Goal: Task Accomplishment & Management: Manage account settings

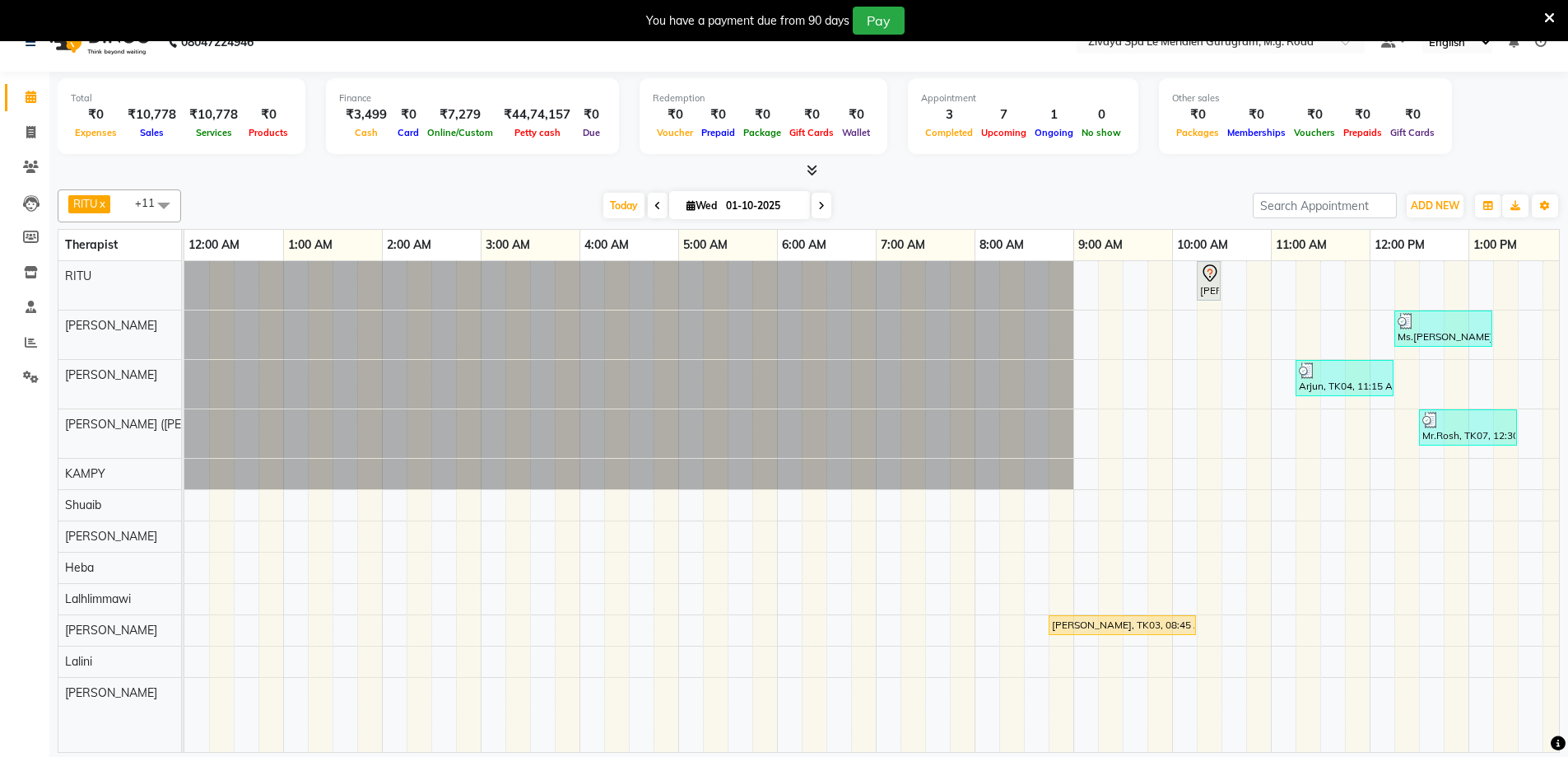
scroll to position [0, 594]
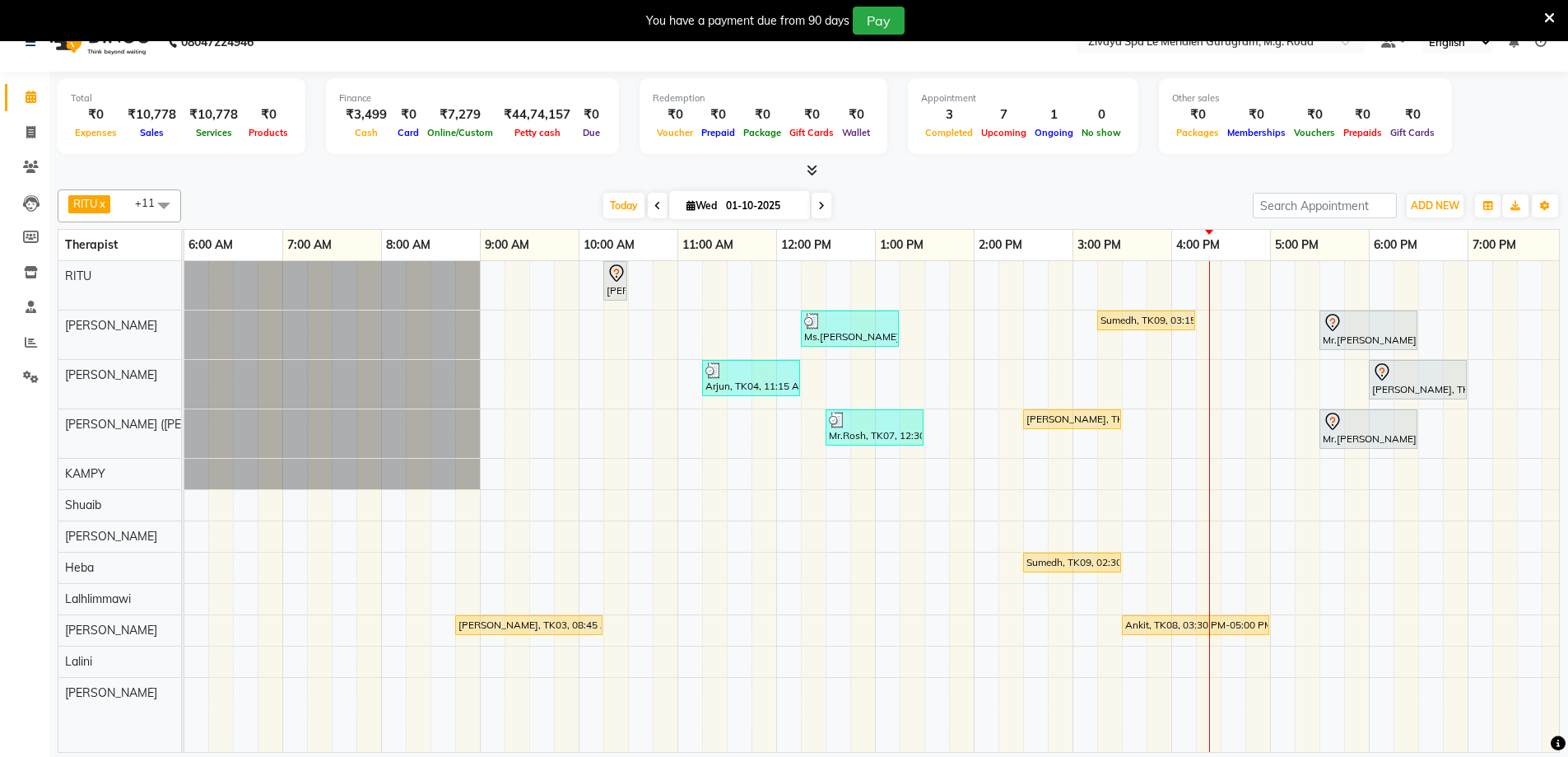
click at [655, 205] on icon at bounding box center [658, 205] width 6 height 10
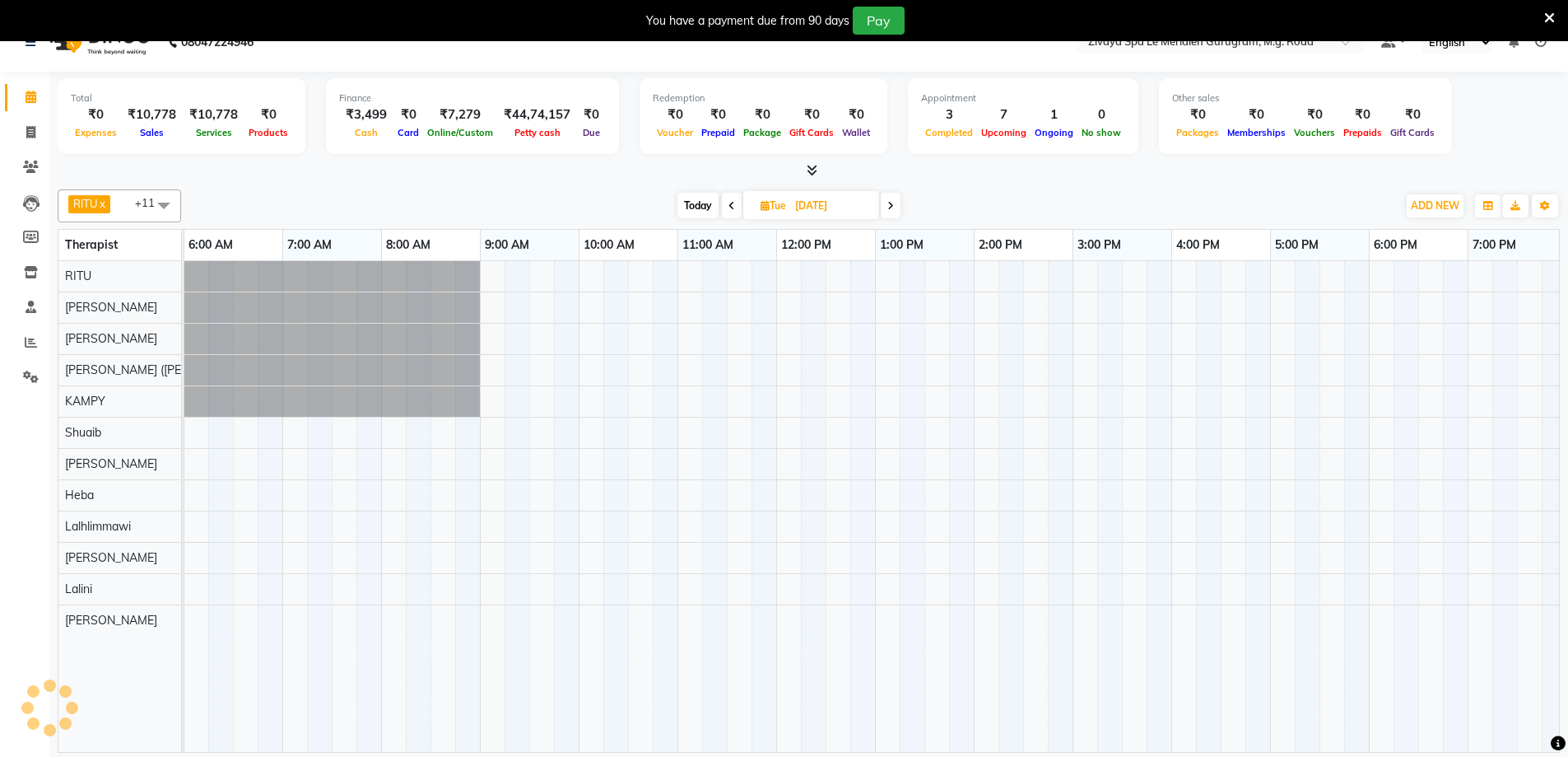
scroll to position [0, 996]
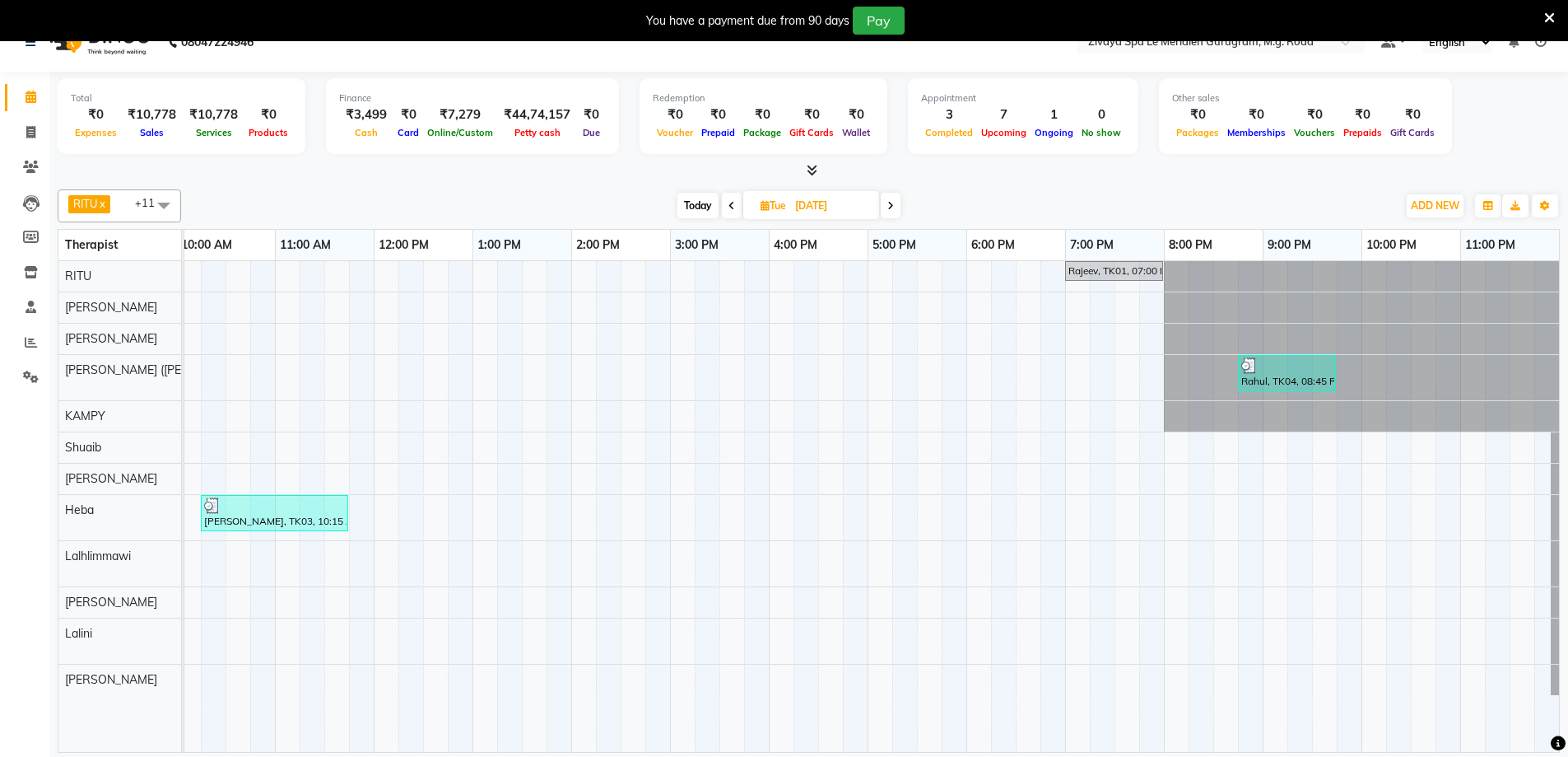
click at [729, 210] on icon at bounding box center [731, 205] width 6 height 10
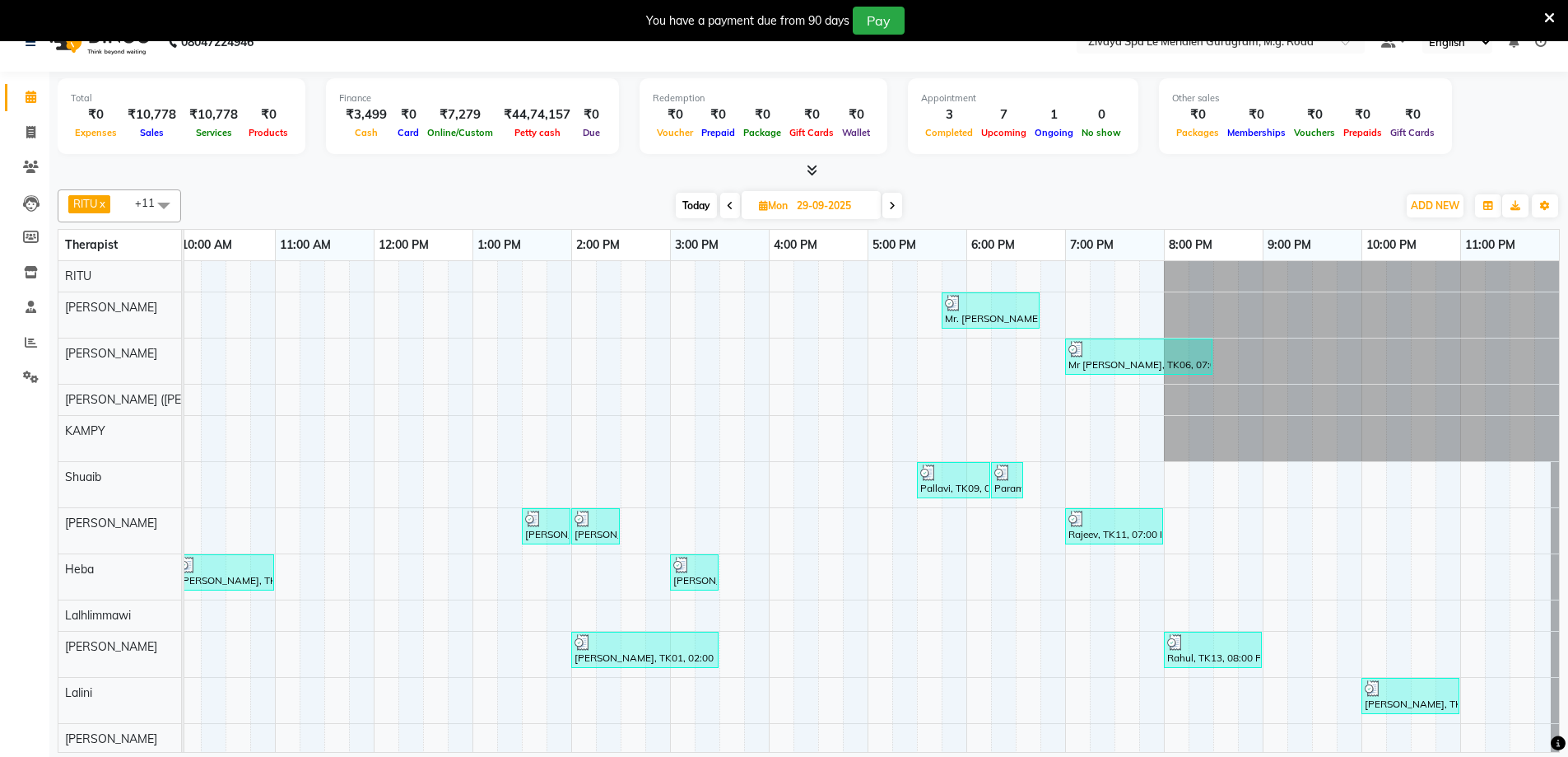
click at [726, 199] on span at bounding box center [731, 205] width 20 height 26
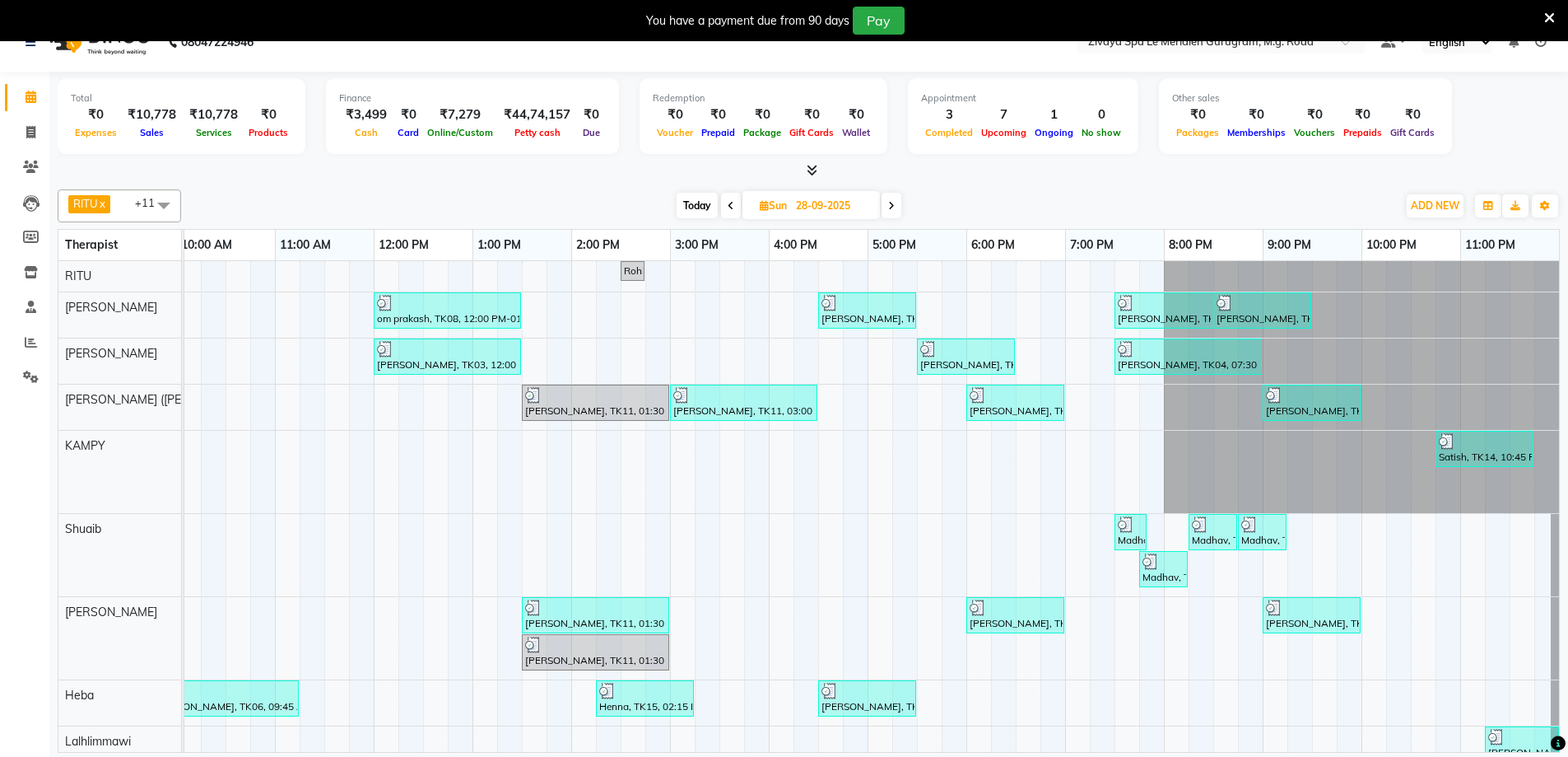
drag, startPoint x: 728, startPoint y: 205, endPoint x: 724, endPoint y: 216, distance: 11.7
click at [729, 205] on icon at bounding box center [731, 205] width 6 height 10
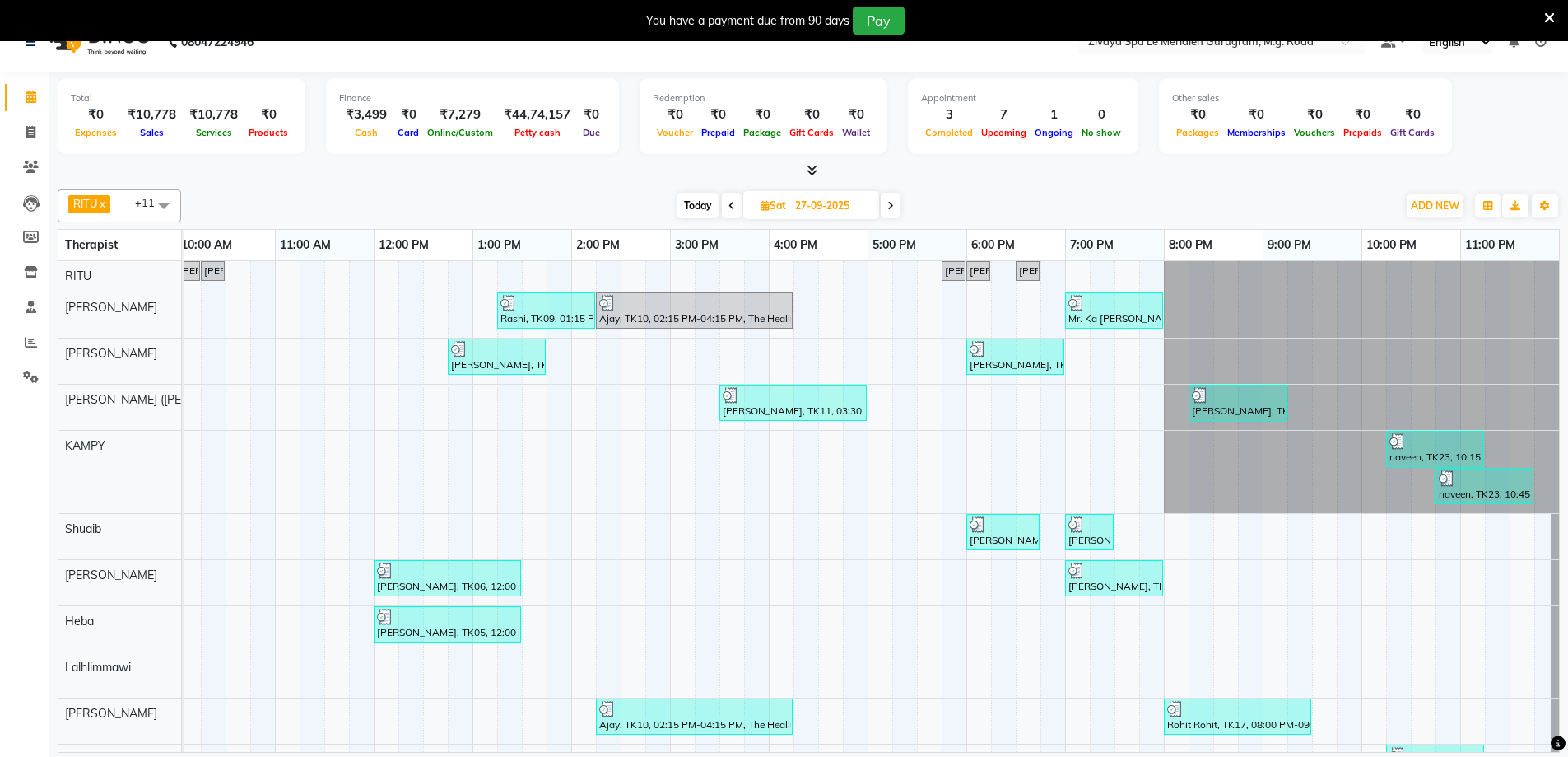
click at [687, 205] on span "Today" at bounding box center [698, 205] width 41 height 26
type input "01-10-2025"
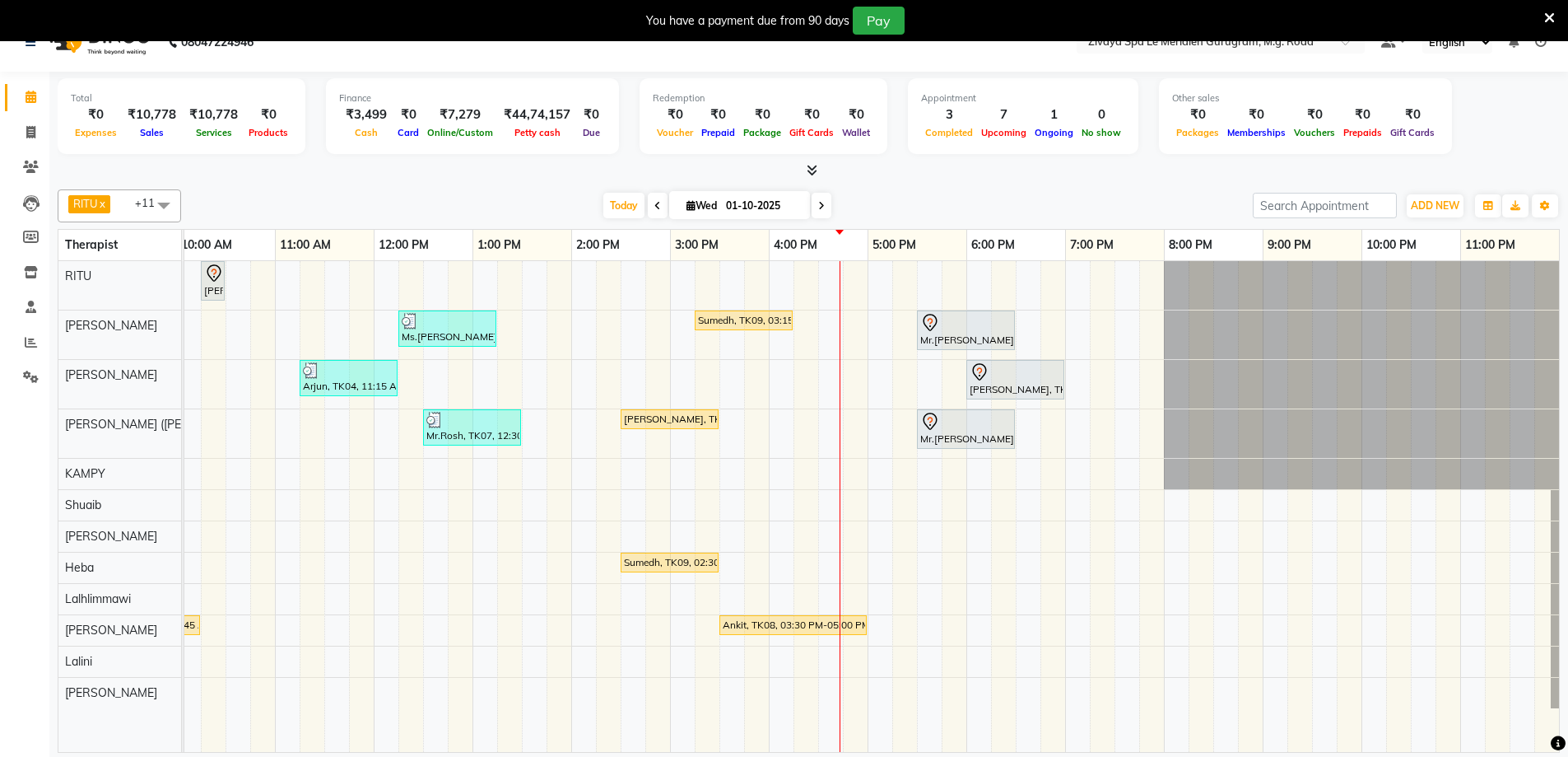
click at [702, 318] on div "Sumedh, TK09, 03:15 PM-04:15 PM, Fusion Therapy - 60 Mins" at bounding box center [744, 321] width 95 height 15
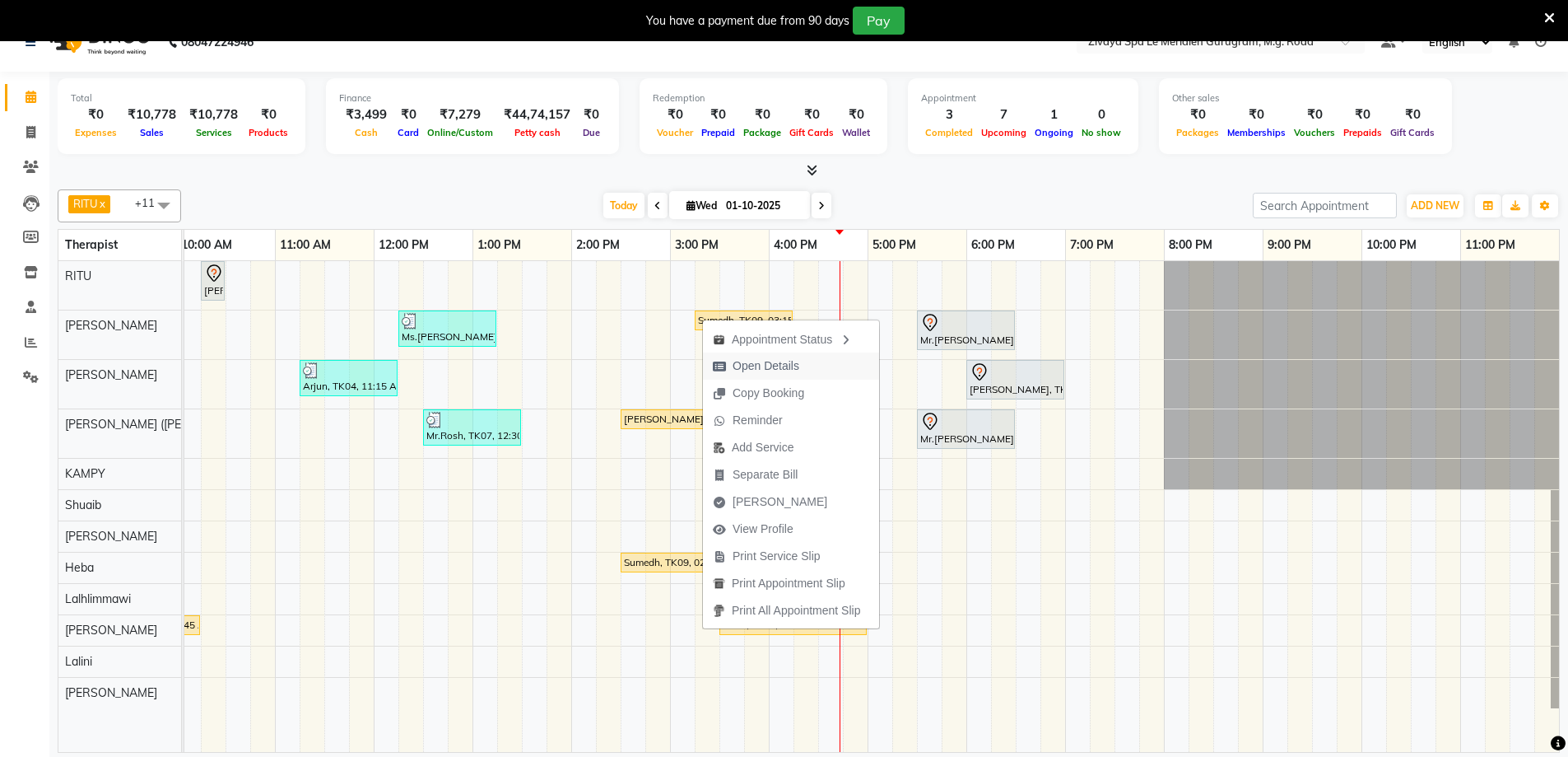
click at [814, 362] on button "Open Details" at bounding box center [791, 366] width 176 height 27
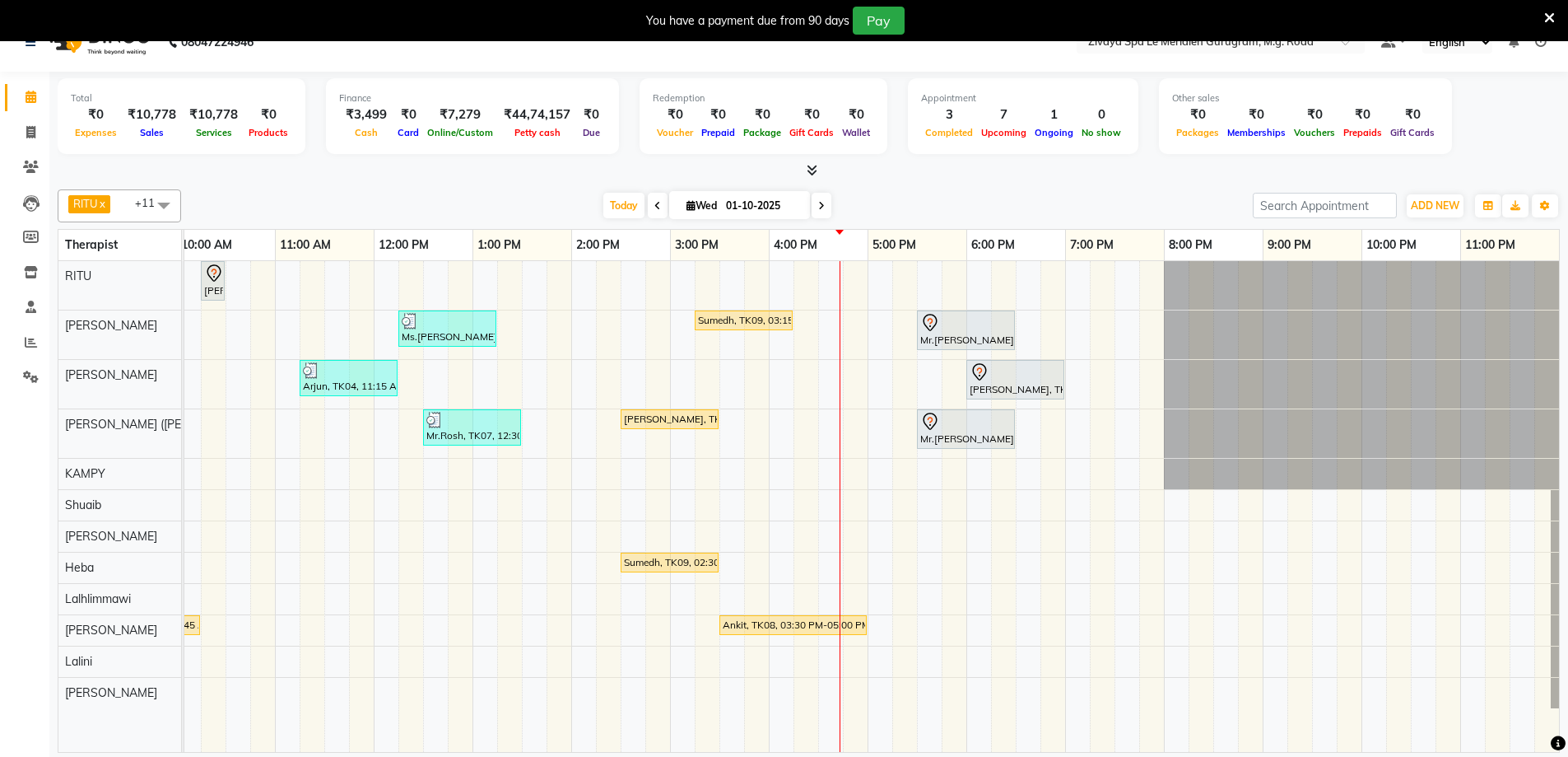
click at [704, 320] on div "Sumedh, TK09, 03:15 PM-04:15 PM, Fusion Therapy - 60 Mins" at bounding box center [744, 321] width 95 height 15
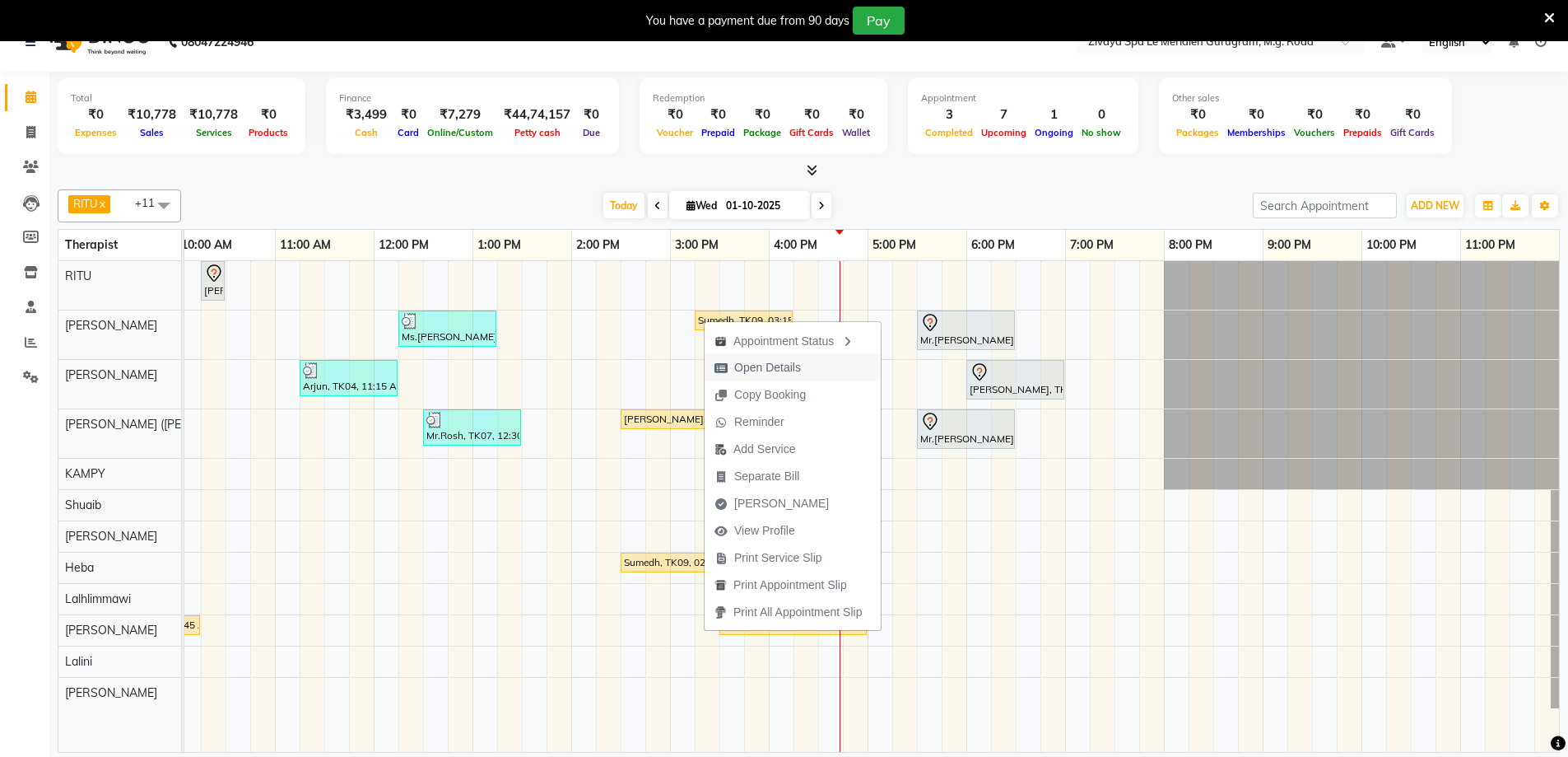
click at [742, 368] on span "Open Details" at bounding box center [767, 367] width 67 height 17
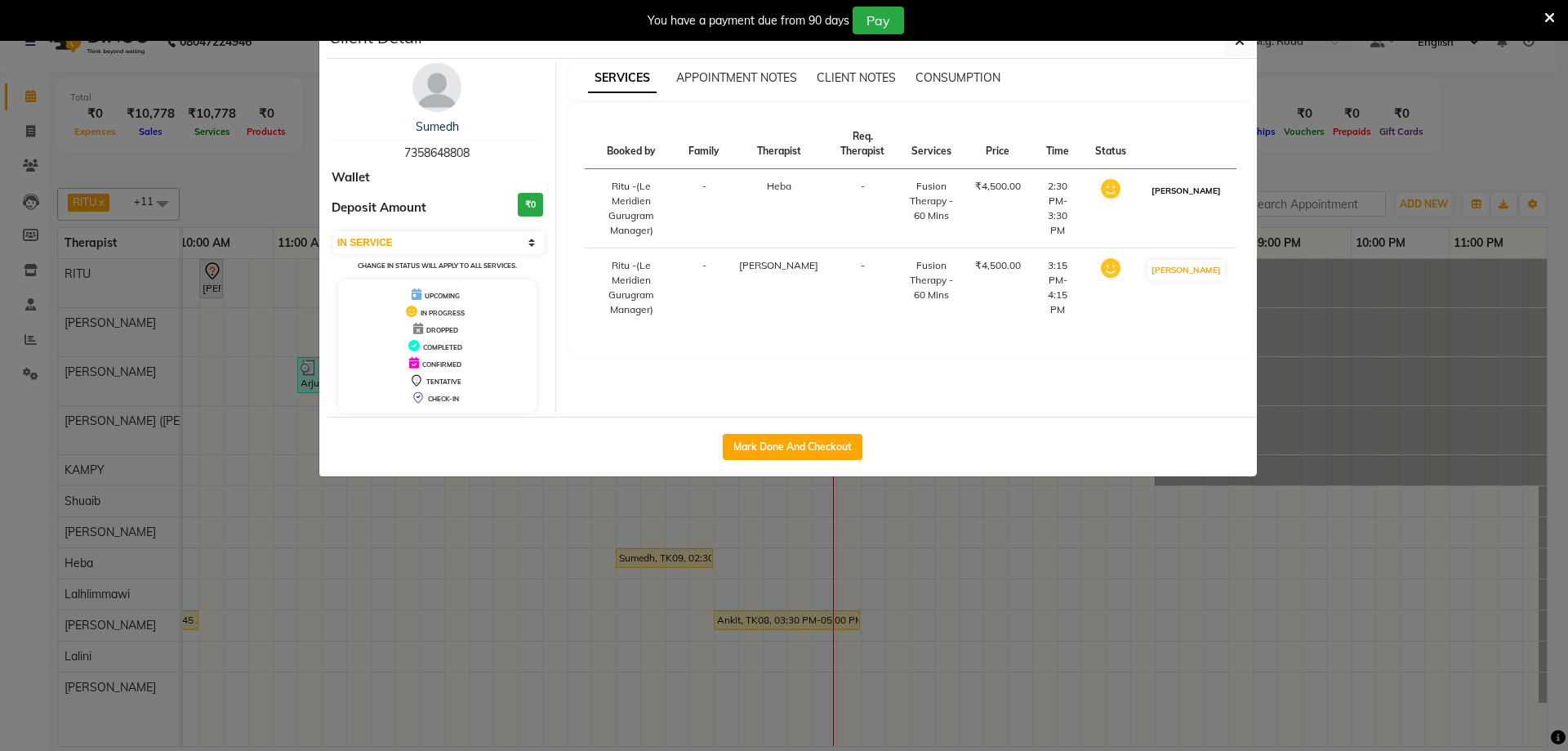
click at [1201, 194] on button "[PERSON_NAME]" at bounding box center [1187, 190] width 78 height 21
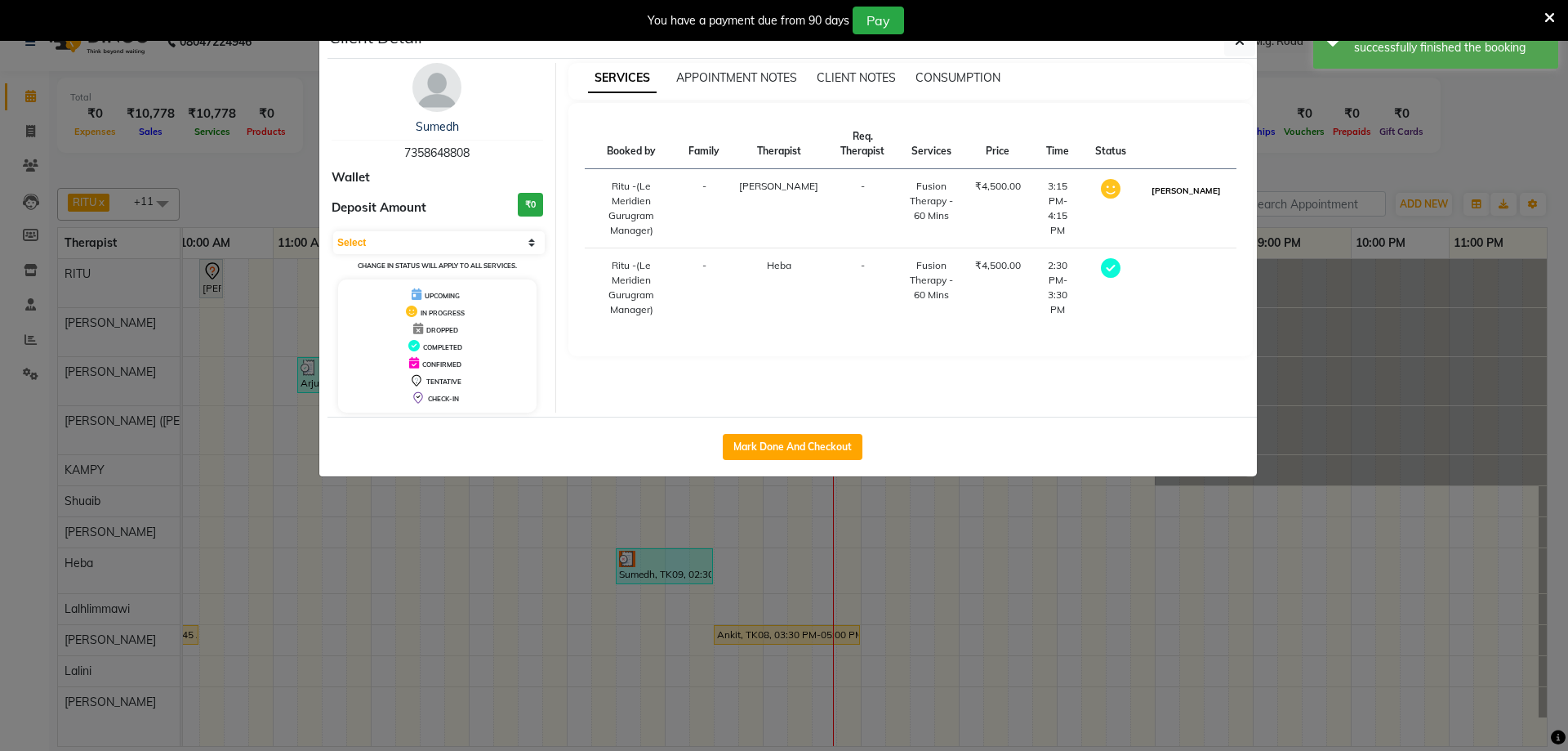
click at [1191, 190] on button "[PERSON_NAME]" at bounding box center [1187, 190] width 78 height 21
select select "3"
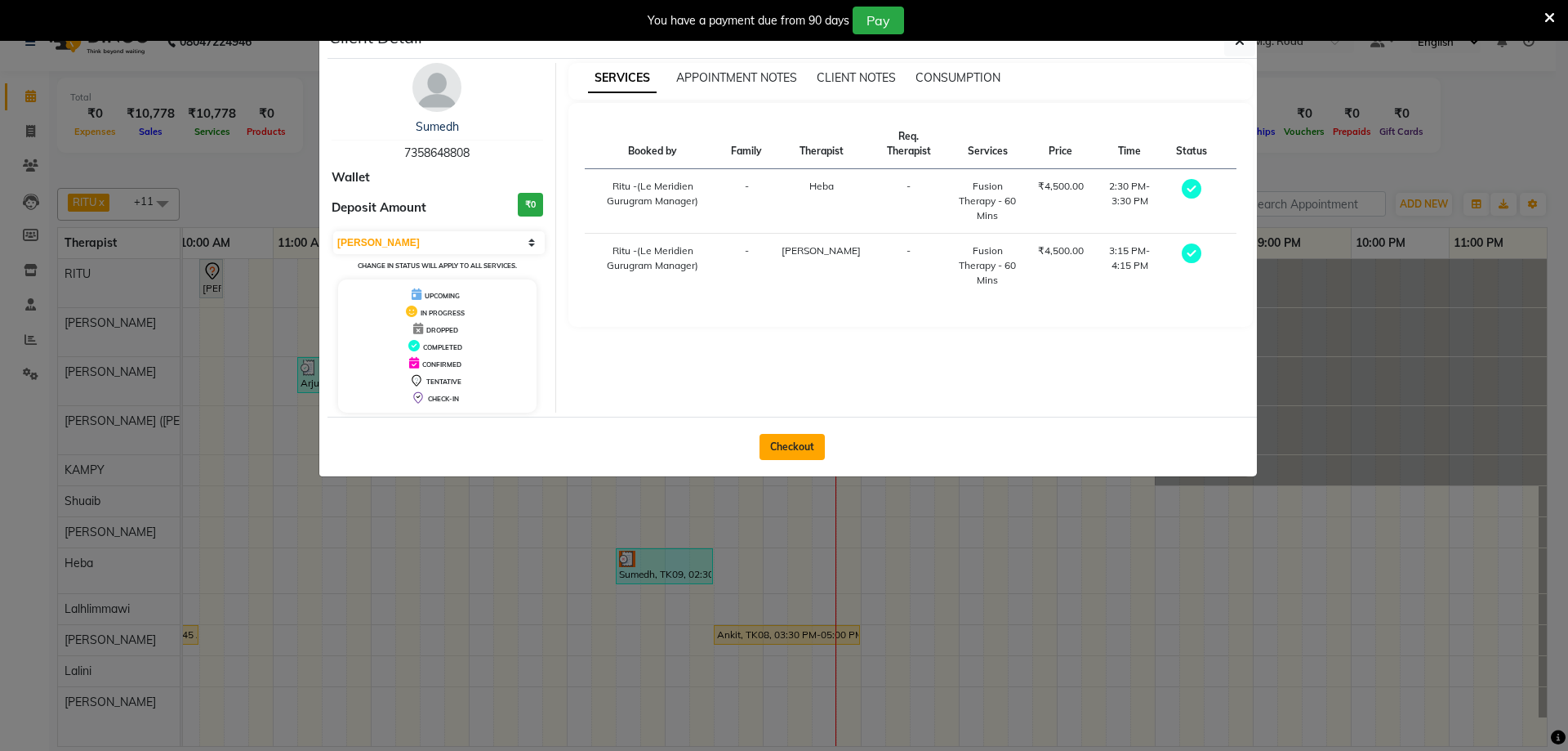
click at [809, 446] on button "Checkout" at bounding box center [792, 447] width 65 height 26
select select "service"
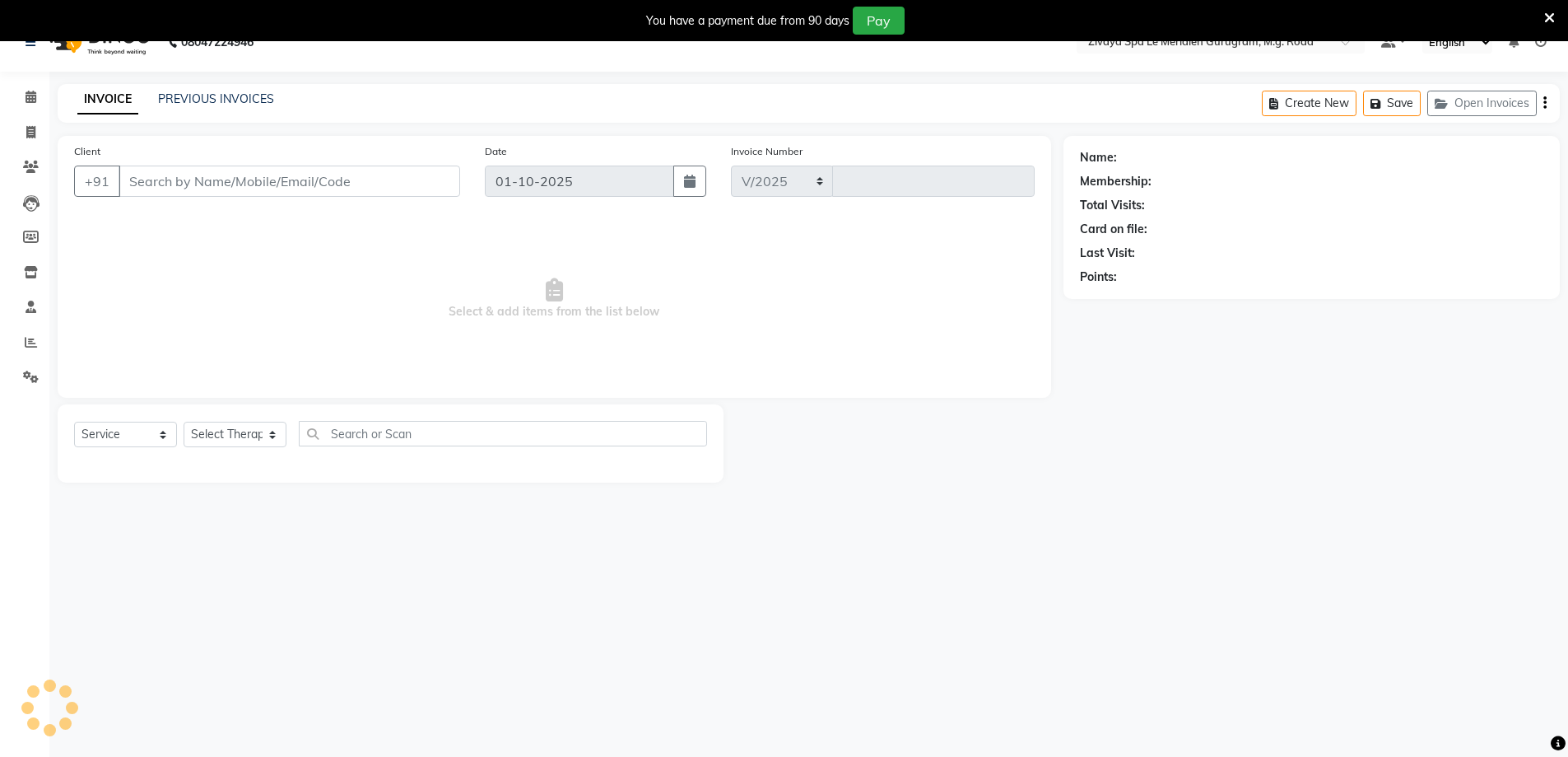
select select "6503"
type input "2177"
type input "7358648808"
select select "63969"
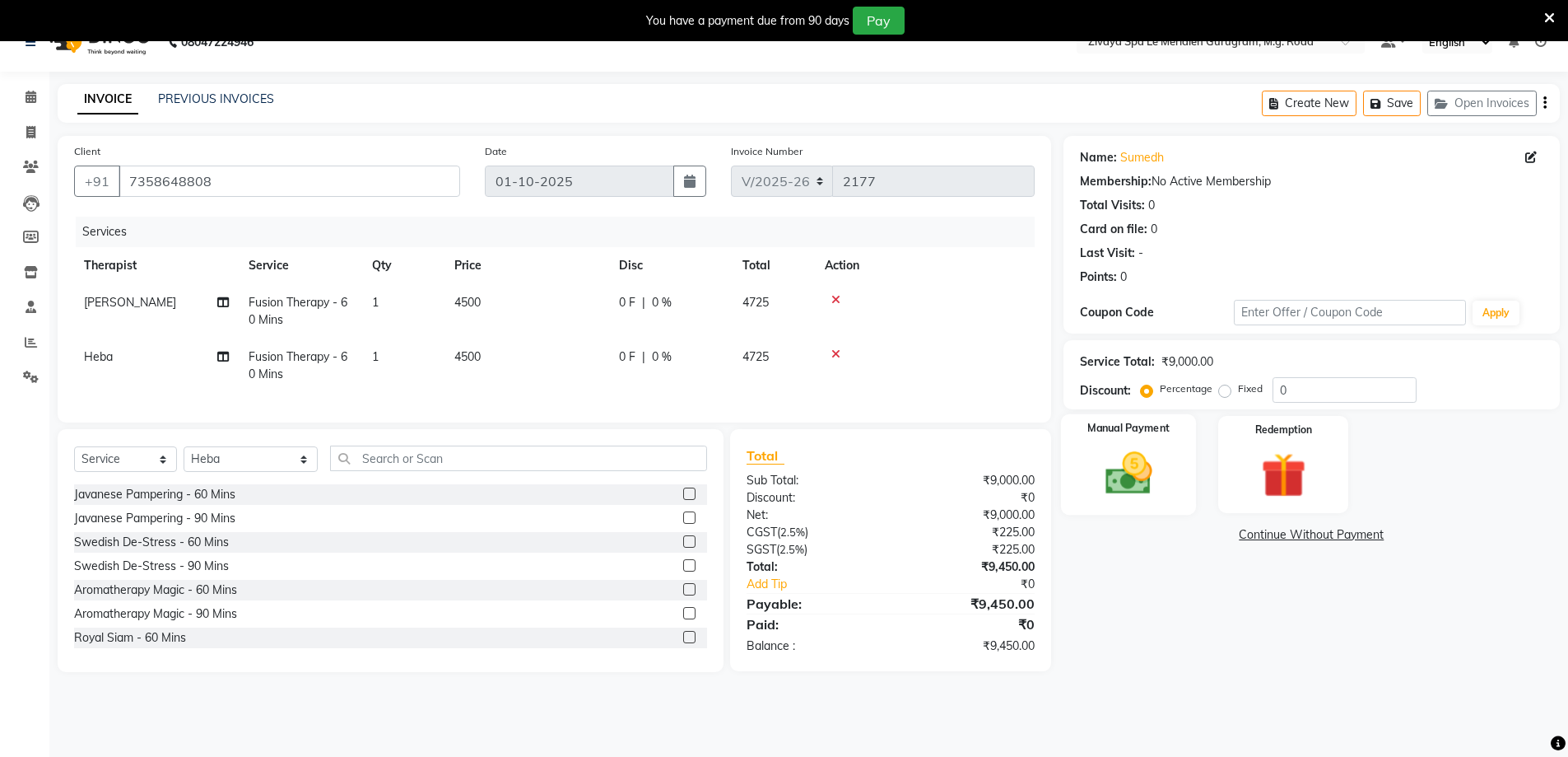
click at [1166, 487] on img at bounding box center [1129, 473] width 76 height 54
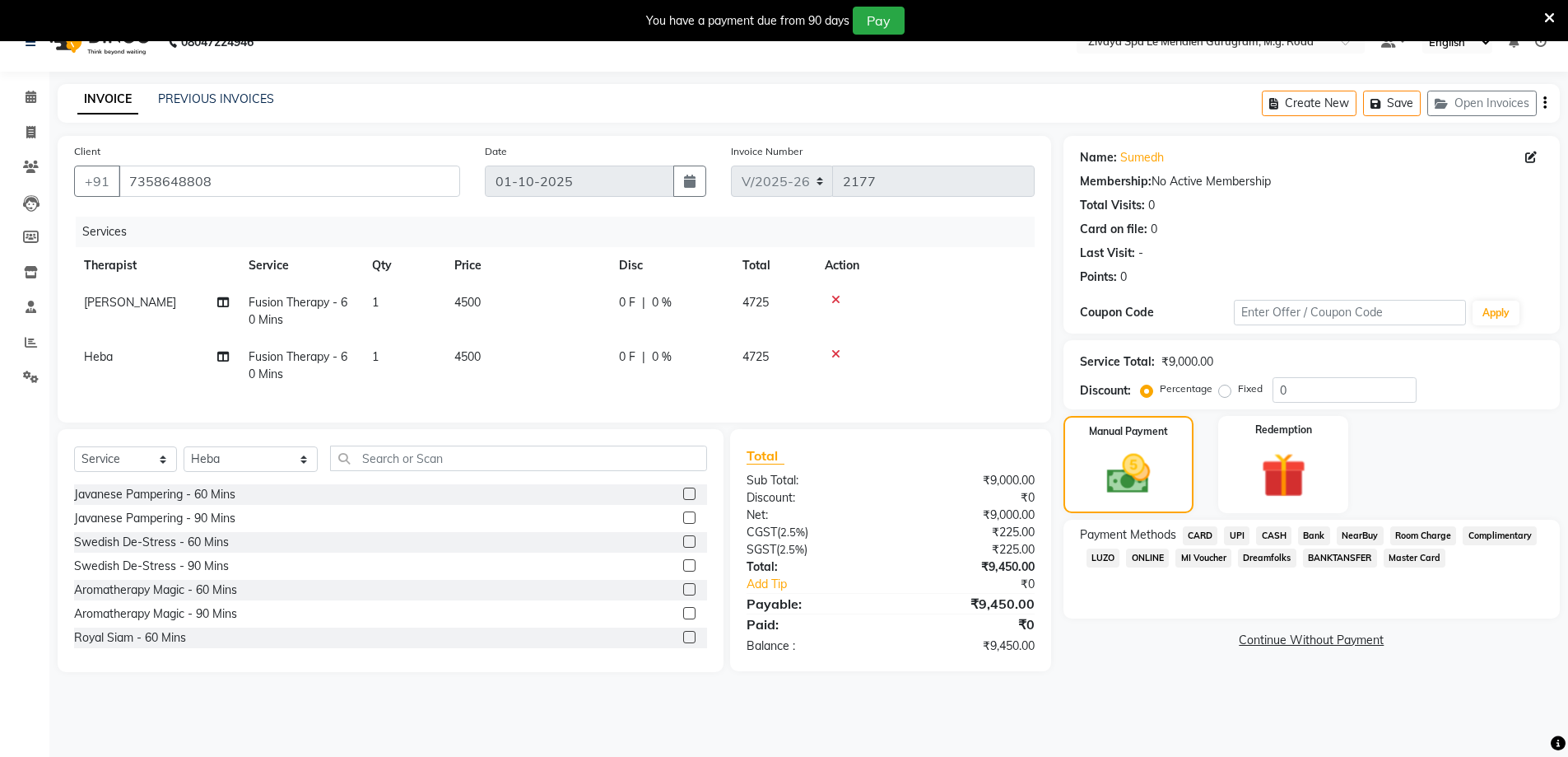
click at [1235, 532] on span "UPI" at bounding box center [1237, 535] width 26 height 19
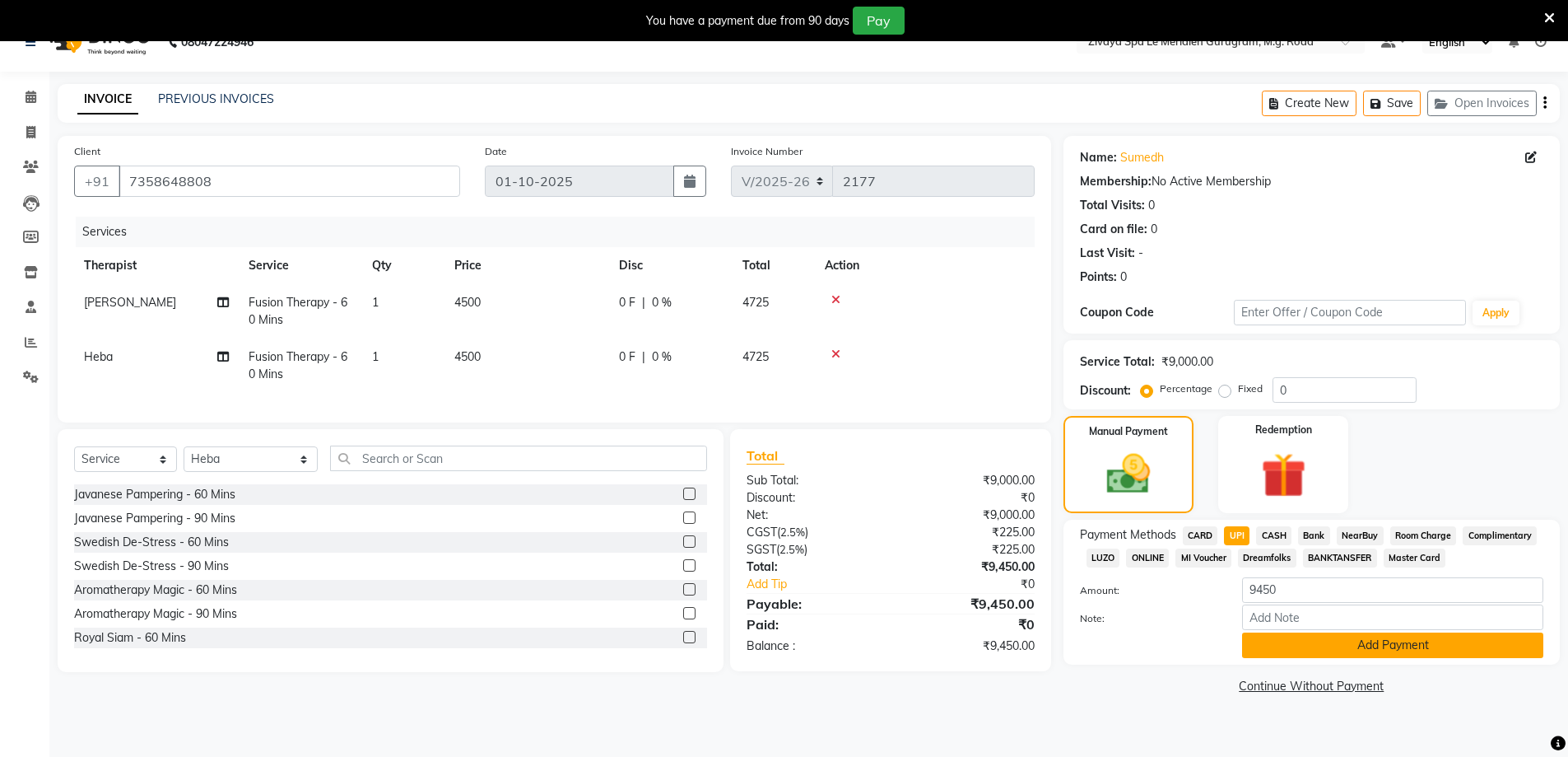
click at [1310, 651] on button "Add Payment" at bounding box center [1393, 645] width 301 height 26
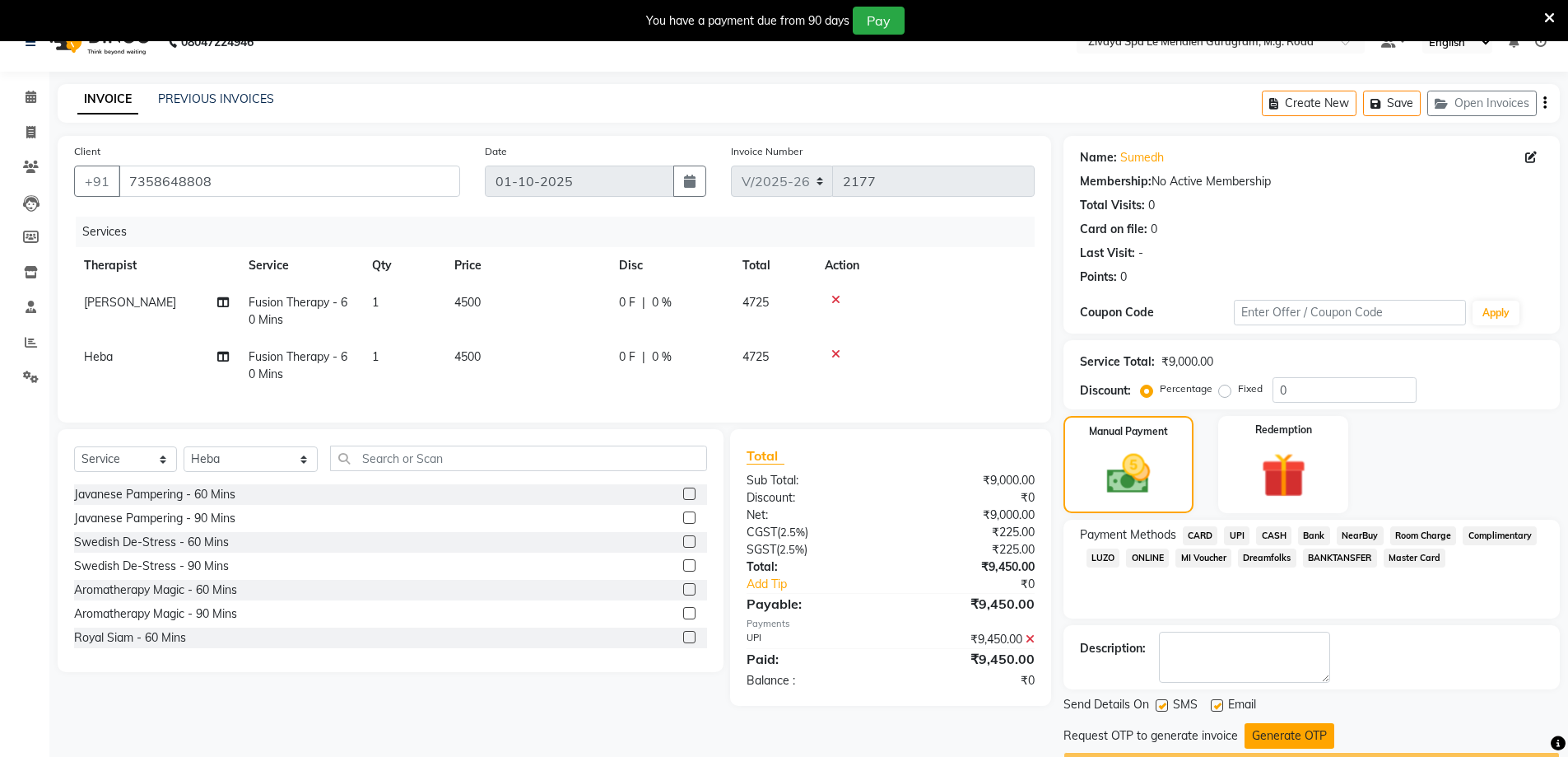
click at [1295, 729] on button "Generate OTP" at bounding box center [1289, 736] width 89 height 26
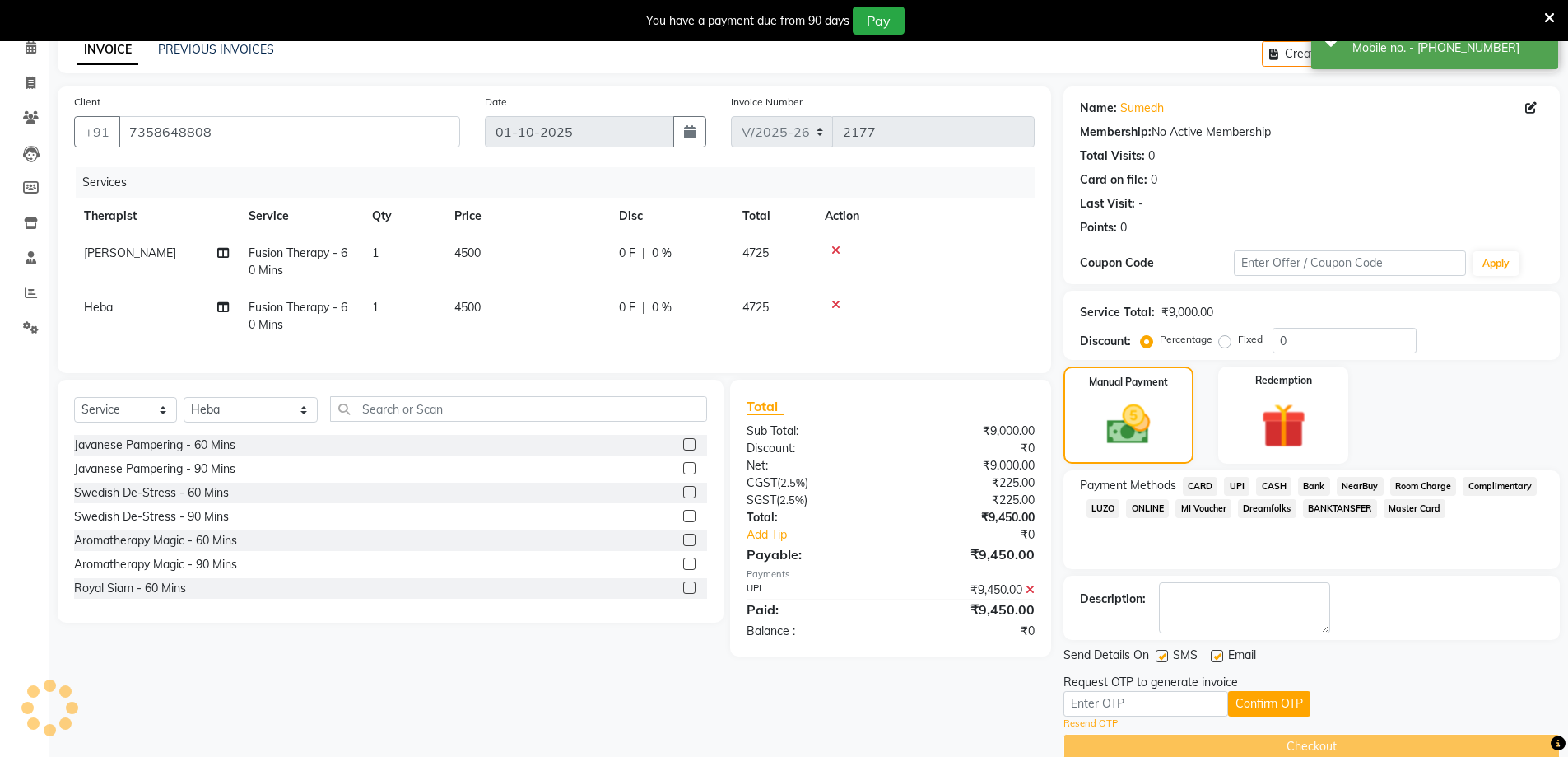
scroll to position [105, 0]
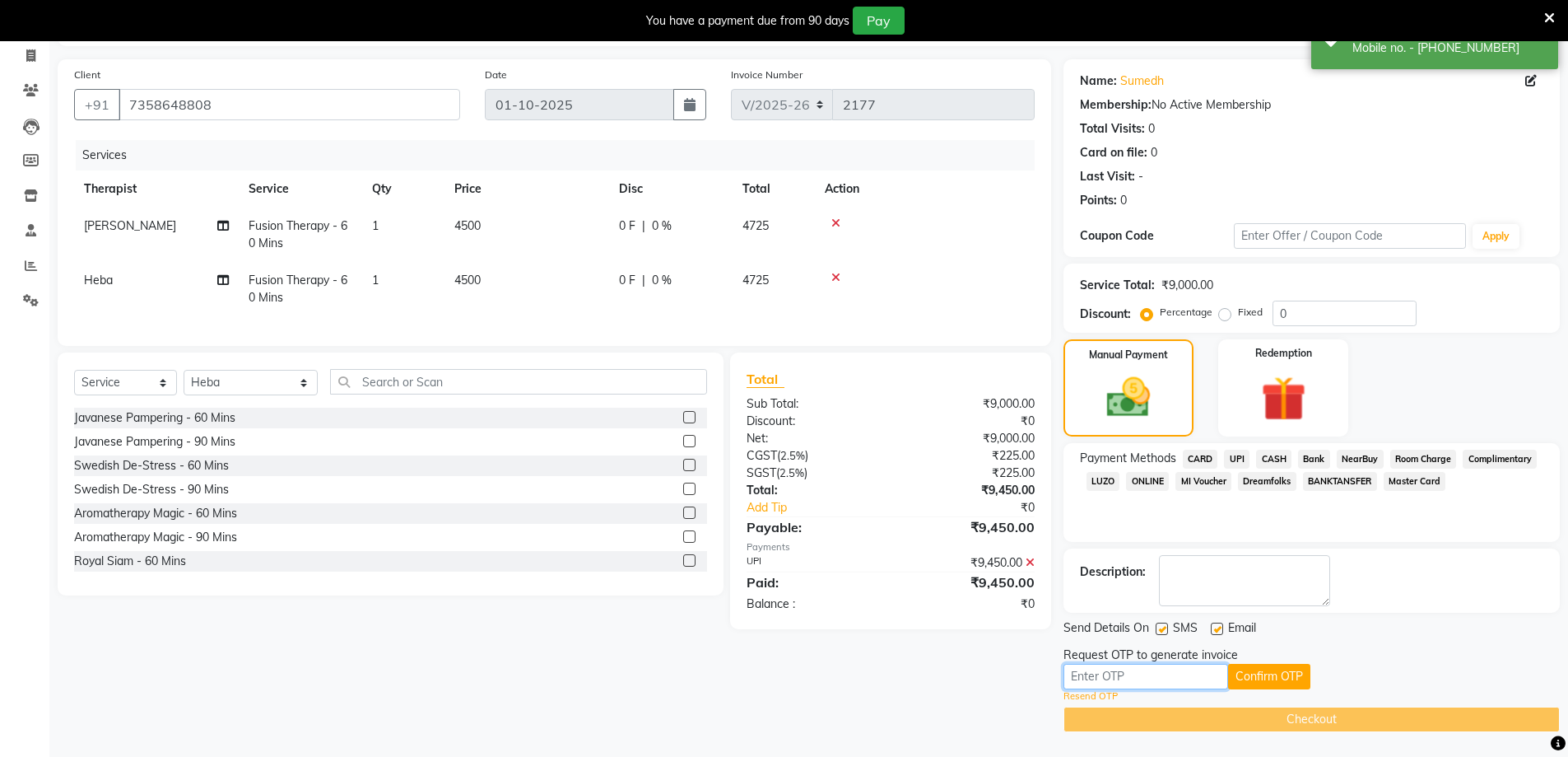
click at [1103, 682] on input "text" at bounding box center [1146, 677] width 164 height 26
type input "1726"
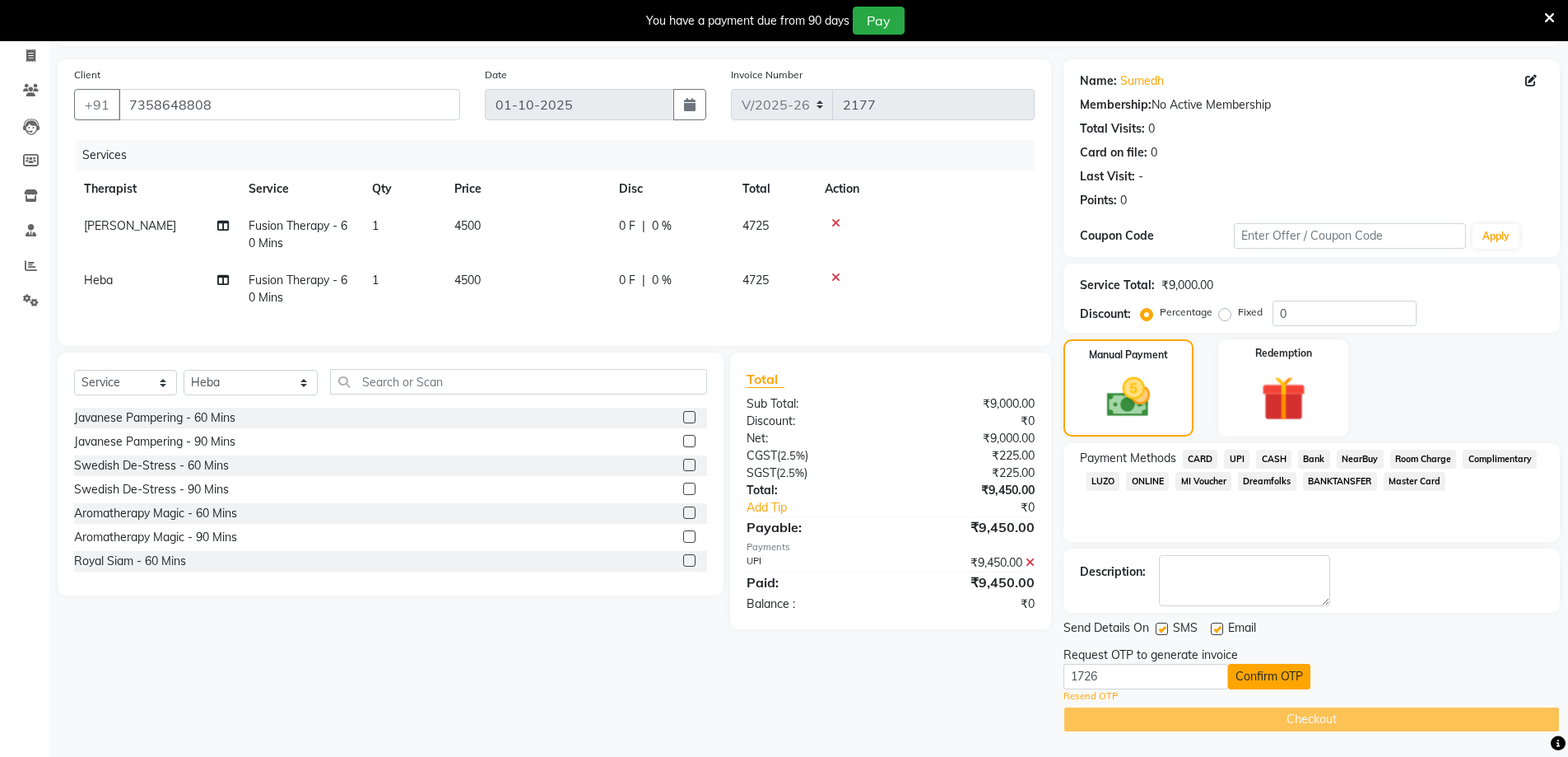
click at [1259, 678] on button "Confirm OTP" at bounding box center [1269, 677] width 82 height 26
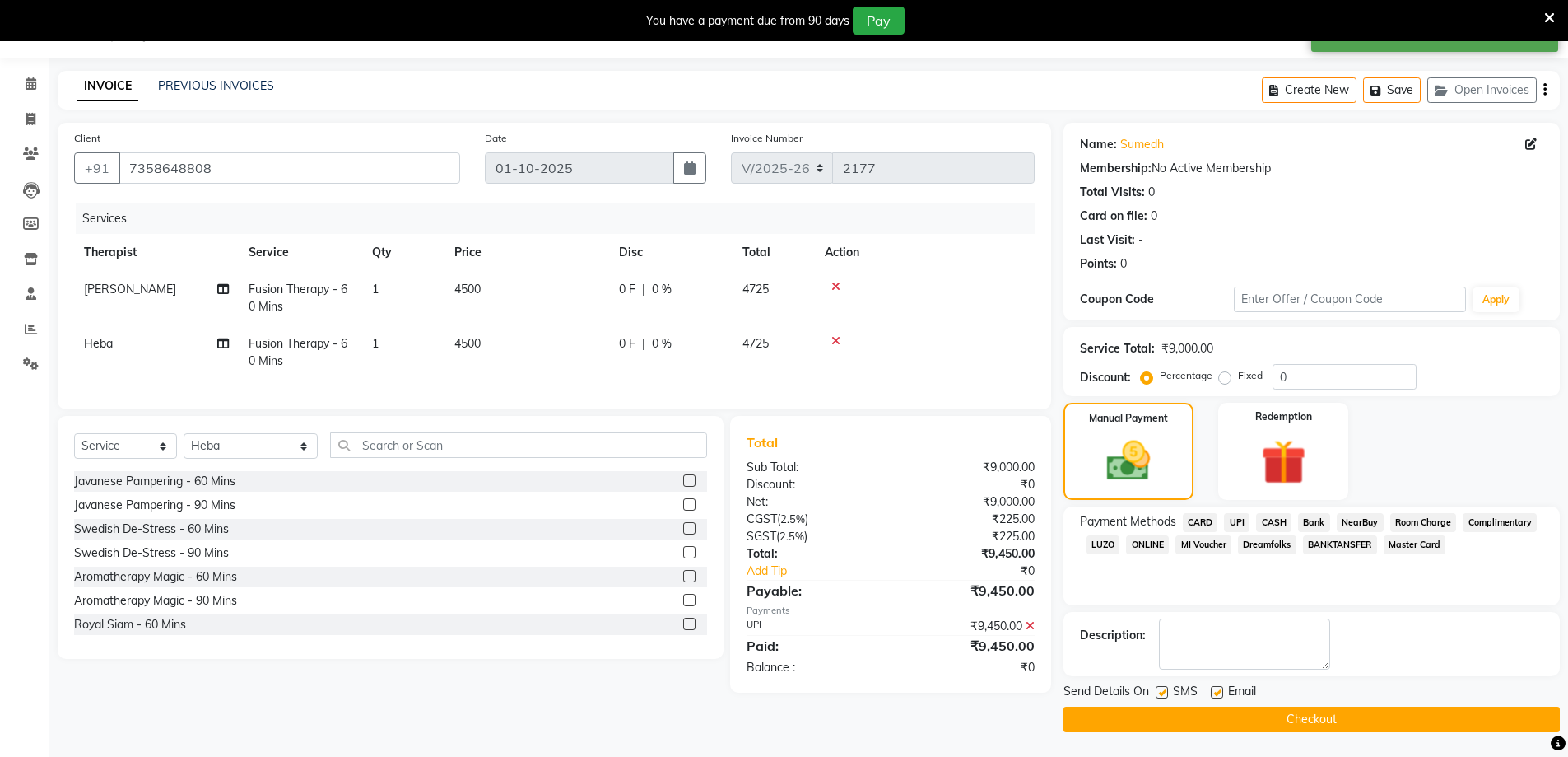
click at [1261, 715] on button "Checkout" at bounding box center [1312, 720] width 497 height 26
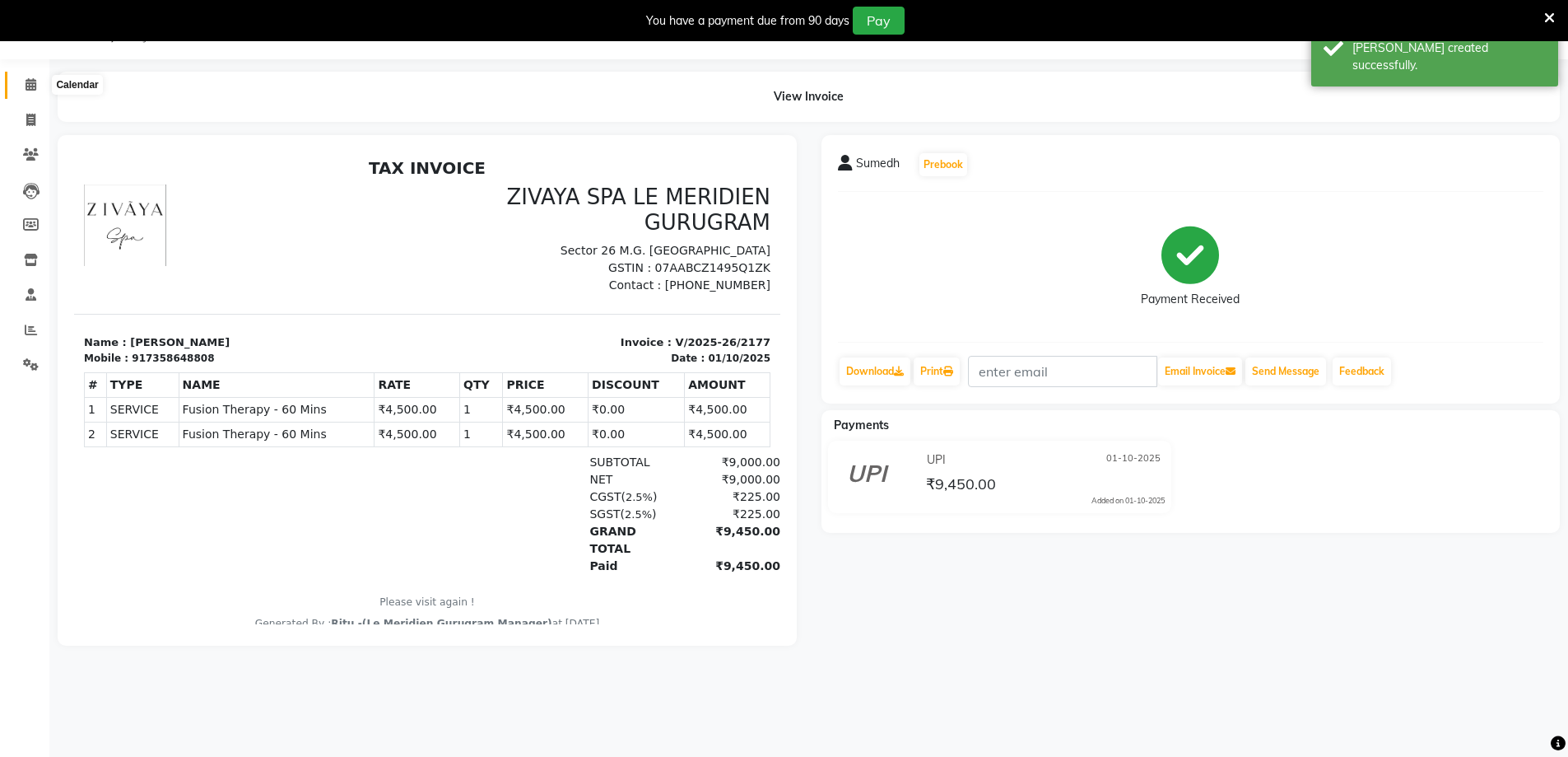
click at [31, 79] on icon at bounding box center [31, 85] width 11 height 13
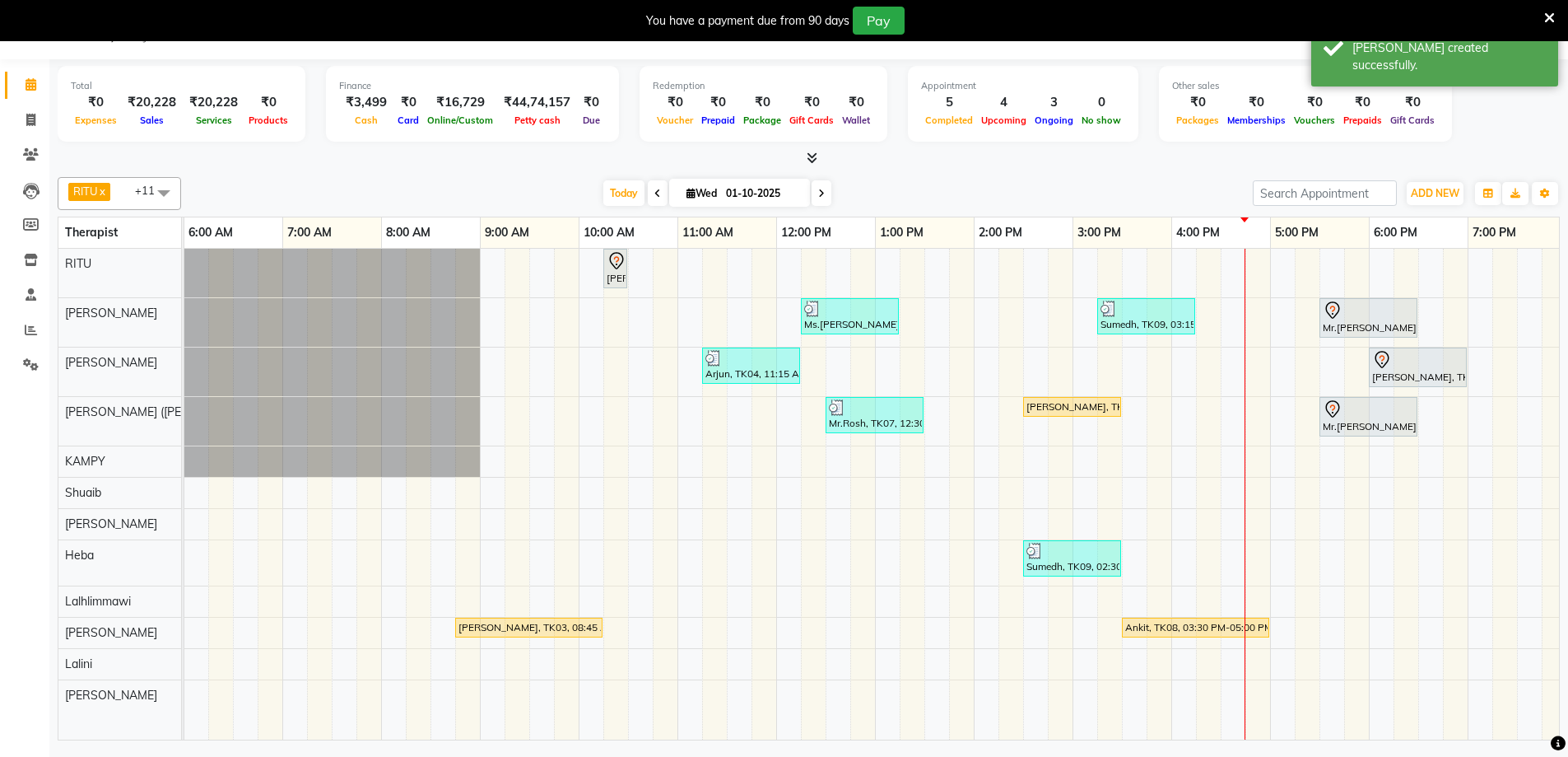
scroll to position [0, 965]
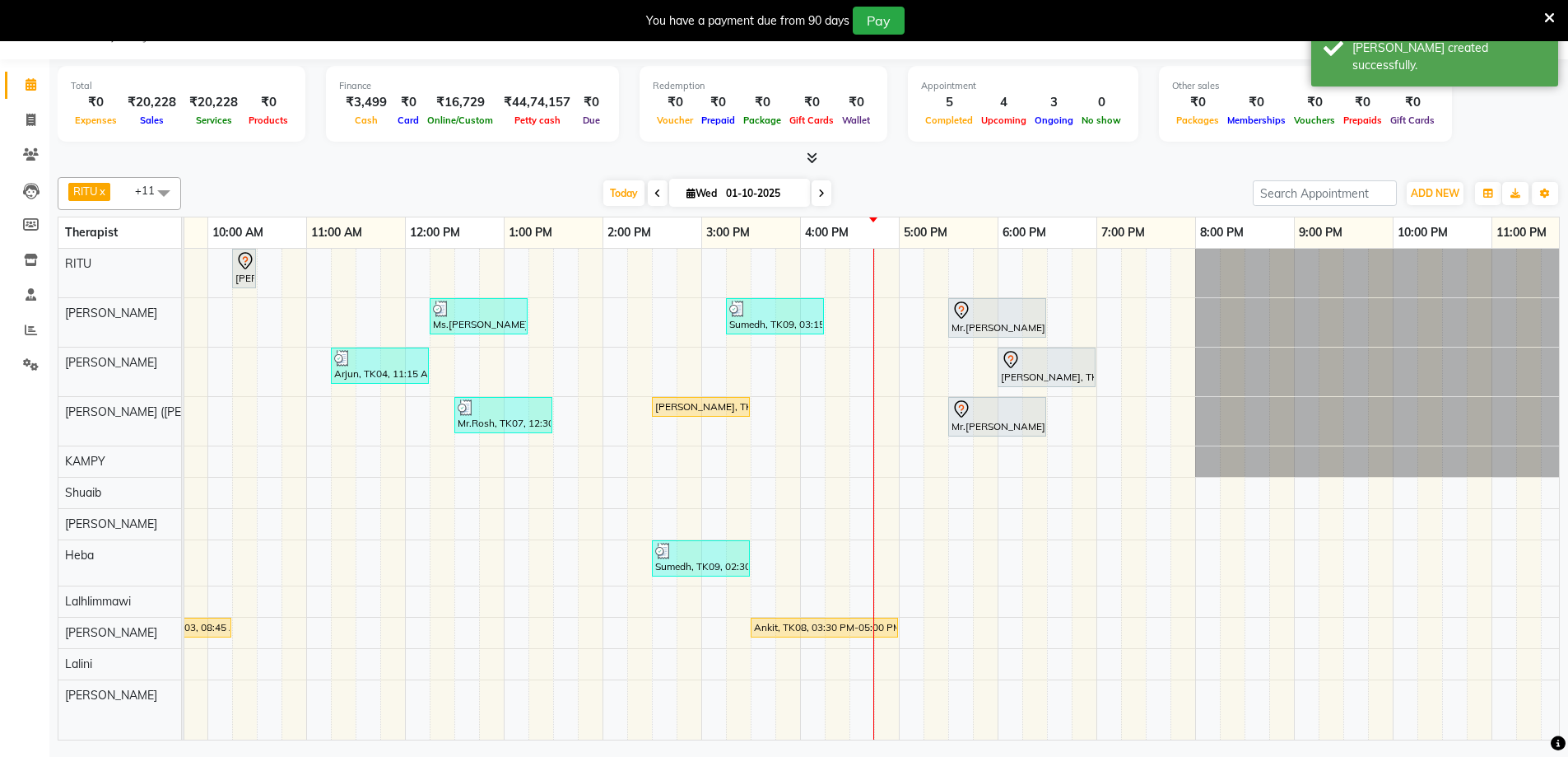
click at [674, 404] on div "[PERSON_NAME], TK10, 02:30 PM-03:30 PM, Swedish De-Stress - 60 Mins" at bounding box center [701, 406] width 95 height 15
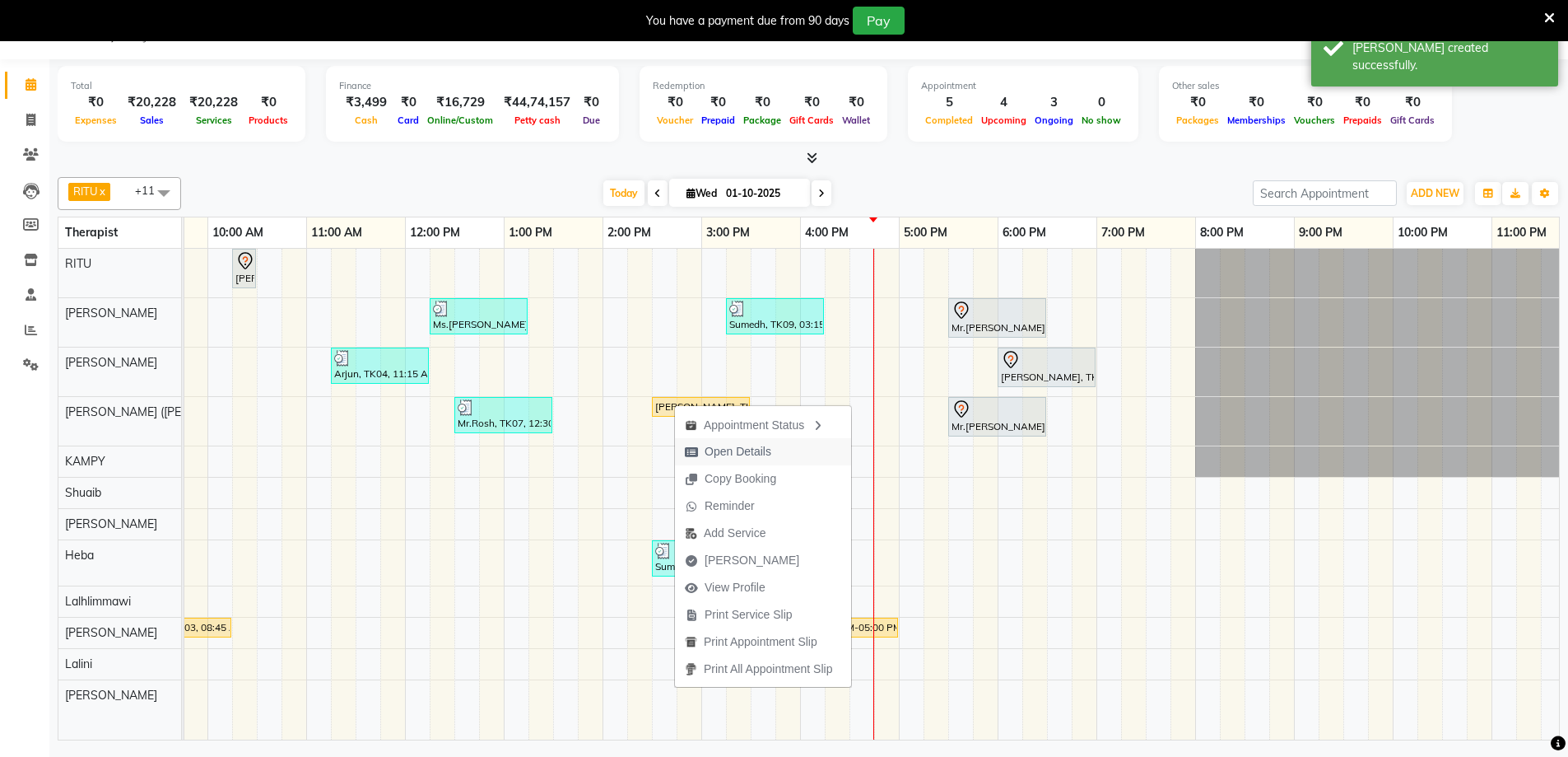
click at [756, 450] on span "Open Details" at bounding box center [738, 451] width 67 height 17
select select "1"
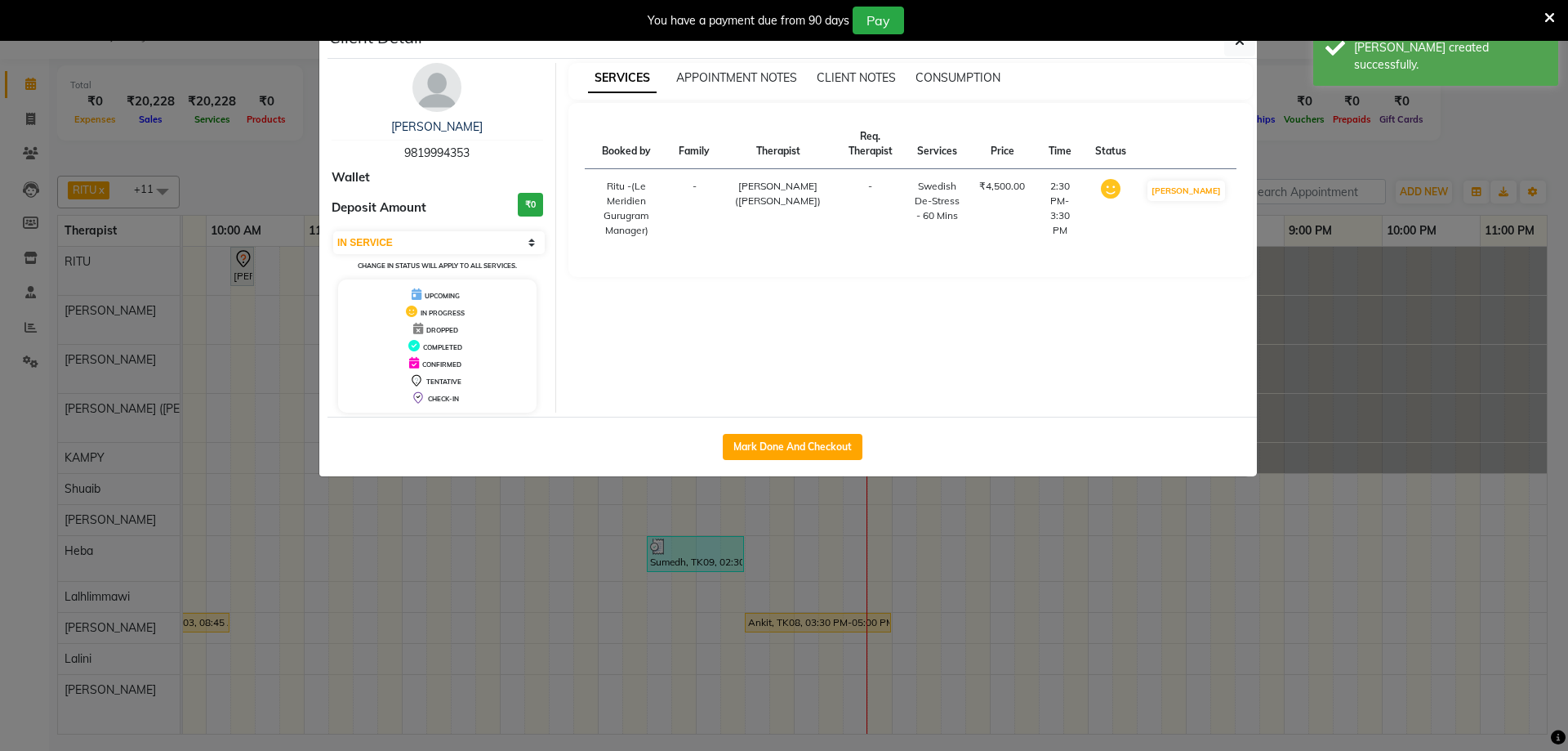
click at [1226, 40] on body "08047224946 Select Location × Zivaya Spa Le Meridien Gurugram, M.g. Road Defaul…" at bounding box center [784, 375] width 1568 height 751
click at [1238, 45] on icon "button" at bounding box center [1239, 41] width 10 height 13
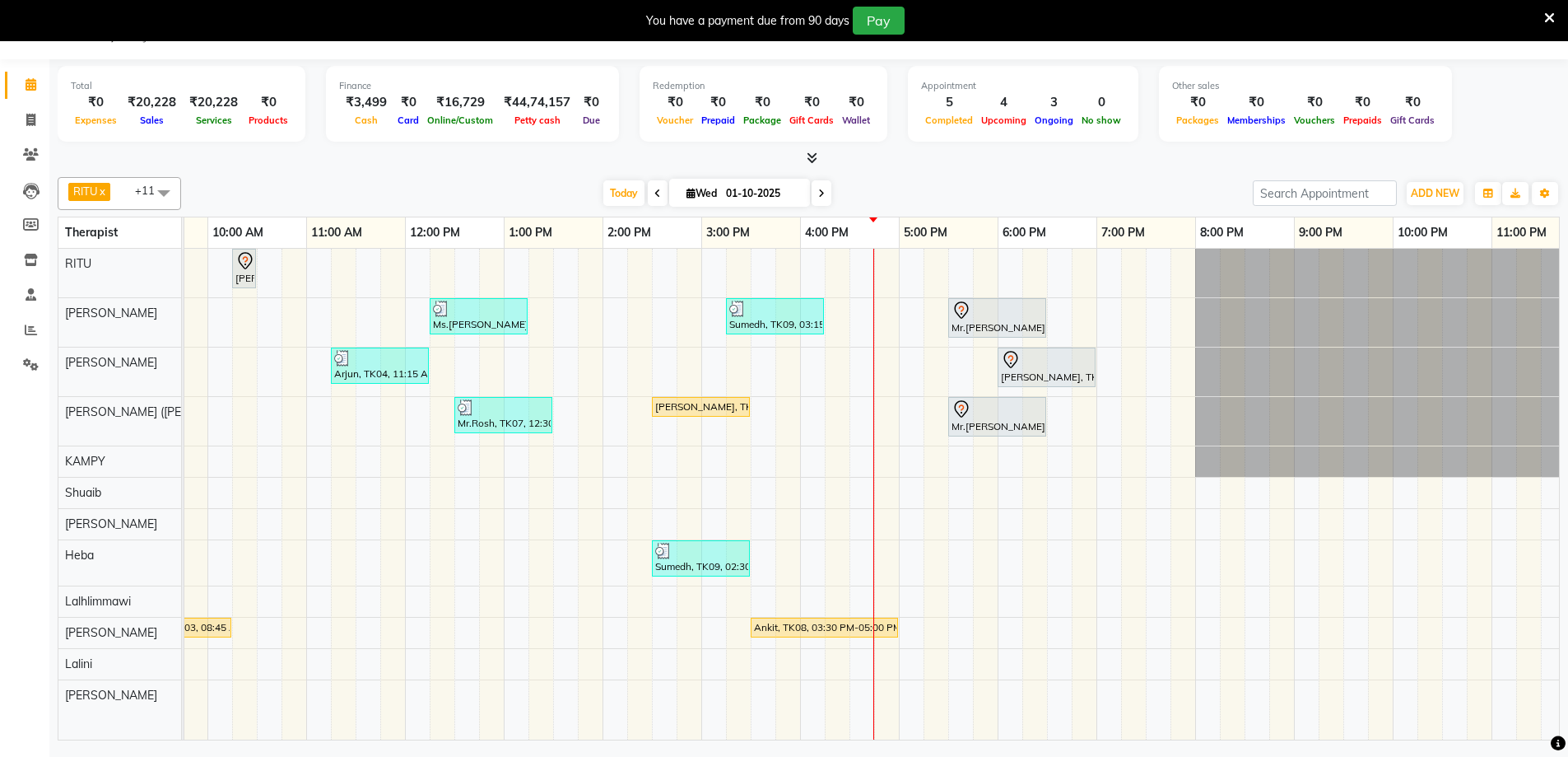
click at [685, 404] on div "[PERSON_NAME], TK10, 02:30 PM-03:30 PM, Swedish De-Stress - 60 Mins" at bounding box center [701, 406] width 95 height 15
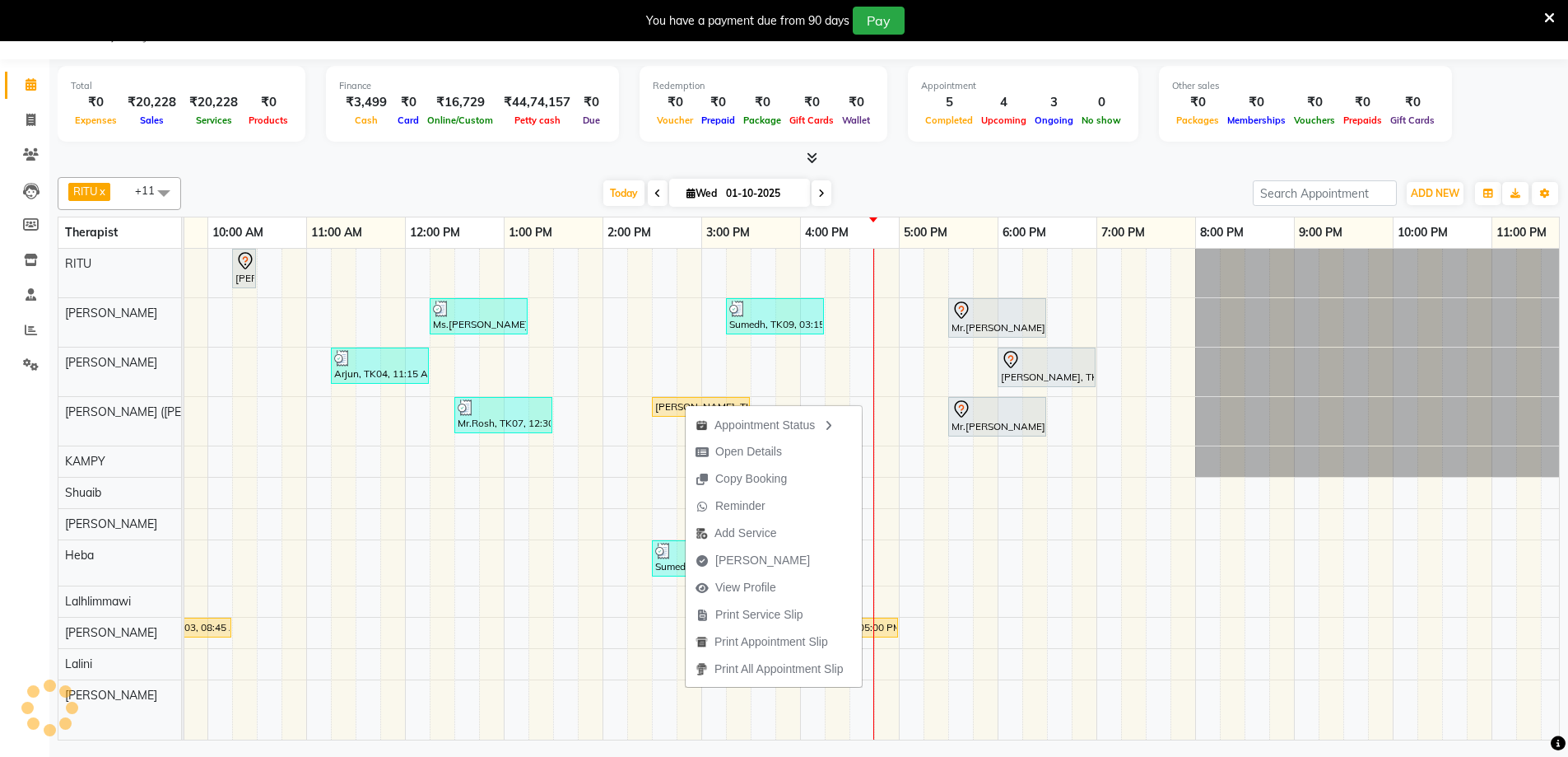
click at [788, 317] on div "Sumedh, TK09, 03:15 PM-04:15 PM, Fusion Therapy - 60 Mins" at bounding box center [775, 316] width 95 height 31
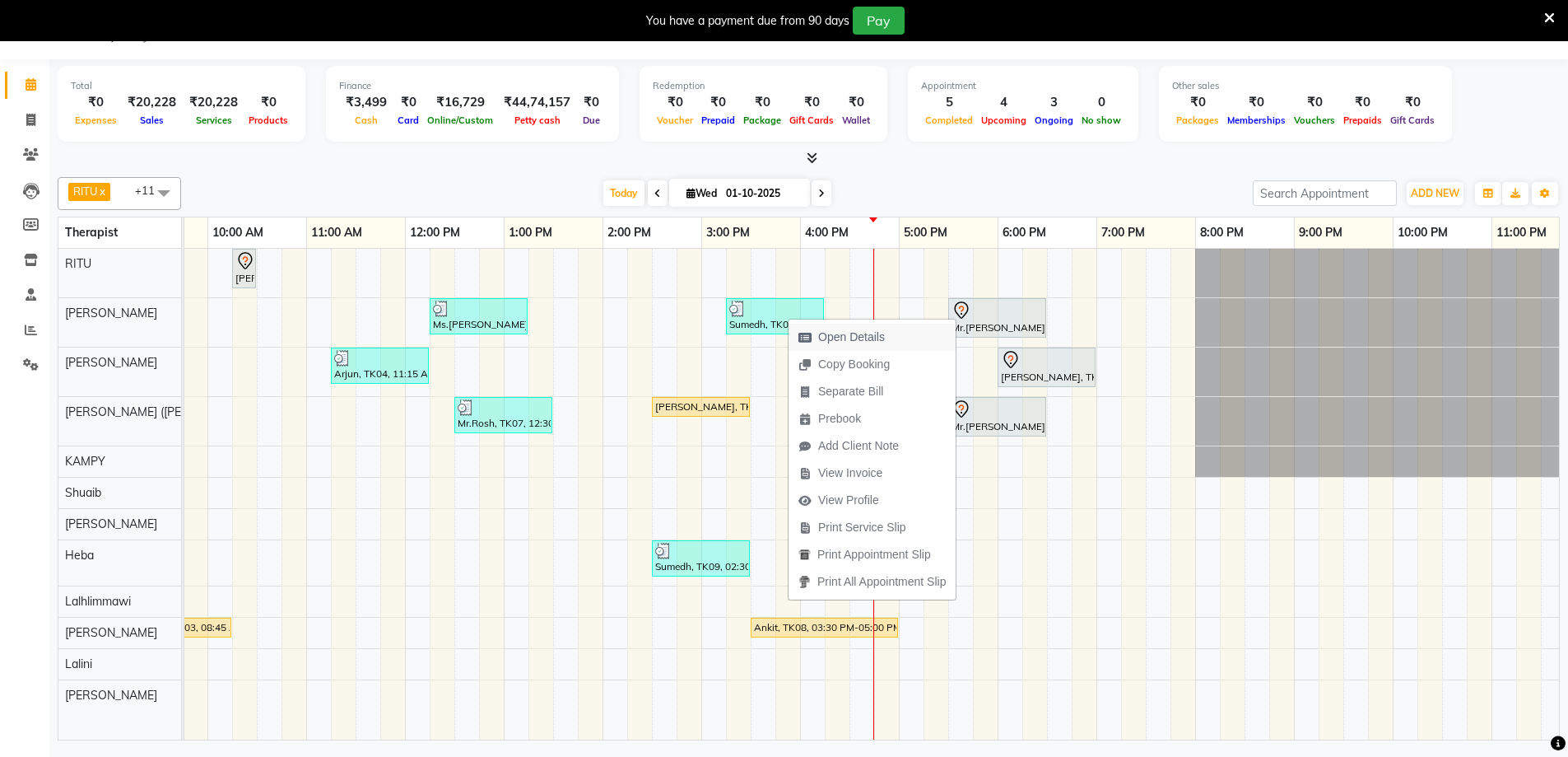
click at [838, 331] on span "Open Details" at bounding box center [851, 337] width 67 height 17
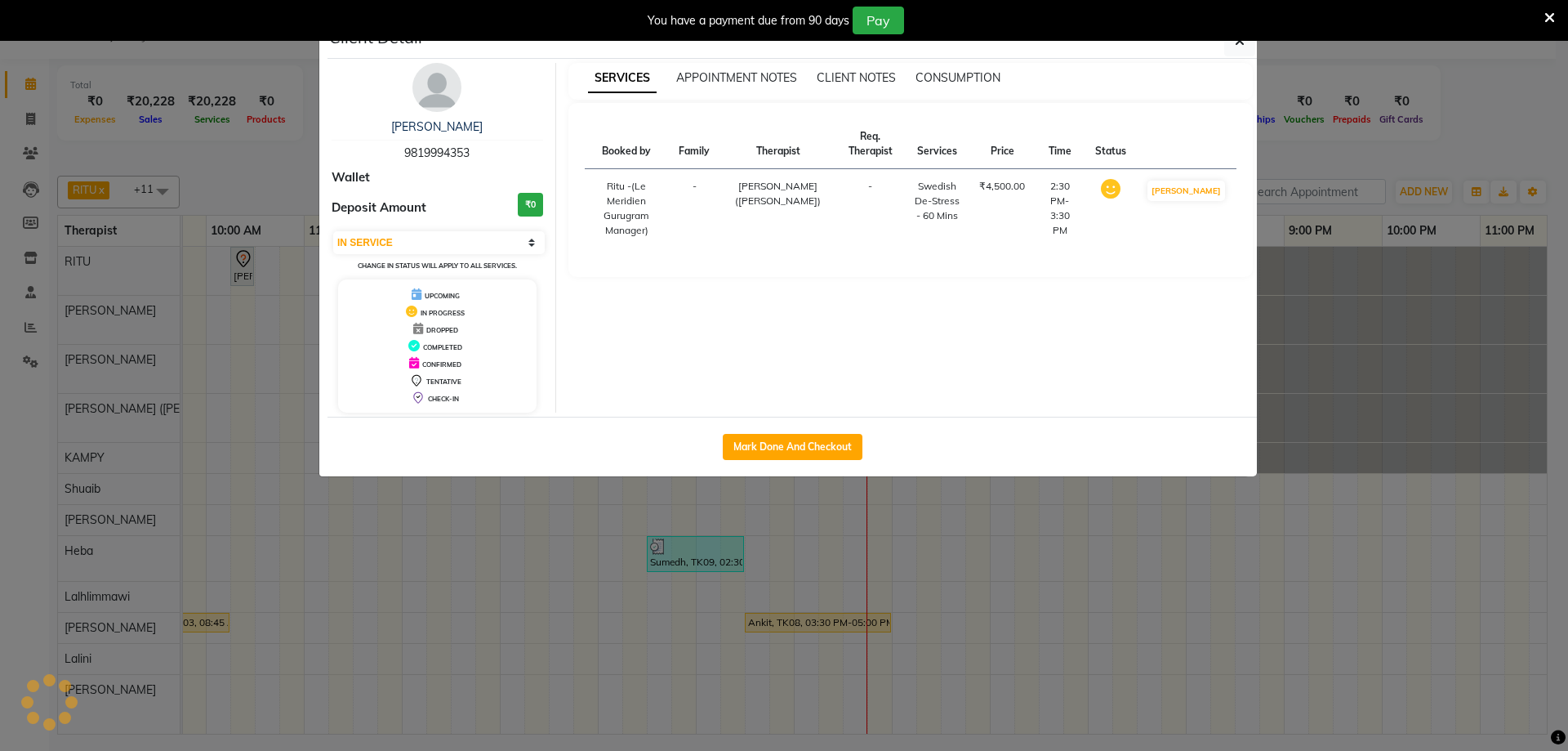
select select "3"
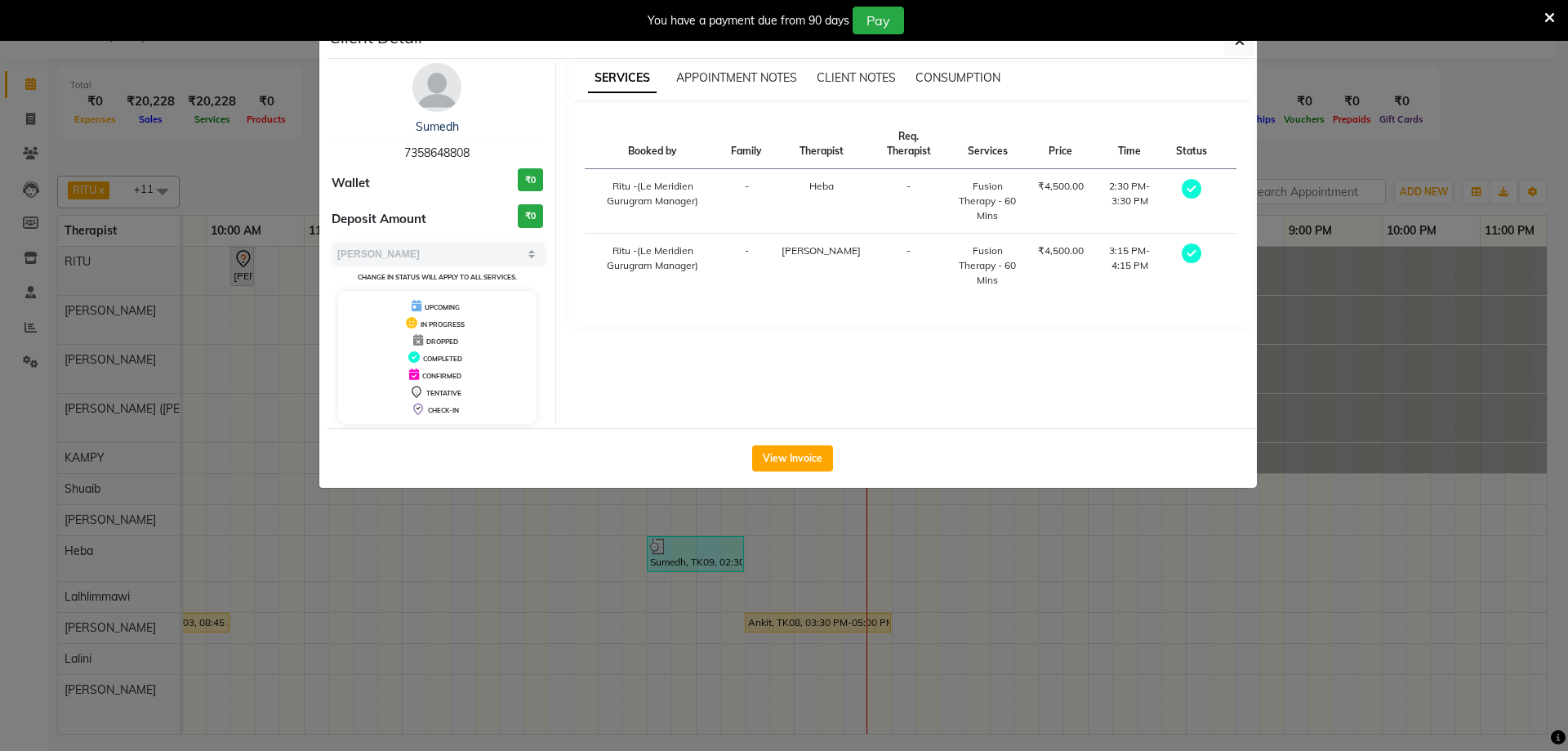
drag, startPoint x: 477, startPoint y: 153, endPoint x: 380, endPoint y: 152, distance: 97.0
click at [380, 152] on div "Sumedh 7358648808" at bounding box center [438, 140] width 212 height 43
copy span "7358648808"
click at [1249, 42] on button "button" at bounding box center [1239, 41] width 31 height 31
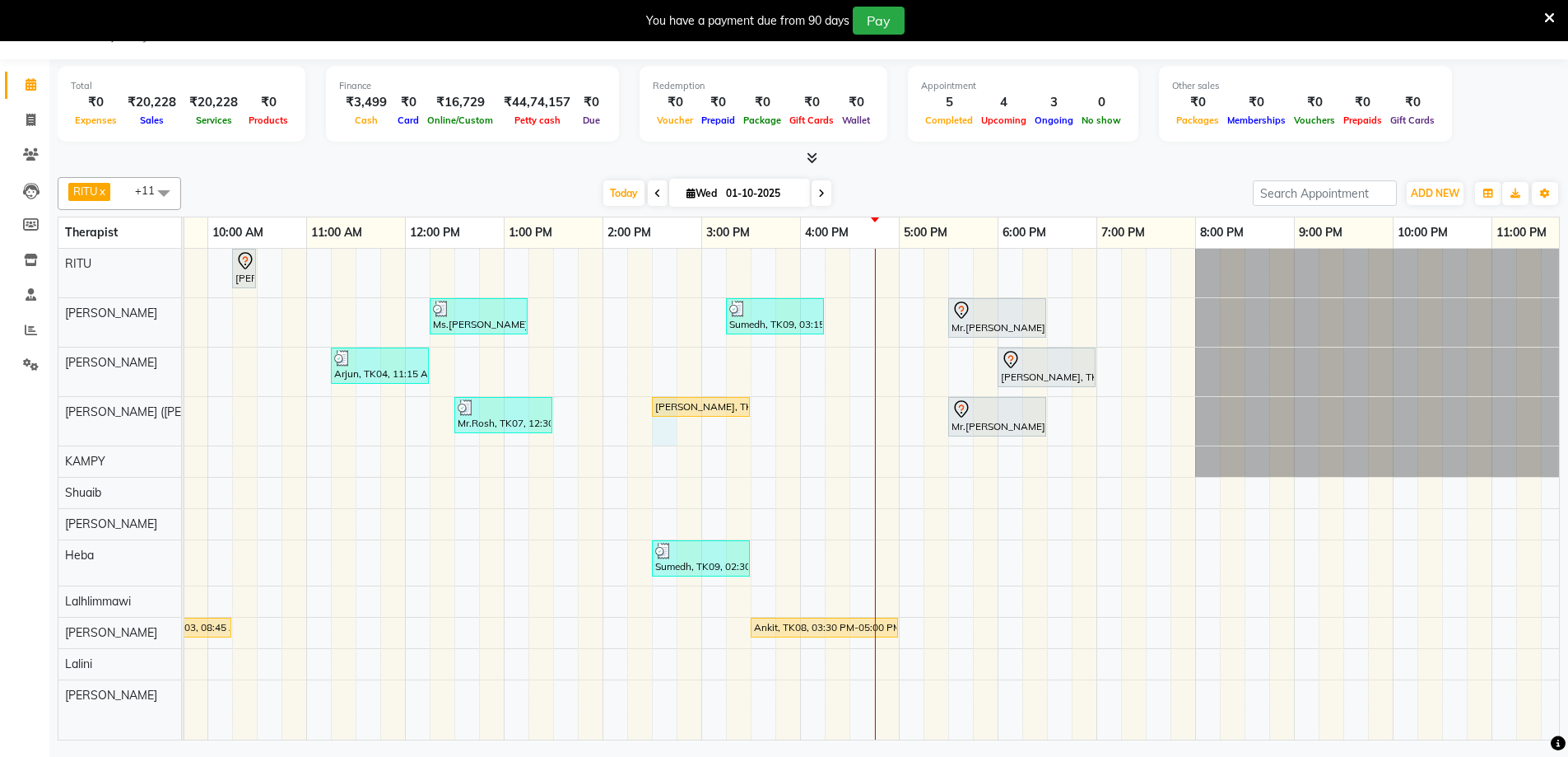
click at [654, 427] on div "Angela, TK01, 10:15 AM-10:30 AM, Javanese Pampering - 60 Mins Ms.Tammane Sharma…" at bounding box center [405, 493] width 2372 height 490
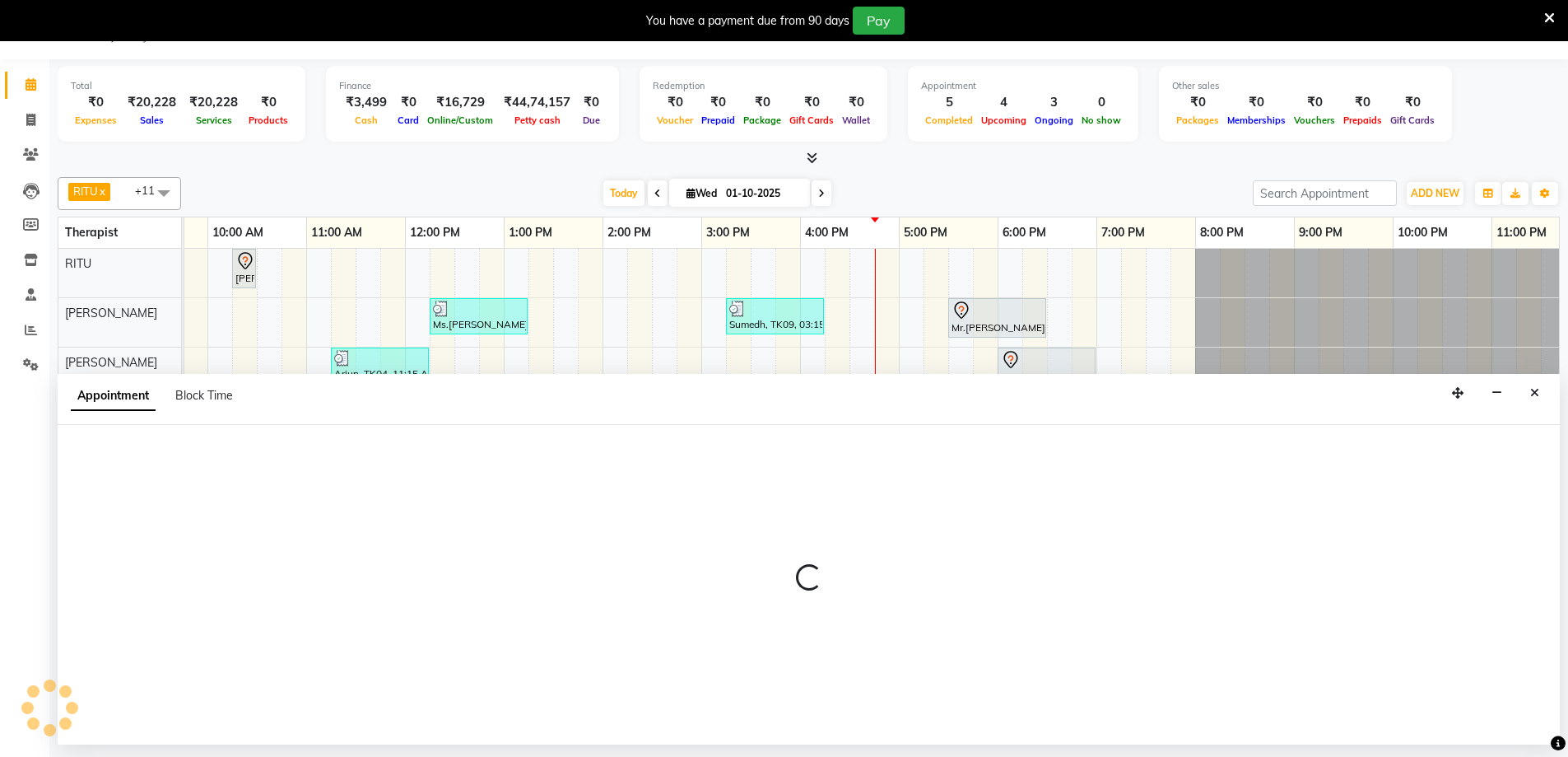
select select "49513"
select select "tentative"
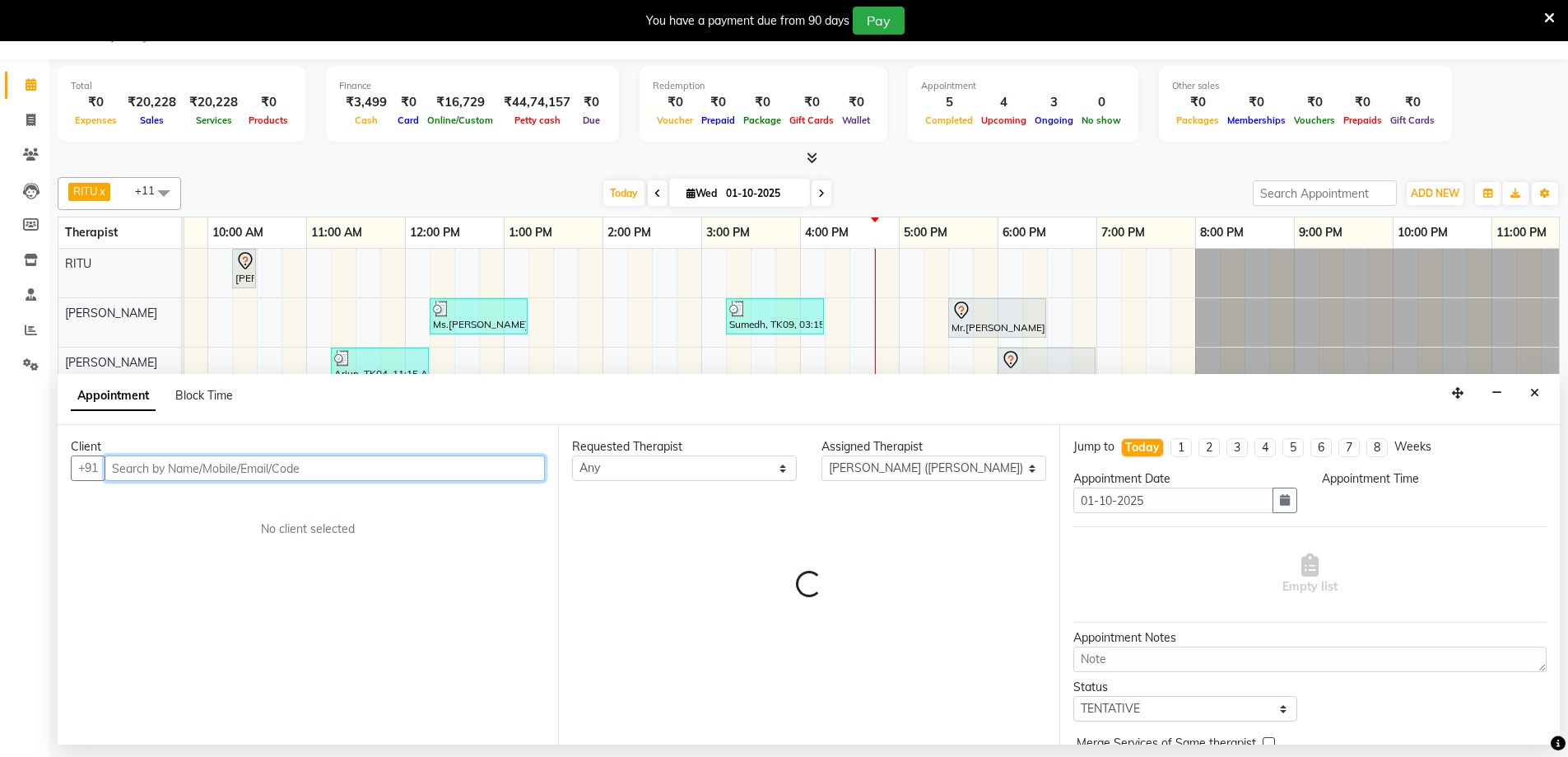
select select "870"
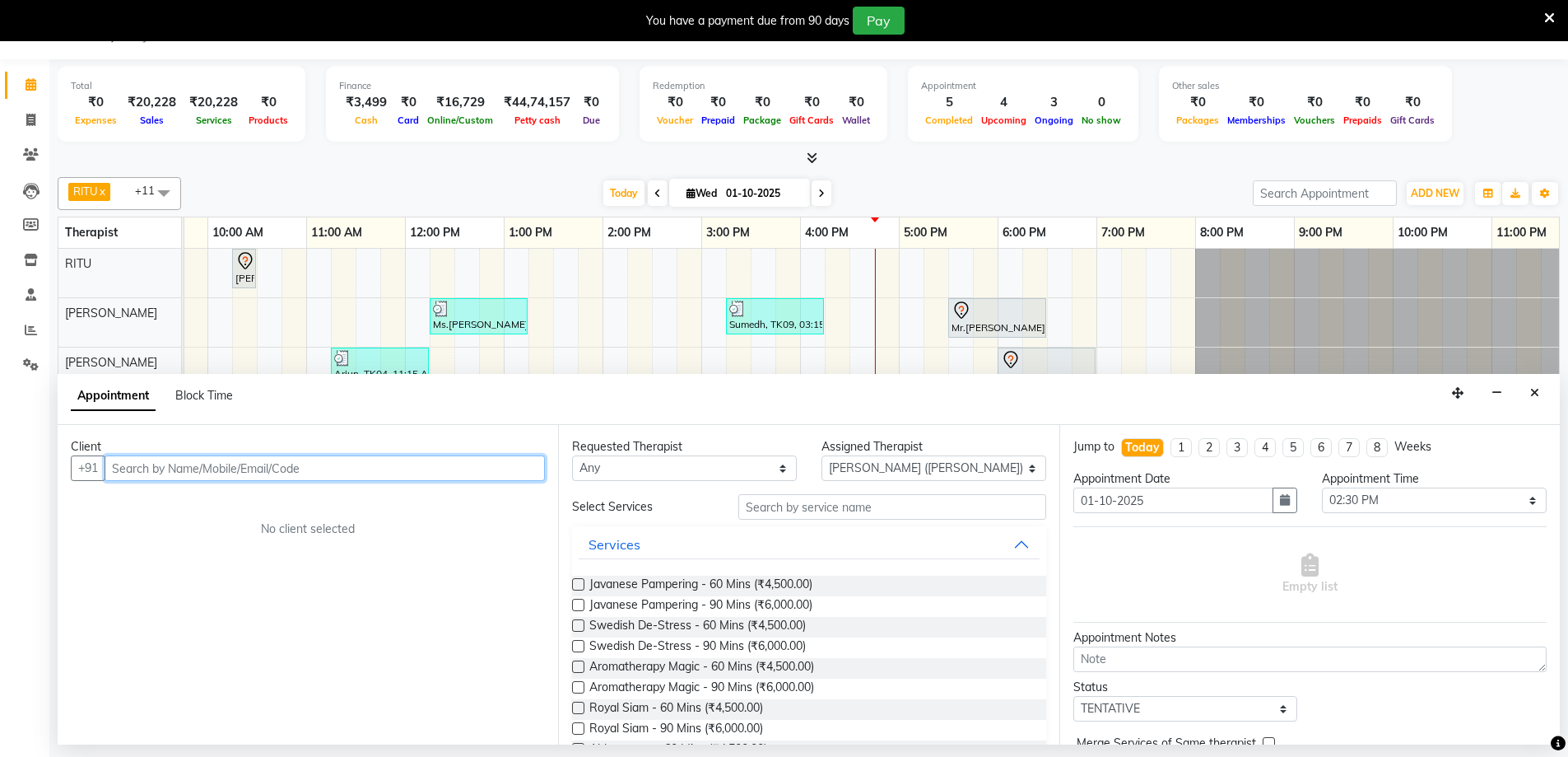
paste input "7358648808"
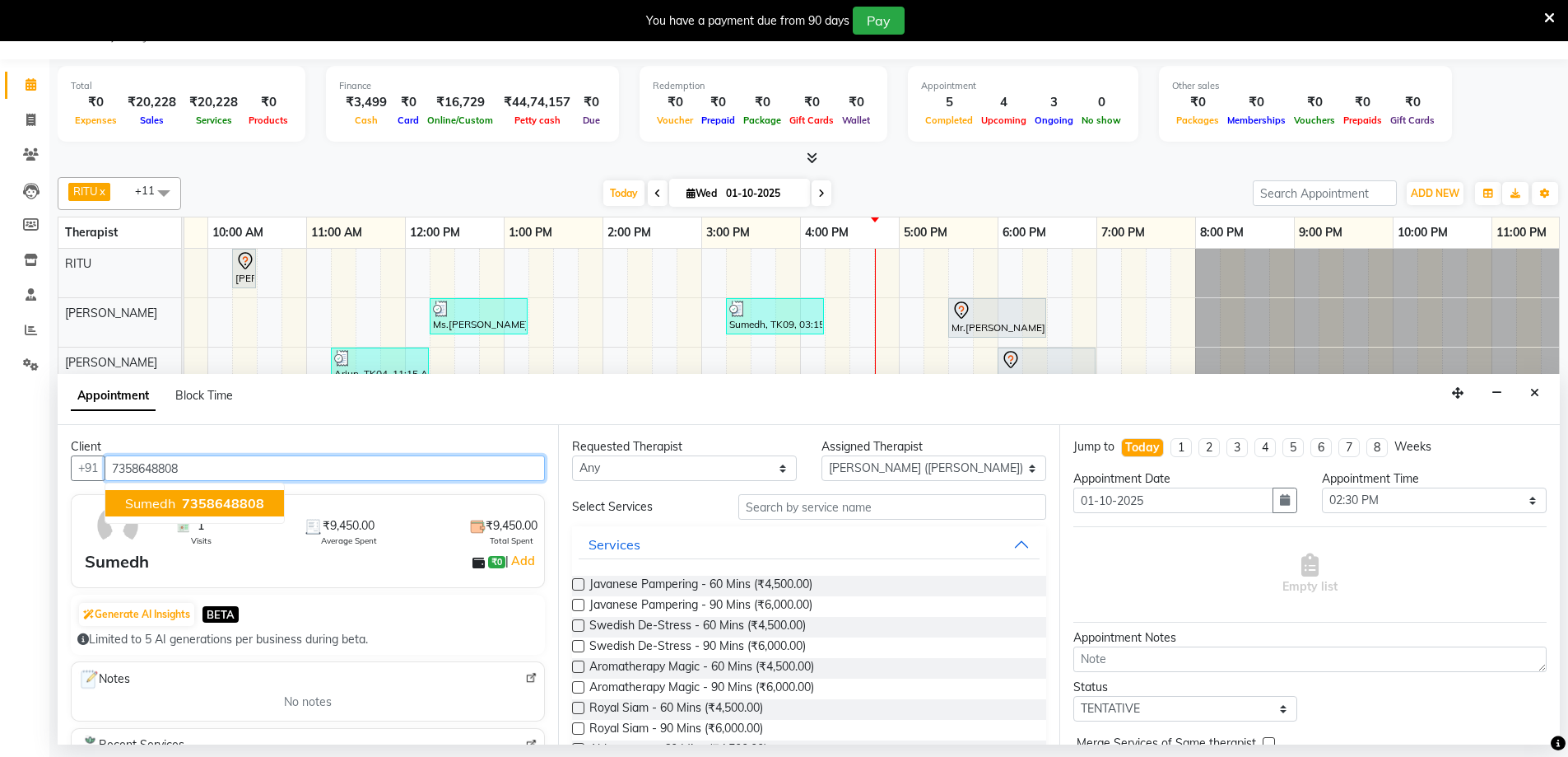
click at [223, 499] on span "7358648808" at bounding box center [223, 503] width 82 height 16
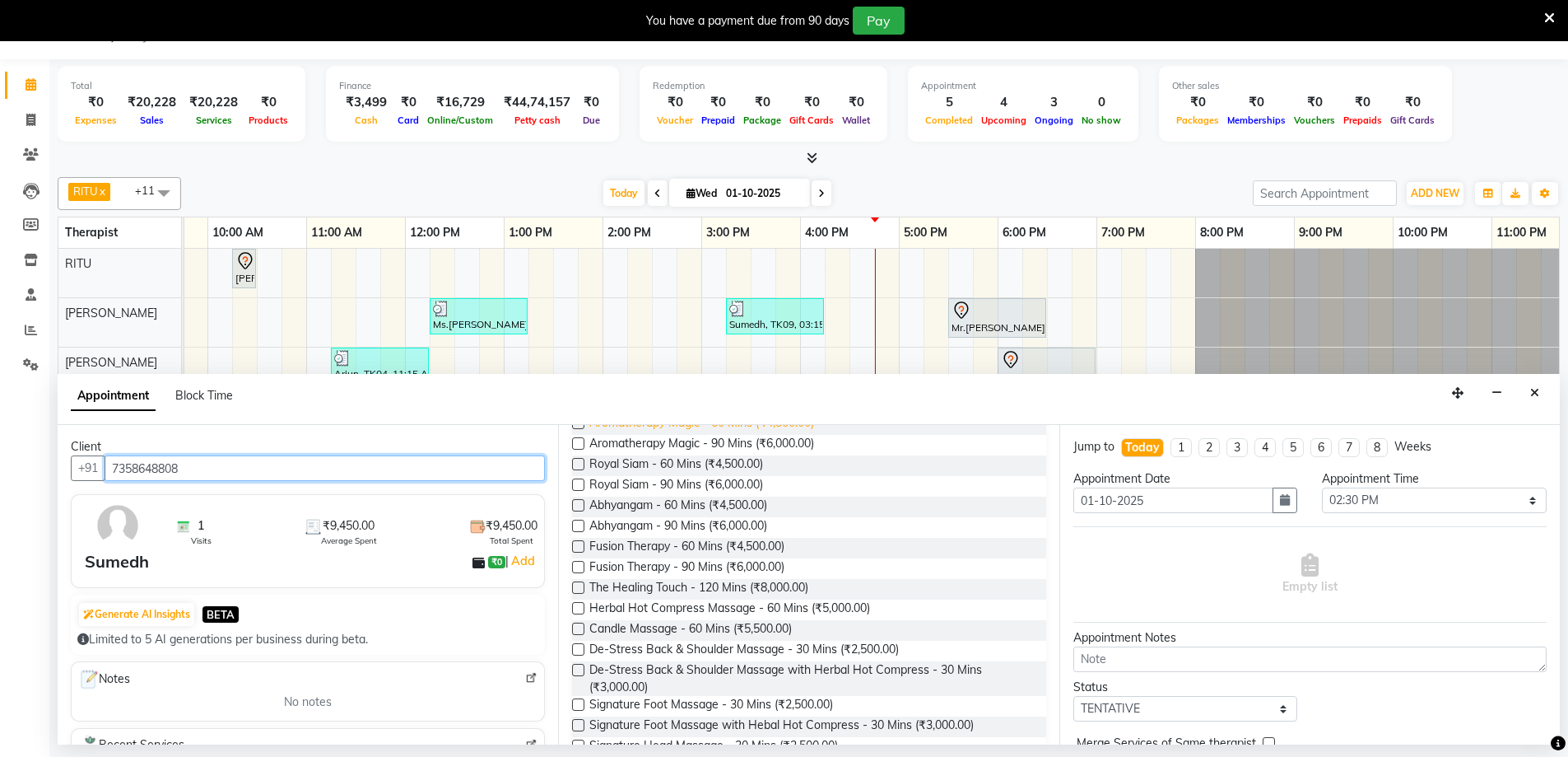
scroll to position [280, 0]
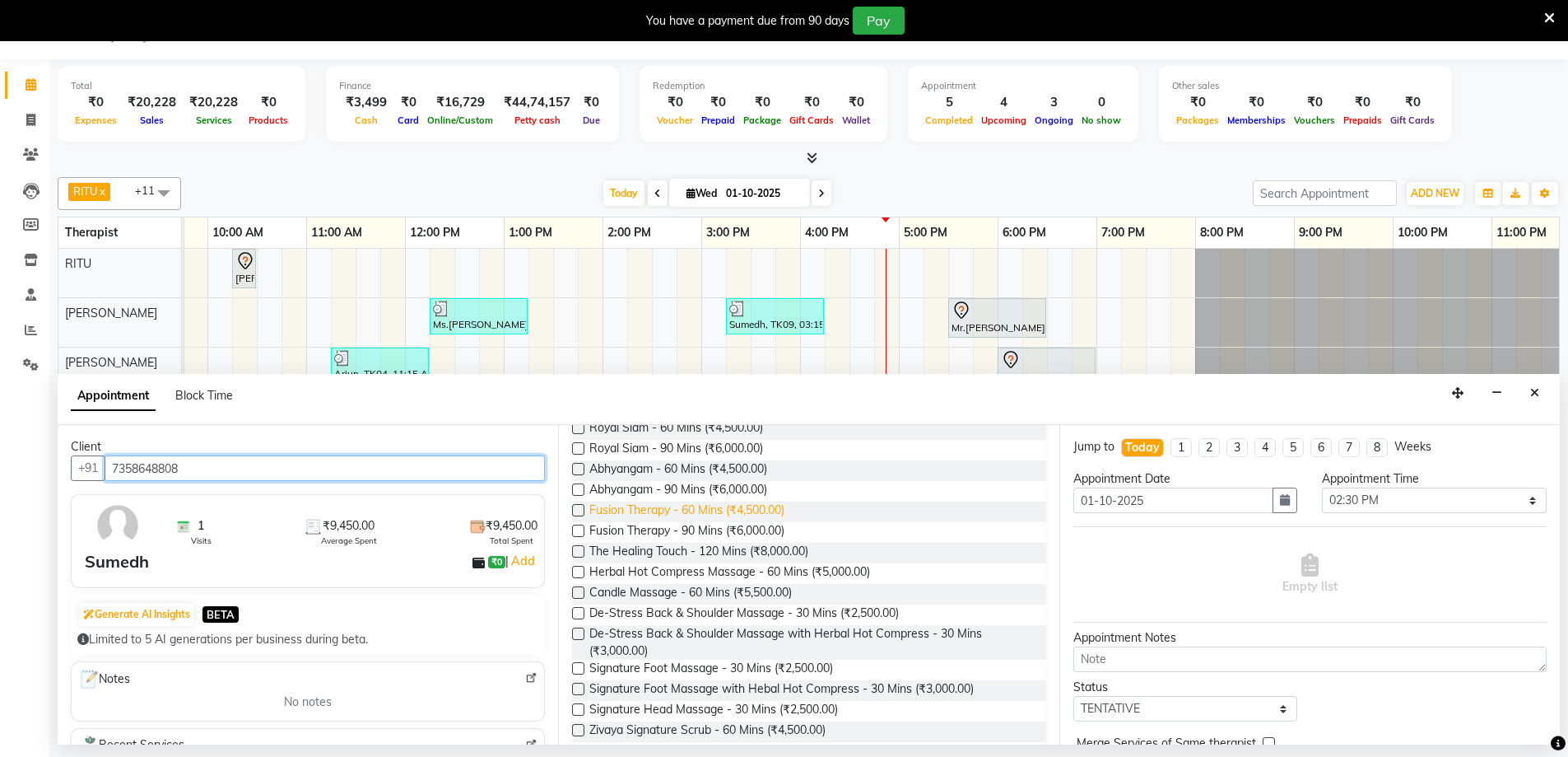
type input "7358648808"
click at [614, 506] on span "Fusion Therapy - 60 Mins (₹4,500.00)" at bounding box center [688, 511] width 195 height 21
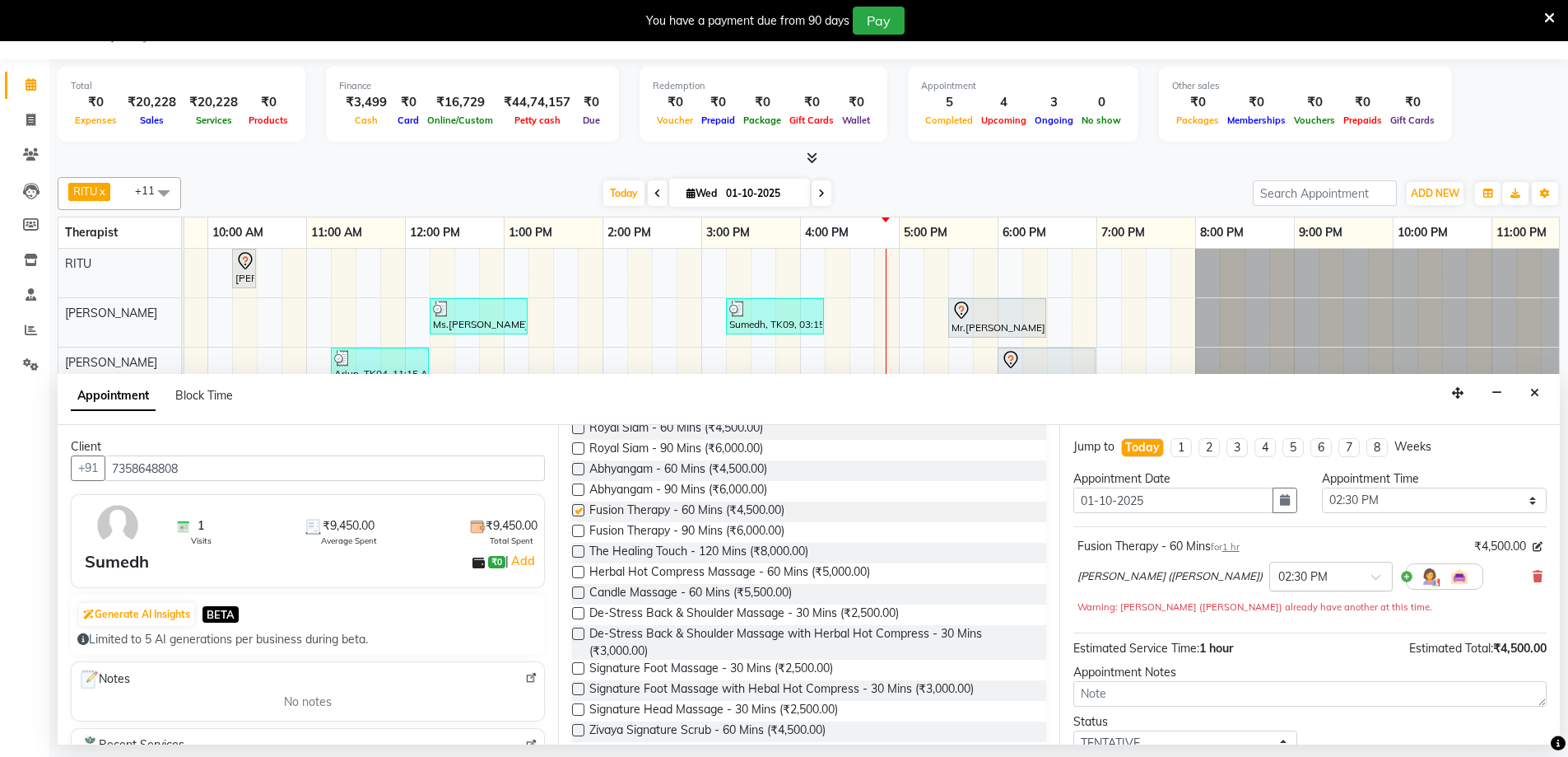
checkbox input "false"
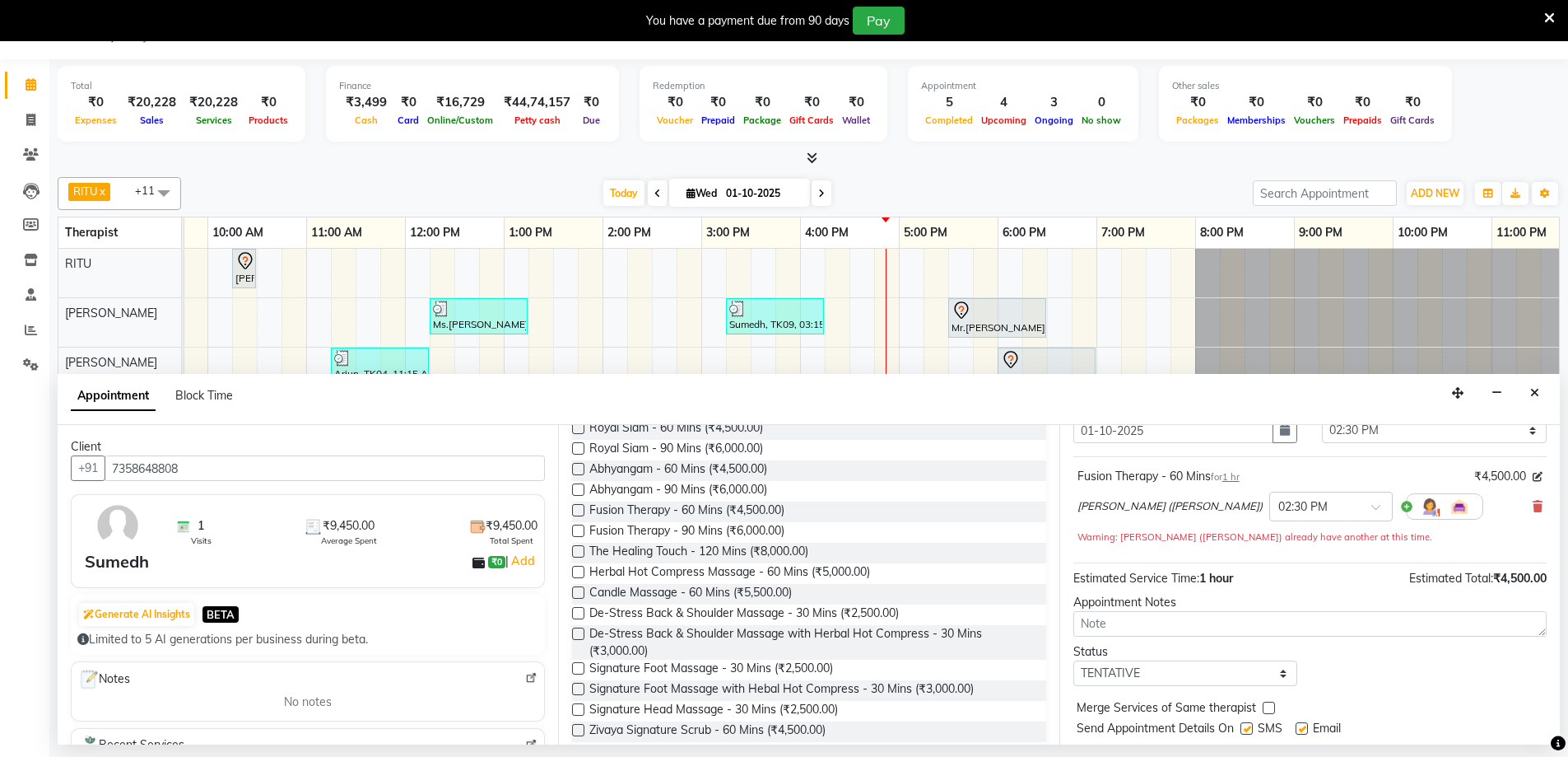
scroll to position [115, 0]
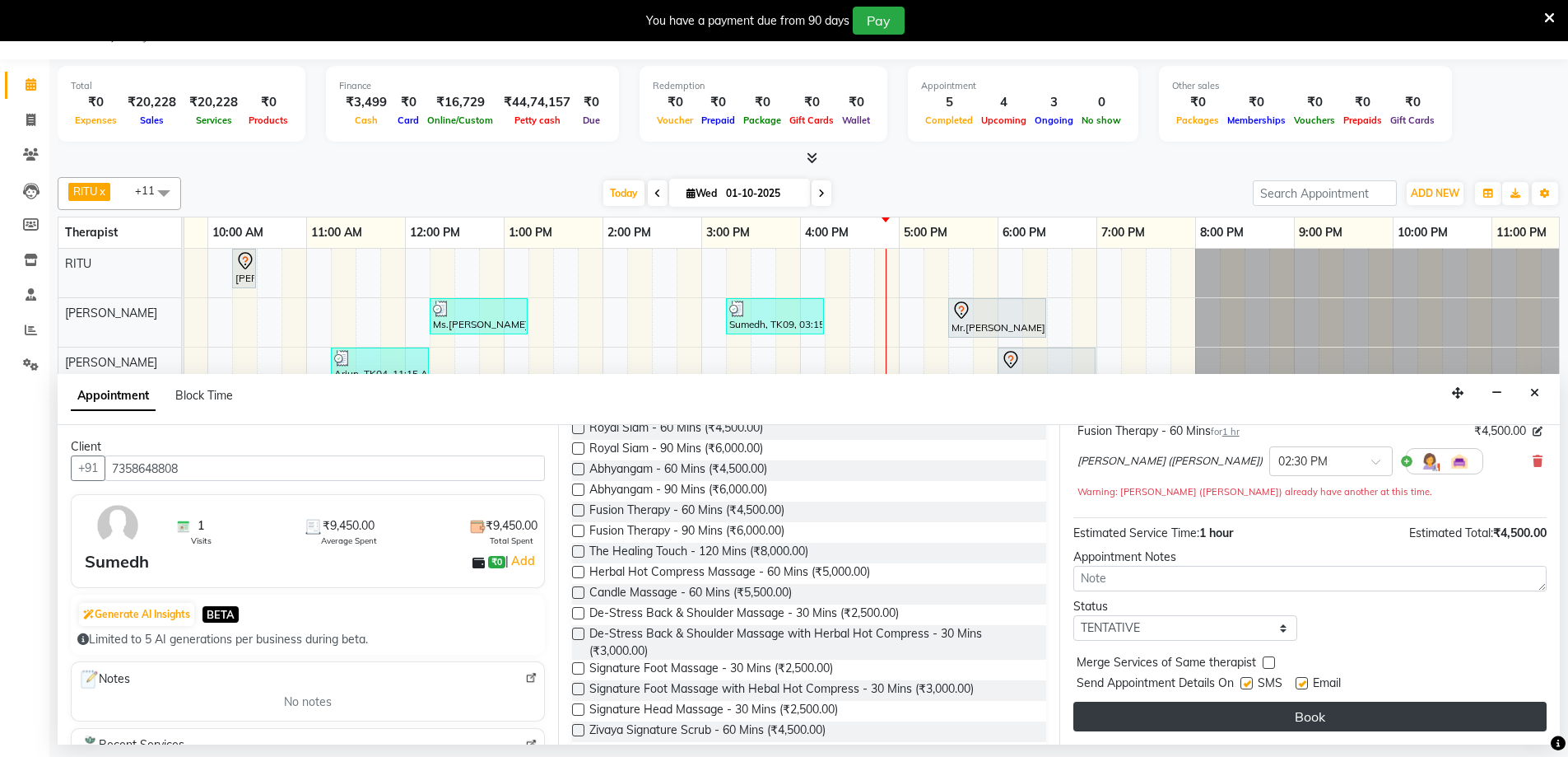
click at [1300, 712] on button "Book" at bounding box center [1310, 716] width 473 height 29
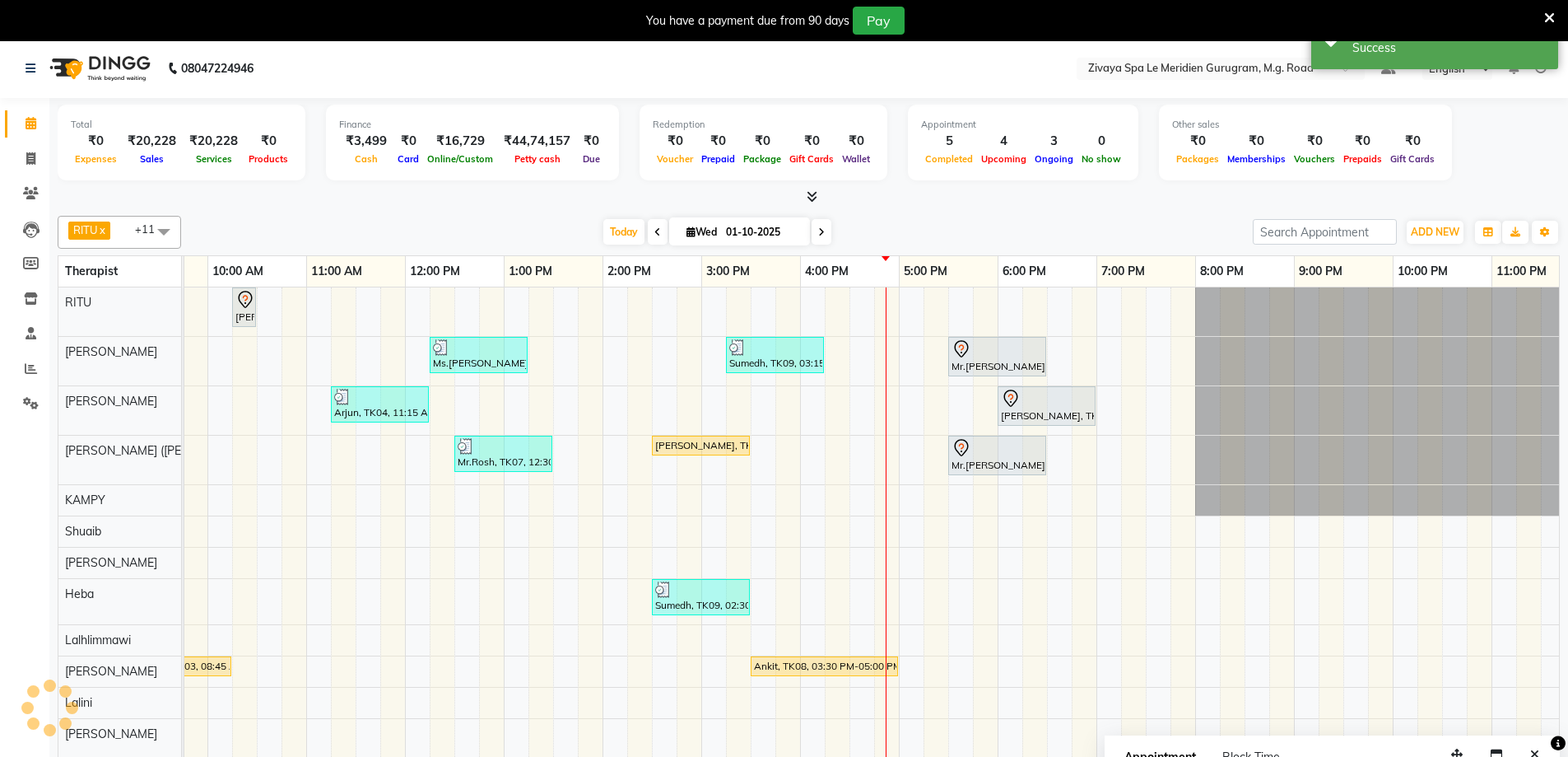
scroll to position [41, 0]
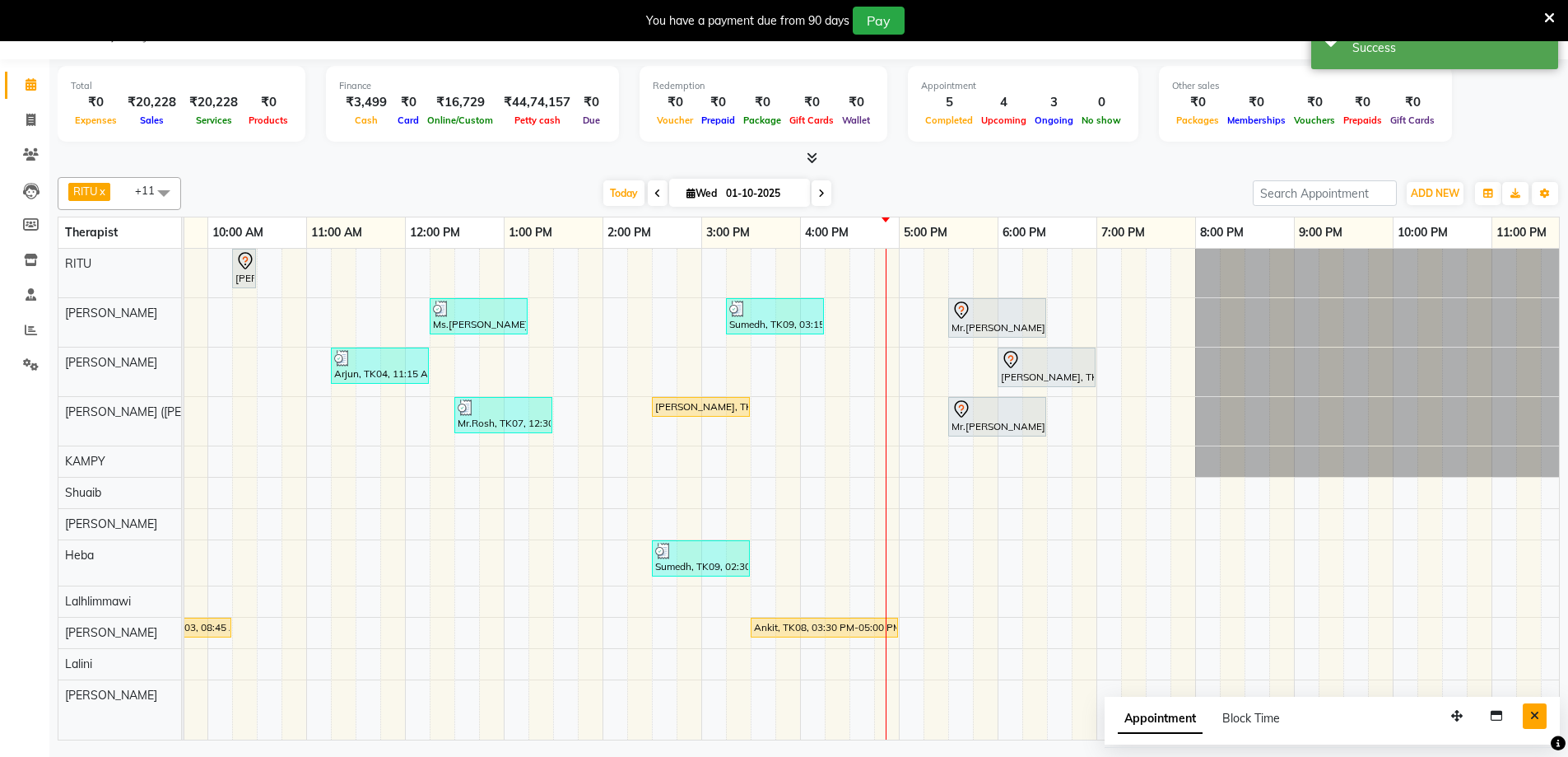
click at [1532, 721] on button "Close" at bounding box center [1535, 716] width 24 height 26
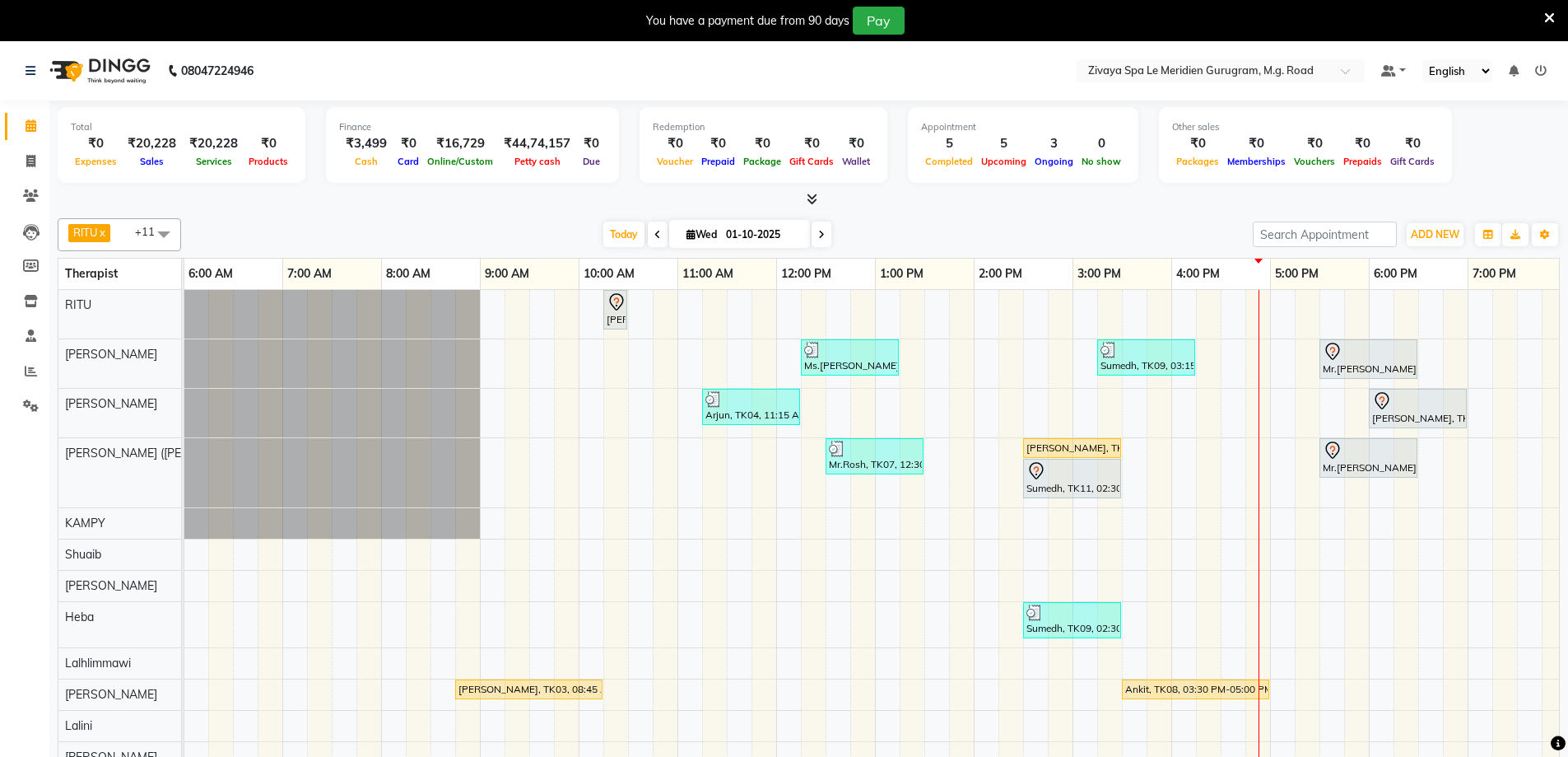
click at [1037, 465] on icon at bounding box center [1037, 471] width 20 height 20
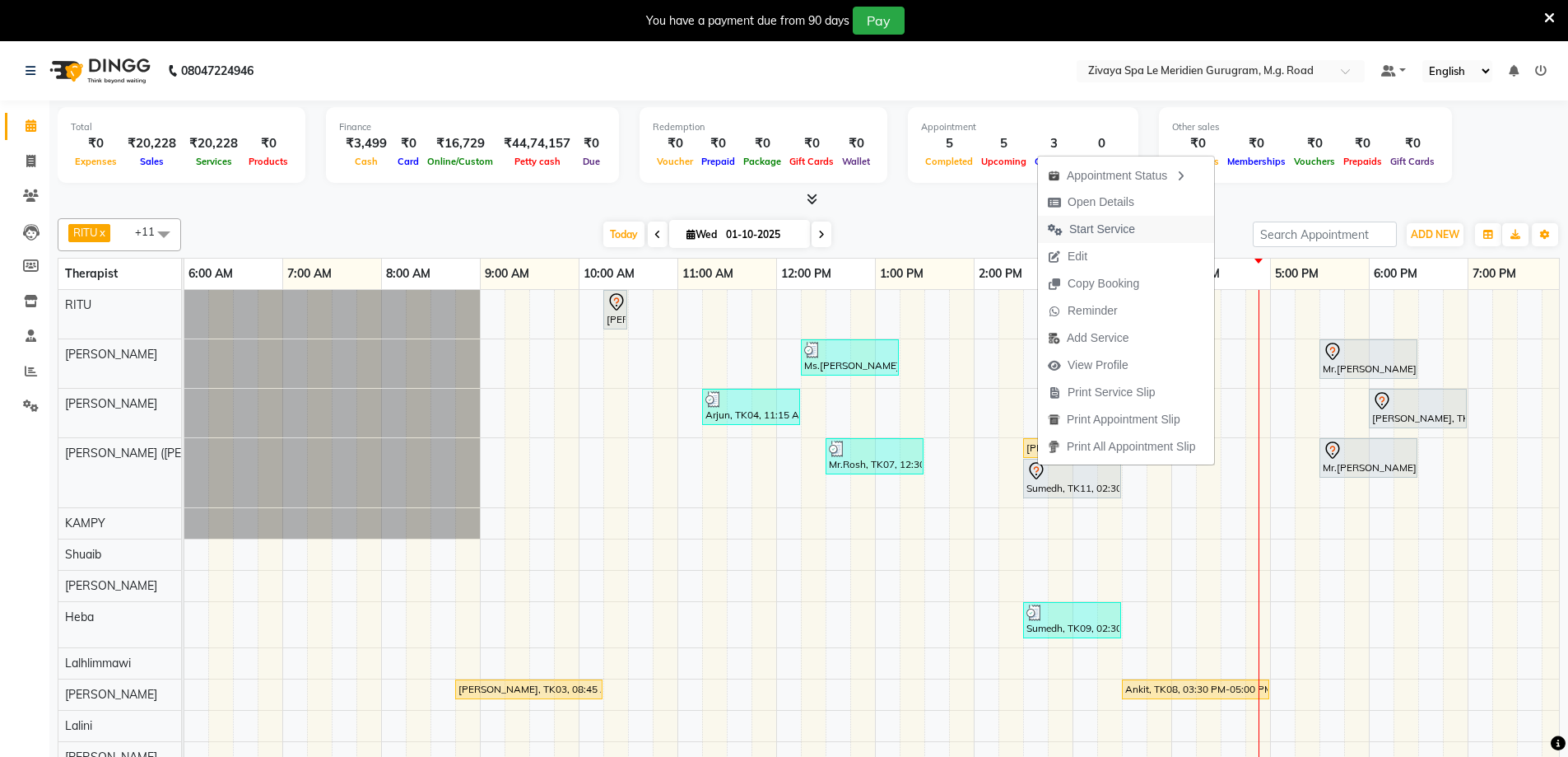
click at [1100, 226] on span "Start Service" at bounding box center [1102, 229] width 66 height 17
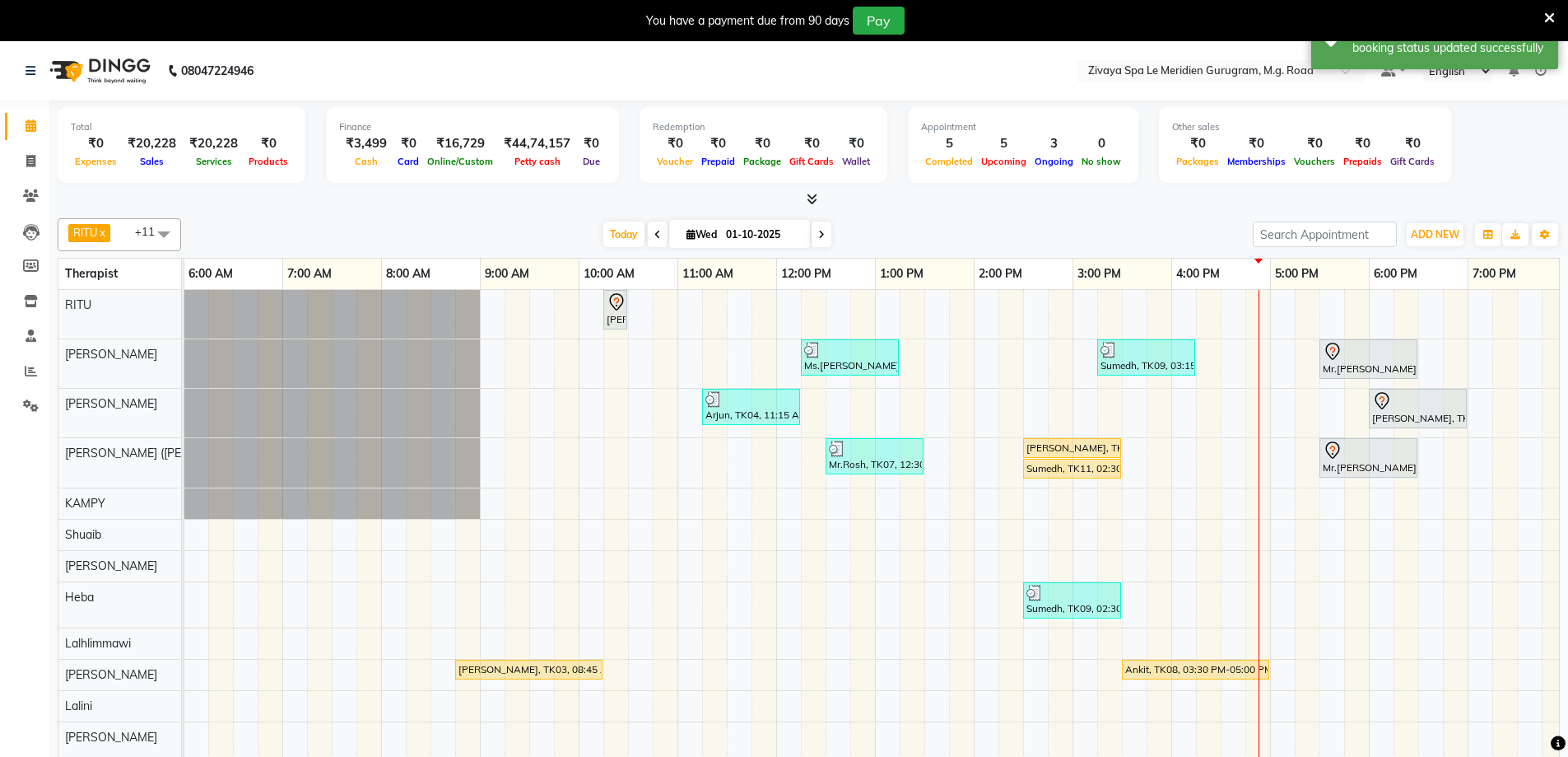
click at [1033, 462] on div "Sumedh, TK11, 02:30 PM-03:30 PM, Fusion Therapy - 60 Mins" at bounding box center [1072, 468] width 95 height 15
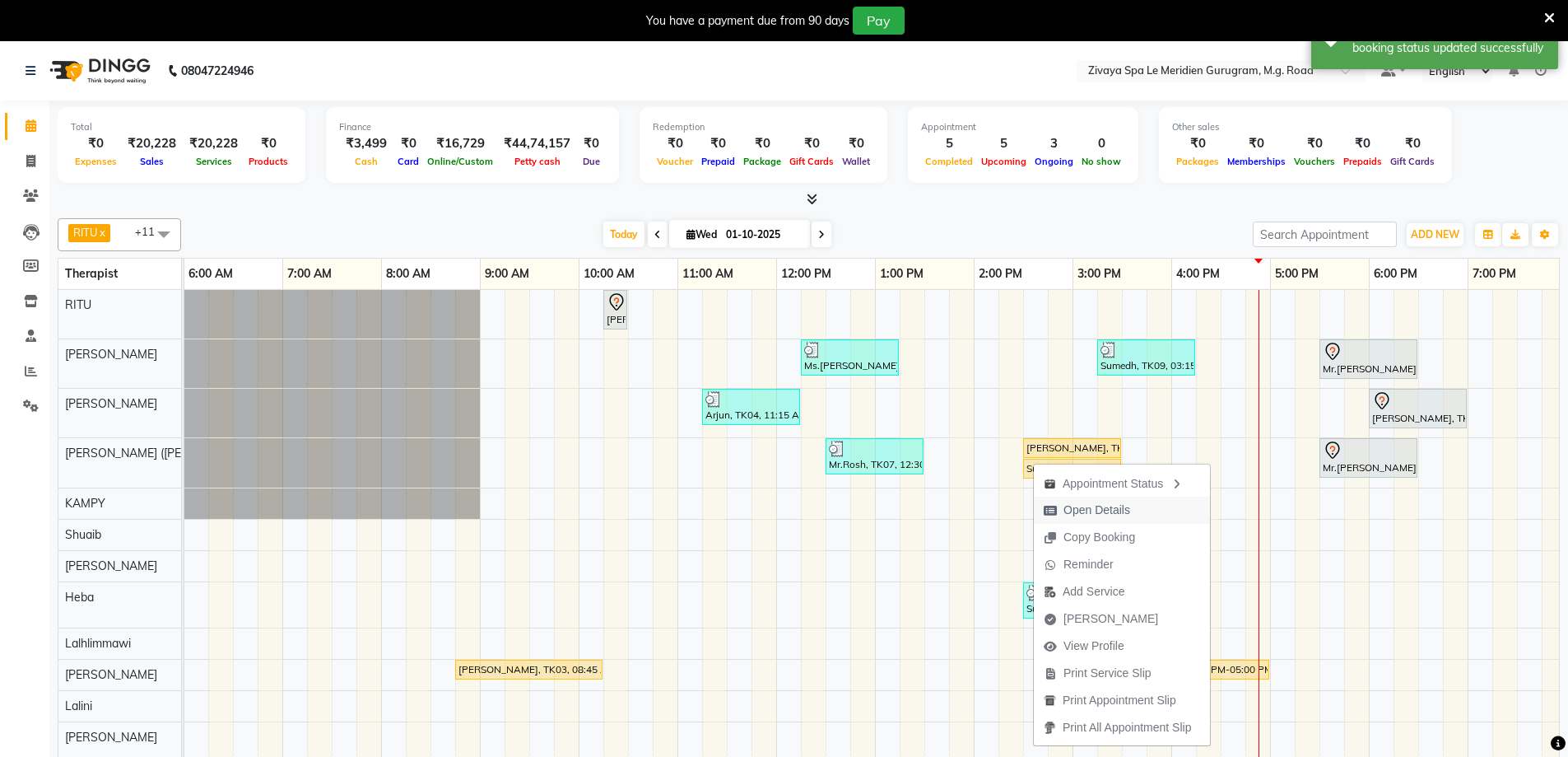
click at [1131, 506] on span "Open Details" at bounding box center [1087, 510] width 106 height 27
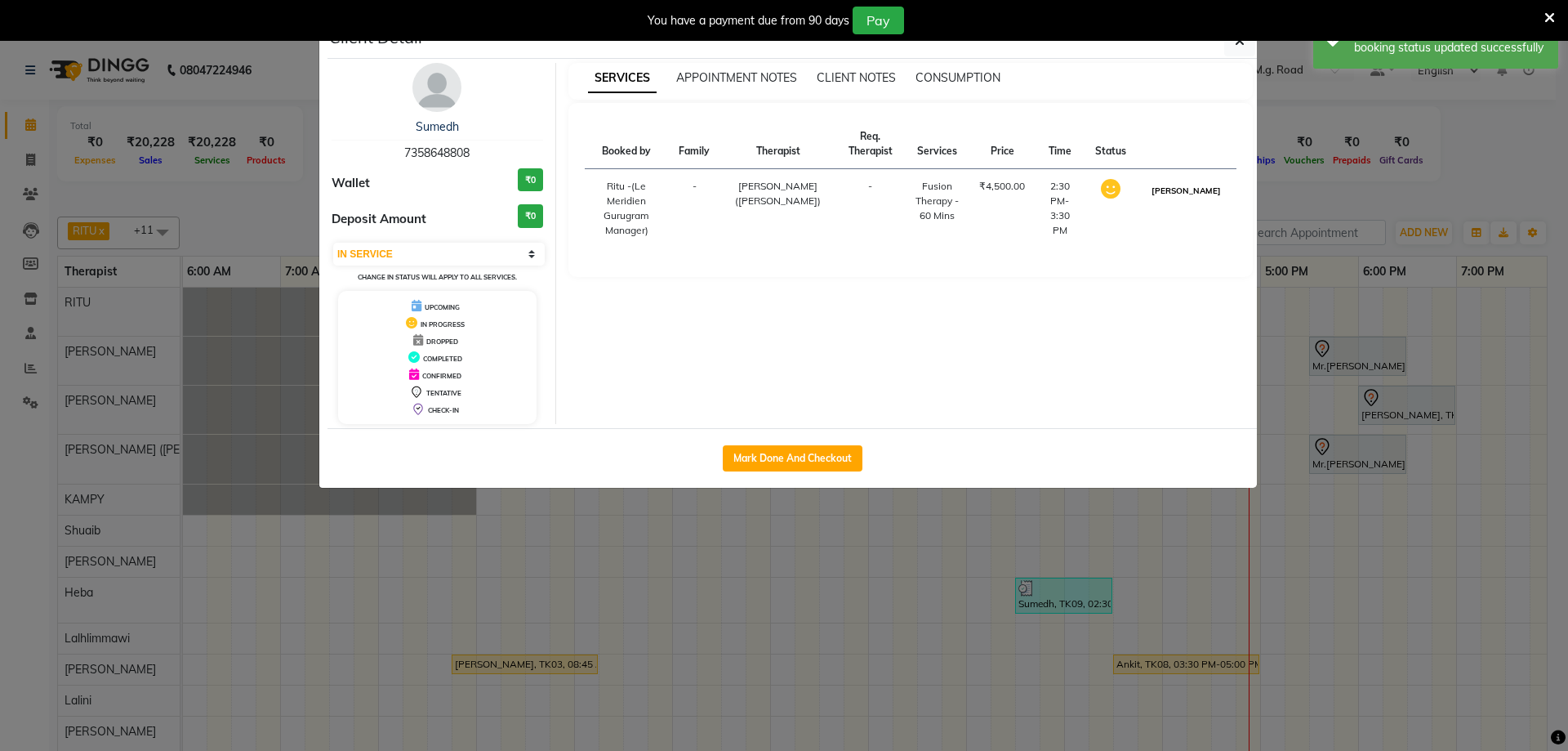
click at [1188, 201] on button "[PERSON_NAME]" at bounding box center [1187, 190] width 78 height 21
select select "3"
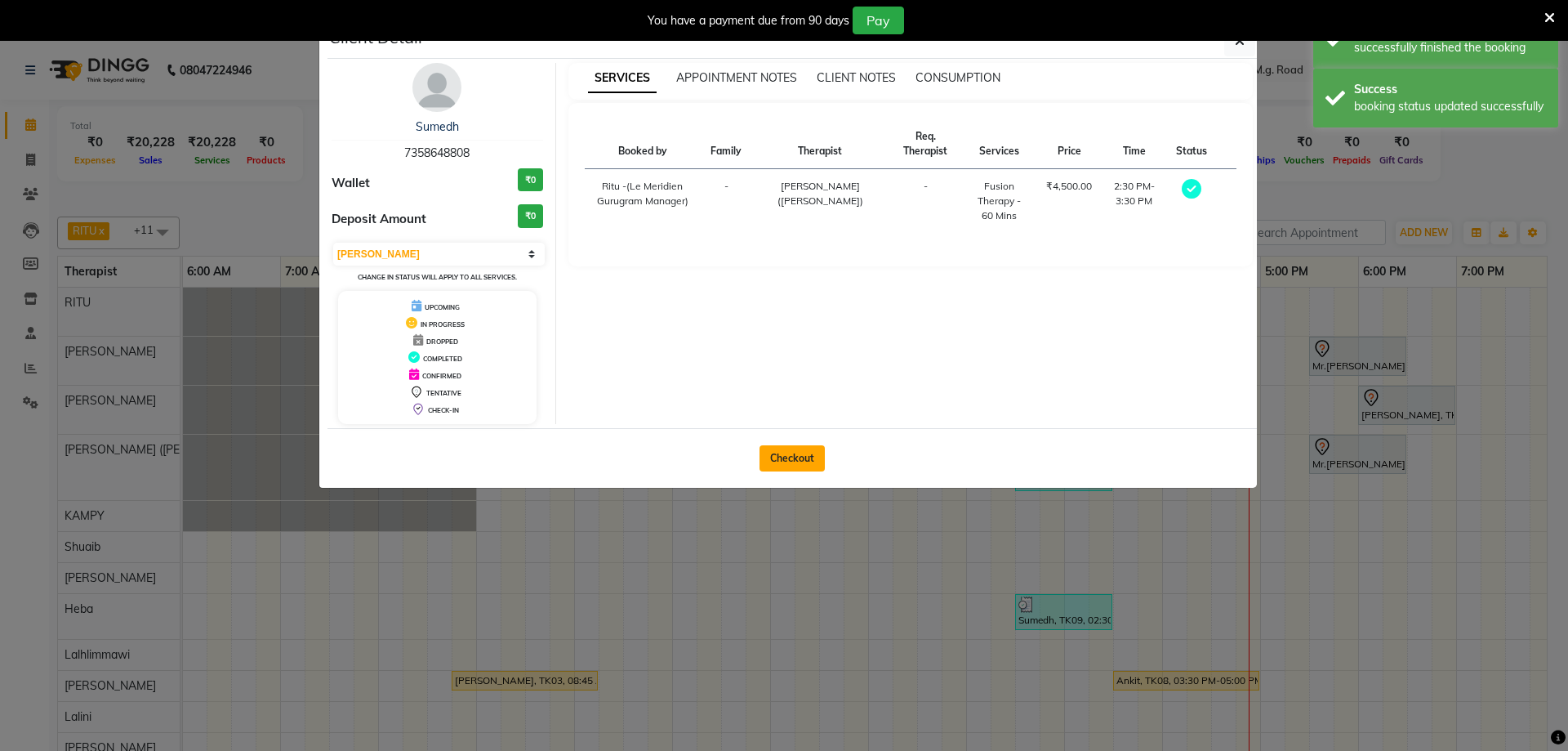
click at [768, 455] on button "Checkout" at bounding box center [792, 457] width 65 height 26
select select "service"
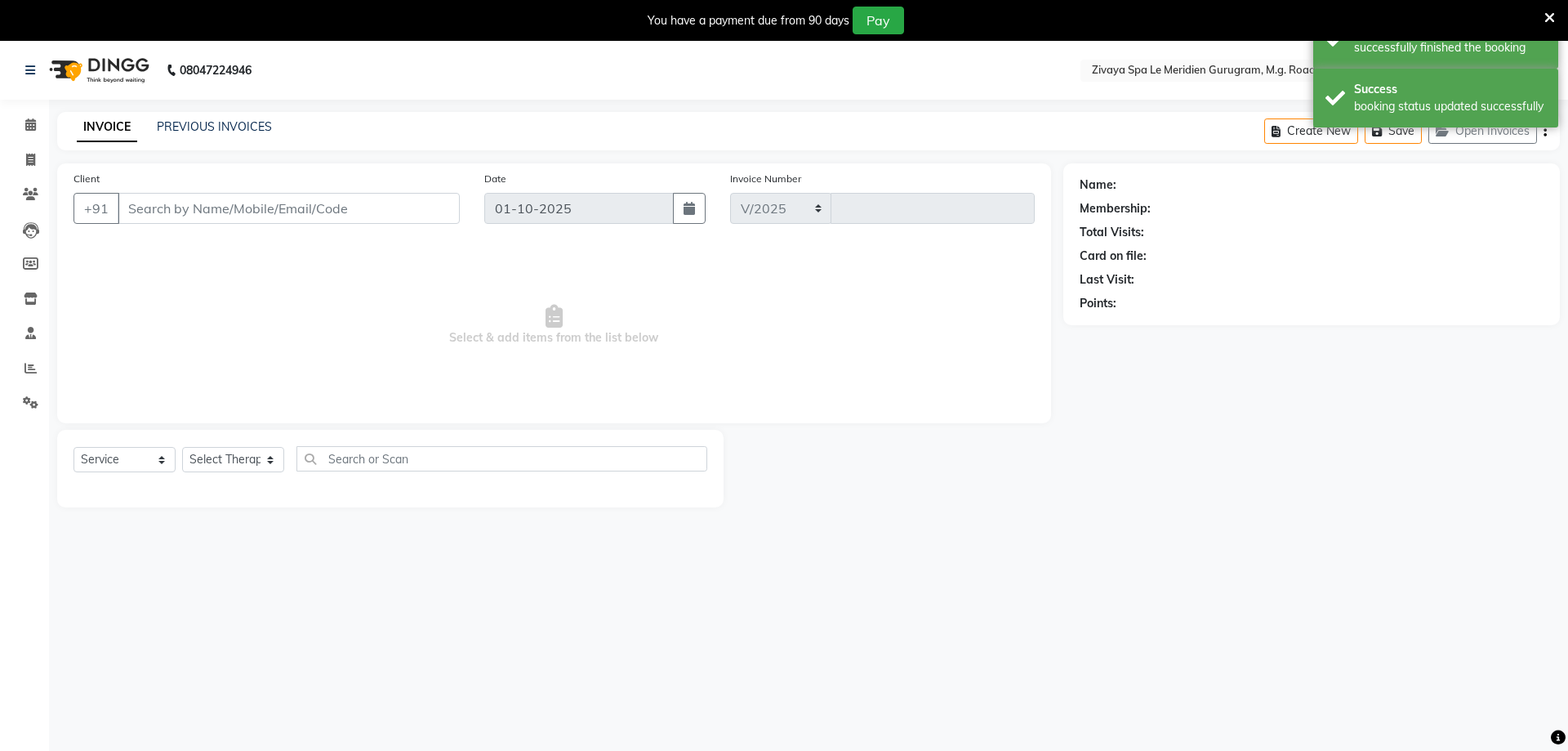
select select "6503"
type input "2178"
type input "7358648808"
select select "49513"
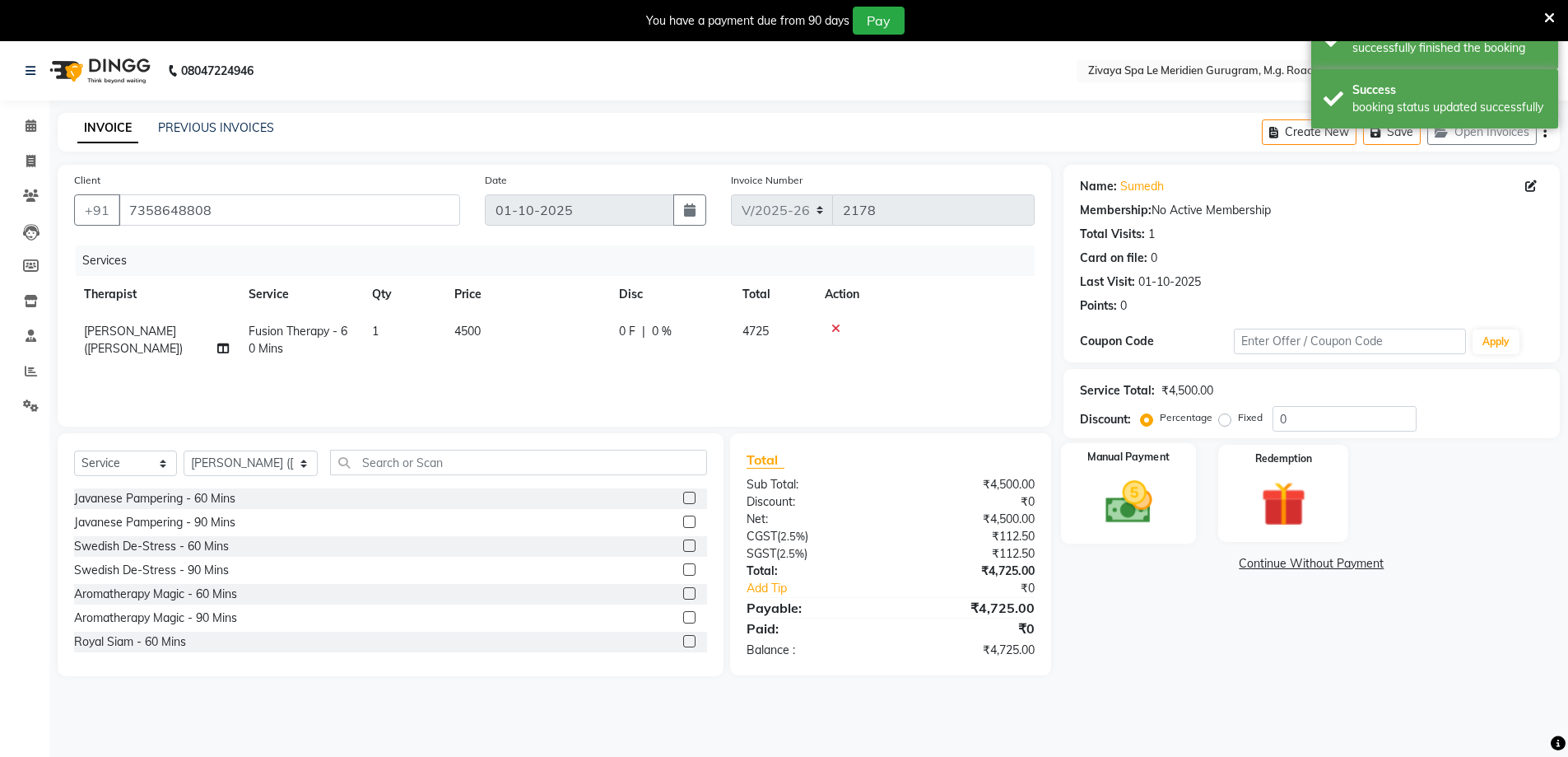
click at [1152, 533] on div "Manual Payment" at bounding box center [1128, 493] width 136 height 101
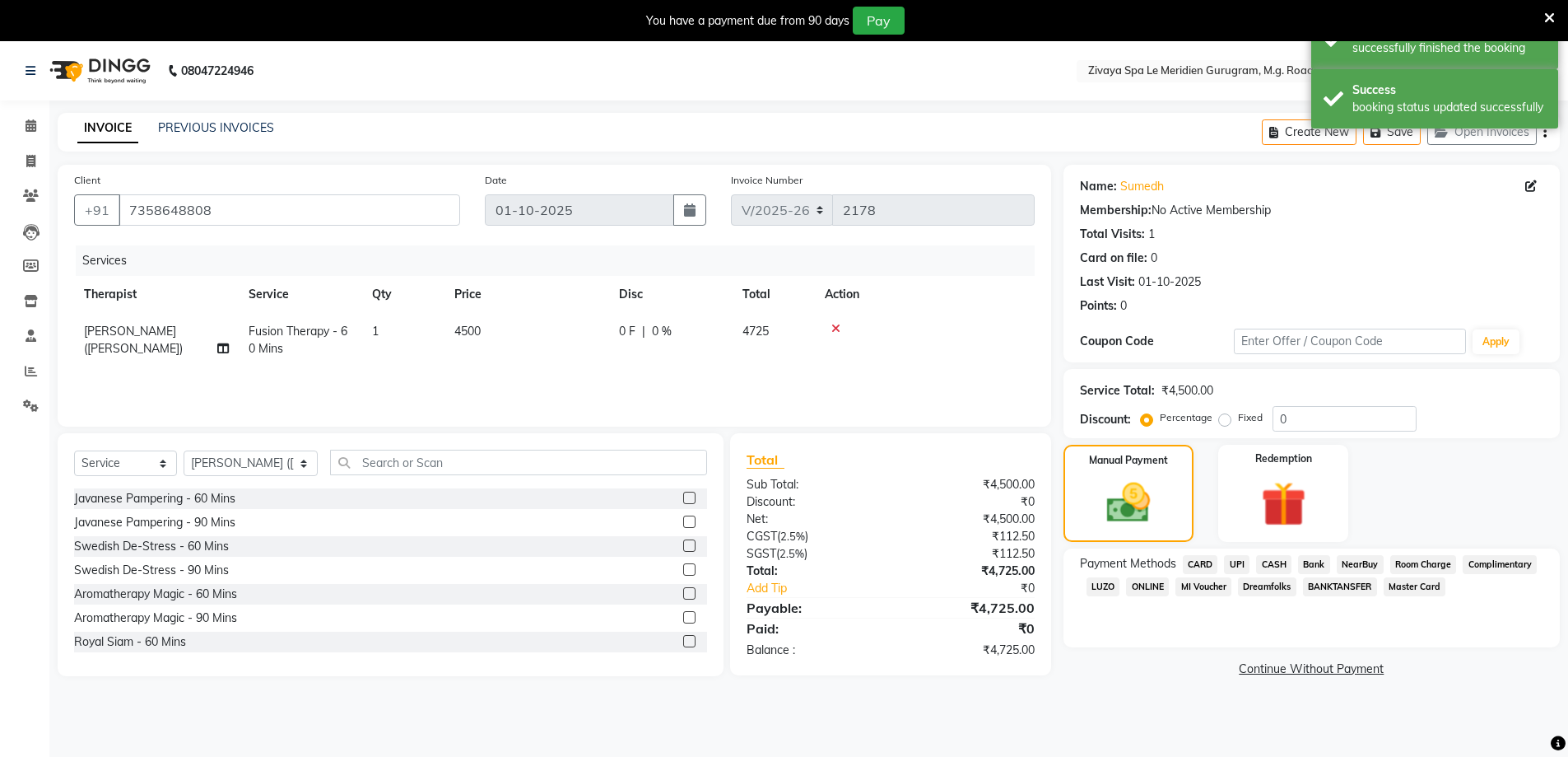
click at [1237, 558] on span "UPI" at bounding box center [1237, 564] width 26 height 19
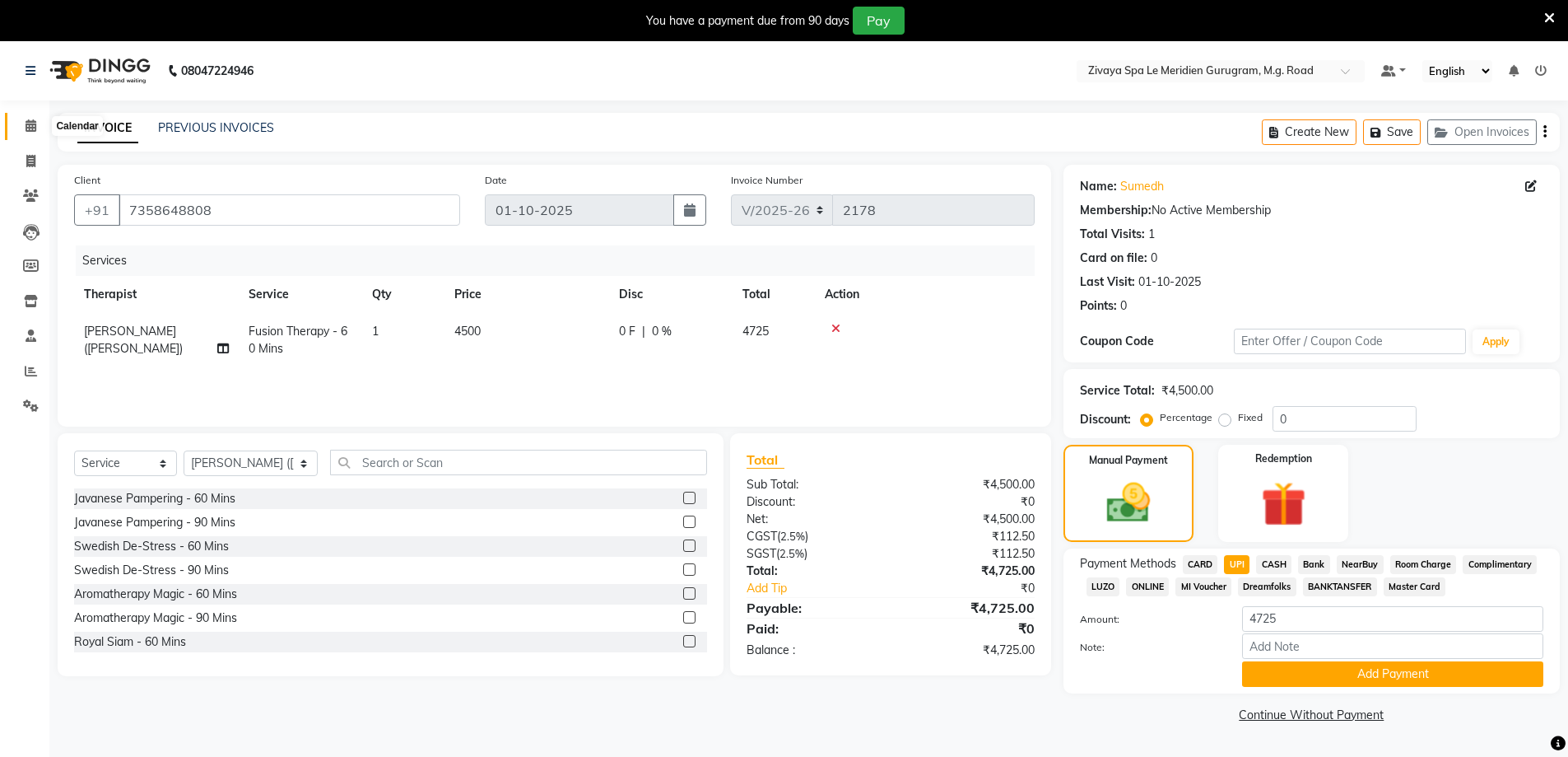
click at [33, 117] on span at bounding box center [31, 126] width 29 height 19
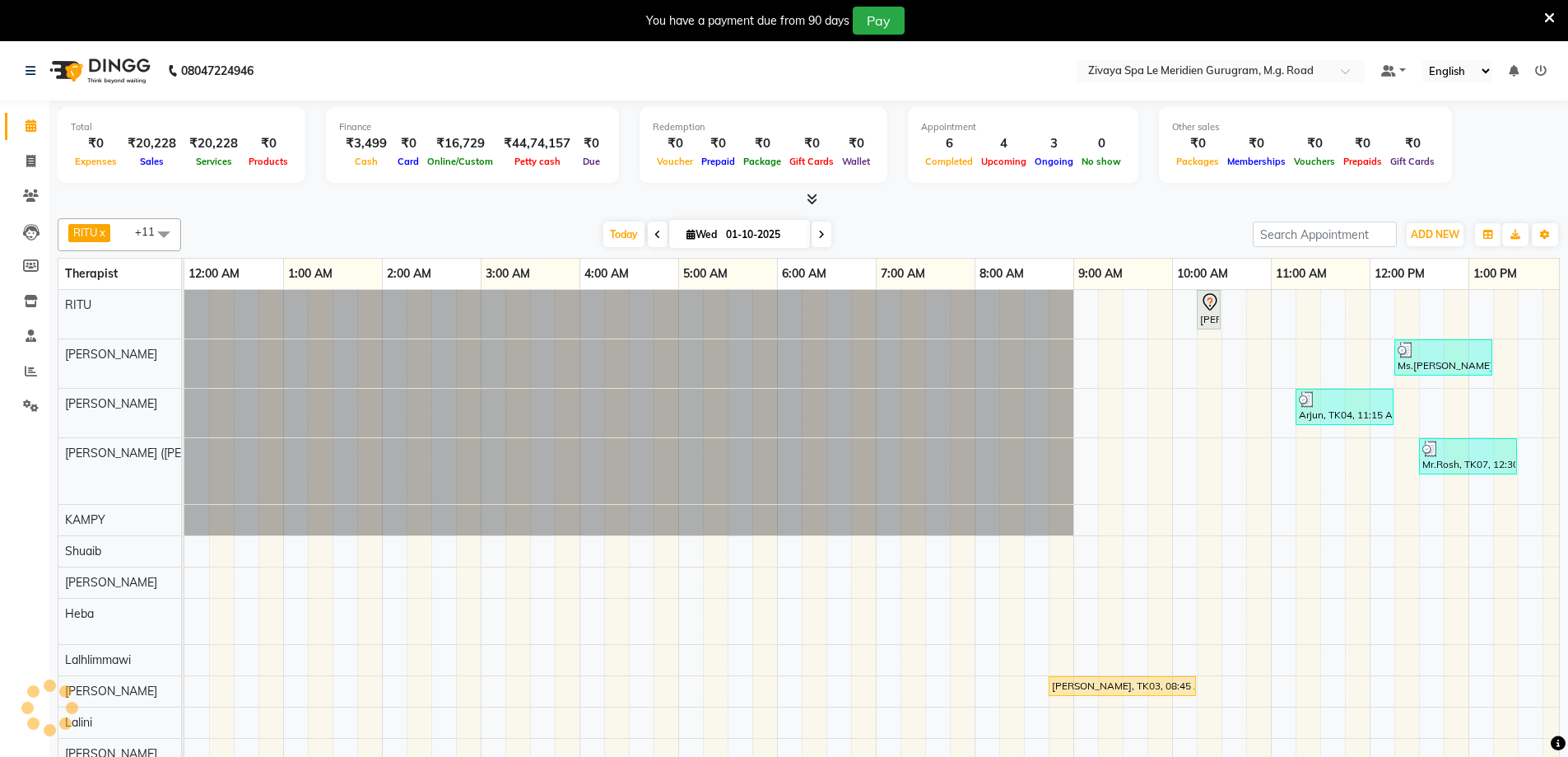
scroll to position [0, 594]
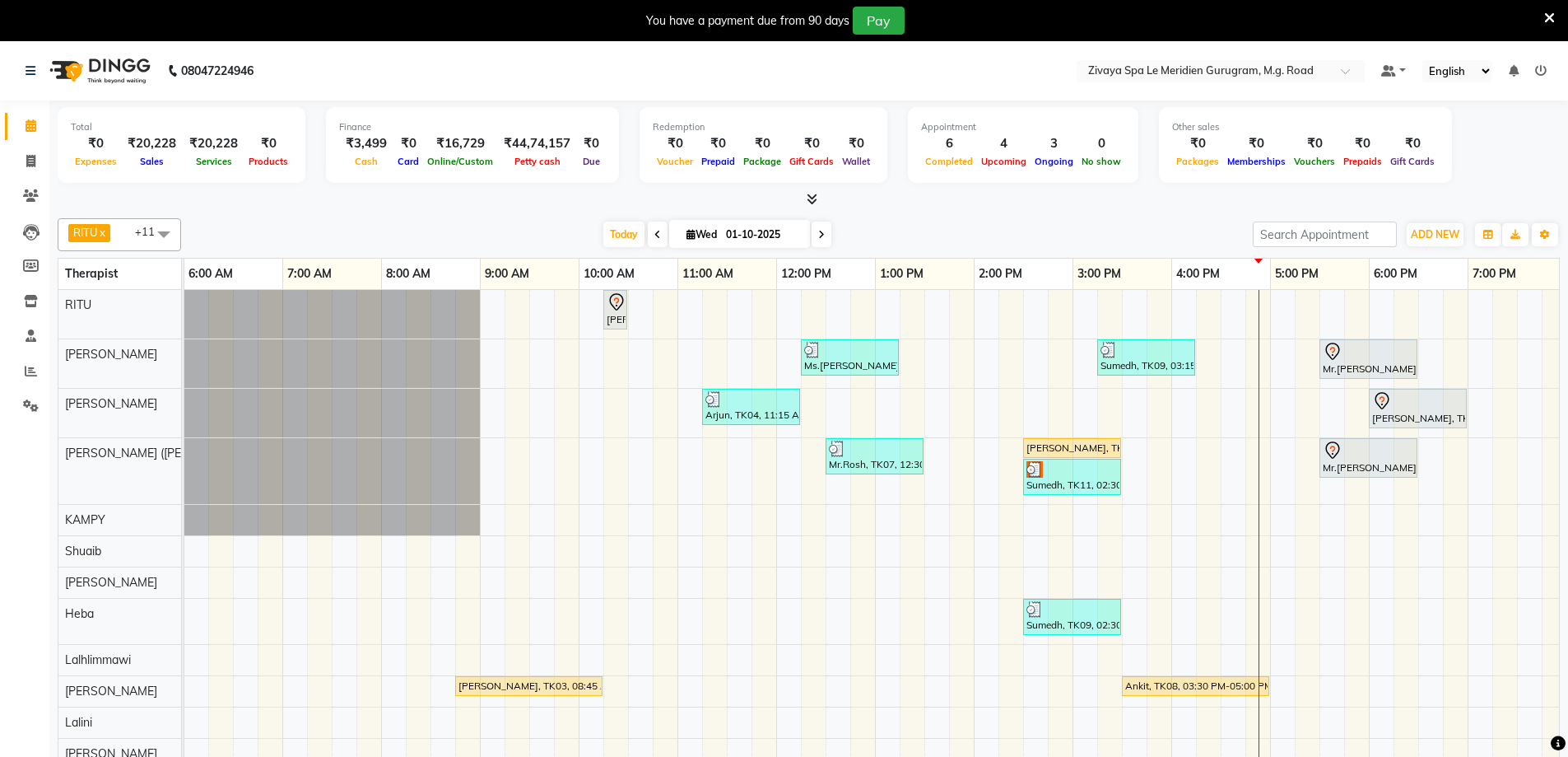
click at [1033, 468] on img at bounding box center [1035, 469] width 16 height 16
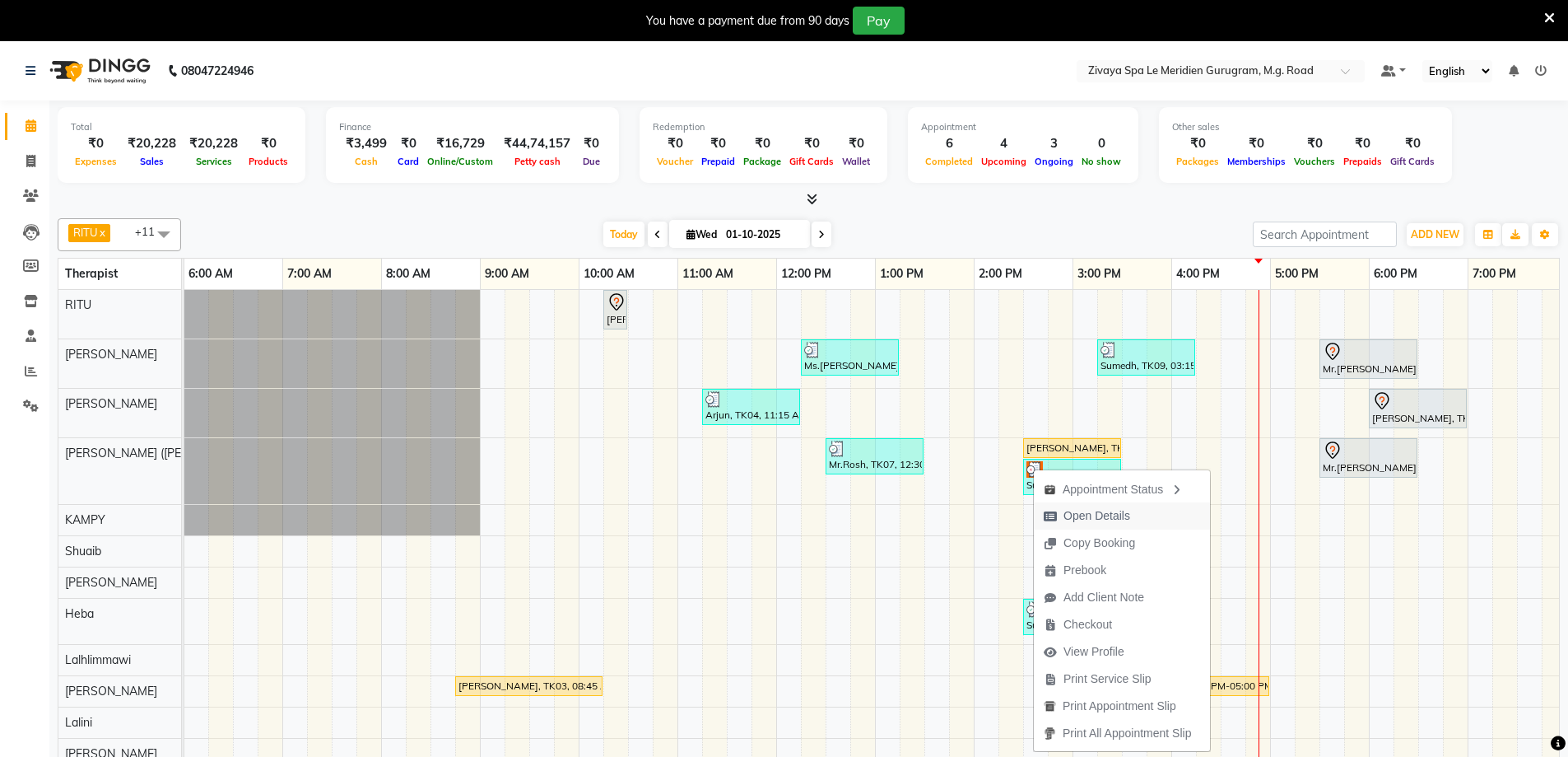
click at [1104, 511] on span "Open Details" at bounding box center [1097, 515] width 67 height 17
select select "3"
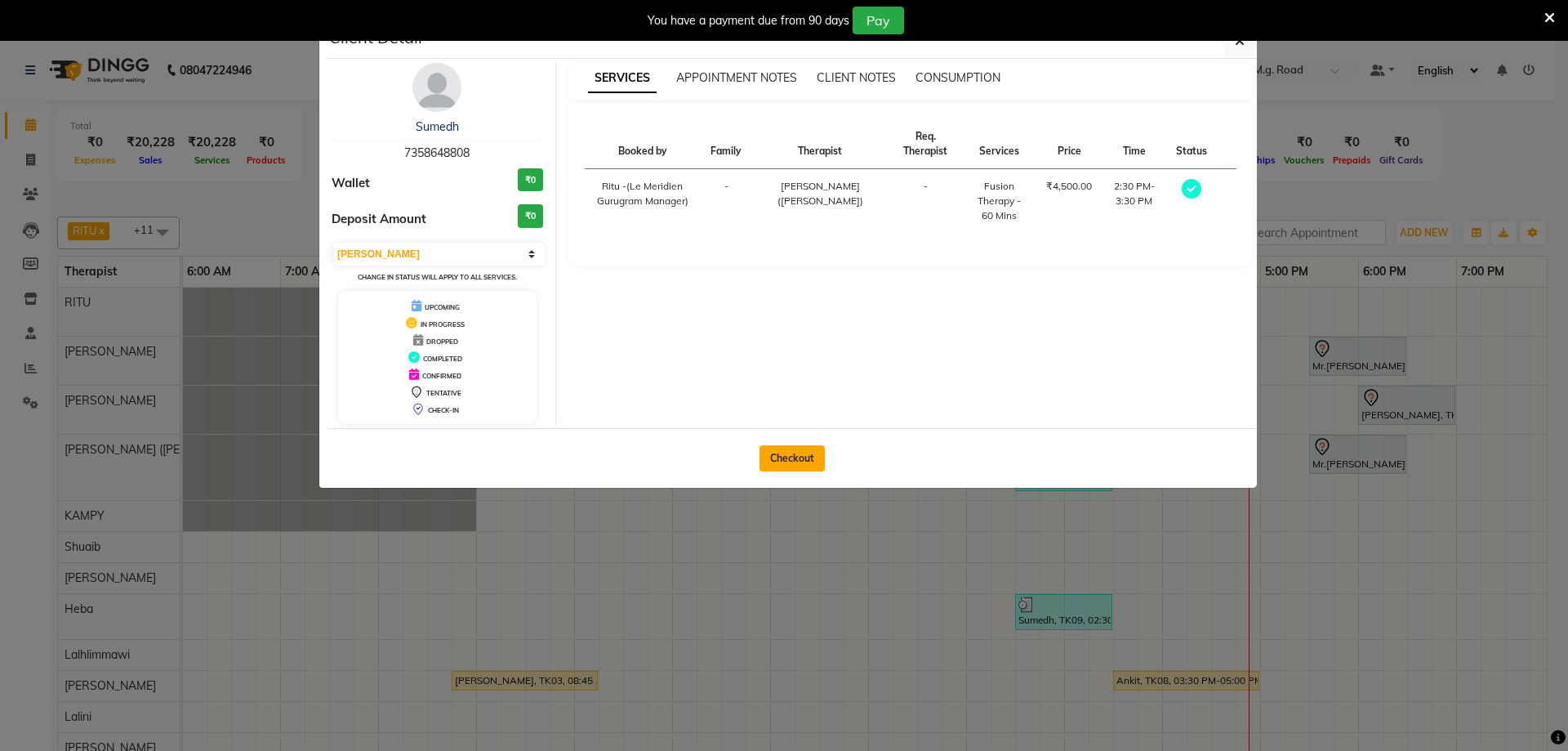
click at [803, 459] on button "Checkout" at bounding box center [792, 457] width 65 height 26
select select "service"
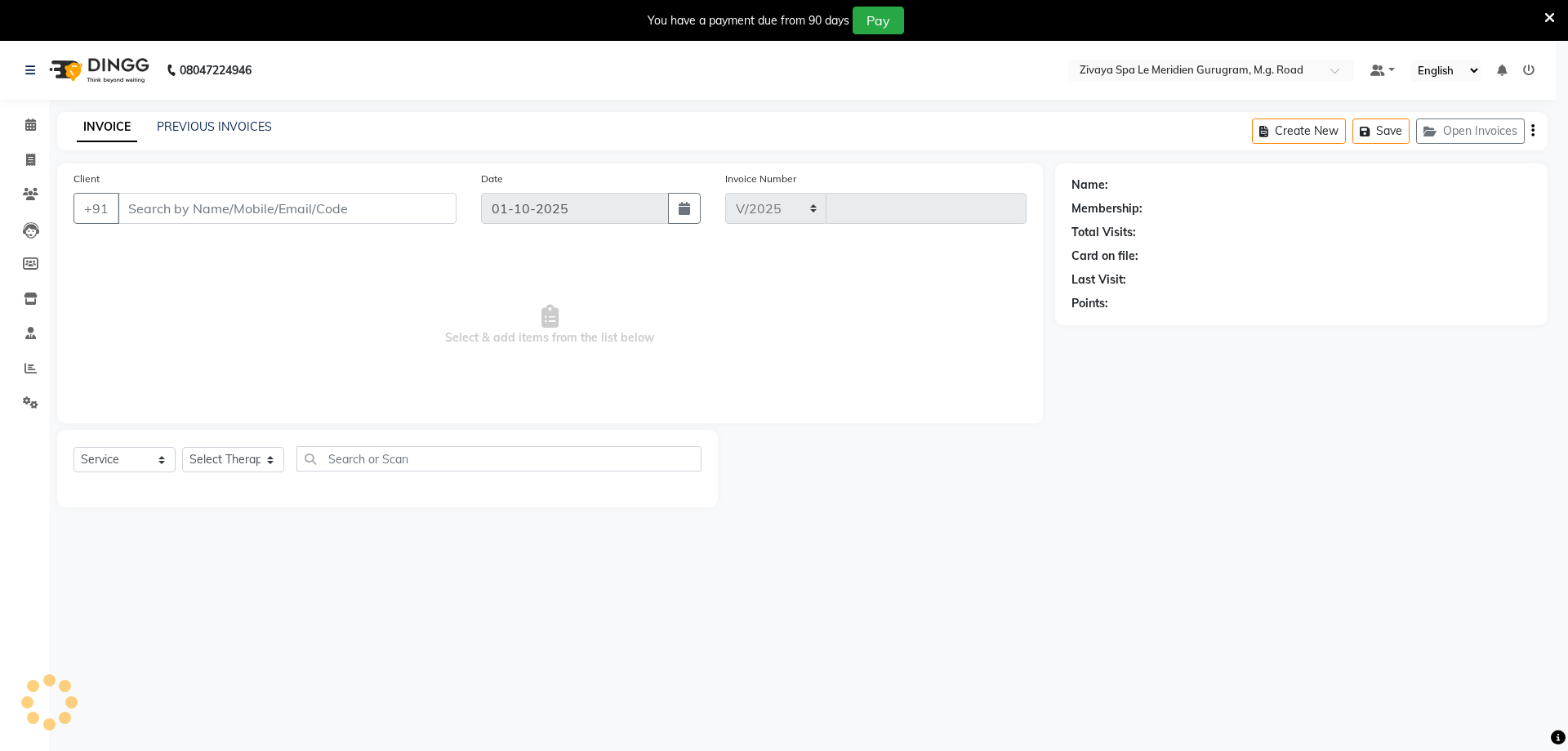
select select "6503"
type input "2178"
type input "7358648808"
select select "49513"
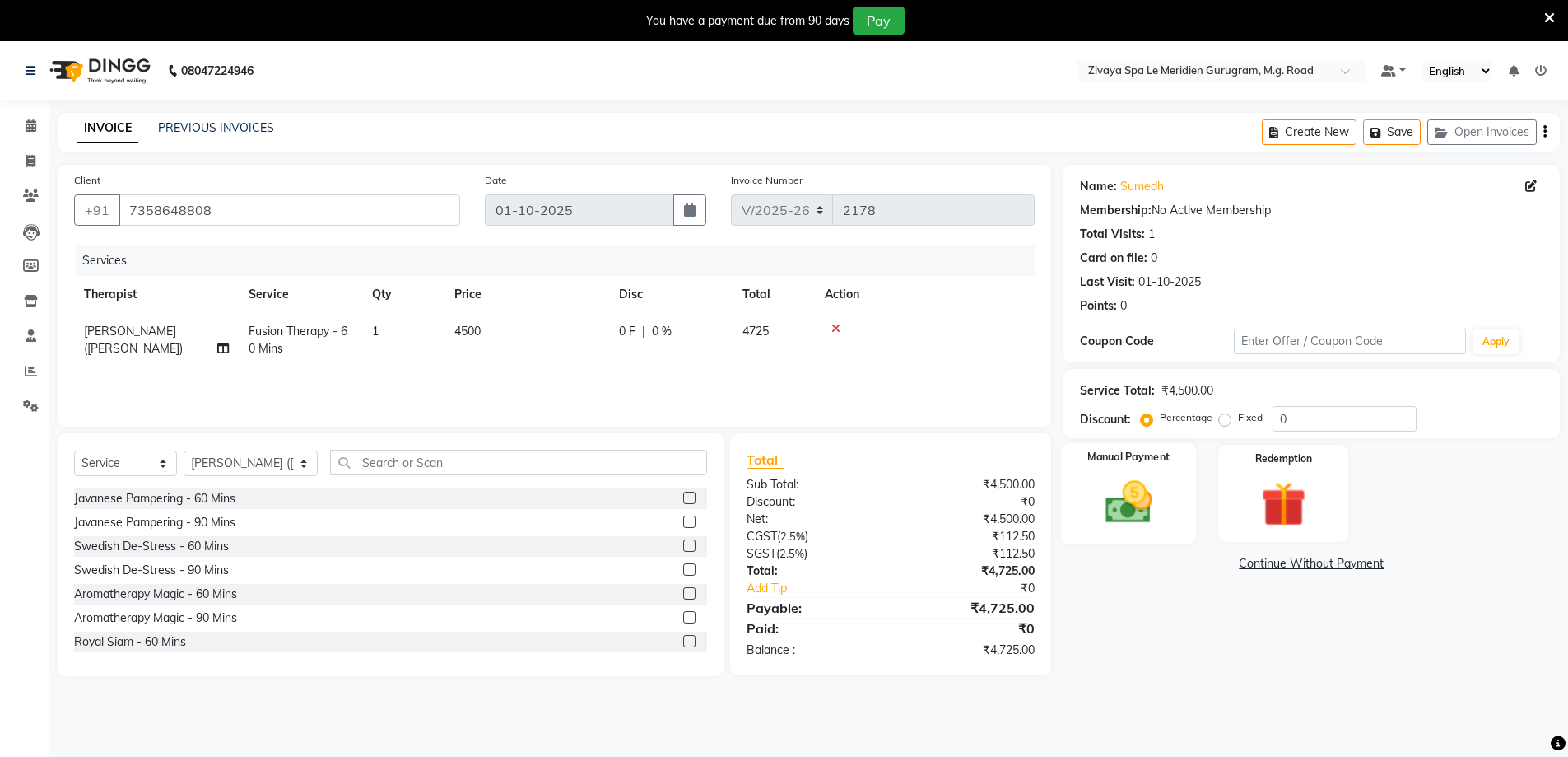
click at [1136, 522] on img at bounding box center [1129, 501] width 76 height 54
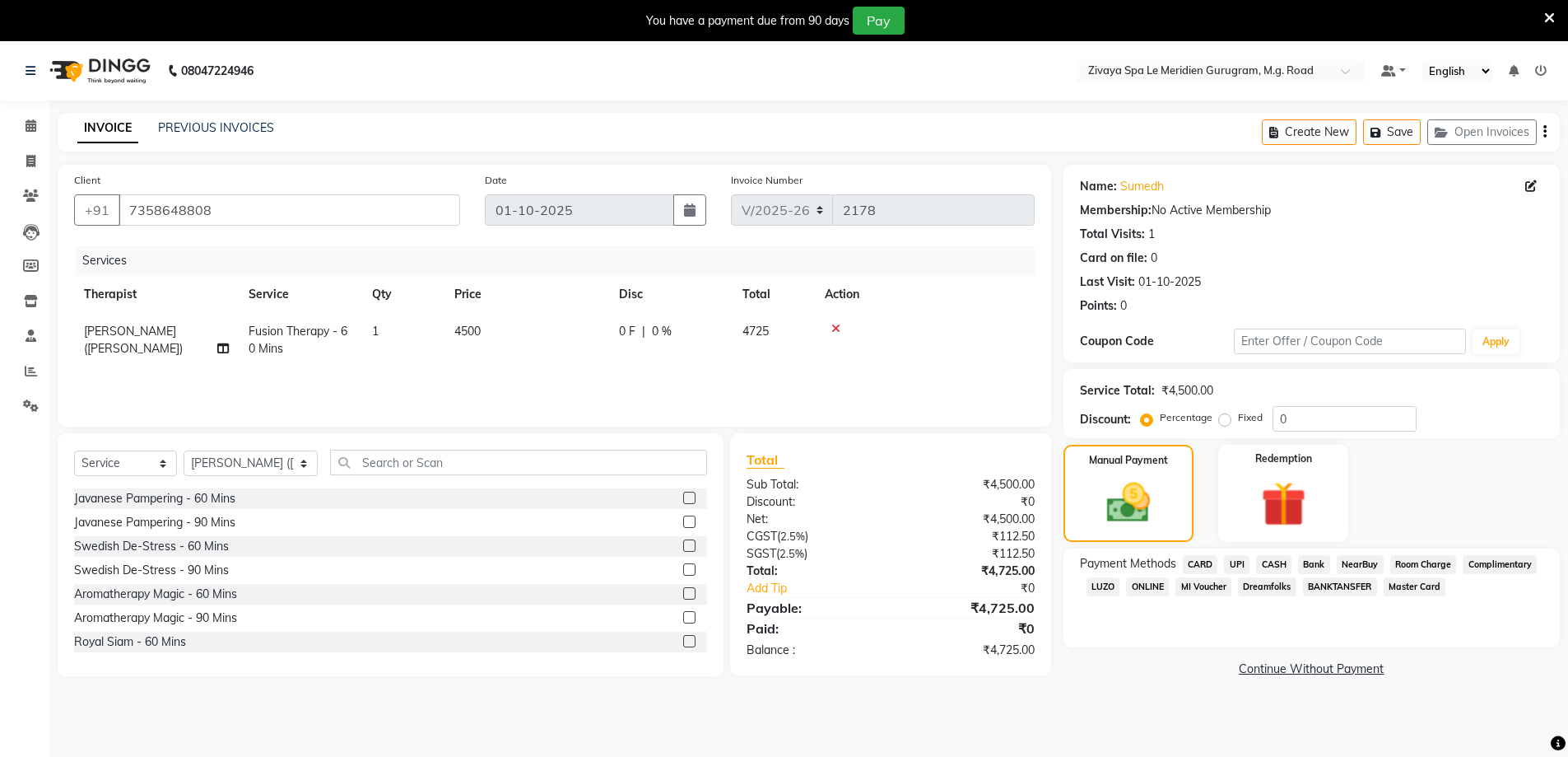
click at [1227, 559] on span "UPI" at bounding box center [1237, 564] width 26 height 19
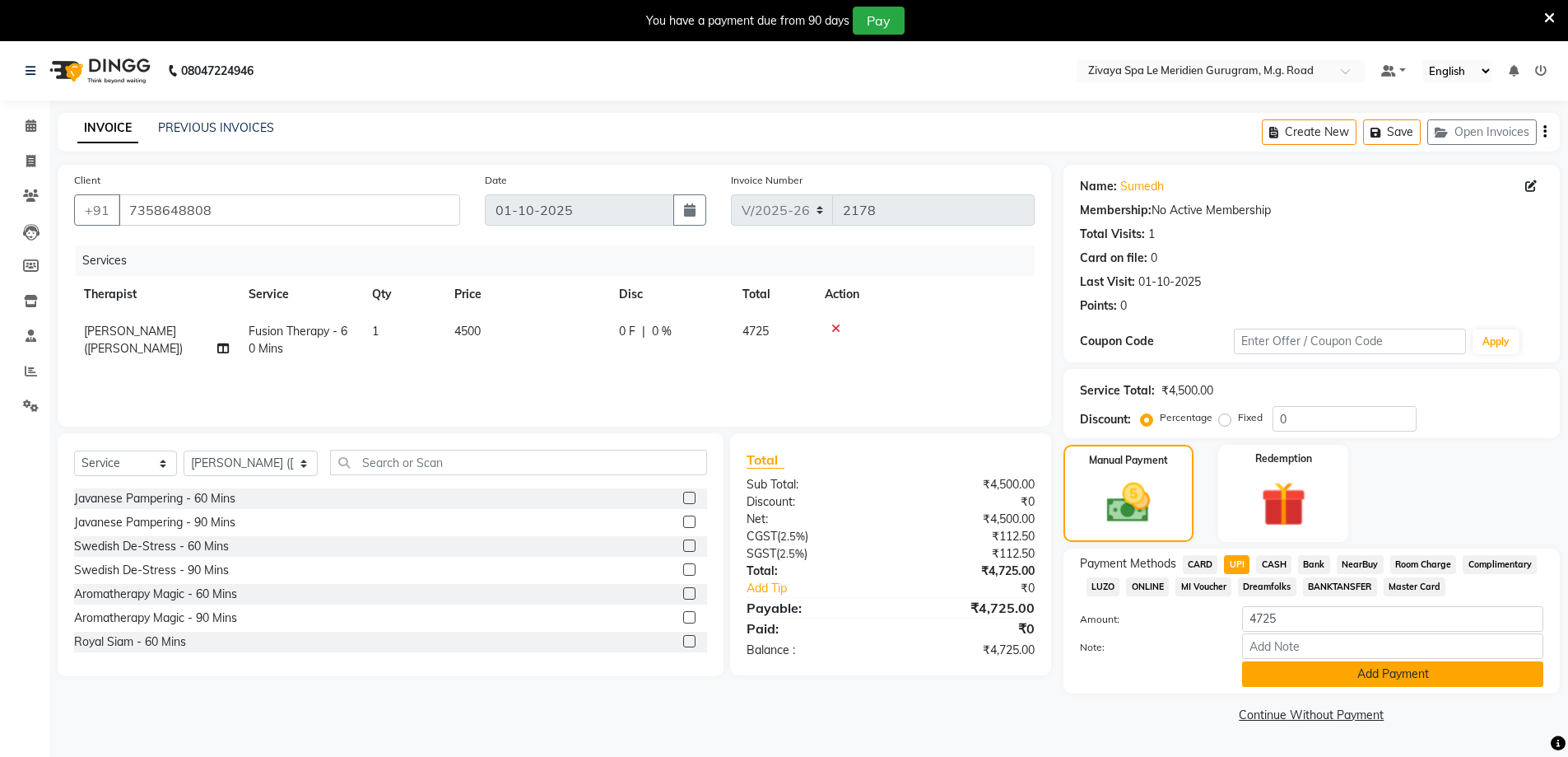
click at [1397, 679] on button "Add Payment" at bounding box center [1393, 674] width 301 height 26
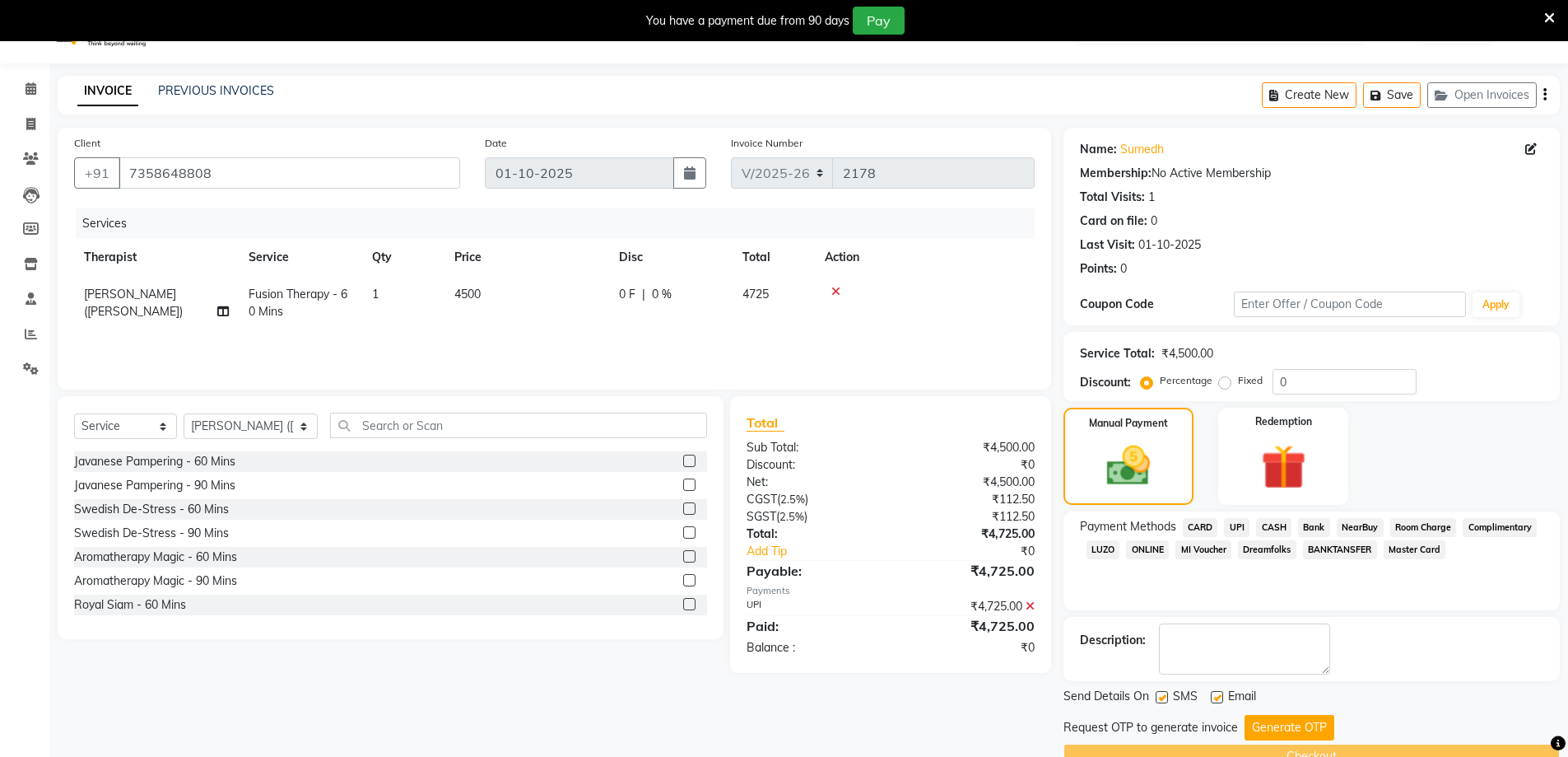
scroll to position [74, 0]
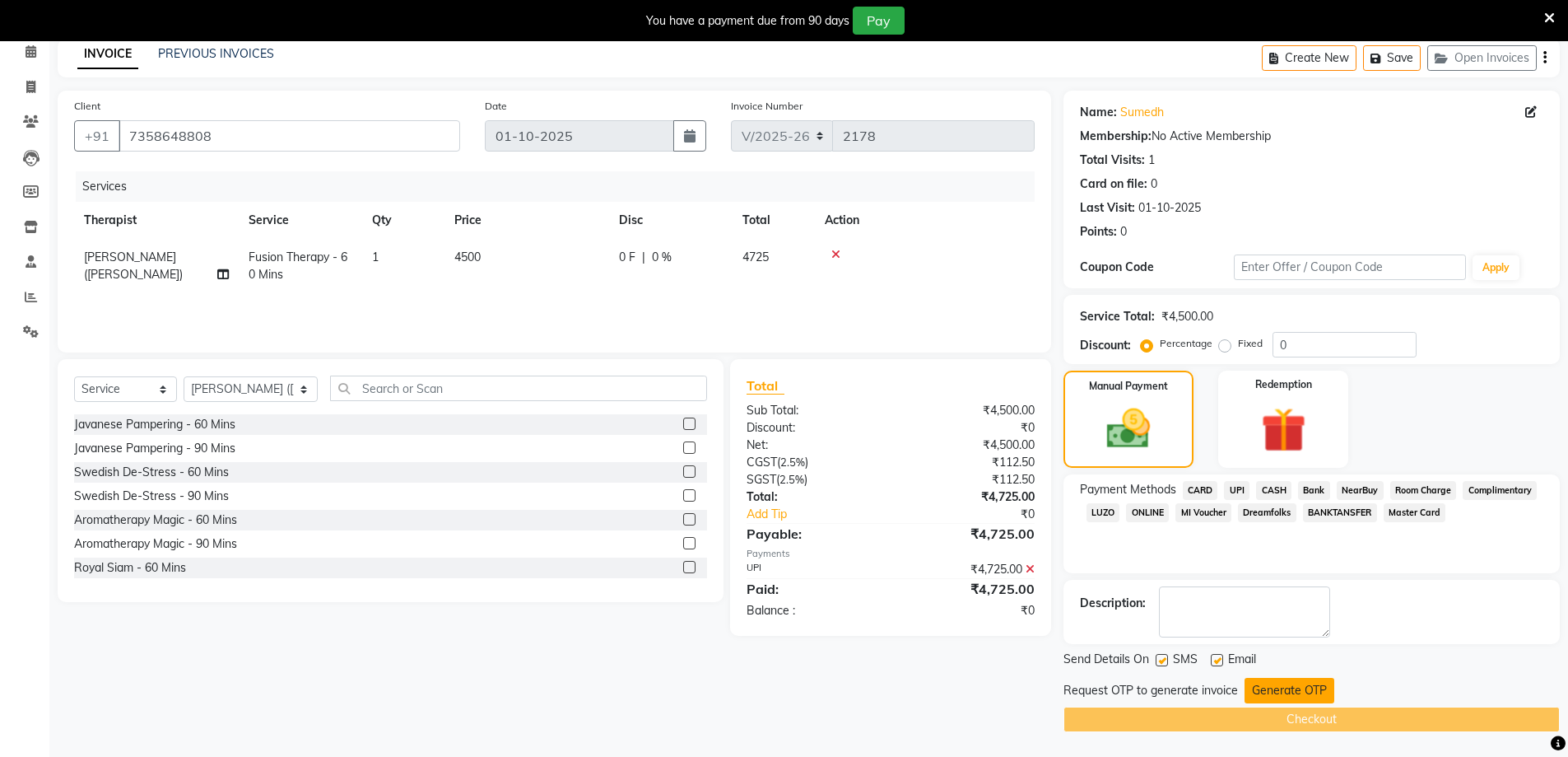
click at [1278, 700] on button "Generate OTP" at bounding box center [1289, 690] width 89 height 26
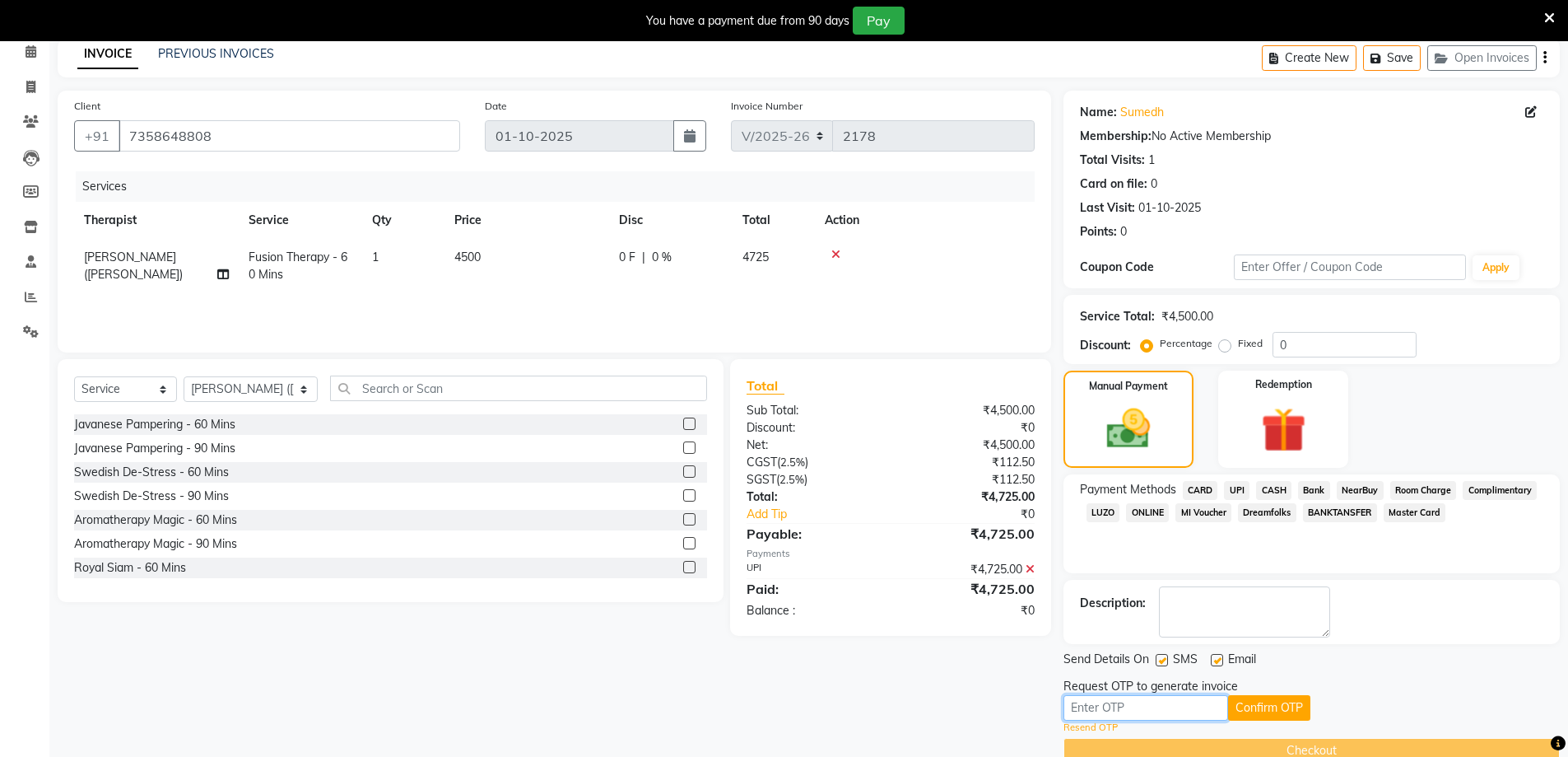
click at [1104, 712] on input "text" at bounding box center [1146, 708] width 164 height 26
type input "4493"
click at [1304, 712] on div "4493 Confirm OTP" at bounding box center [1312, 708] width 497 height 26
click at [1284, 701] on button "Confirm OTP" at bounding box center [1269, 708] width 82 height 26
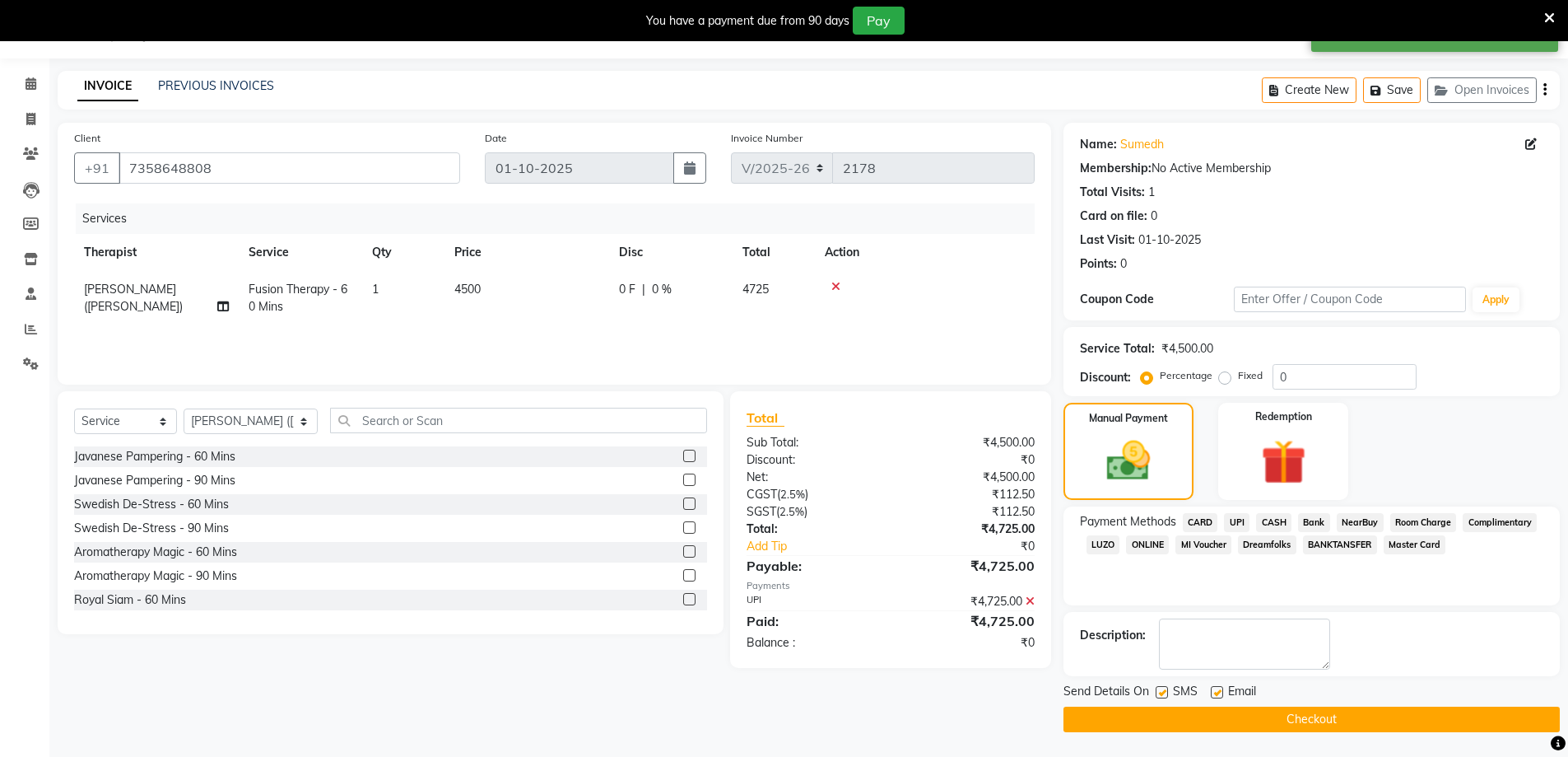
scroll to position [42, 0]
click at [1249, 722] on button "Checkout" at bounding box center [1312, 720] width 497 height 26
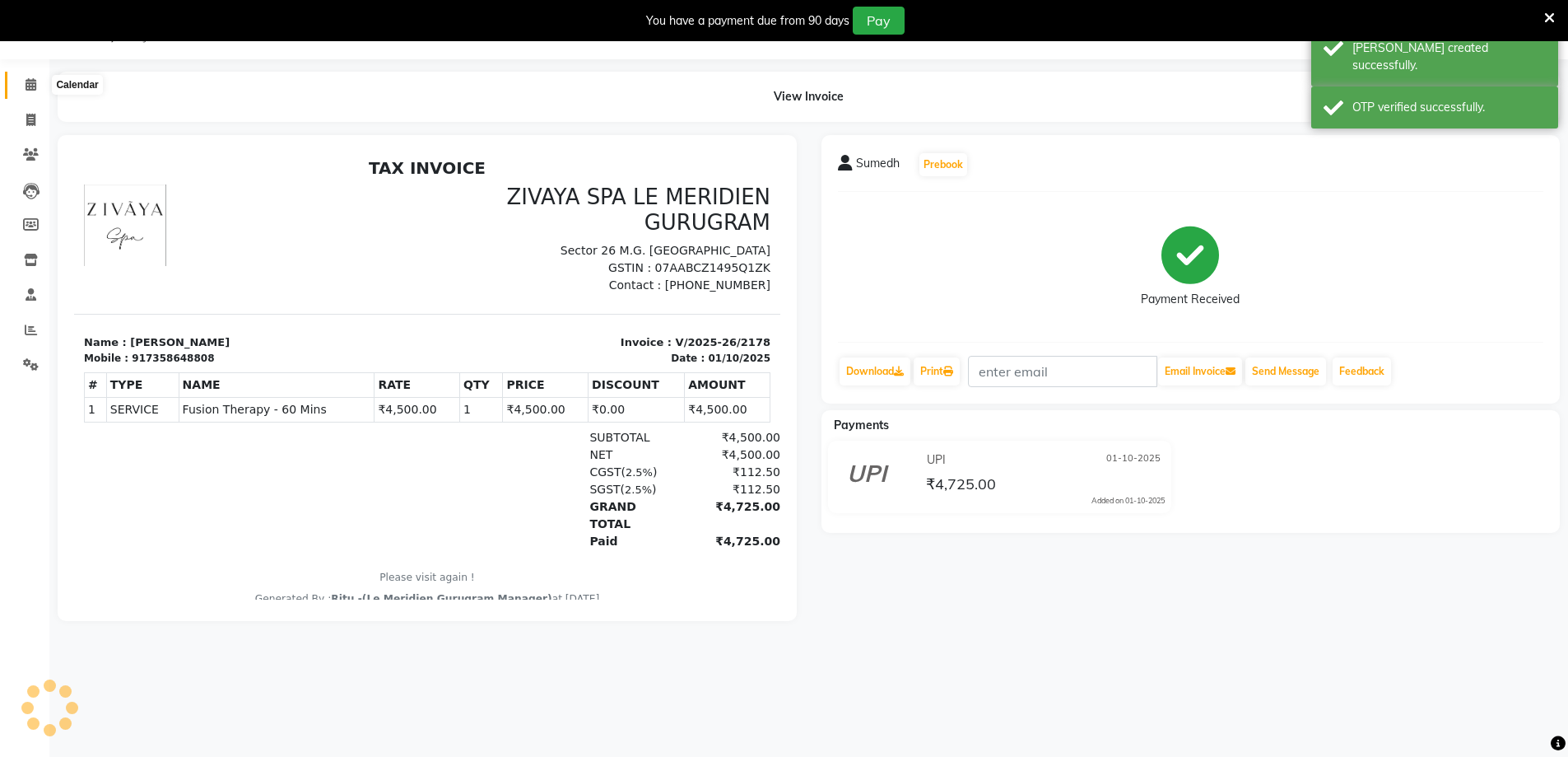
click at [31, 81] on icon at bounding box center [31, 85] width 11 height 13
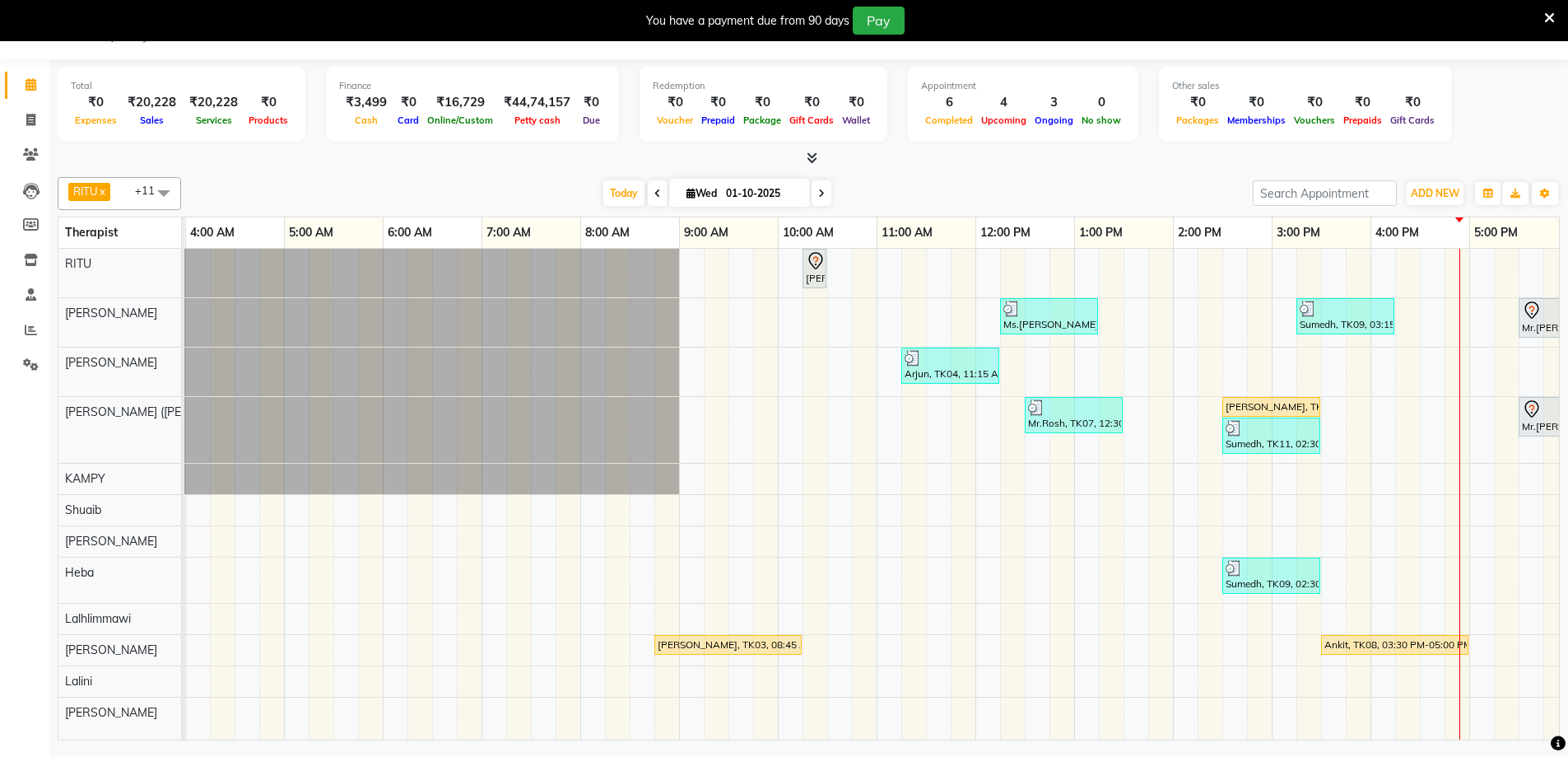
scroll to position [0, 548]
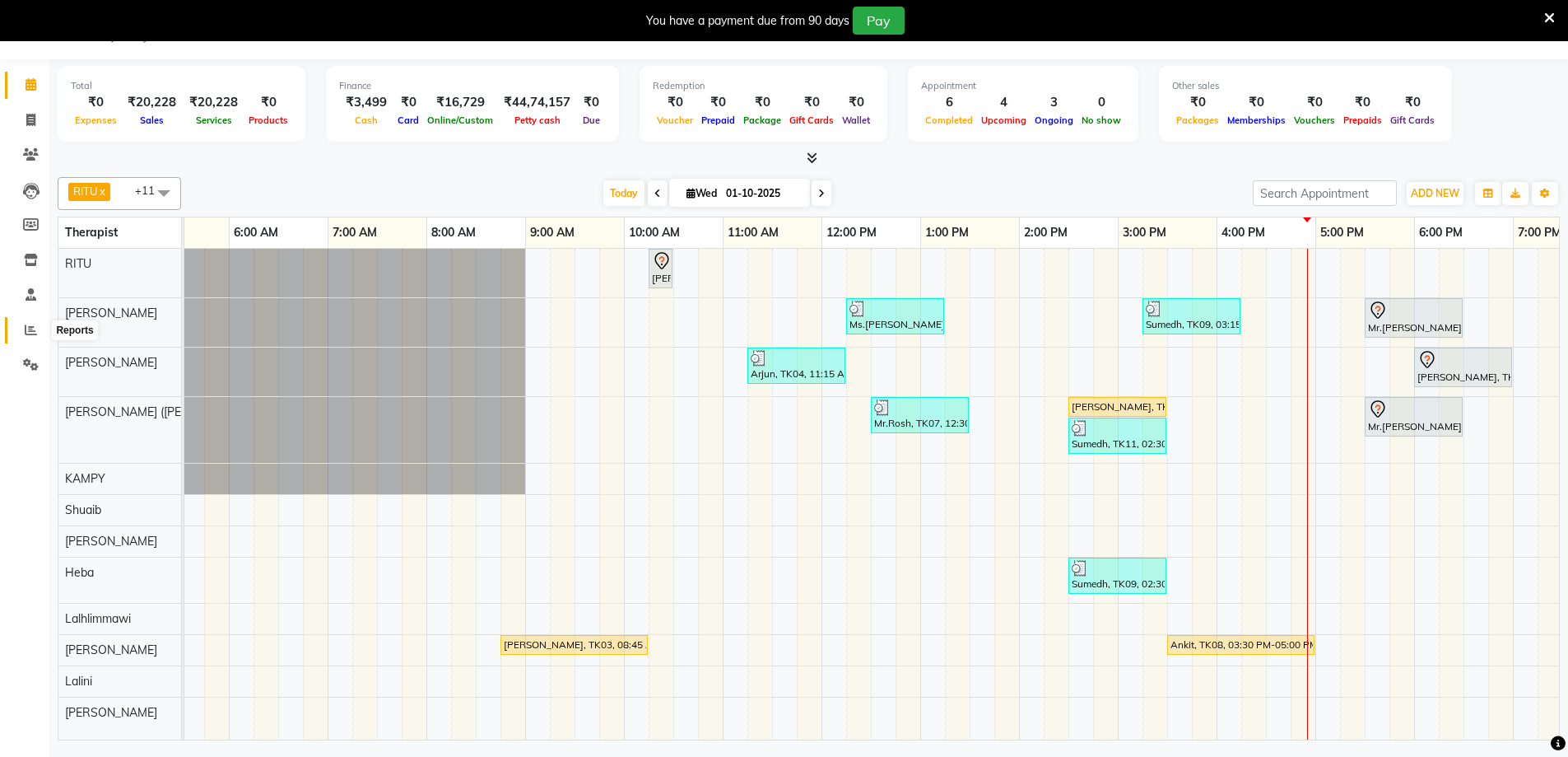
click at [37, 331] on span at bounding box center [31, 331] width 29 height 19
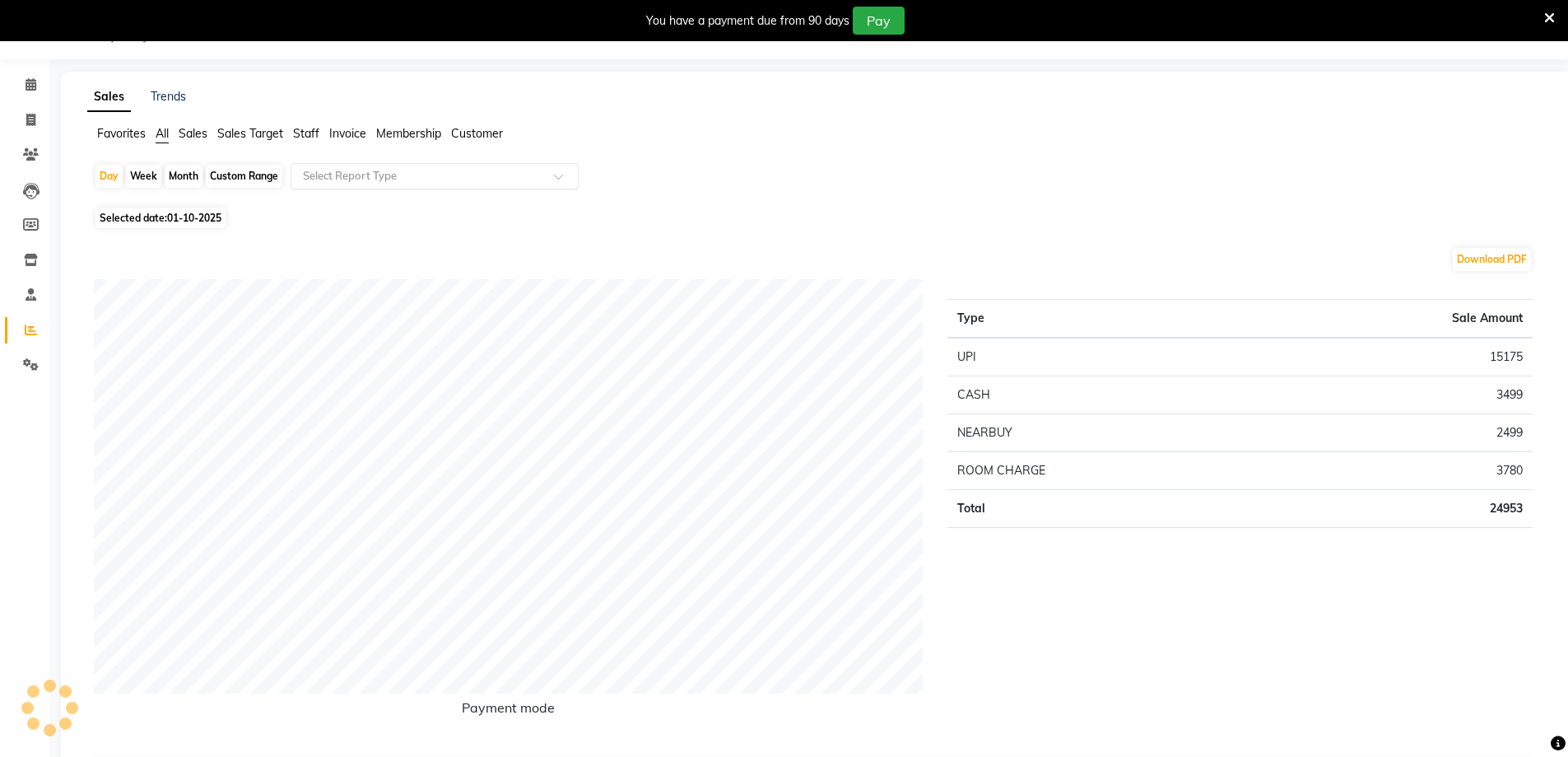
click at [347, 179] on input "text" at bounding box center [418, 176] width 237 height 16
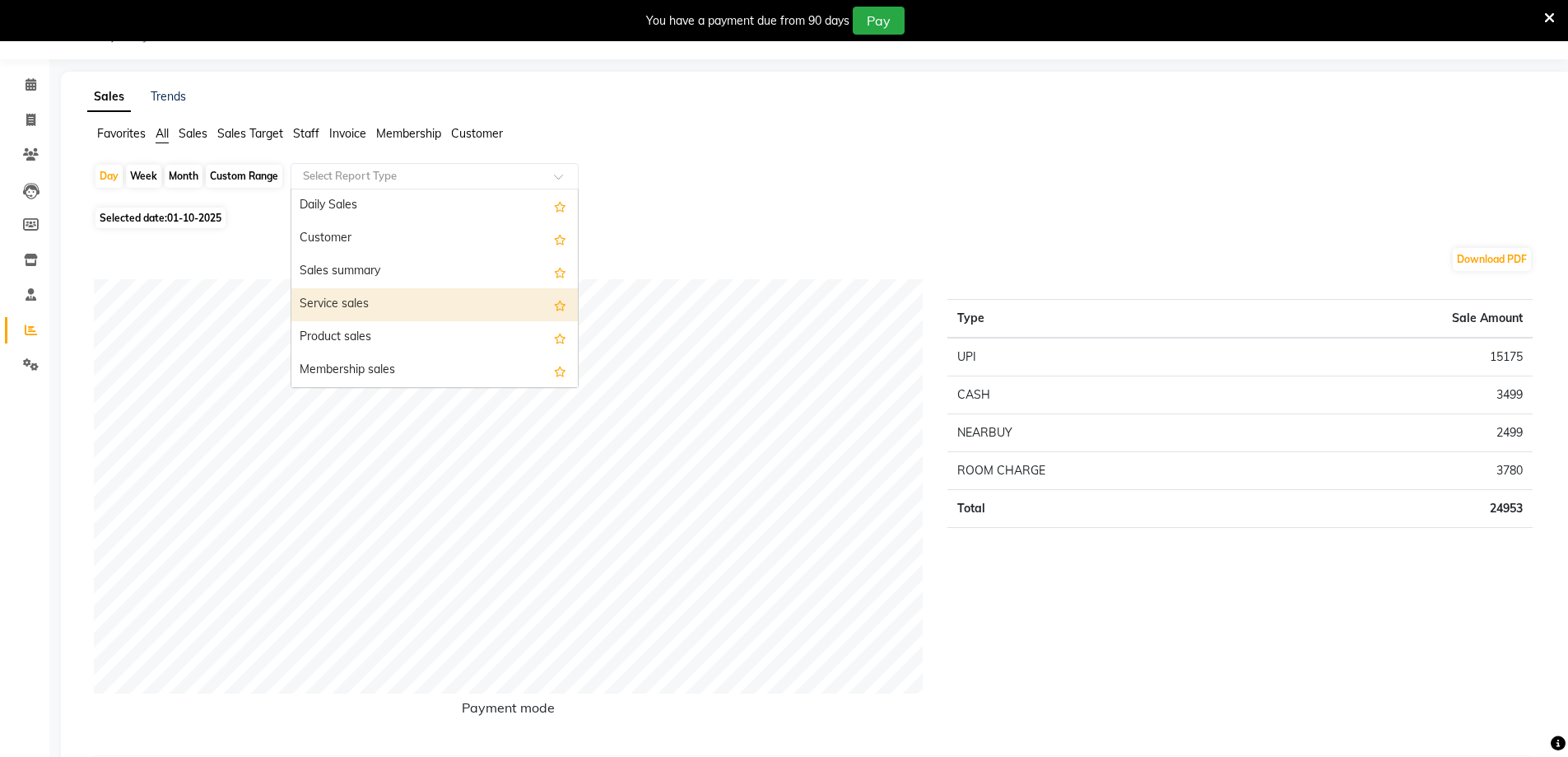
click at [364, 289] on div "Service sales" at bounding box center [435, 305] width 287 height 33
select select "filtered_report"
select select "csv"
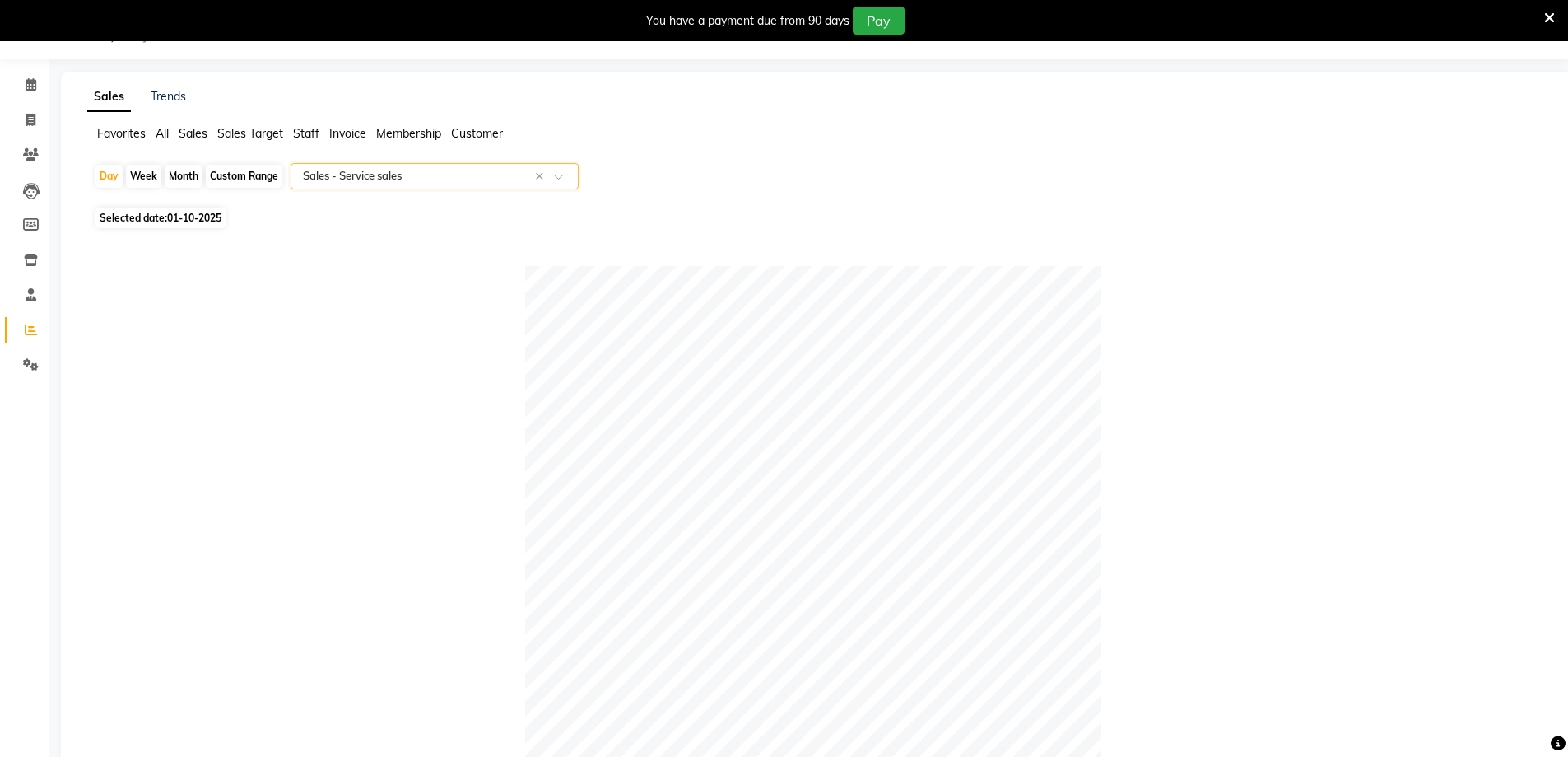
click at [375, 179] on input "text" at bounding box center [418, 176] width 237 height 16
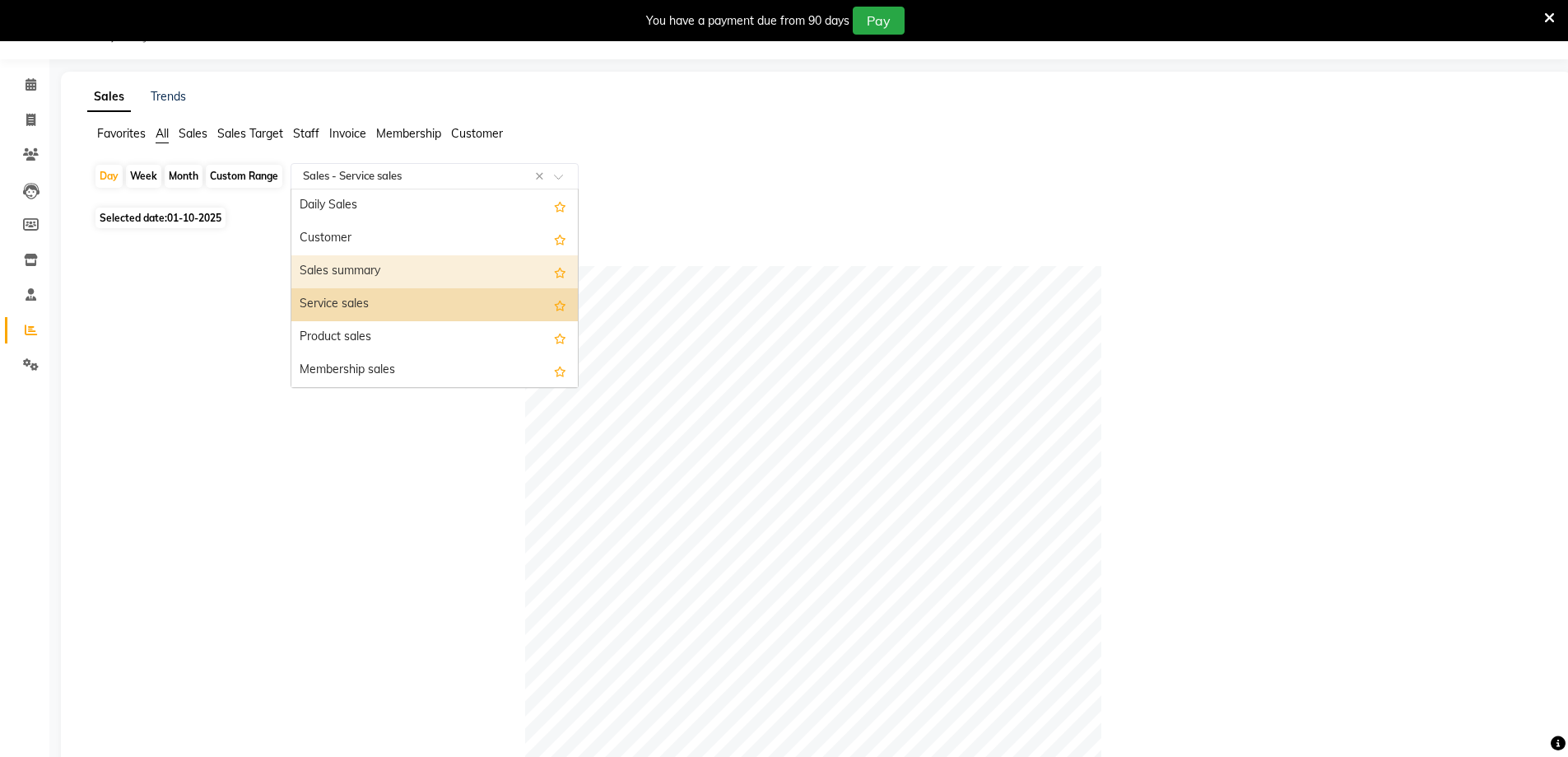
click at [368, 268] on div "Sales summary" at bounding box center [435, 271] width 287 height 33
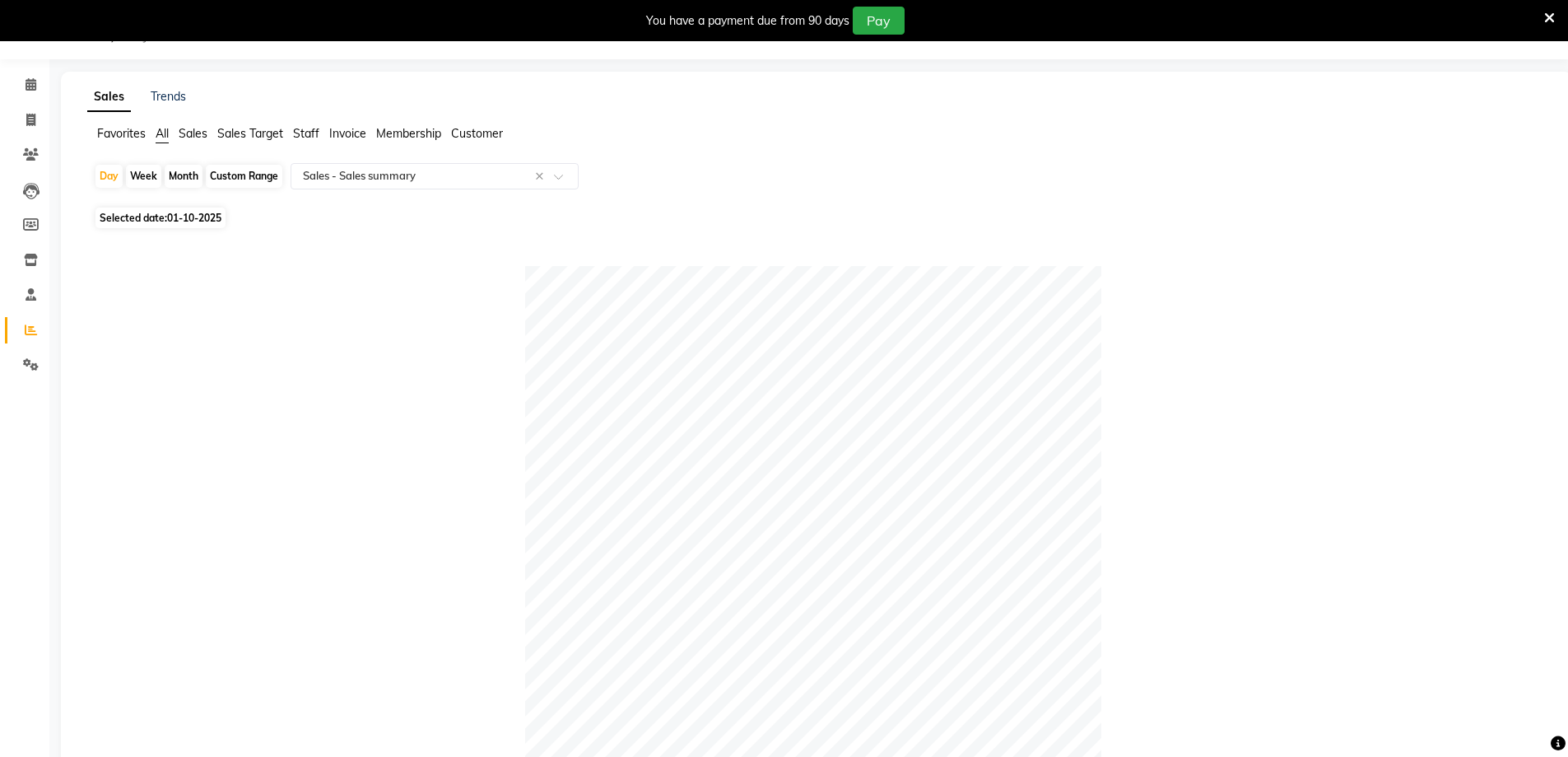
click at [248, 173] on div "Custom Range" at bounding box center [244, 175] width 77 height 23
select select "10"
select select "2025"
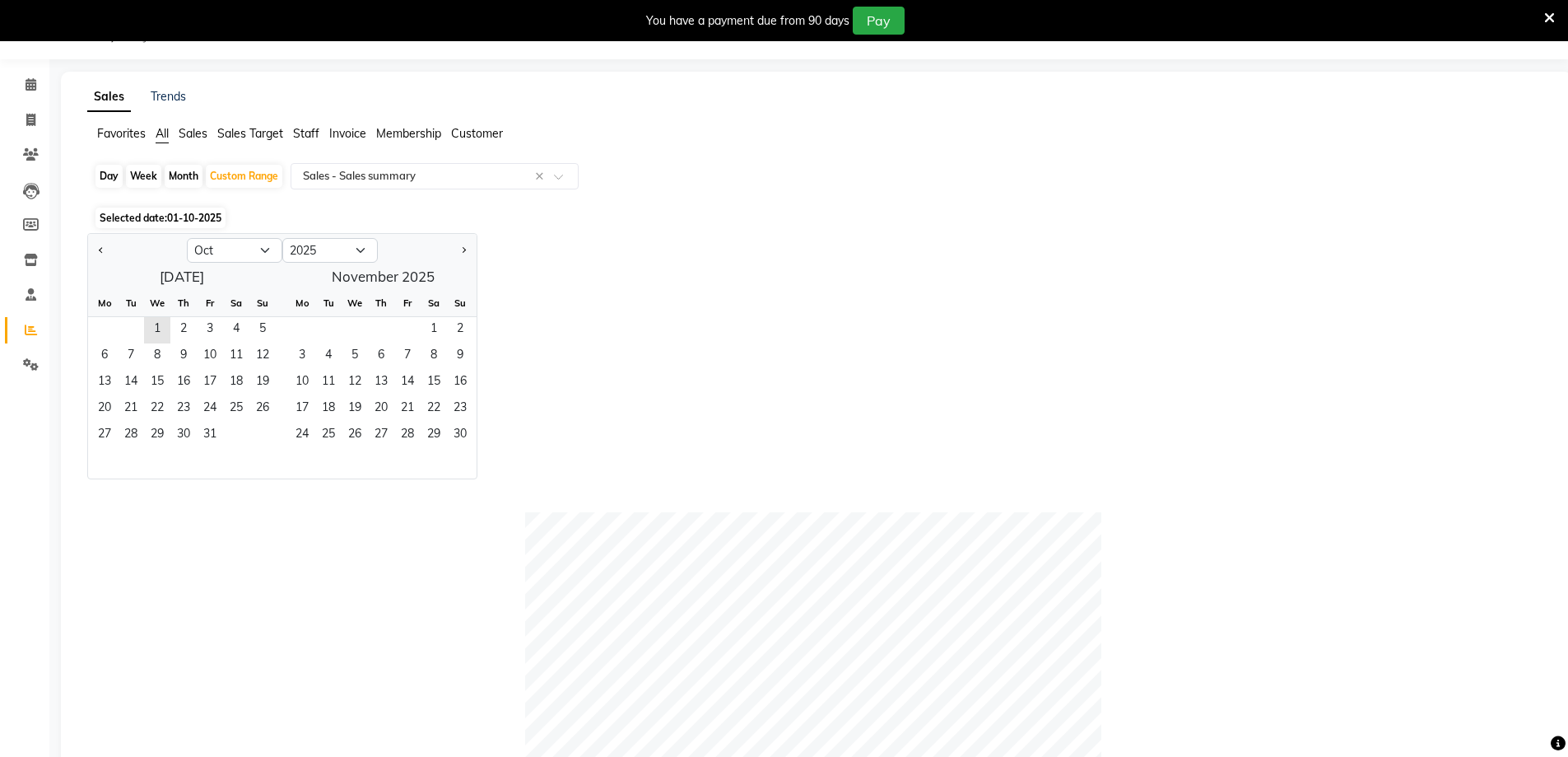
click at [152, 314] on div "We" at bounding box center [157, 302] width 26 height 26
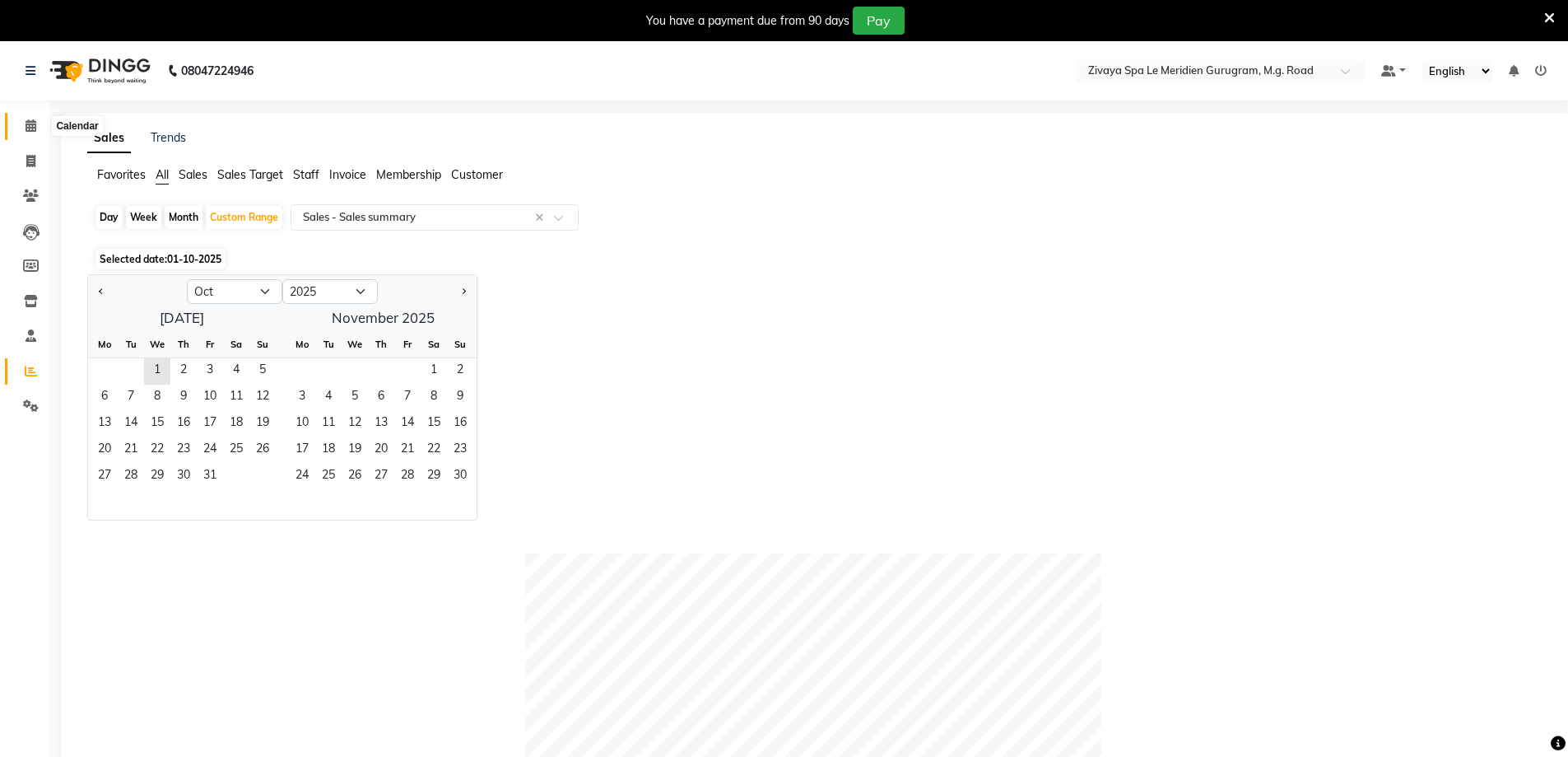
click at [19, 121] on span at bounding box center [31, 126] width 29 height 19
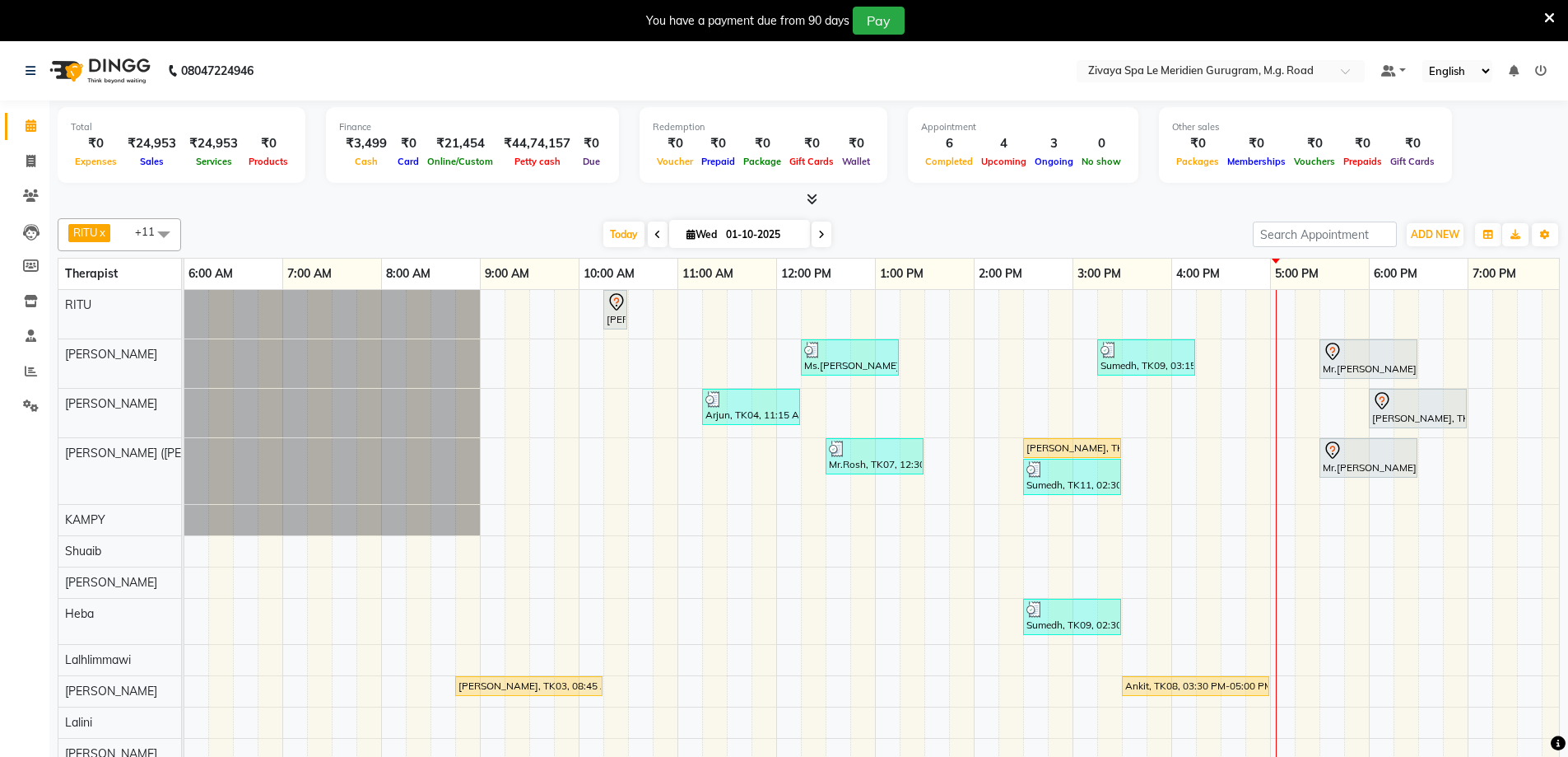
click at [811, 198] on icon at bounding box center [813, 199] width 11 height 13
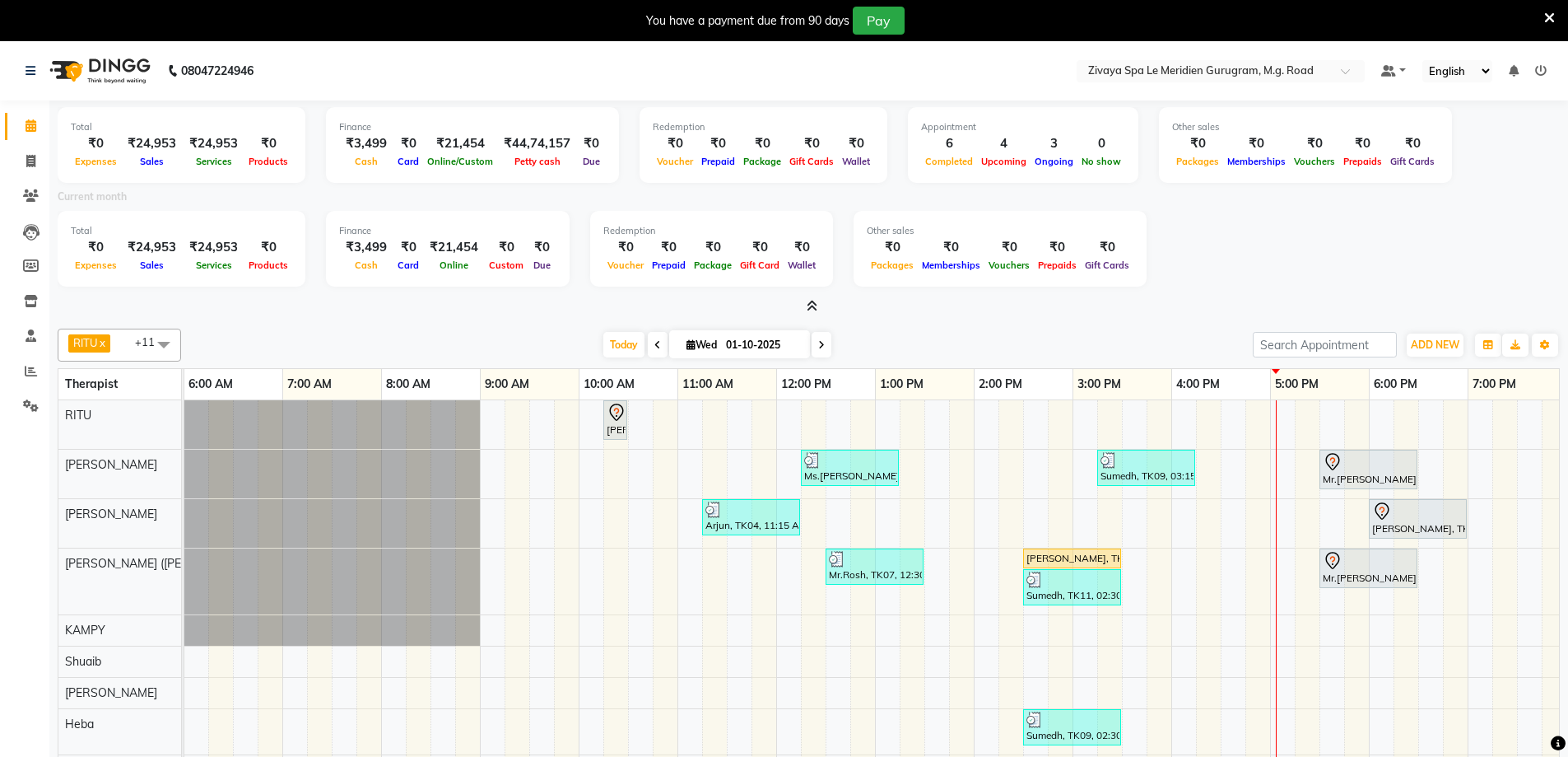
click at [811, 307] on icon at bounding box center [813, 306] width 11 height 13
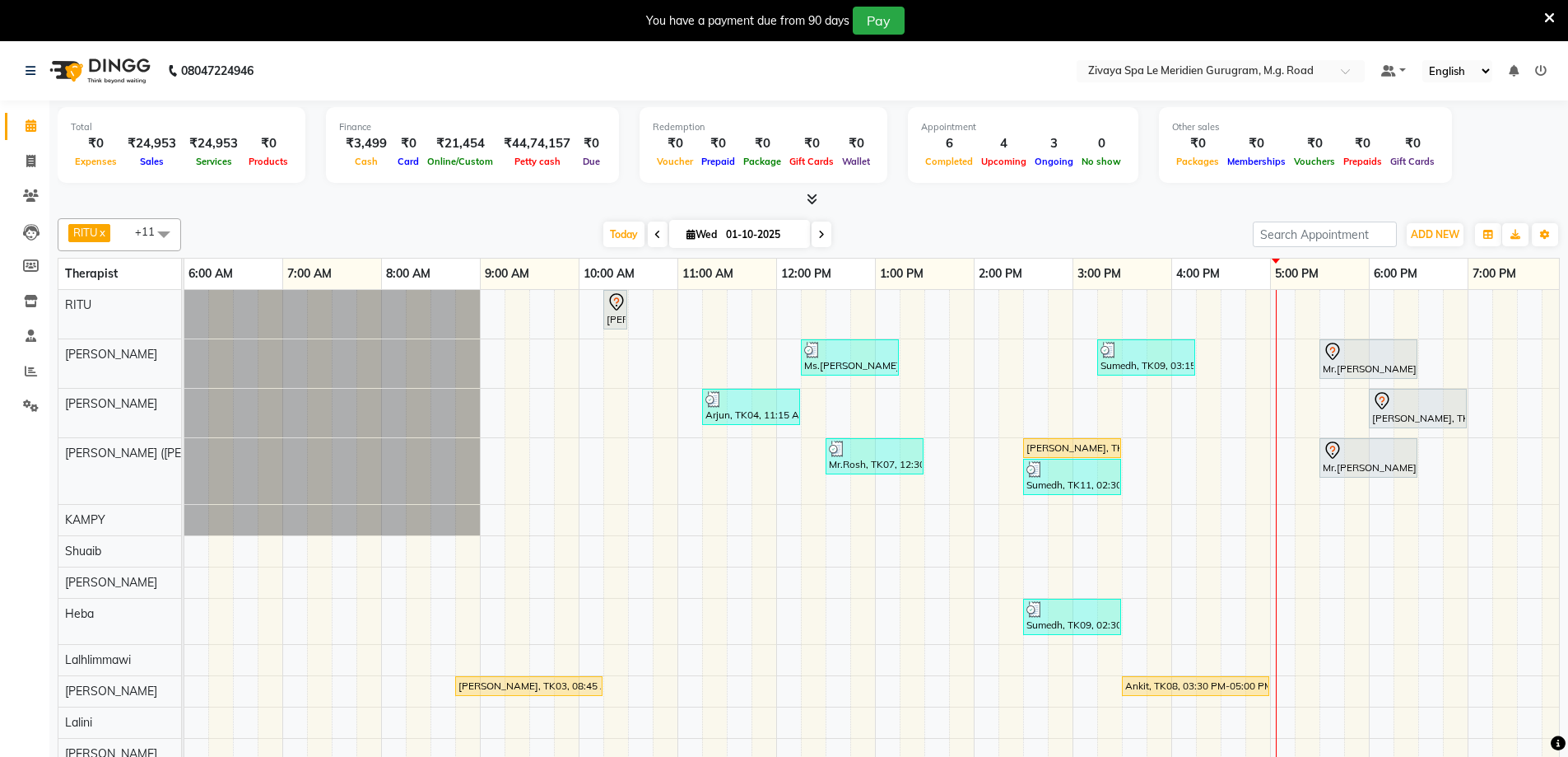
scroll to position [41, 0]
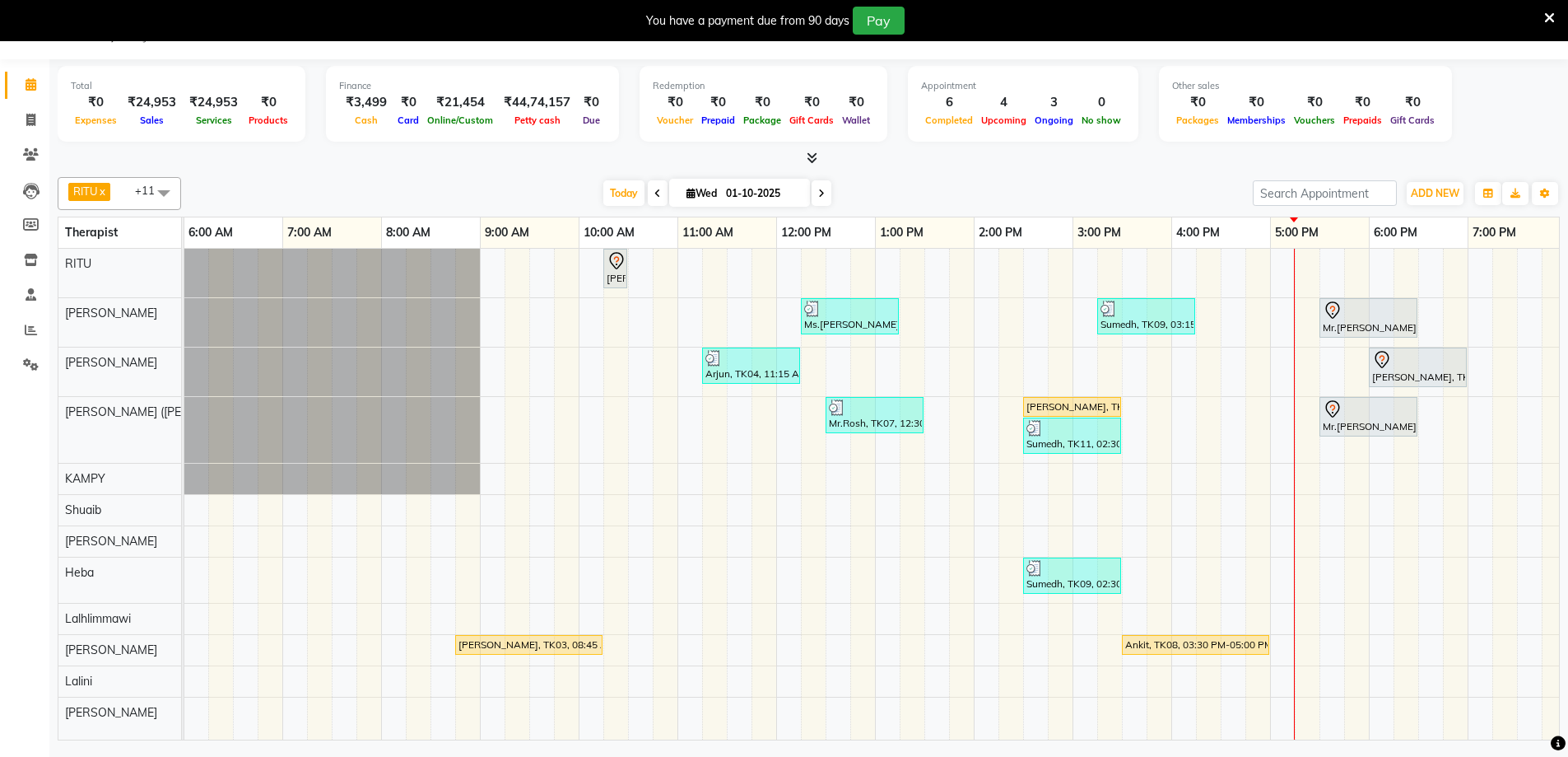
click at [464, 643] on div "[PERSON_NAME], TK03, 08:45 AM-10:15 AM, Javanese Pampering - 90 Mins" at bounding box center [529, 645] width 144 height 15
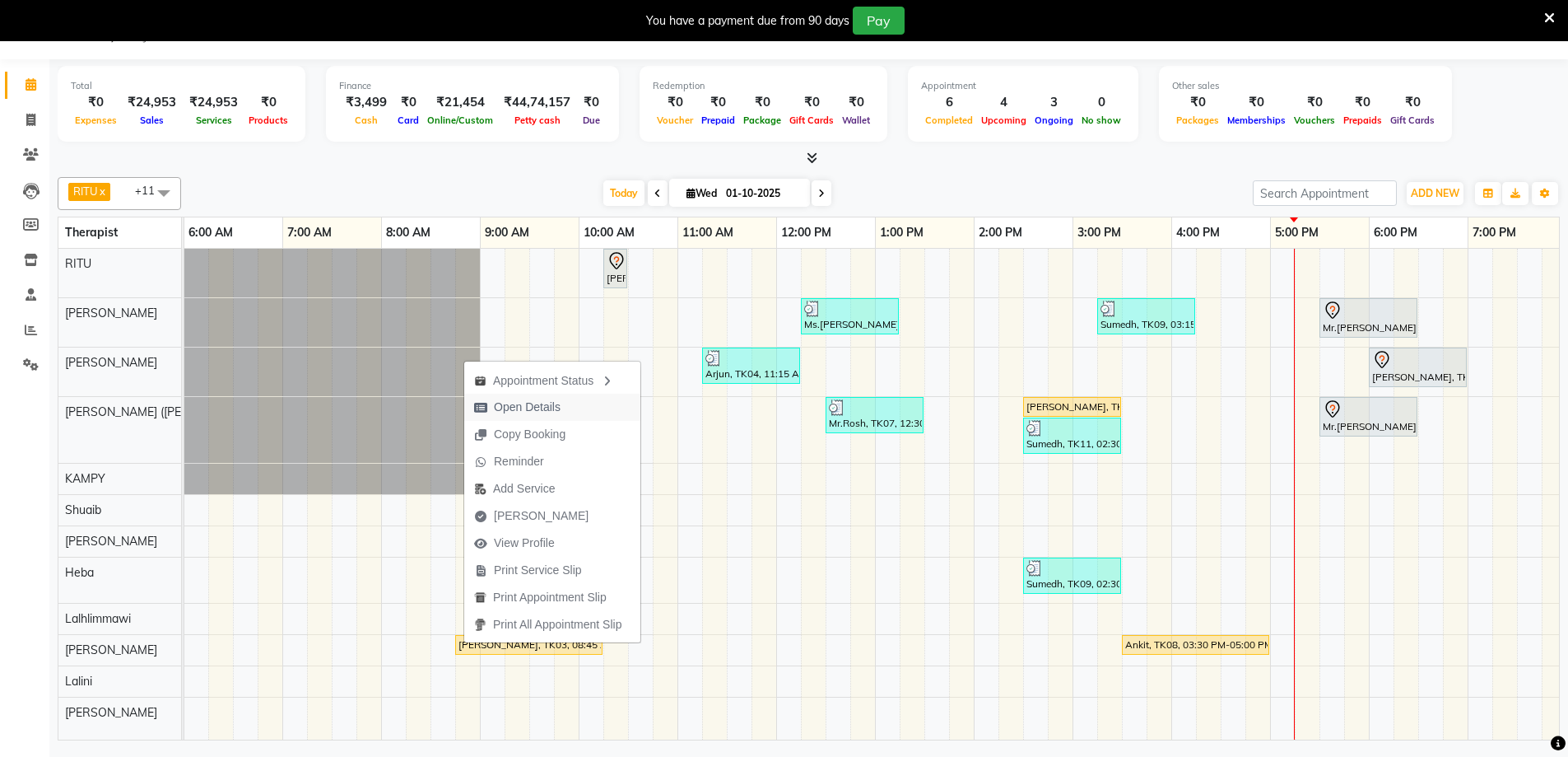
click at [525, 401] on span "Open Details" at bounding box center [527, 406] width 67 height 17
select select "1"
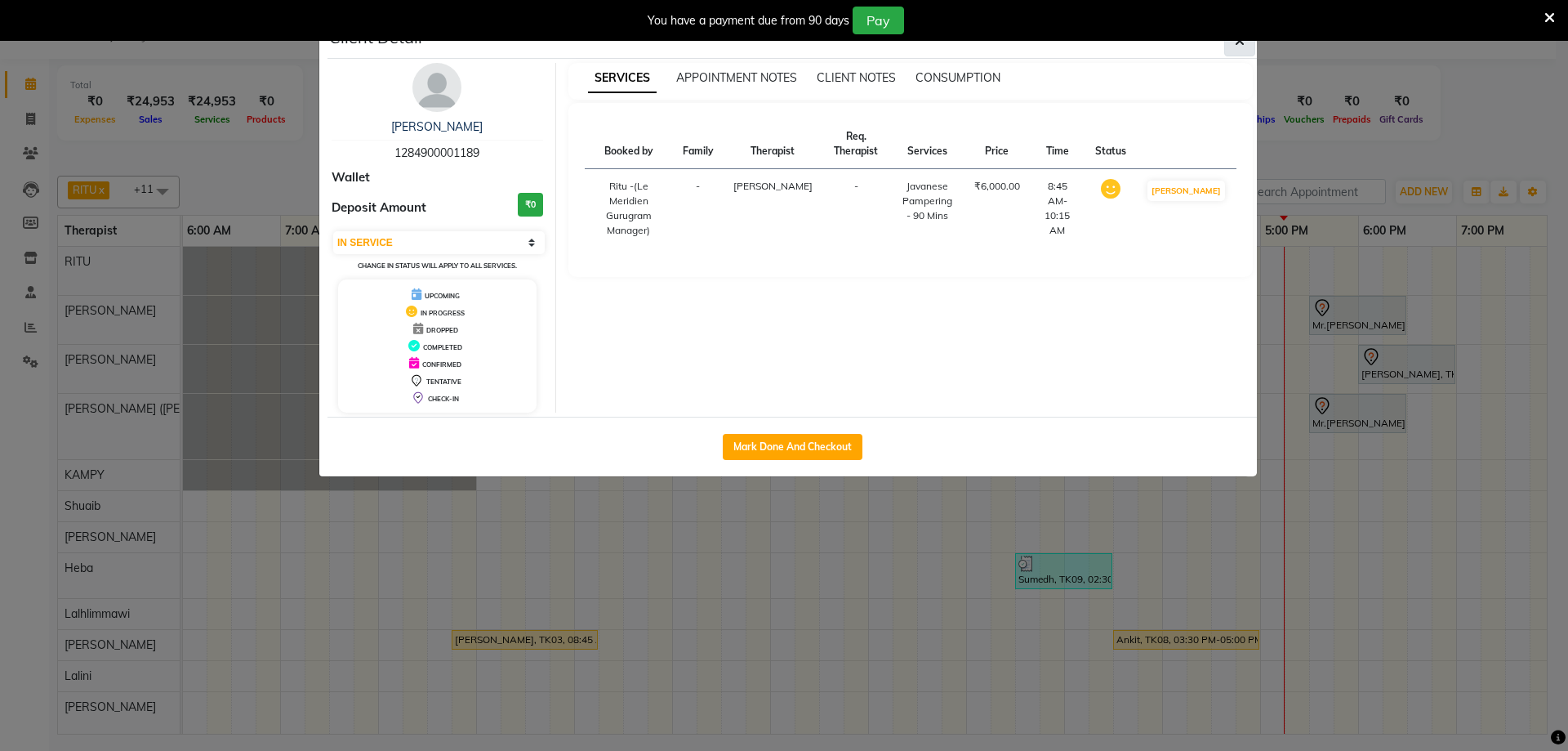
click at [1249, 50] on button "button" at bounding box center [1239, 41] width 31 height 31
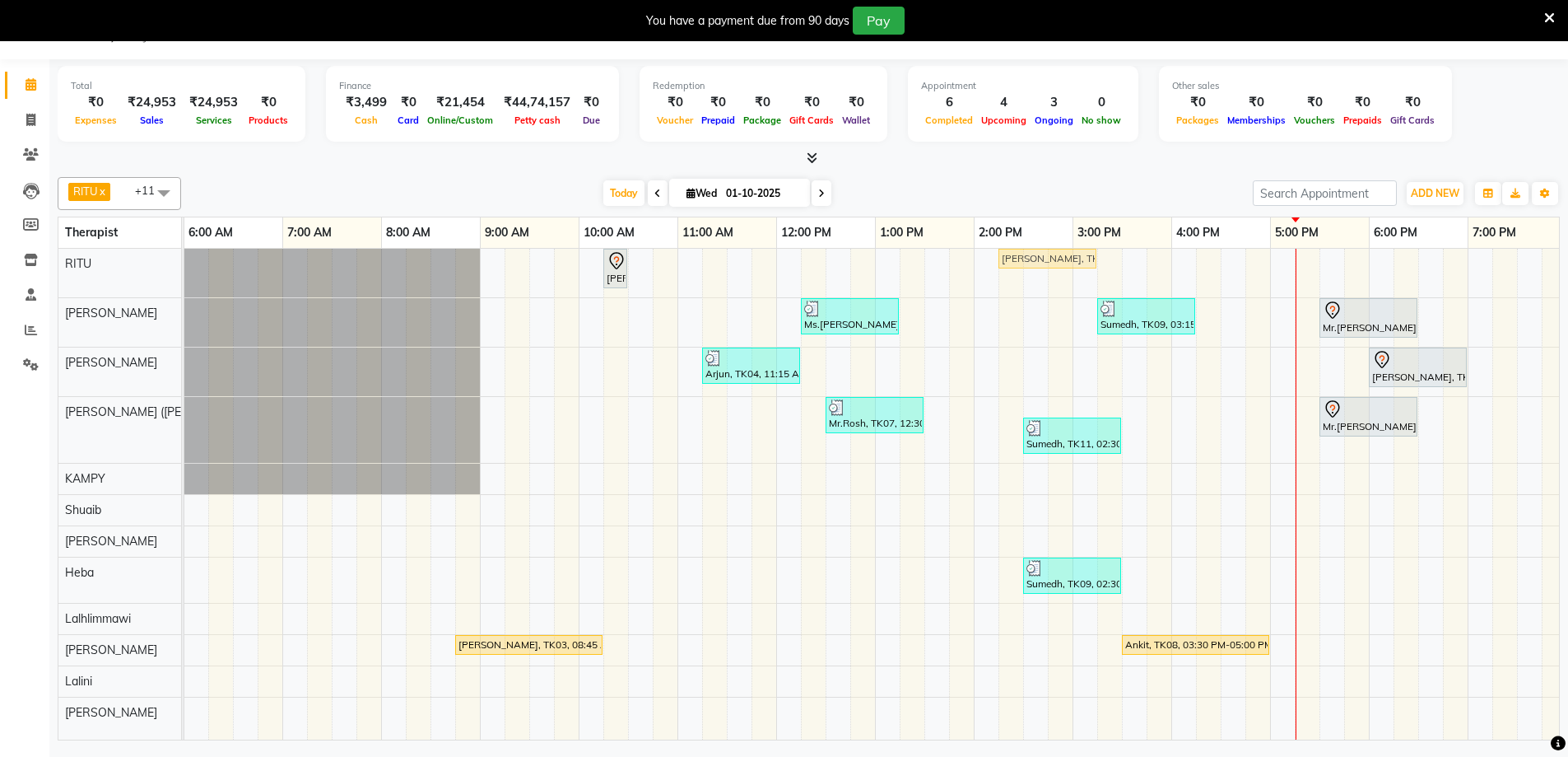
scroll to position [0, 0]
drag, startPoint x: 1041, startPoint y: 399, endPoint x: 1011, endPoint y: 248, distance: 154.0
click at [1011, 248] on tbody "[PERSON_NAME], TK01, 10:15 AM-10:30 AM, Javanese Pampering - 60 Mins [PERSON_NA…" at bounding box center [776, 488] width 2372 height 479
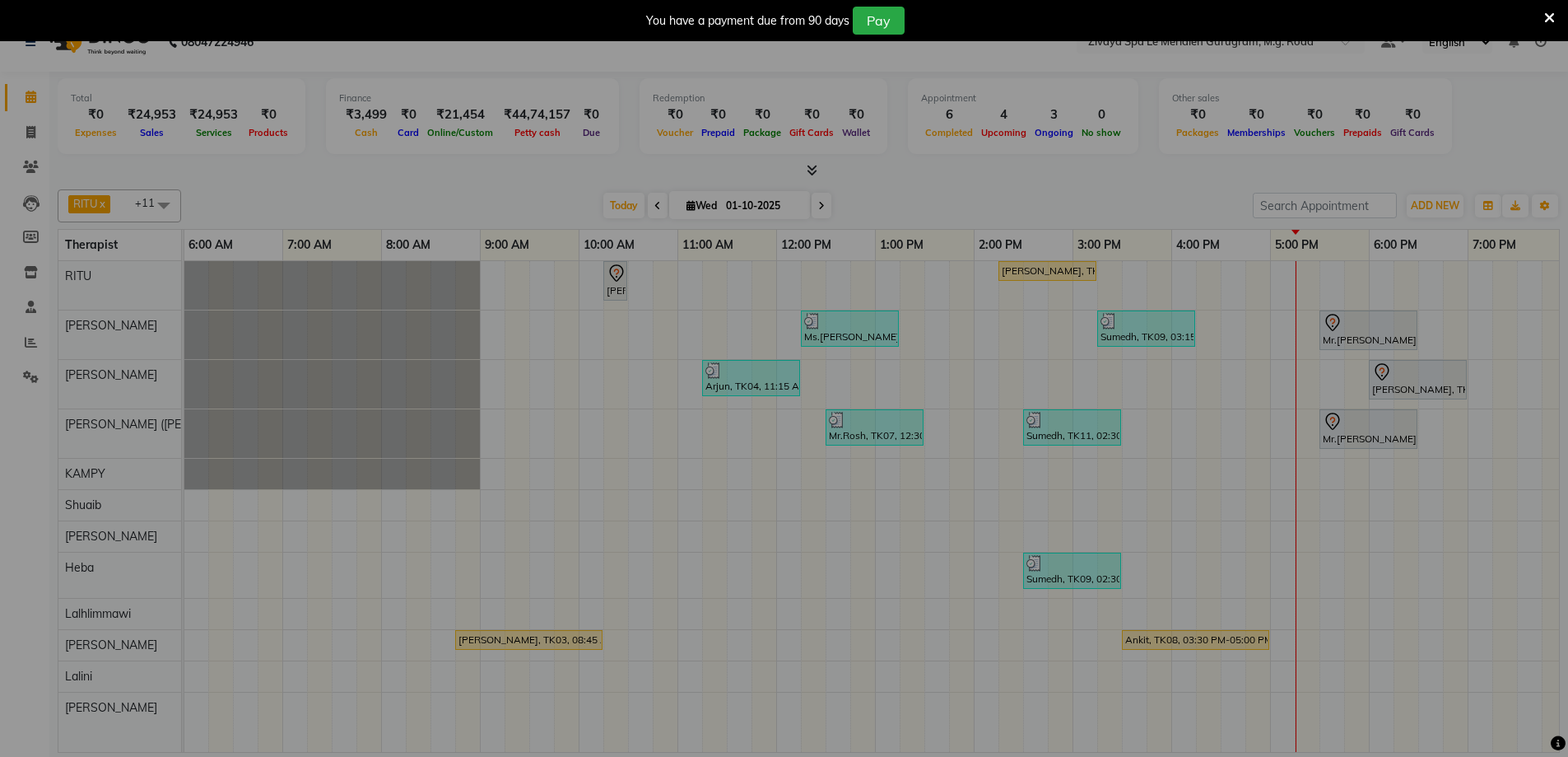
scroll to position [29, 0]
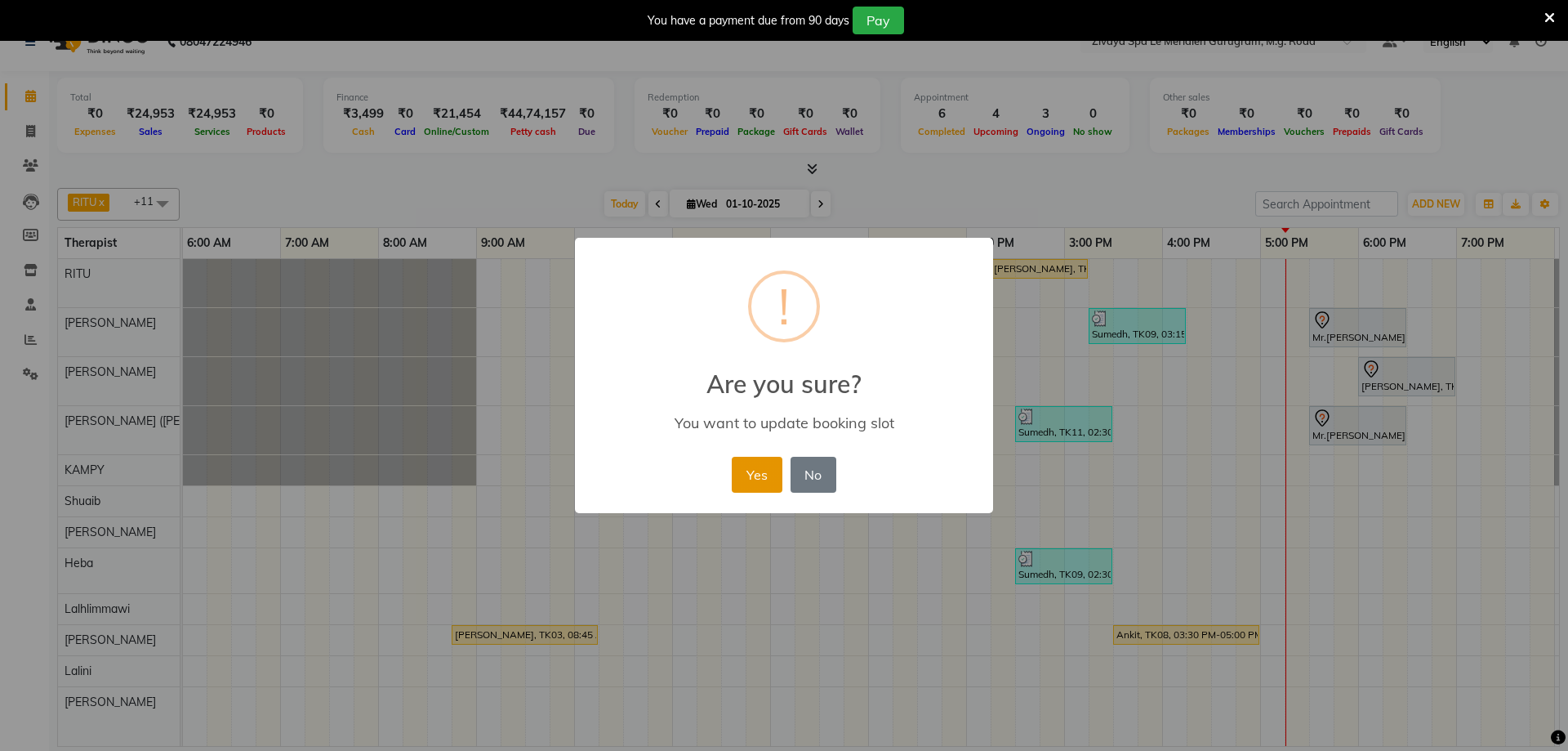
click at [751, 475] on button "Yes" at bounding box center [756, 475] width 50 height 36
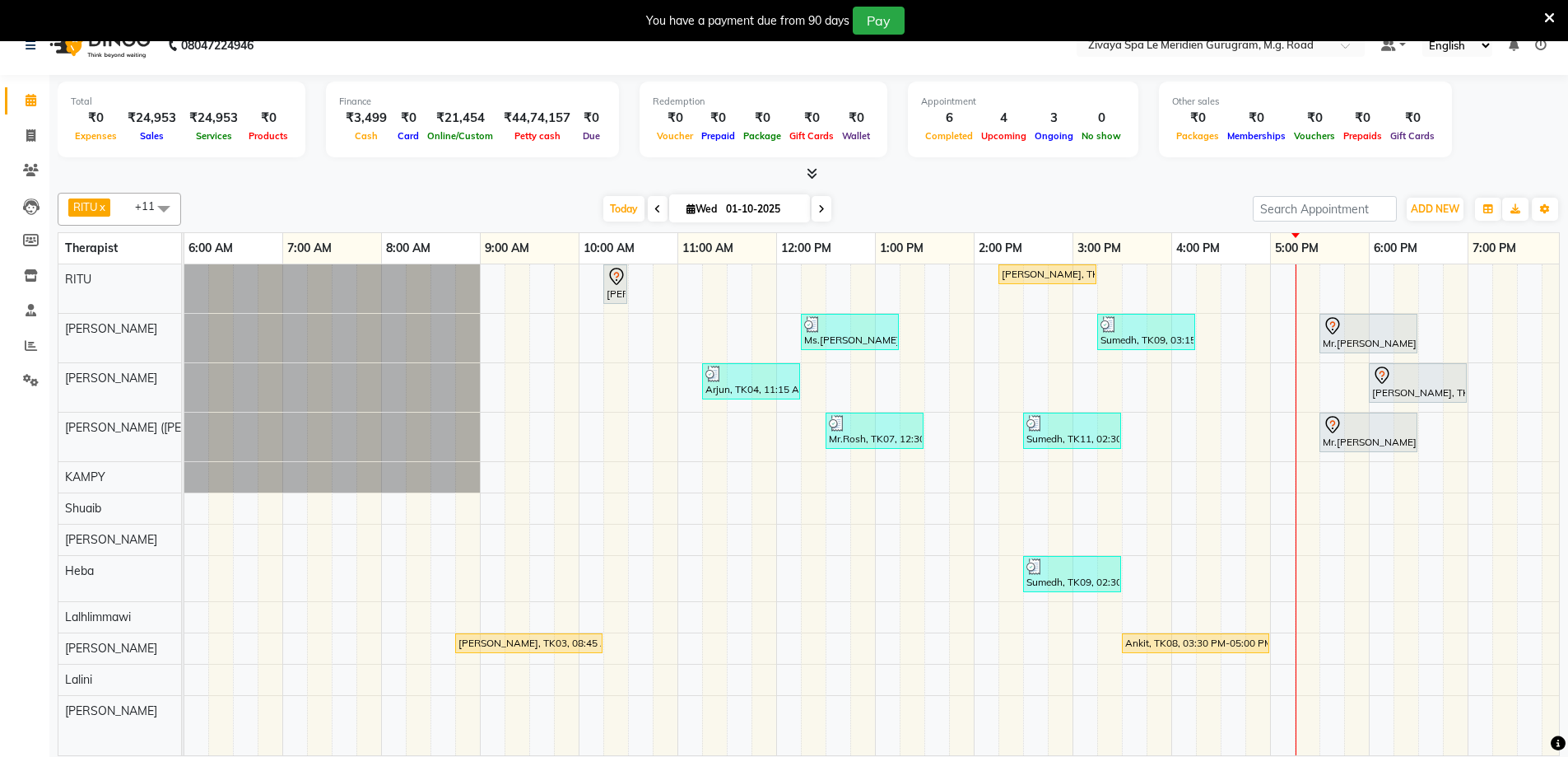
scroll to position [41, 0]
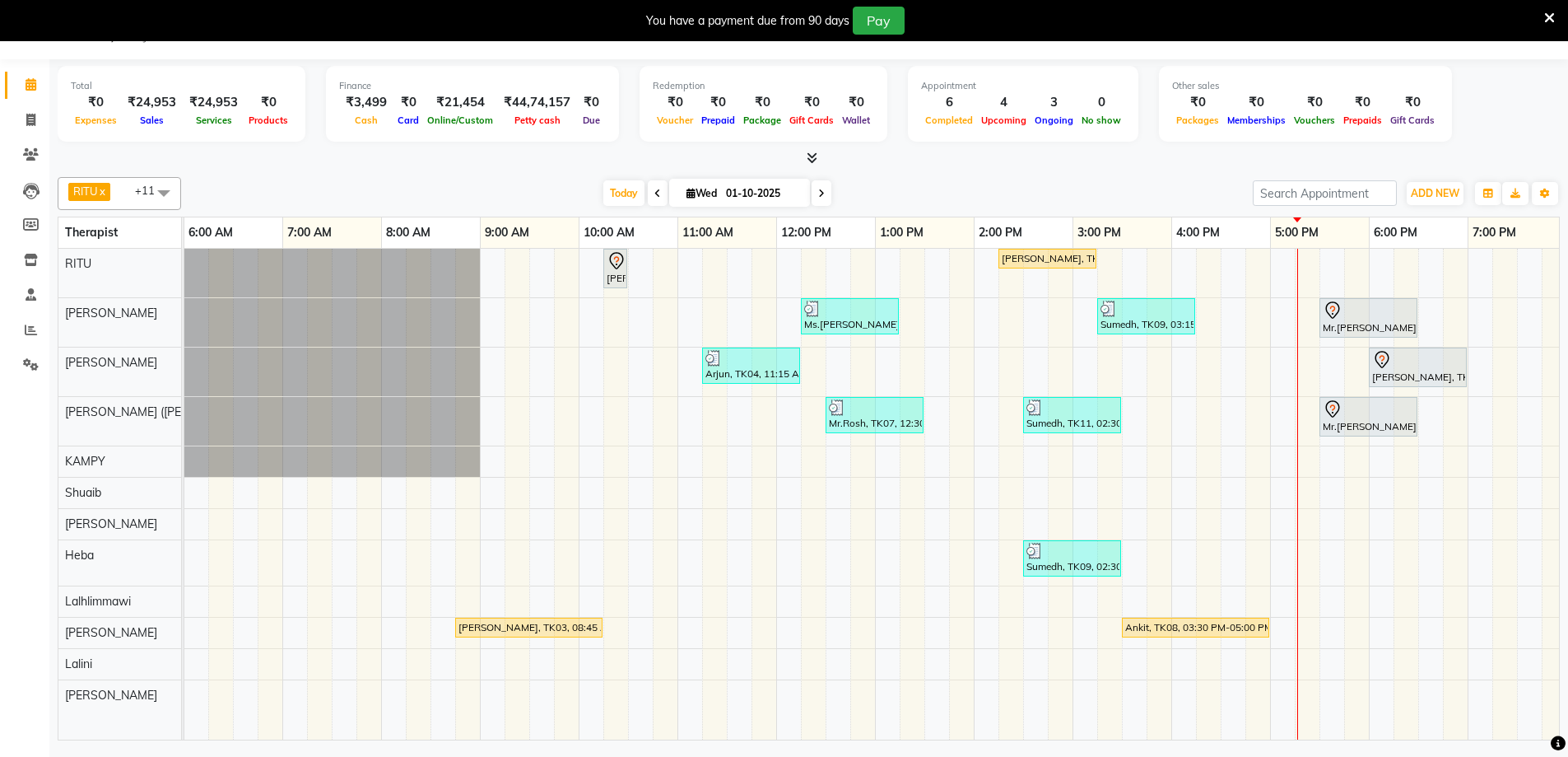
click at [1133, 621] on div "Ankit, TK08, 03:30 PM-05:00 PM, Royal Siam - 90 Mins" at bounding box center [1196, 627] width 144 height 15
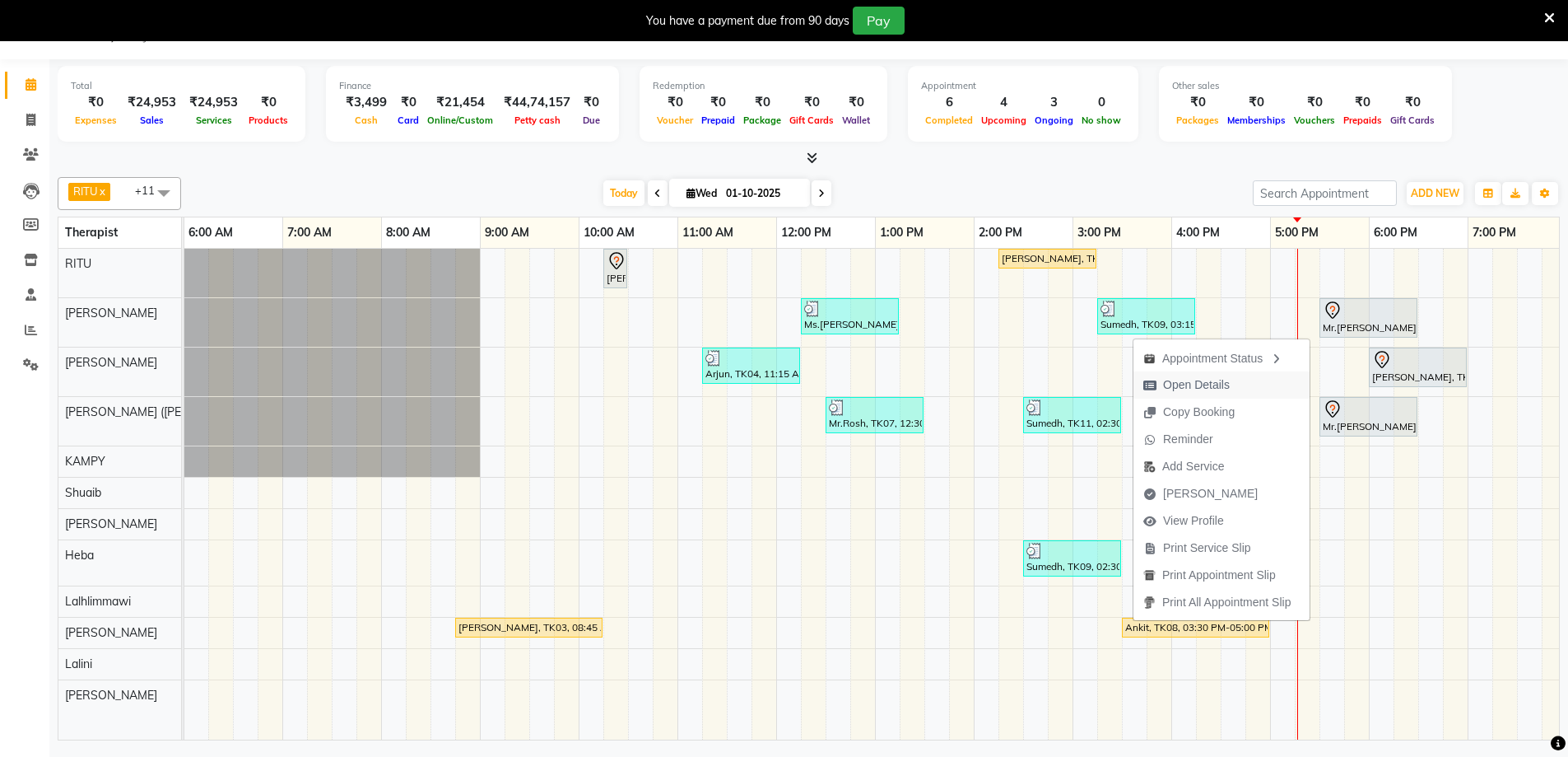
click at [1186, 380] on span "Open Details" at bounding box center [1196, 384] width 67 height 17
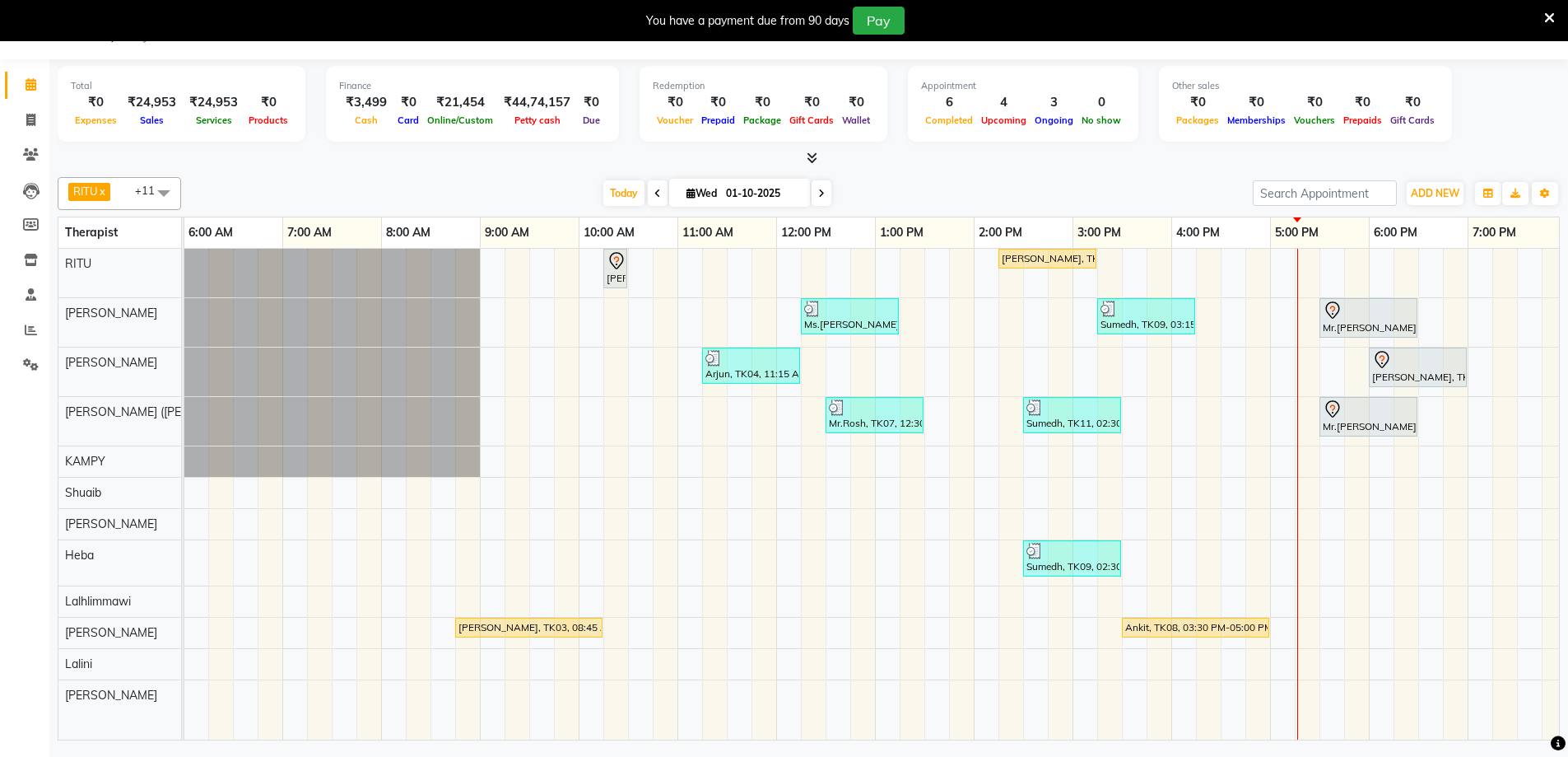
click at [1131, 623] on div "Ankit, TK08, 03:30 PM-05:00 PM, Royal Siam - 90 Mins" at bounding box center [1196, 627] width 144 height 15
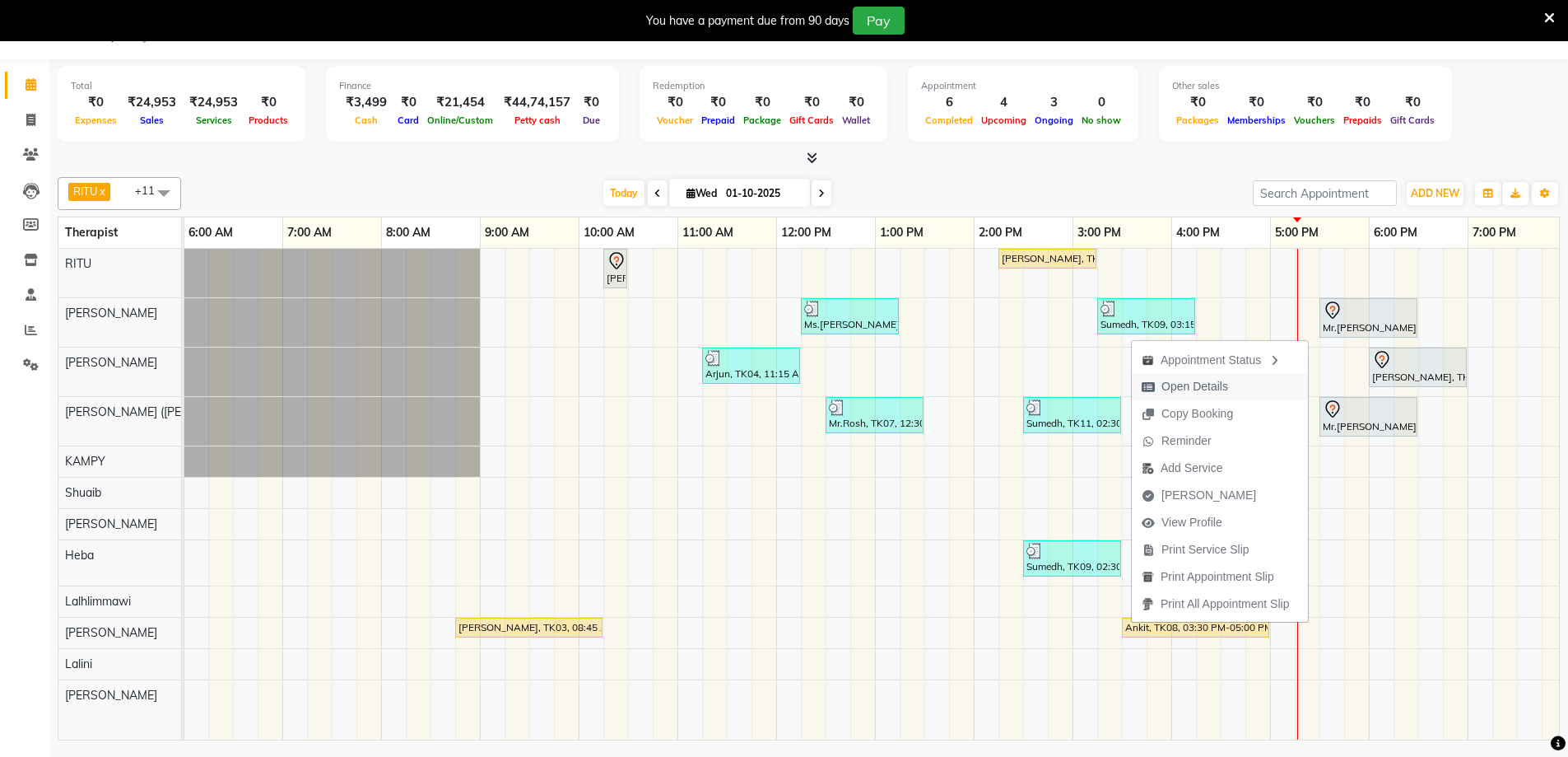
click at [1181, 375] on span "Open Details" at bounding box center [1185, 386] width 106 height 27
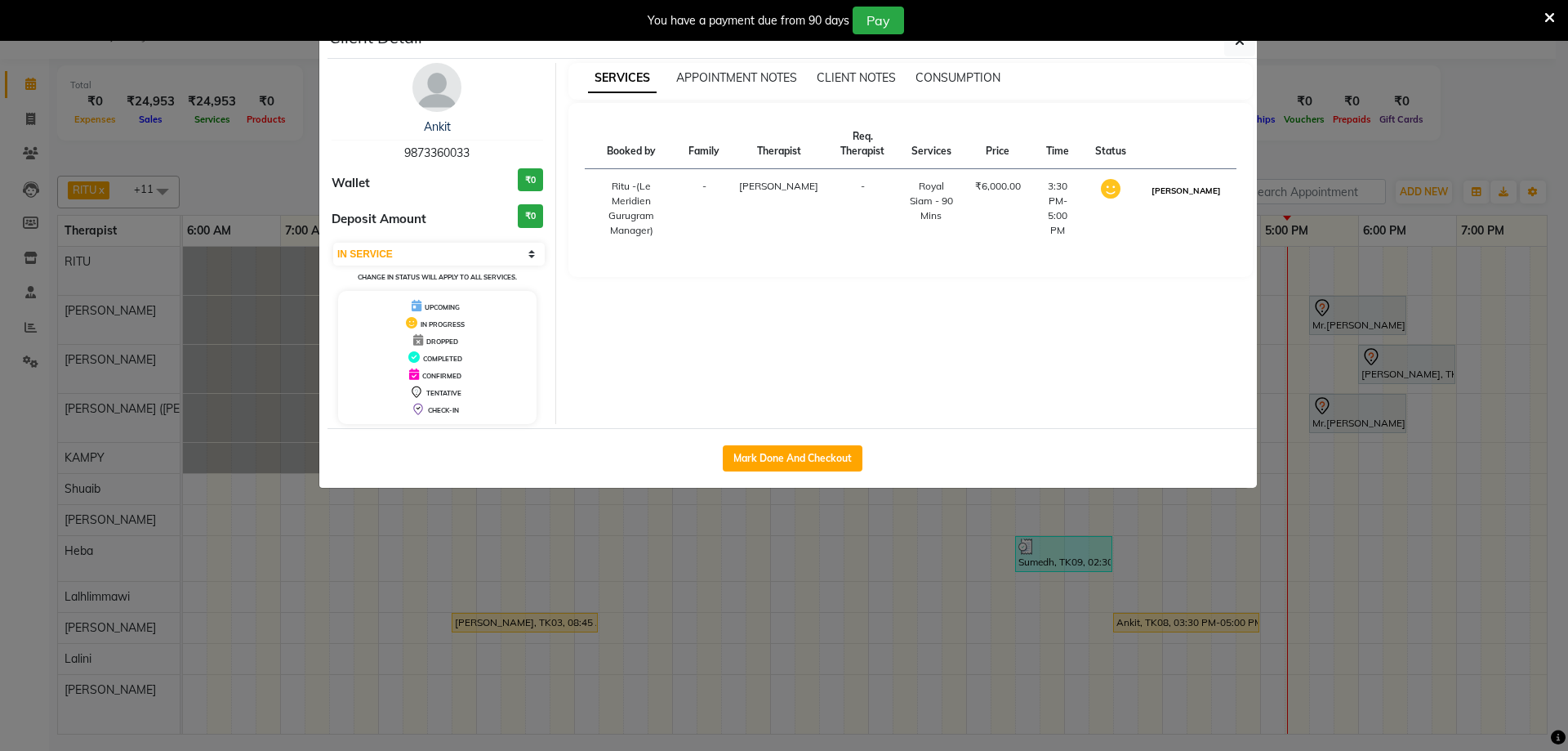
click at [1206, 194] on button "[PERSON_NAME]" at bounding box center [1187, 190] width 78 height 21
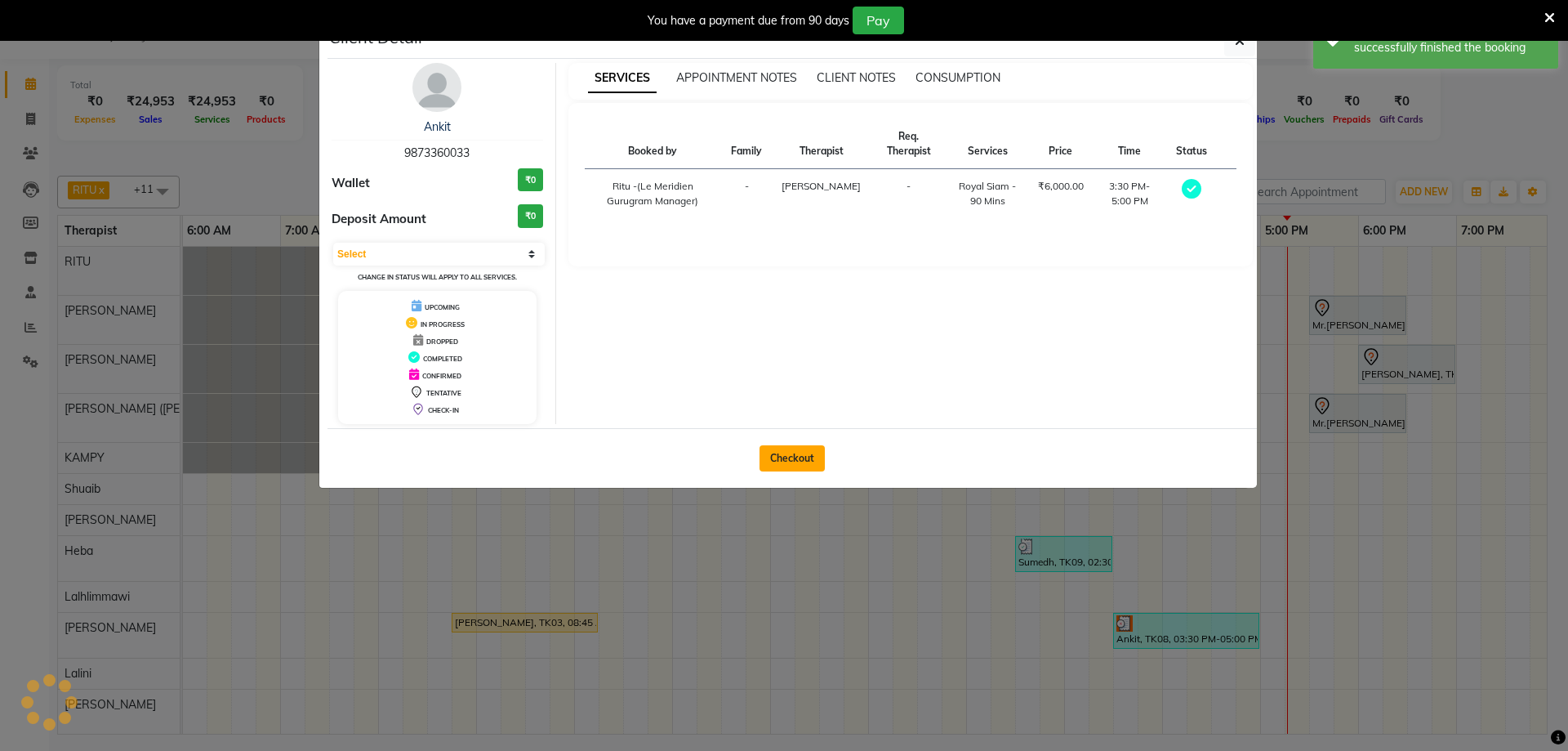
select select "3"
click at [771, 457] on button "Checkout" at bounding box center [792, 457] width 65 height 26
select select "service"
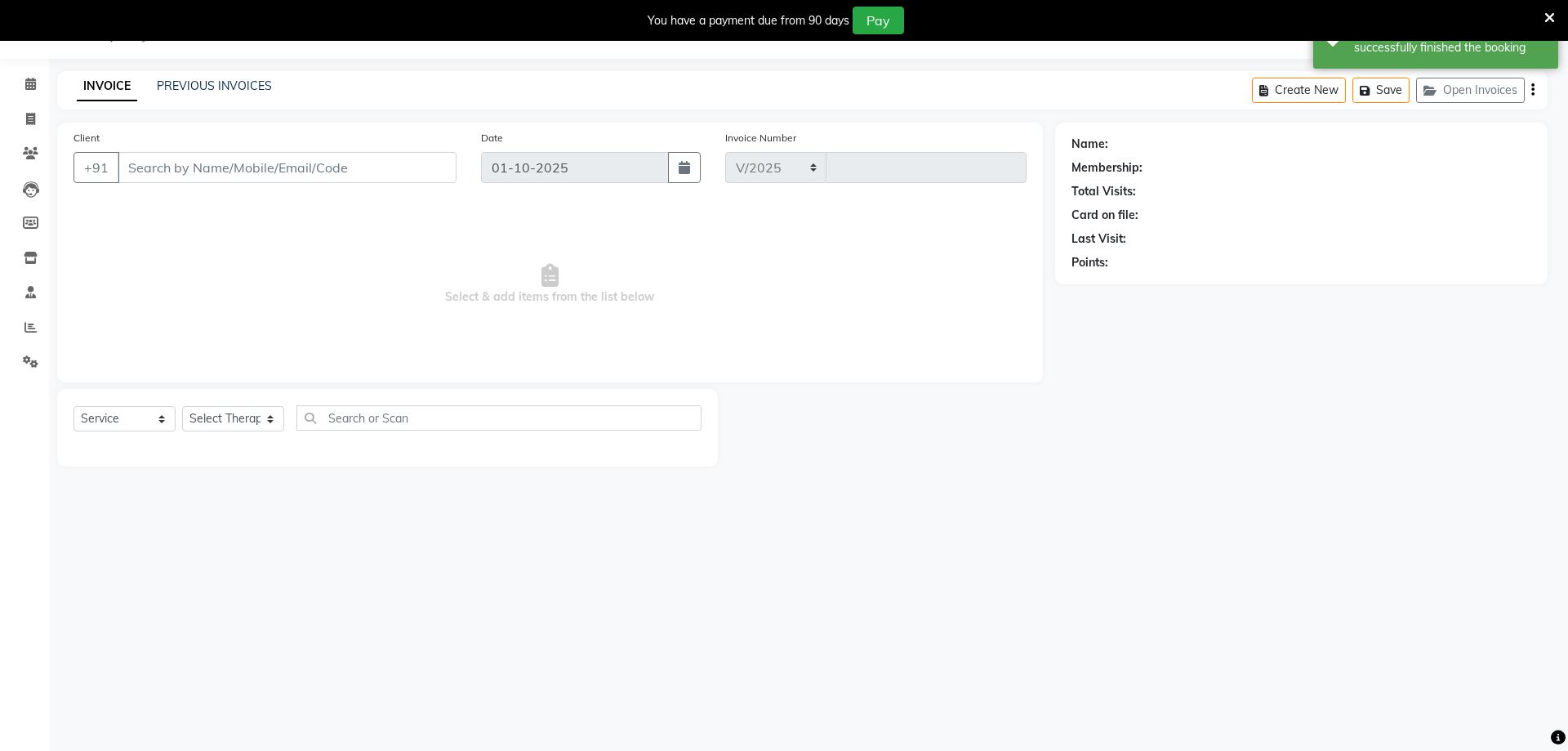
select select "6503"
type input "2179"
type input "9873360033"
select select "65986"
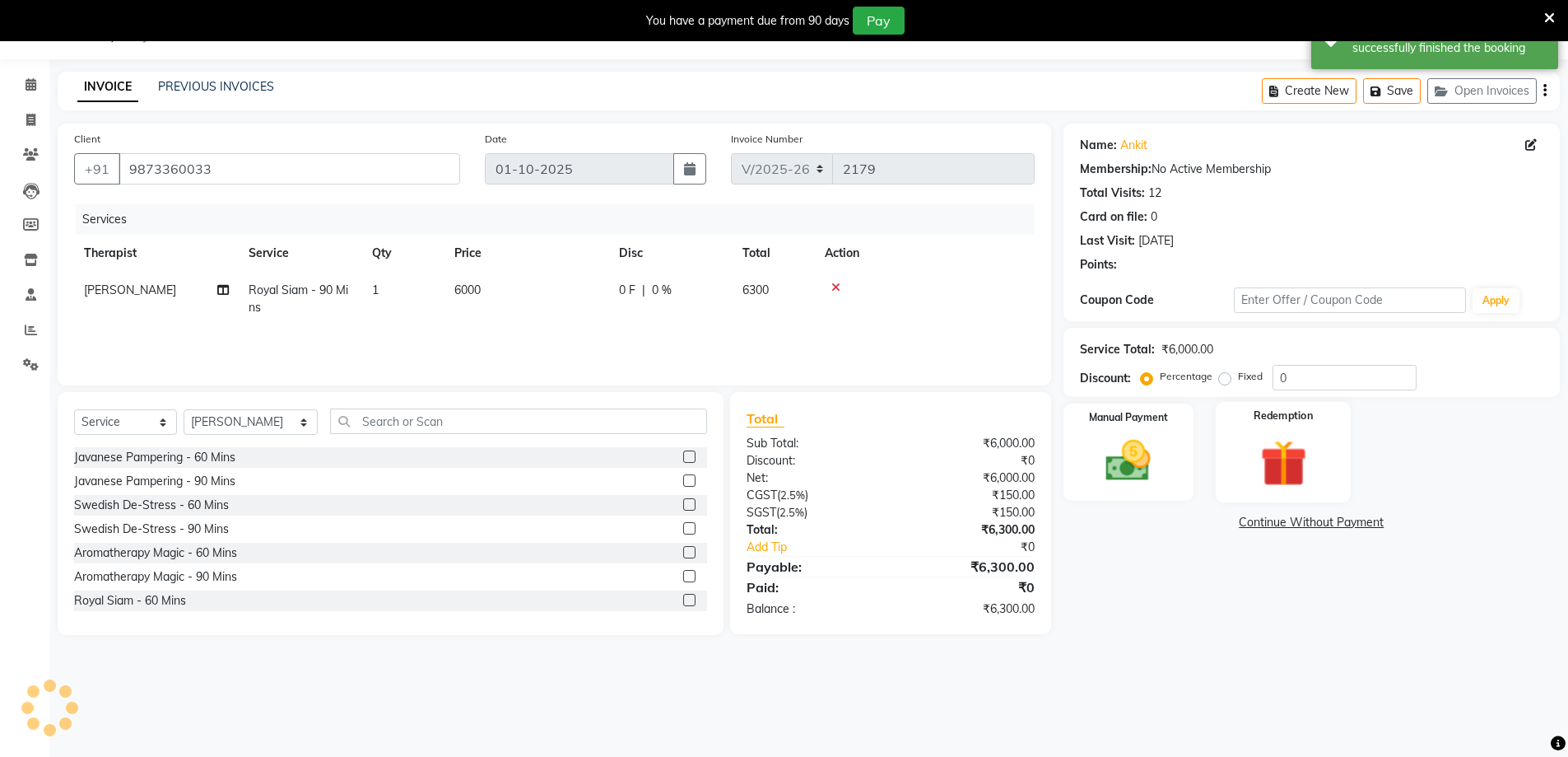
click at [1279, 449] on div "Redemption" at bounding box center [1284, 452] width 136 height 101
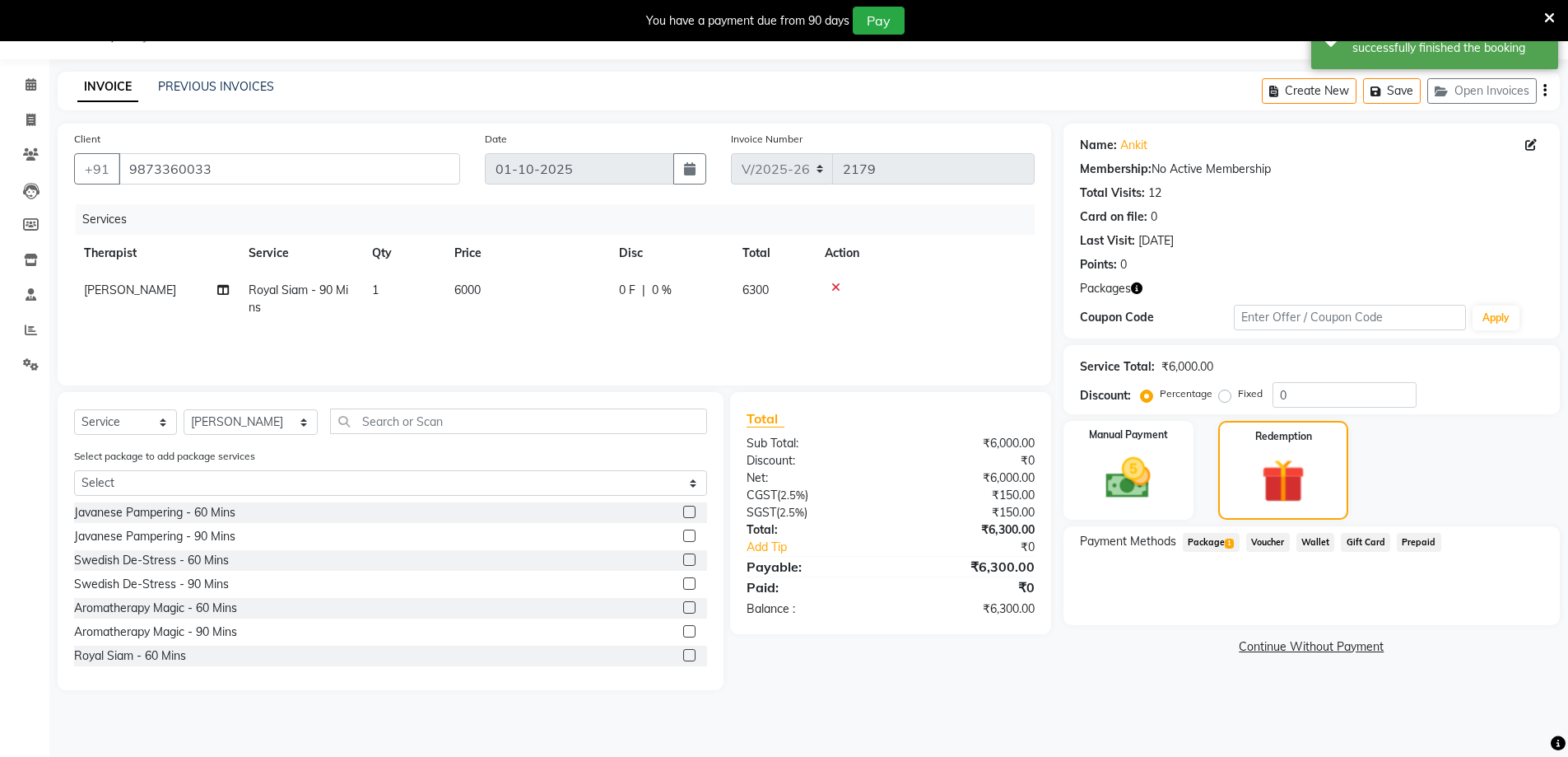
click at [1205, 540] on span "Package 1" at bounding box center [1212, 541] width 57 height 19
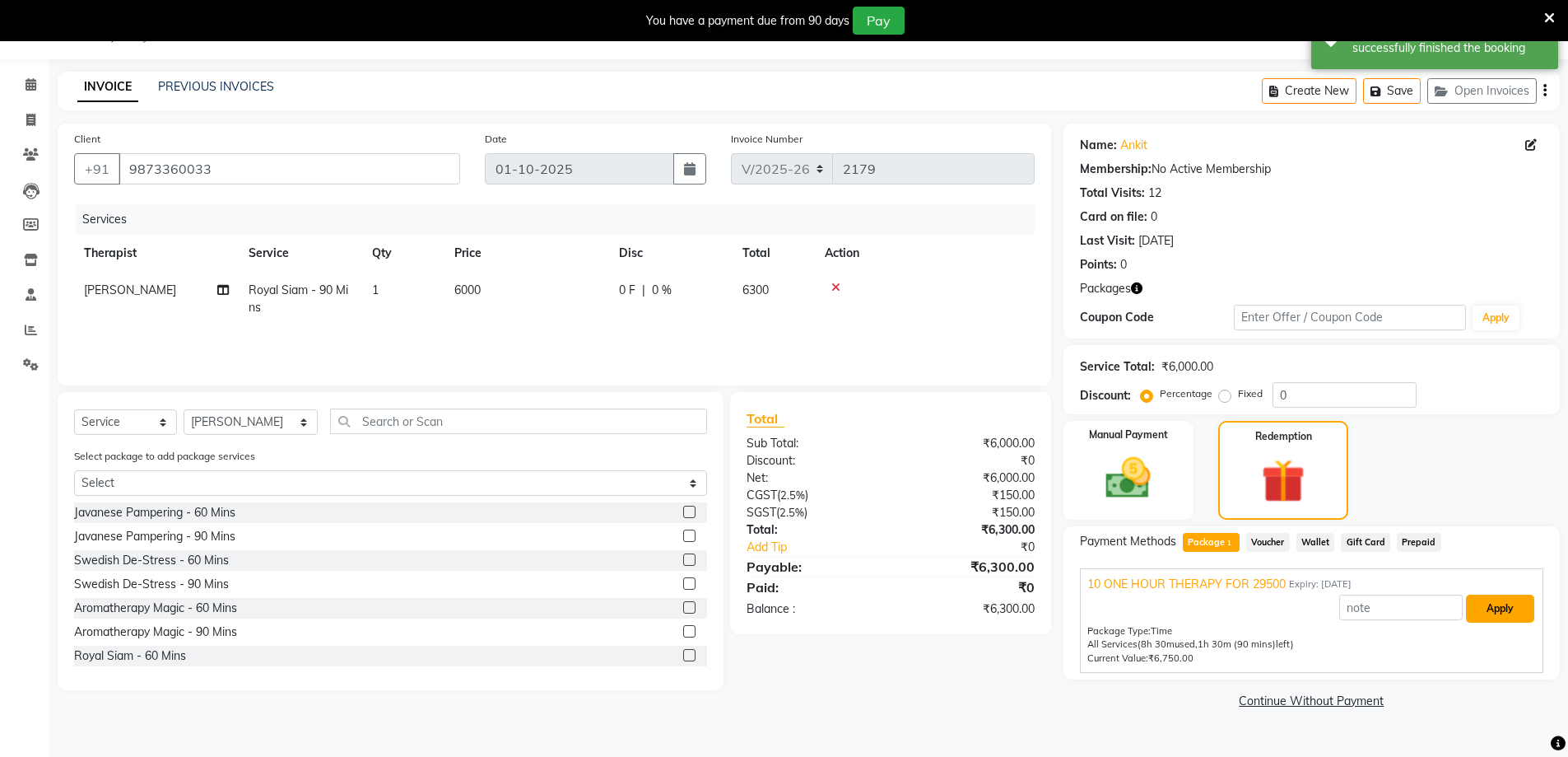
click at [1501, 596] on button "Apply" at bounding box center [1500, 608] width 68 height 28
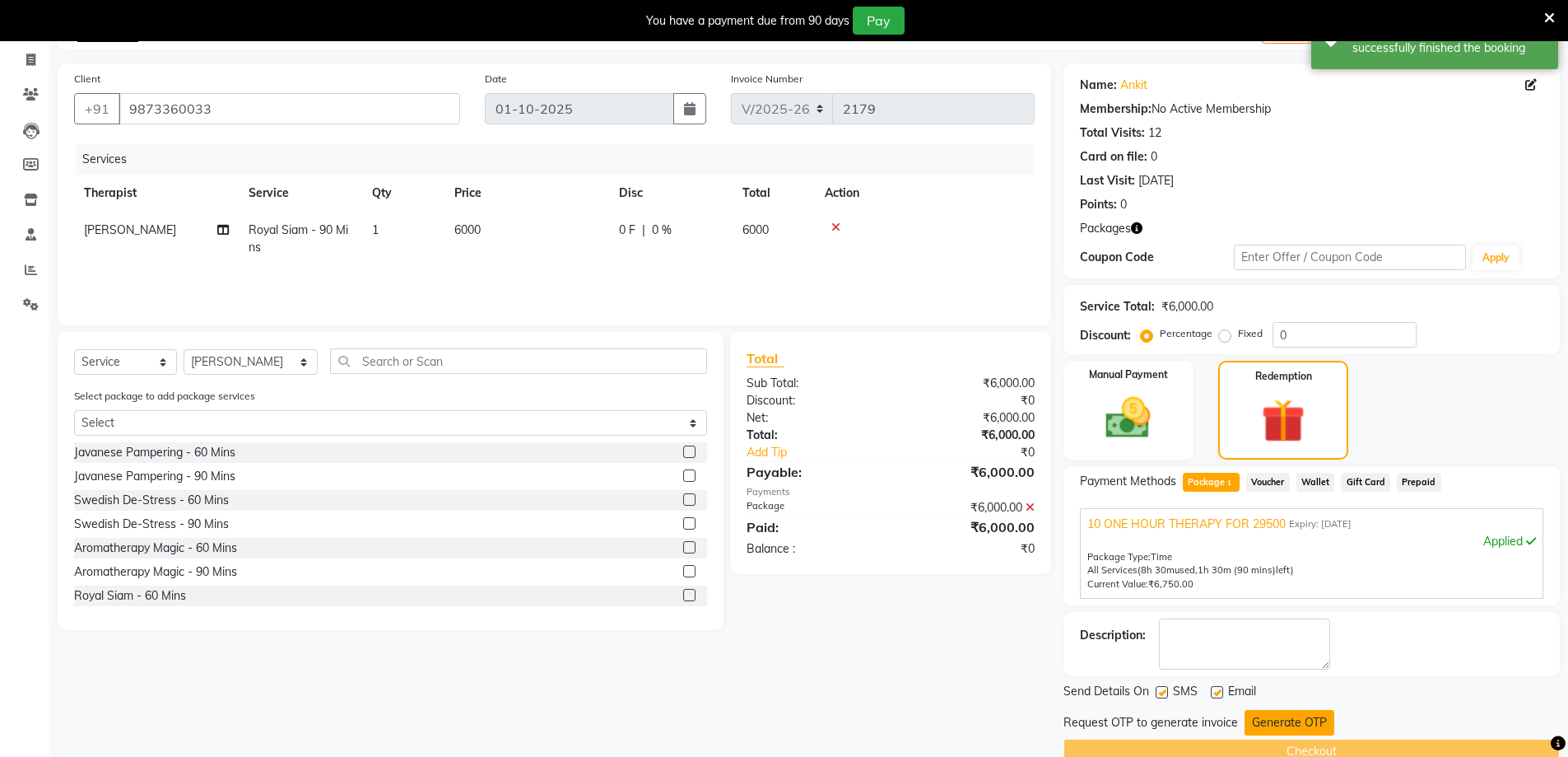
scroll to position [133, 0]
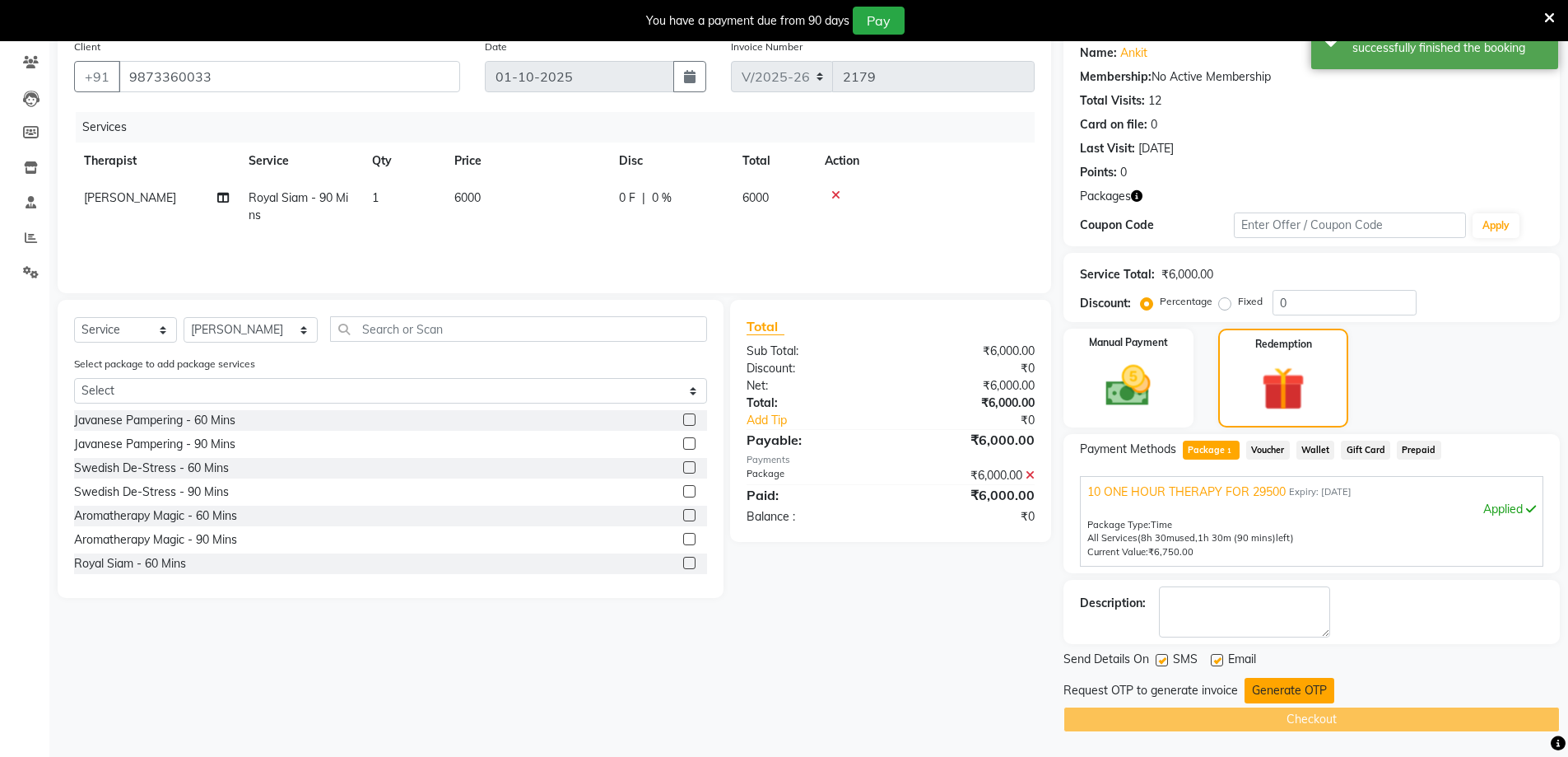
click at [1252, 695] on button "Generate OTP" at bounding box center [1289, 690] width 89 height 26
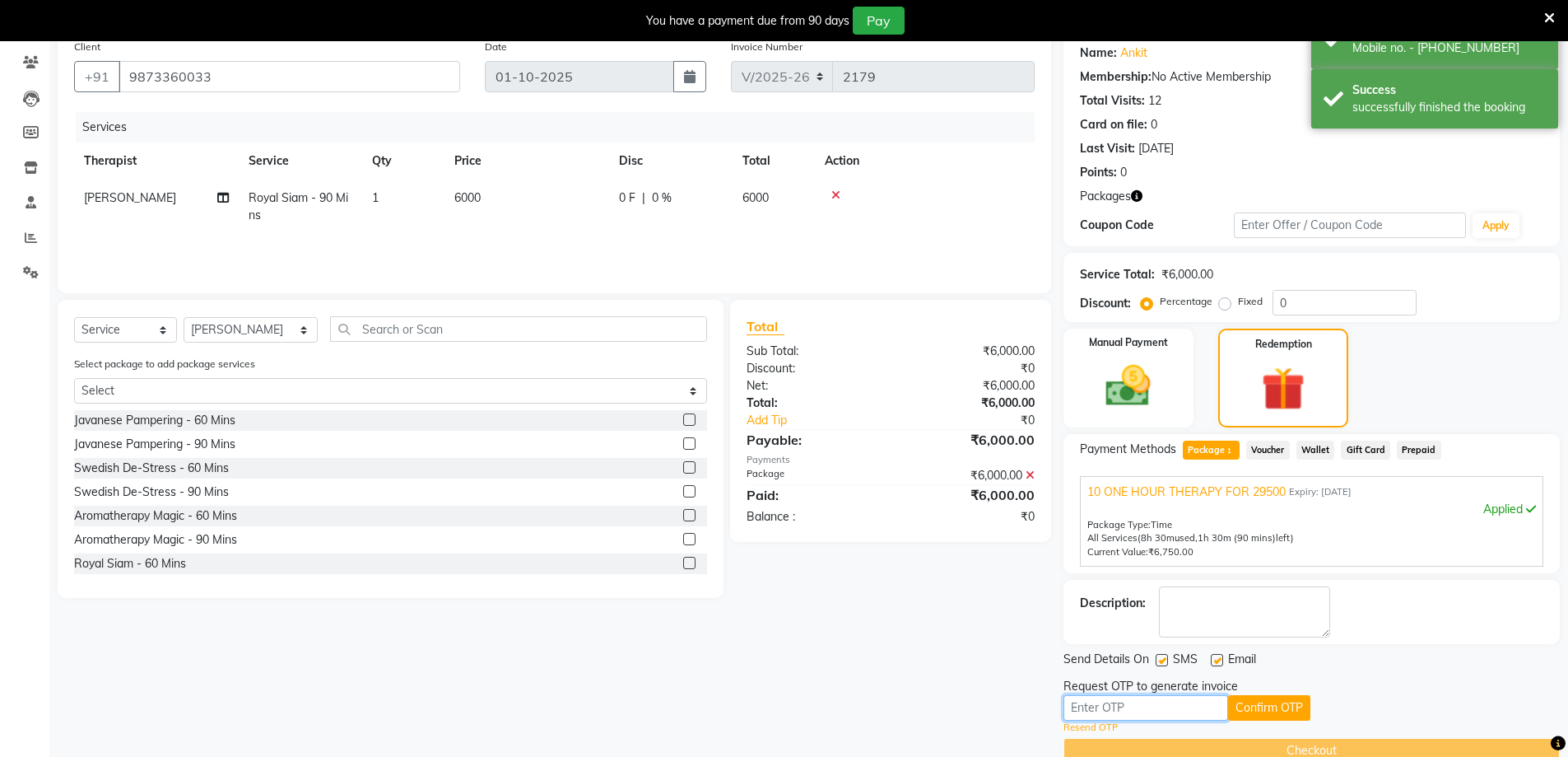
click at [1174, 702] on input "text" at bounding box center [1146, 708] width 164 height 26
type input "7716"
click at [1297, 716] on button "Confirm OTP" at bounding box center [1269, 708] width 82 height 26
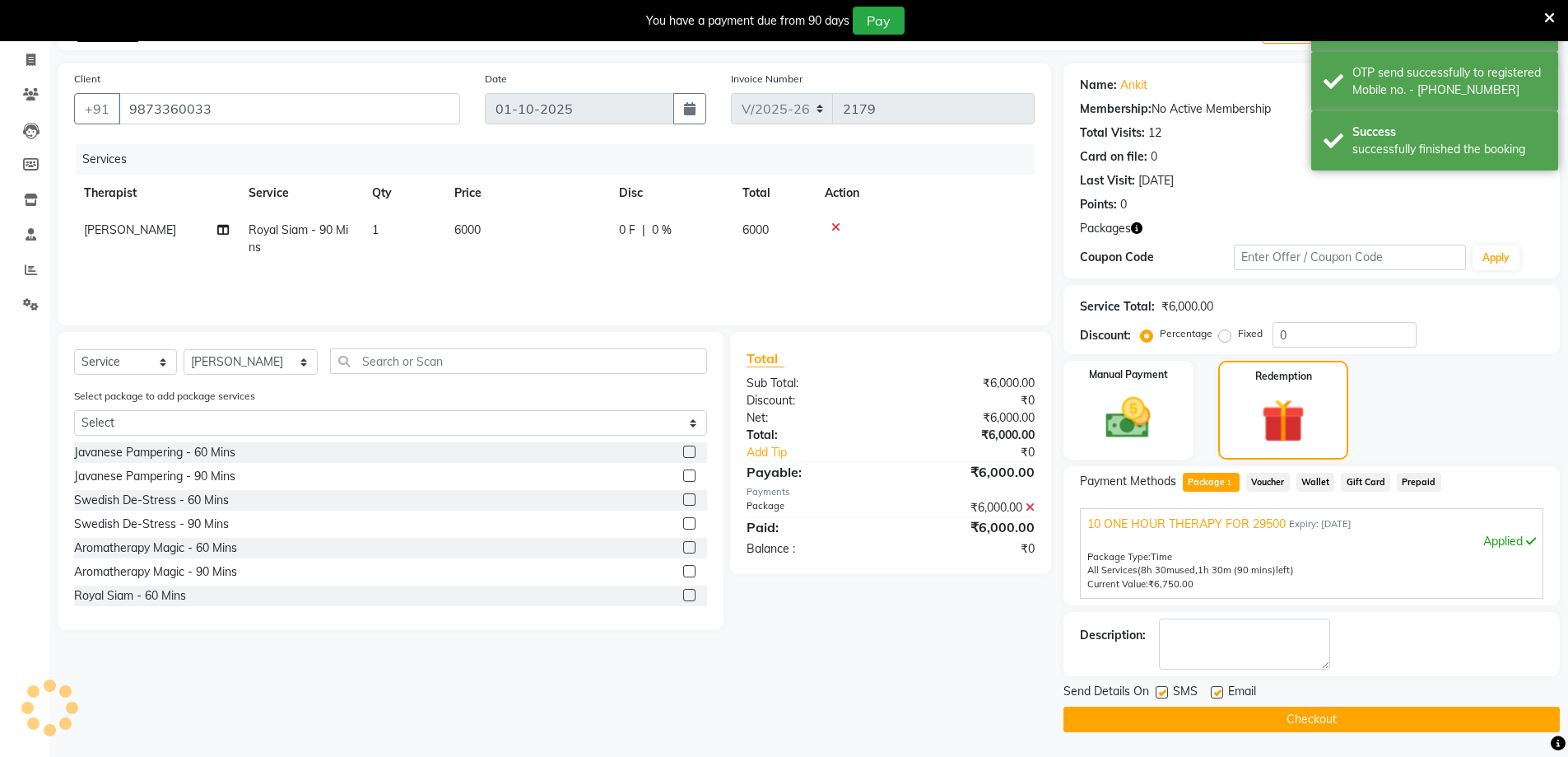
scroll to position [101, 0]
click at [1299, 718] on button "Checkout" at bounding box center [1312, 720] width 497 height 26
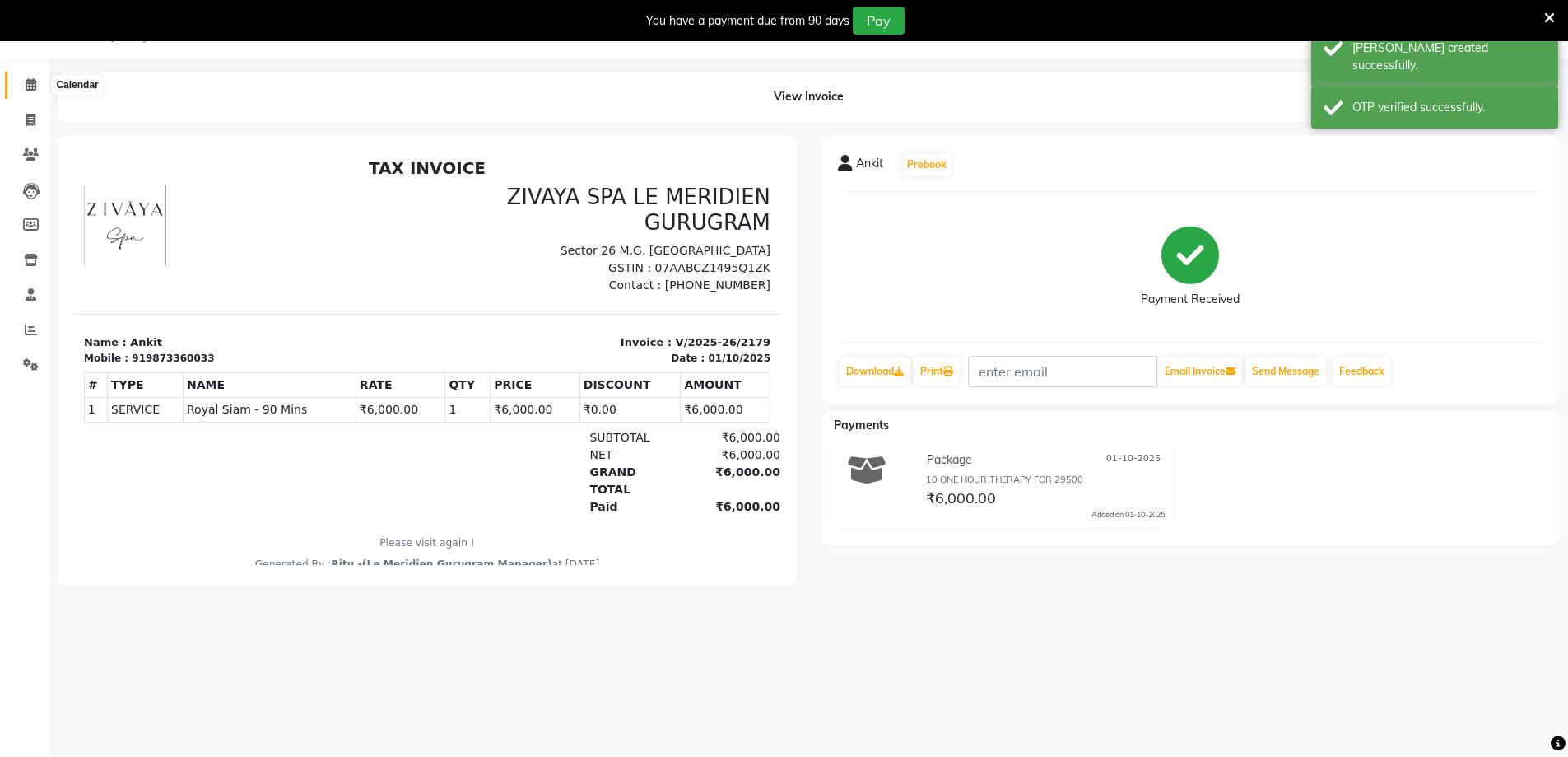
click at [22, 89] on span at bounding box center [31, 85] width 29 height 19
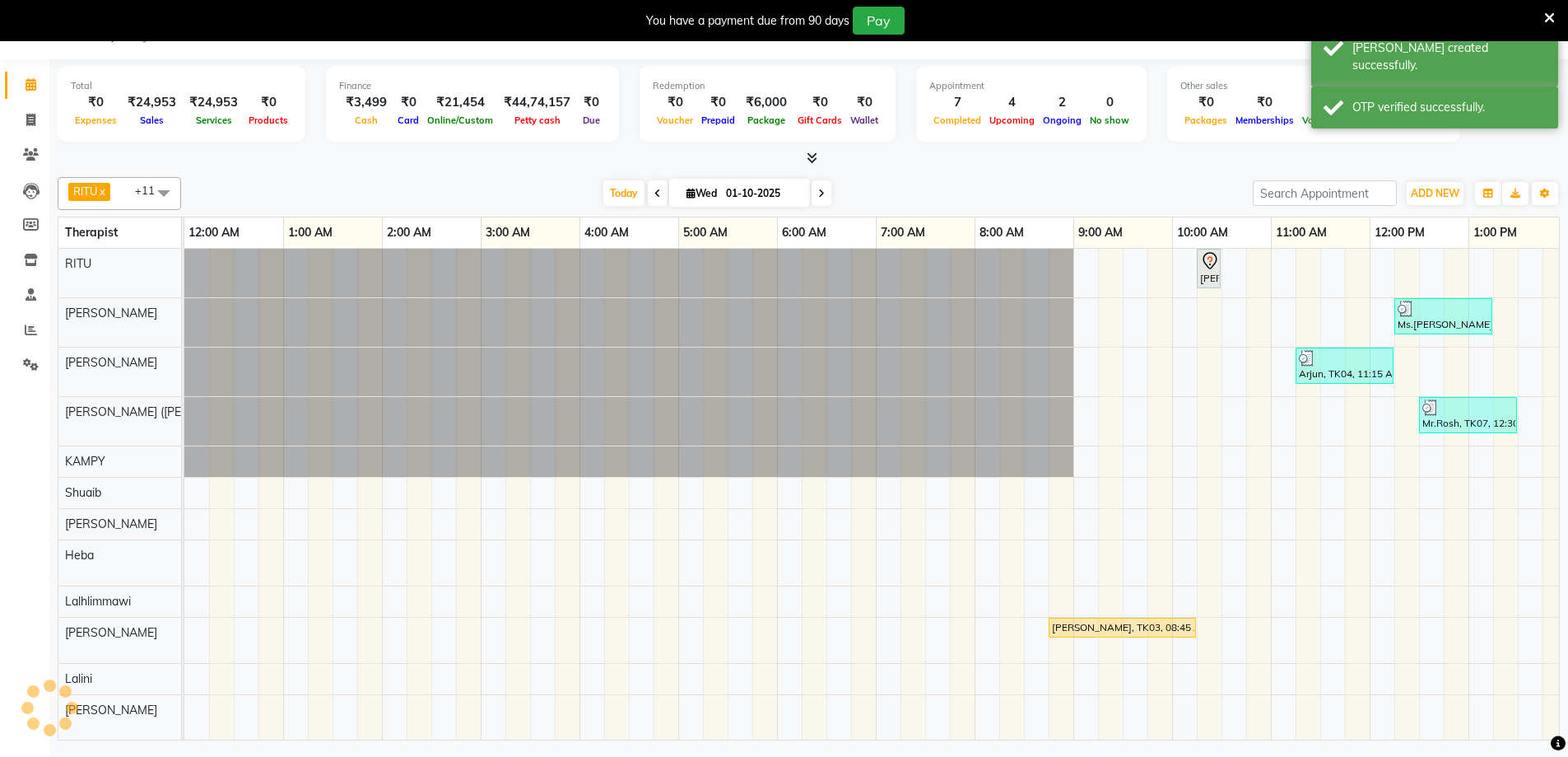
scroll to position [0, 594]
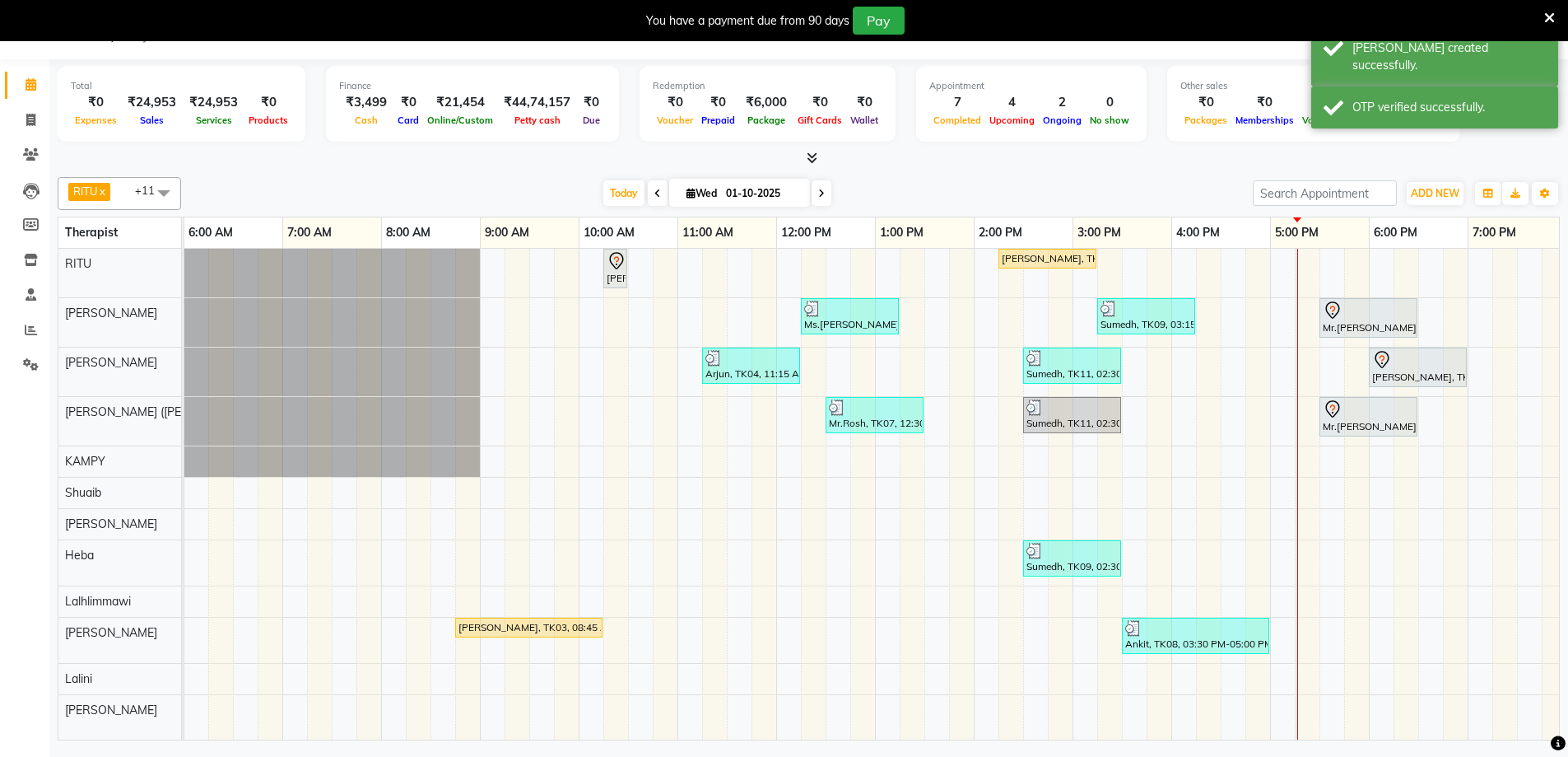
click at [477, 630] on div "[PERSON_NAME], TK03, 08:45 AM-10:15 AM, Javanese Pampering - 90 Mins" at bounding box center [529, 627] width 144 height 15
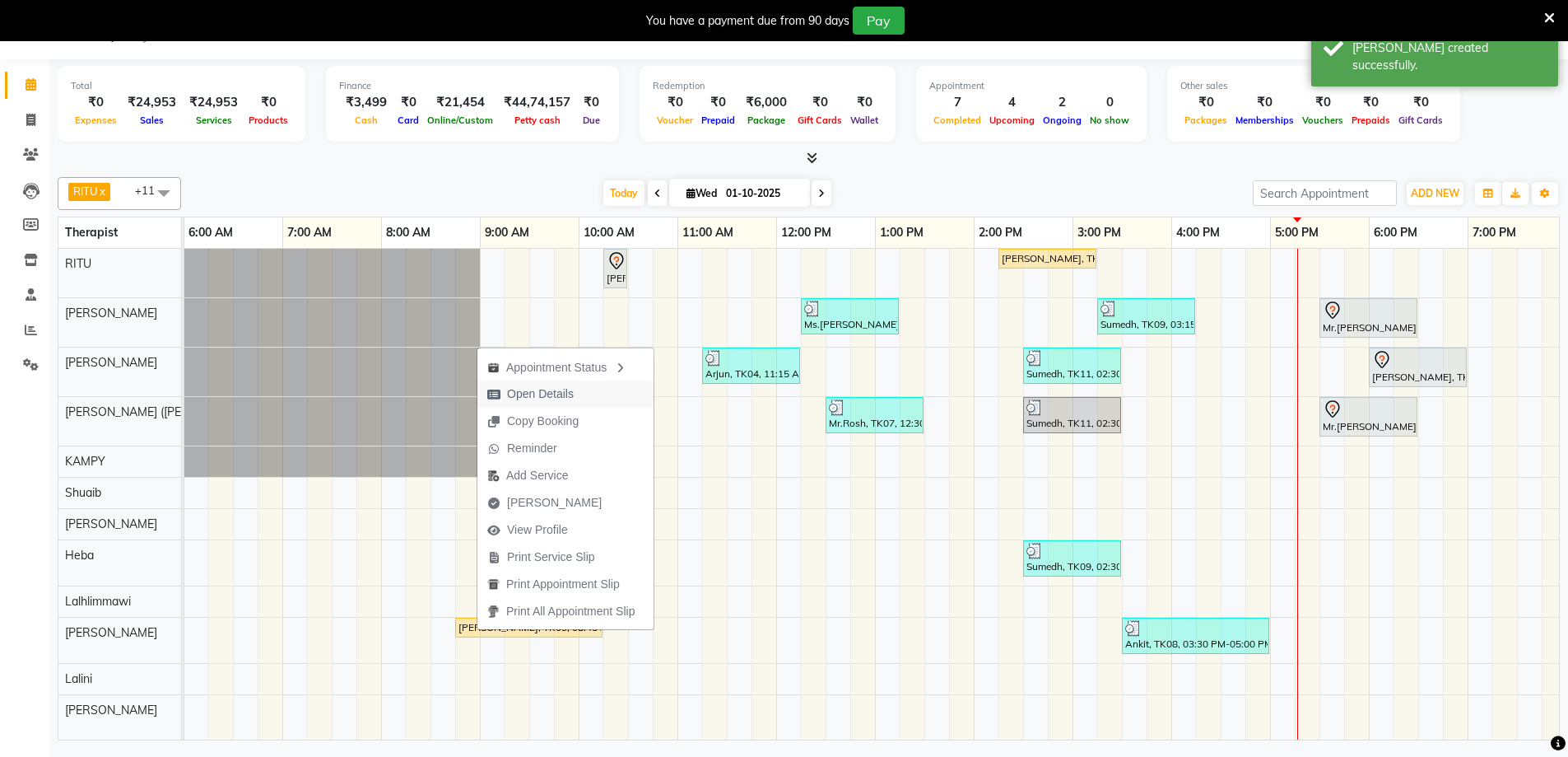
click at [557, 393] on span "Open Details" at bounding box center [540, 394] width 67 height 17
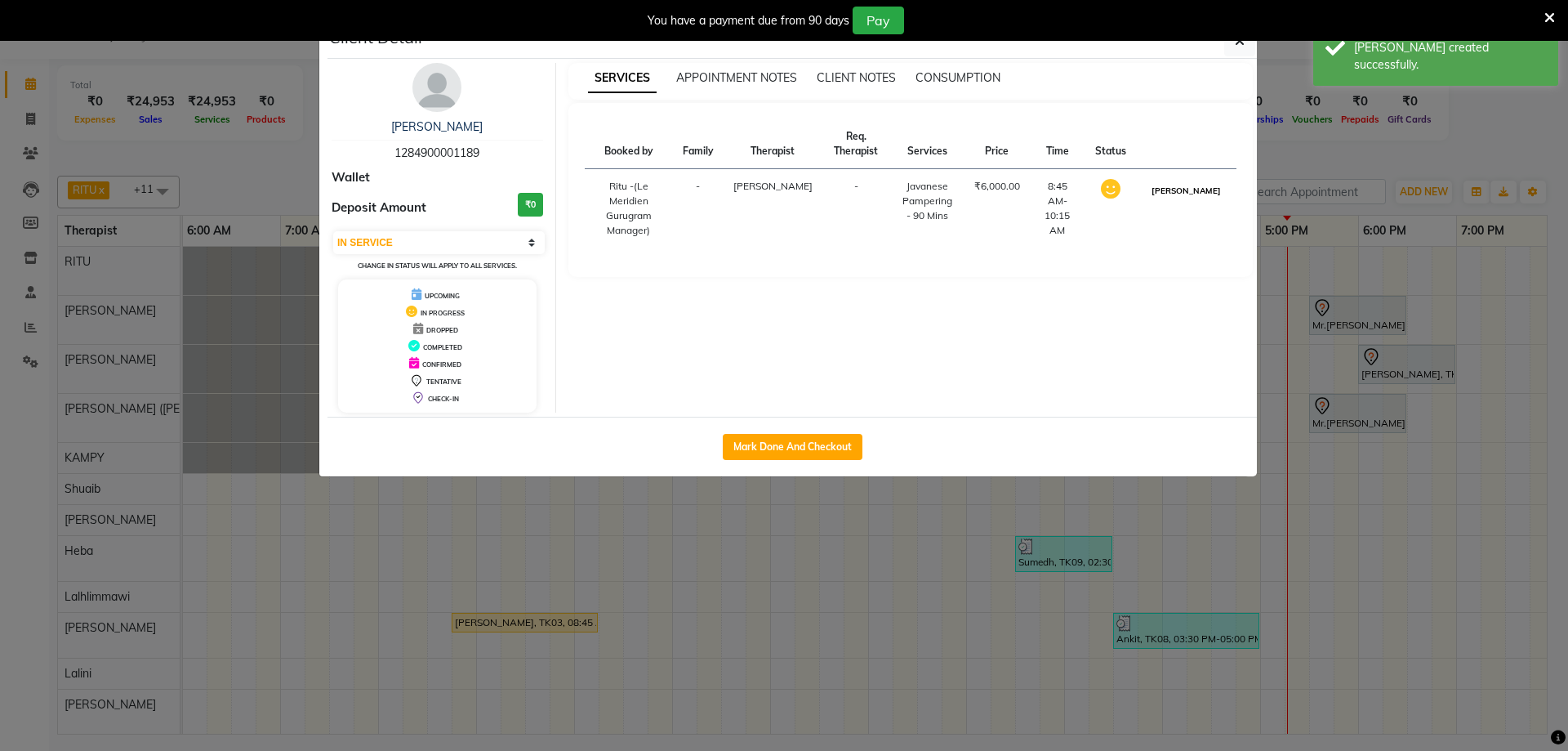
click at [1202, 201] on button "[PERSON_NAME]" at bounding box center [1187, 190] width 78 height 21
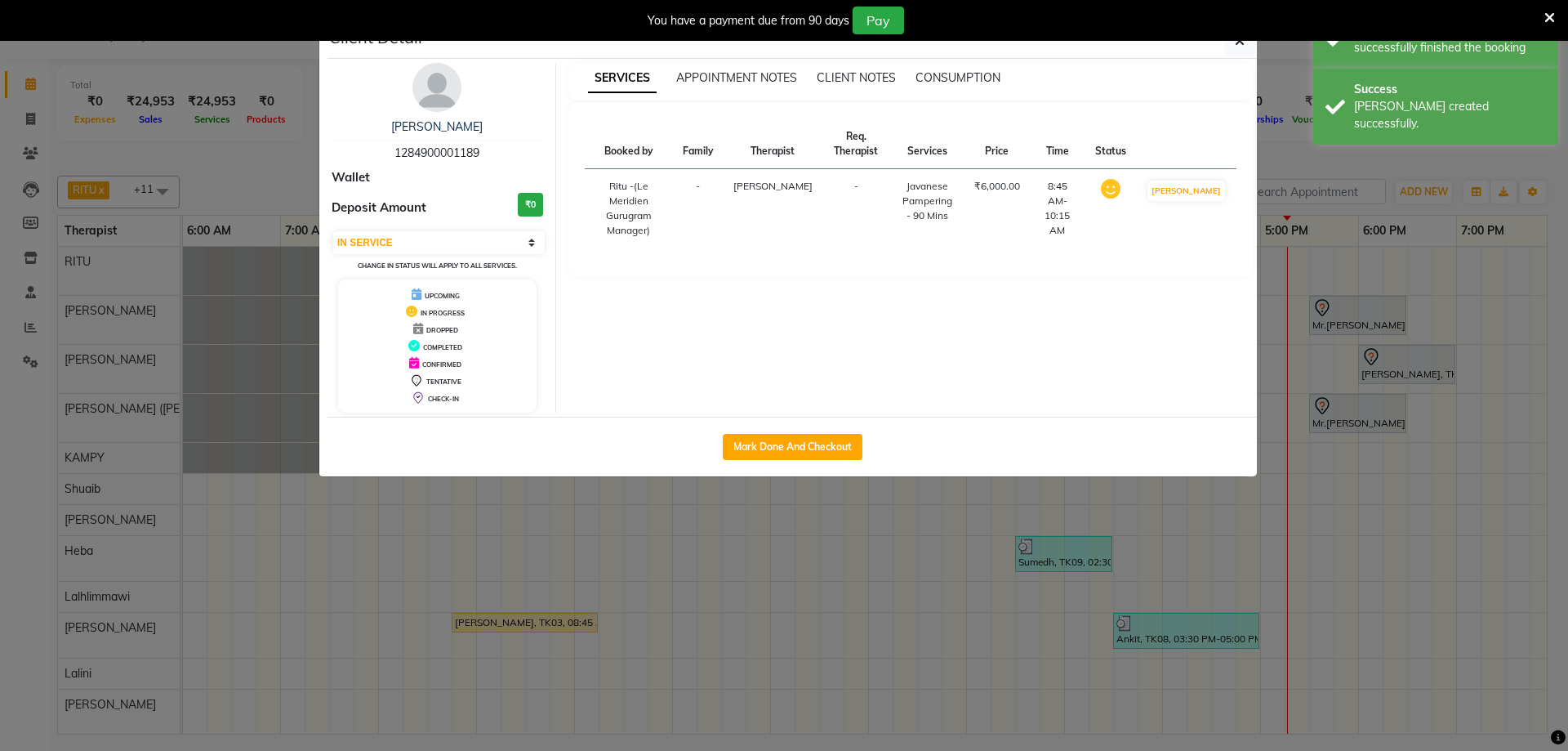
select select "3"
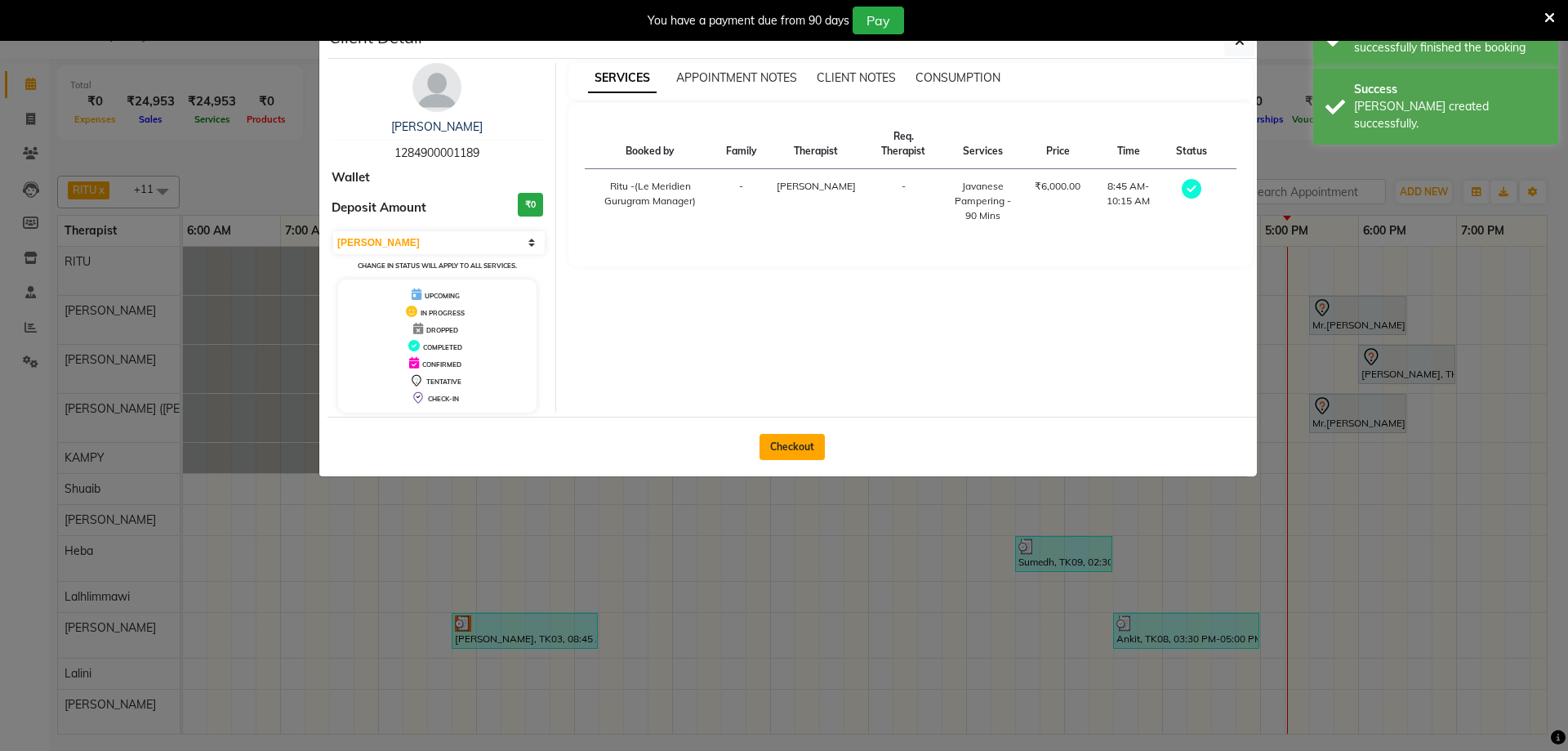
click at [783, 444] on button "Checkout" at bounding box center [792, 447] width 65 height 26
select select "service"
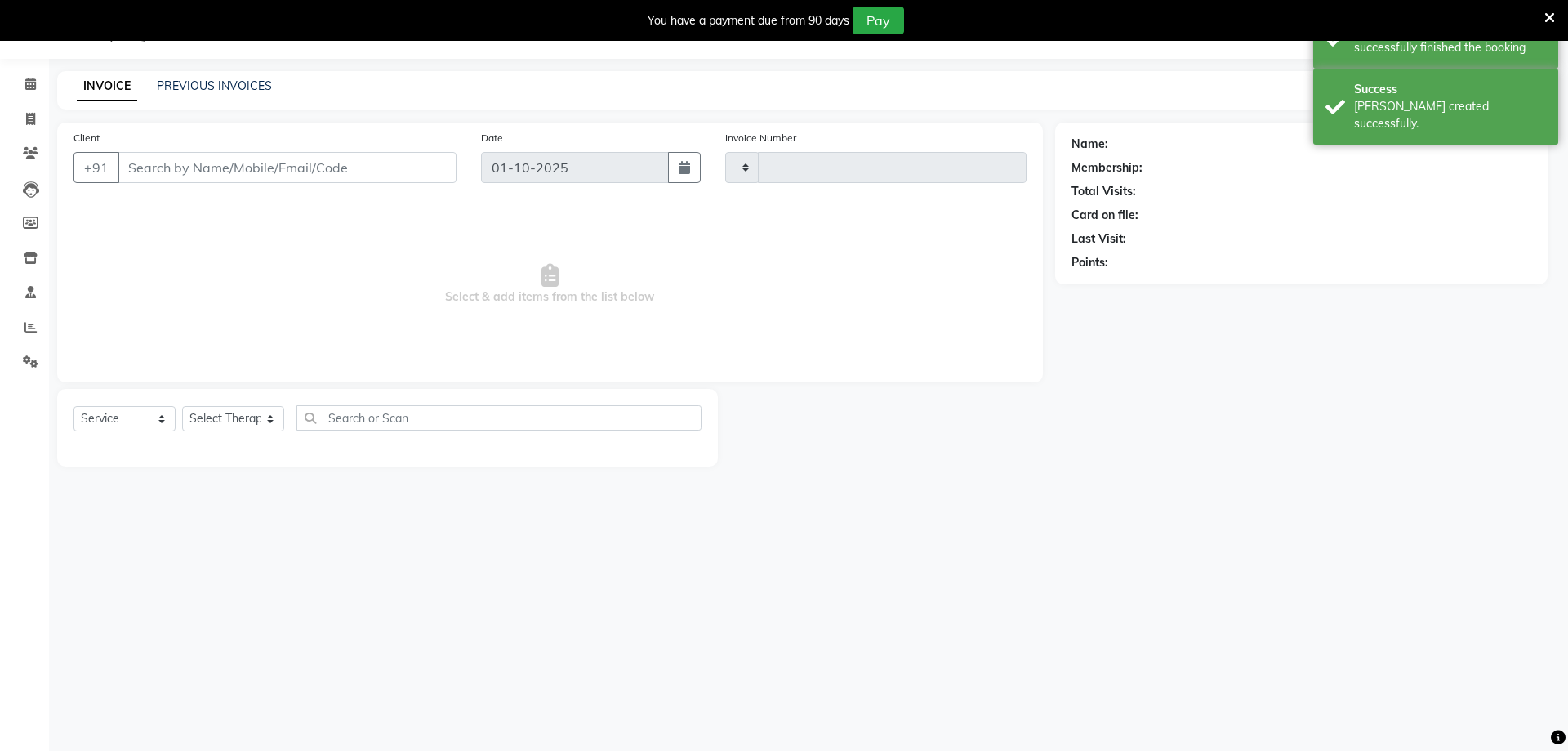
type input "2180"
select select "6503"
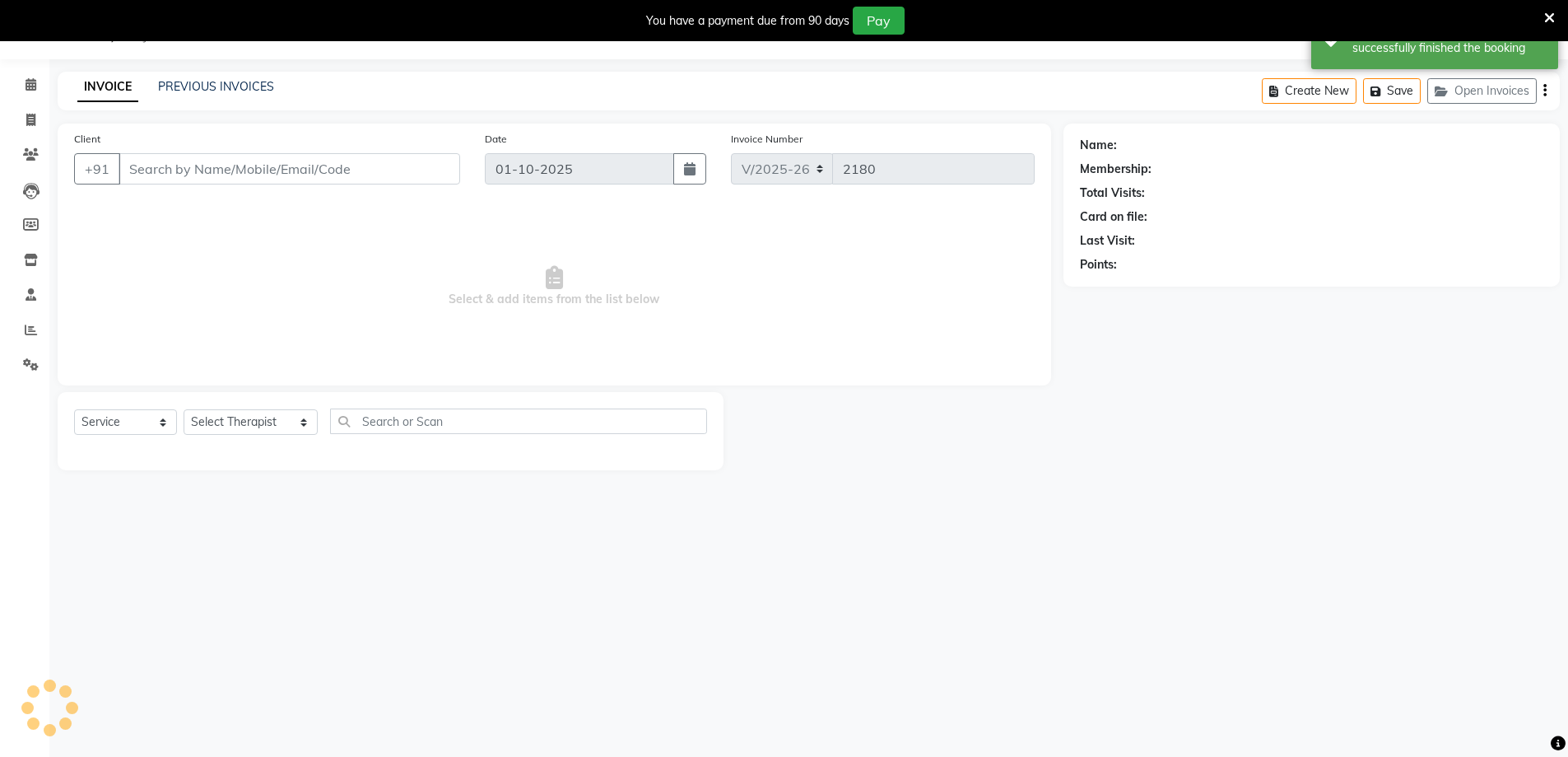
type input "1284900001189"
select select "65986"
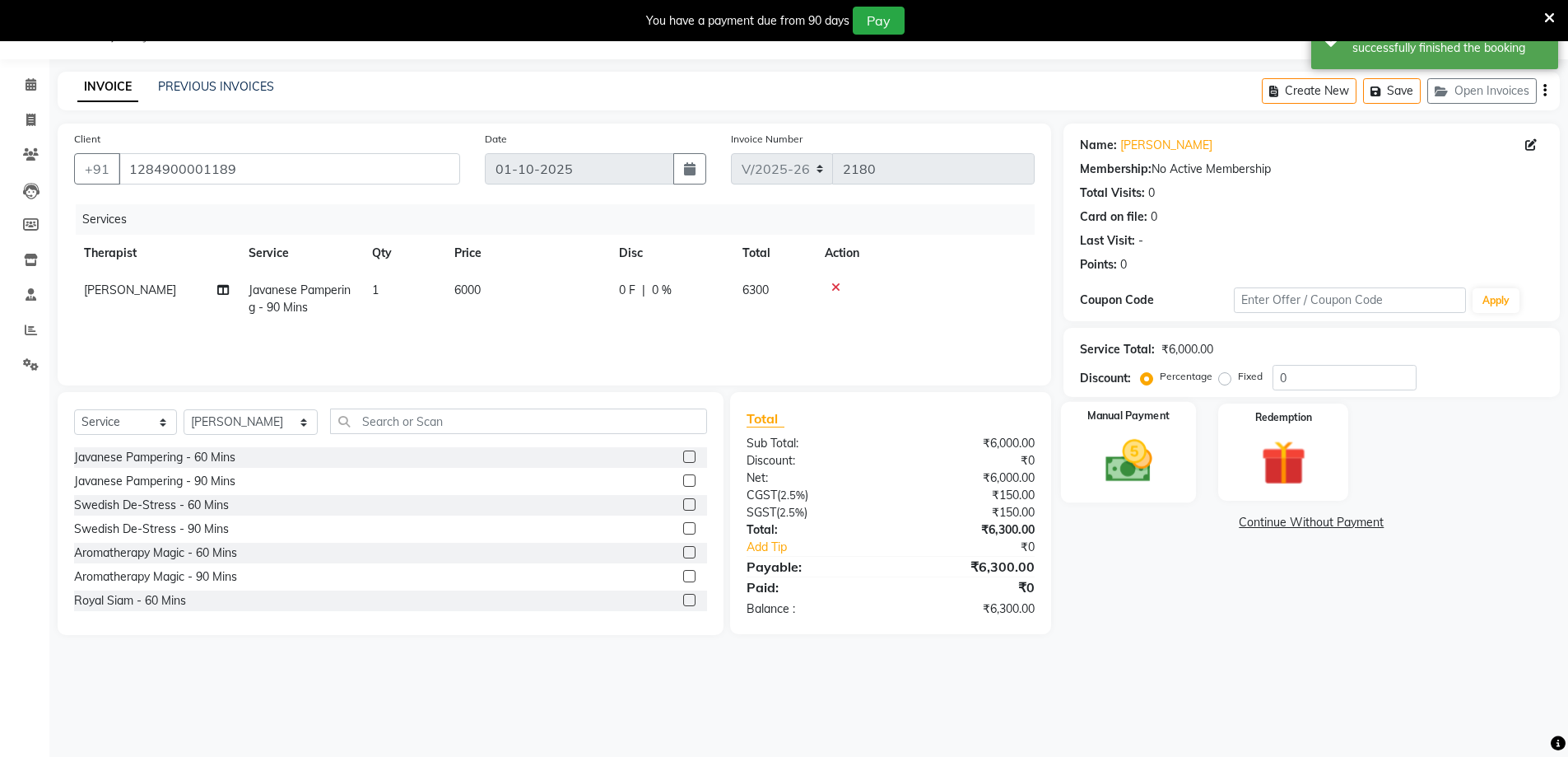
click at [1123, 471] on img at bounding box center [1129, 460] width 76 height 54
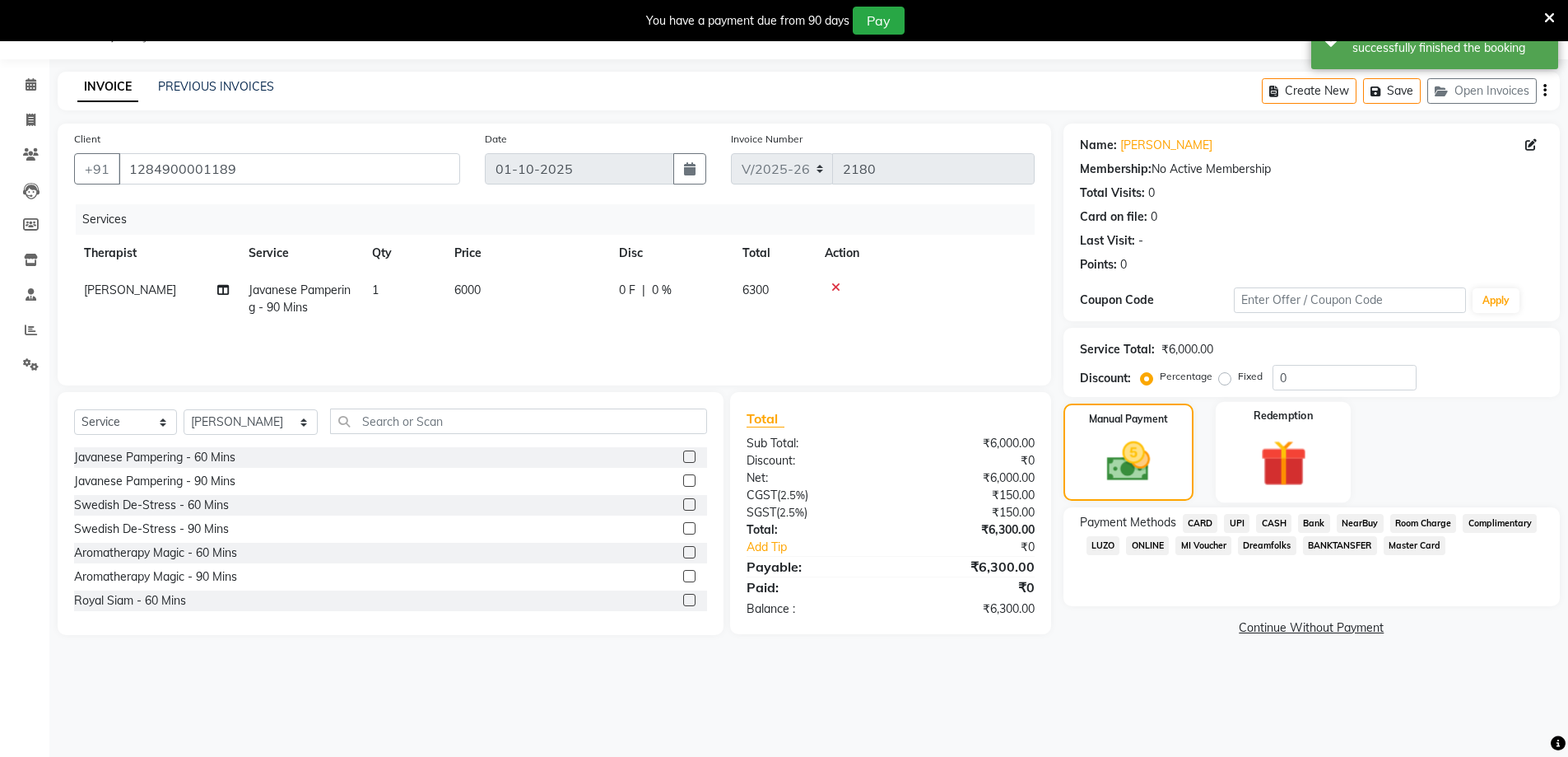
click at [1275, 480] on img at bounding box center [1283, 463] width 76 height 58
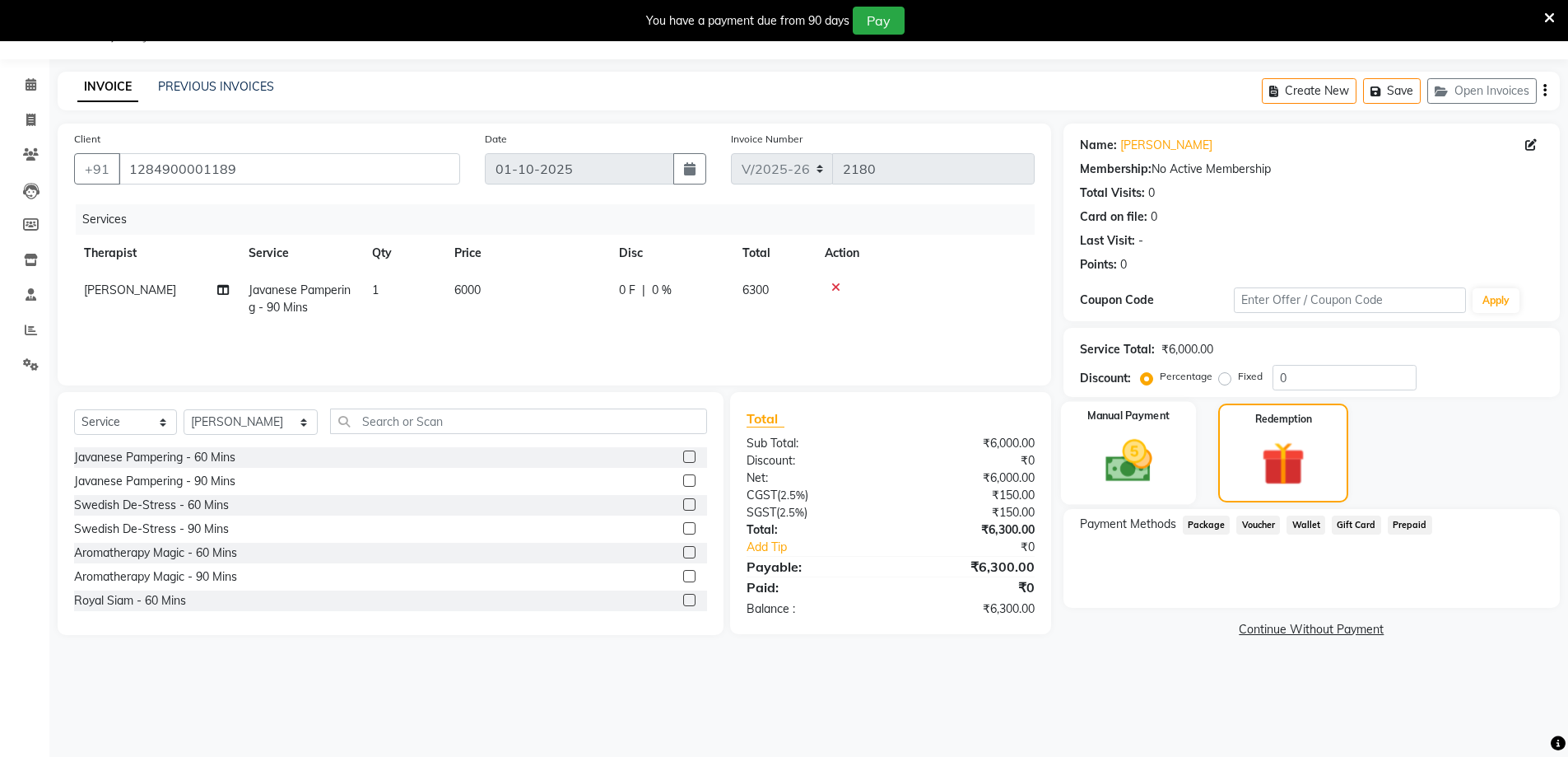
click at [1171, 467] on div "Manual Payment" at bounding box center [1128, 453] width 136 height 102
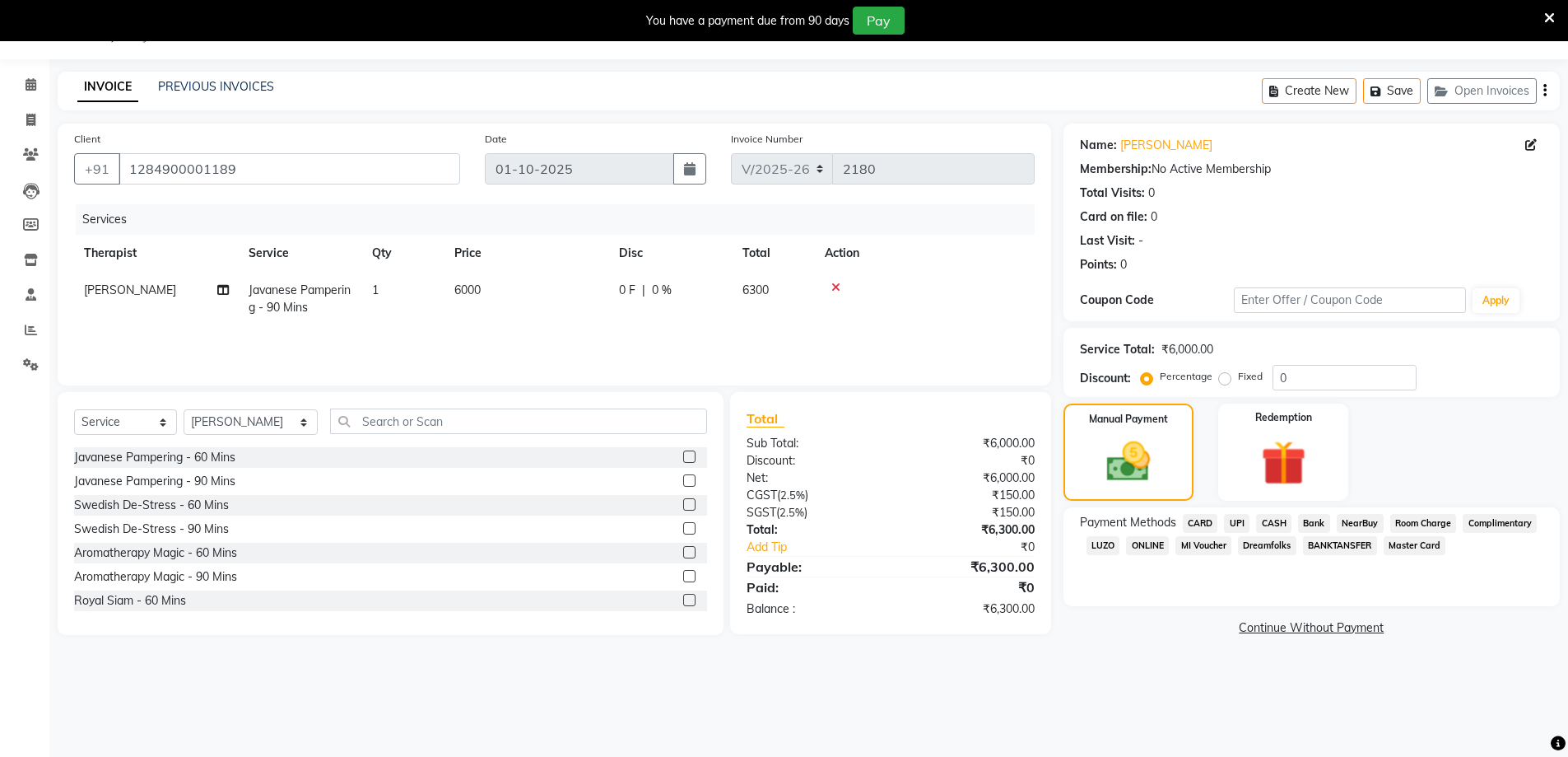
click at [1410, 520] on span "Room Charge" at bounding box center [1424, 523] width 67 height 19
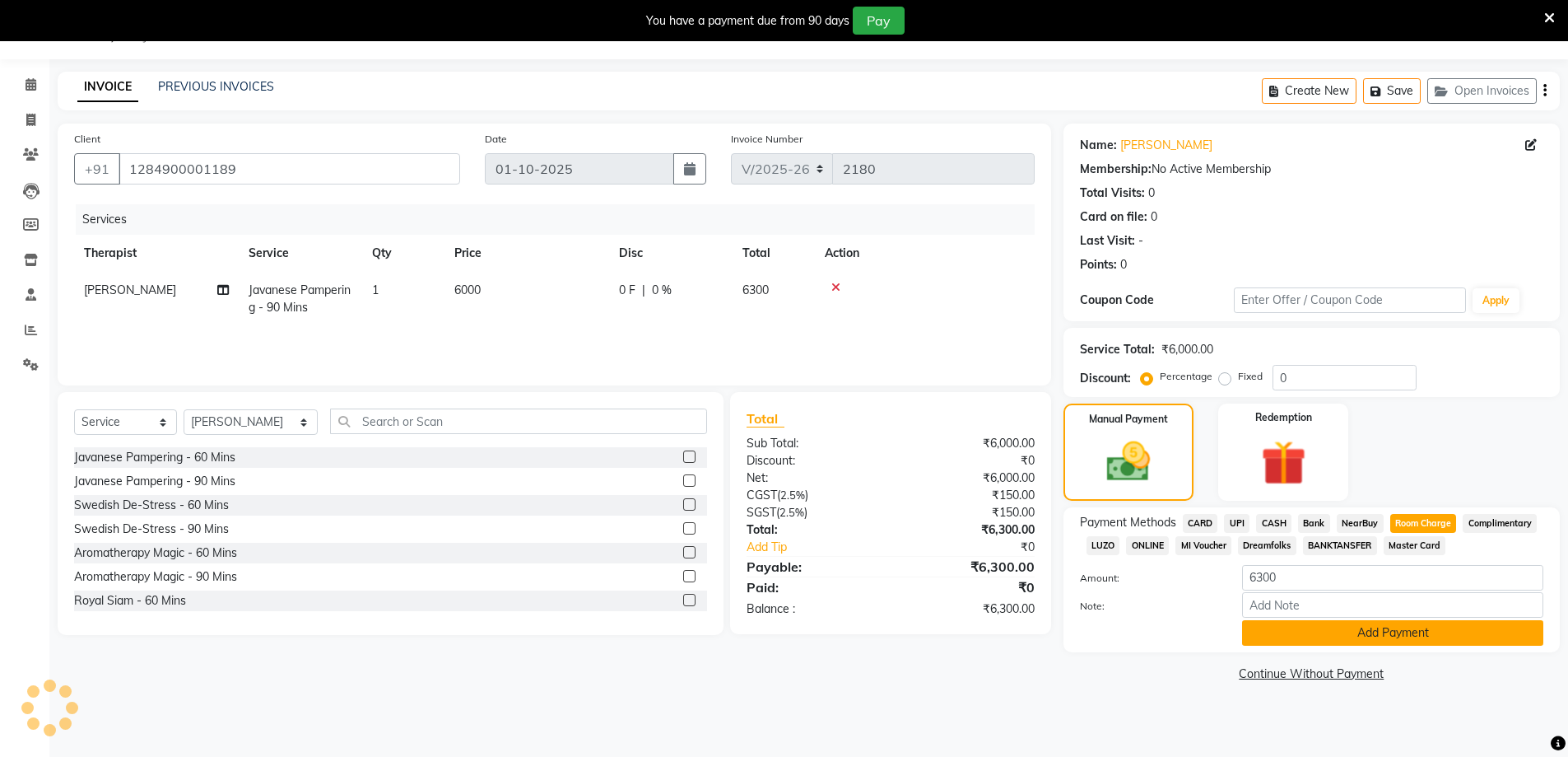
click at [1368, 632] on button "Add Payment" at bounding box center [1393, 633] width 301 height 26
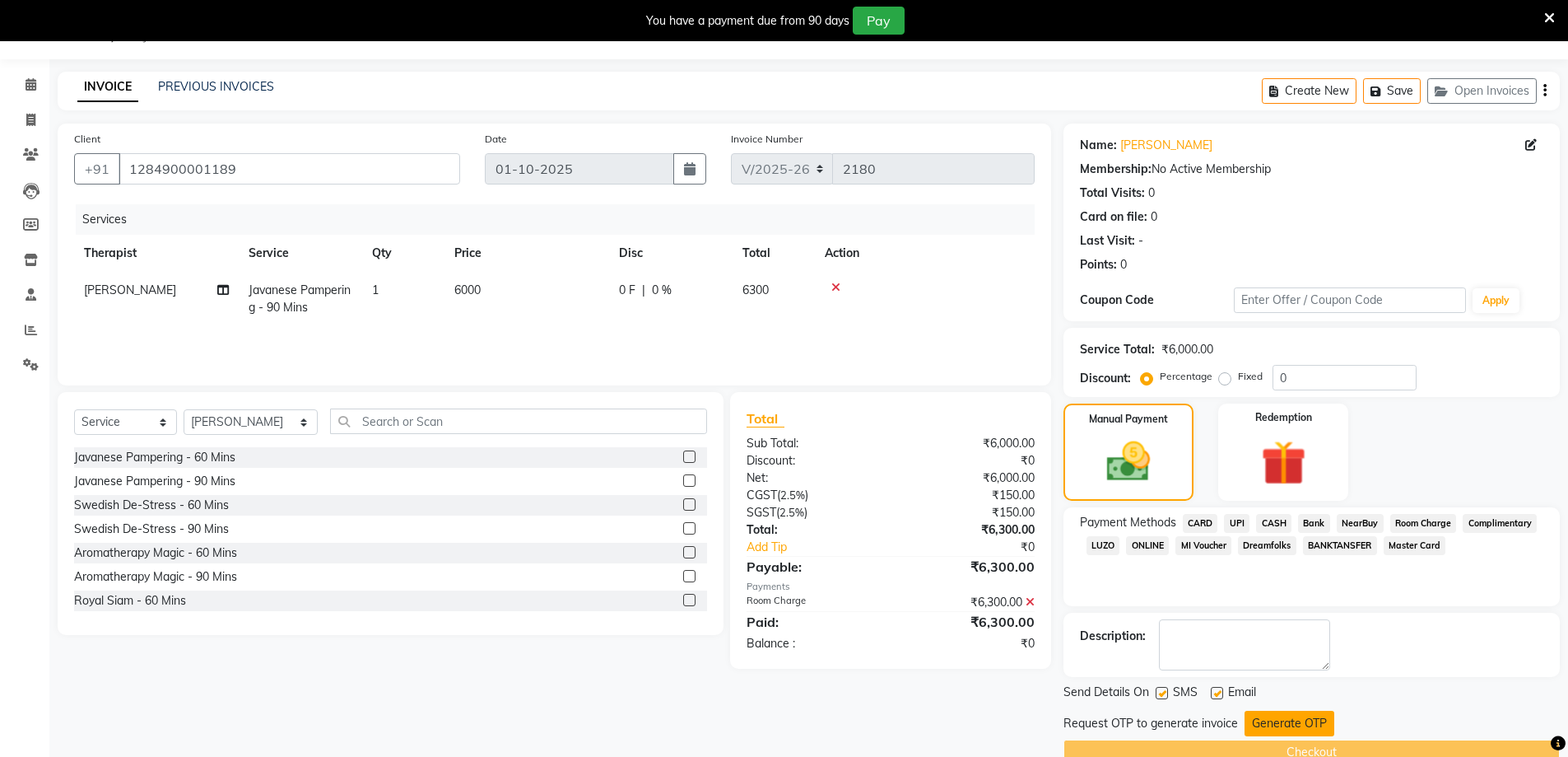
click at [1250, 724] on button "Generate OTP" at bounding box center [1289, 723] width 89 height 26
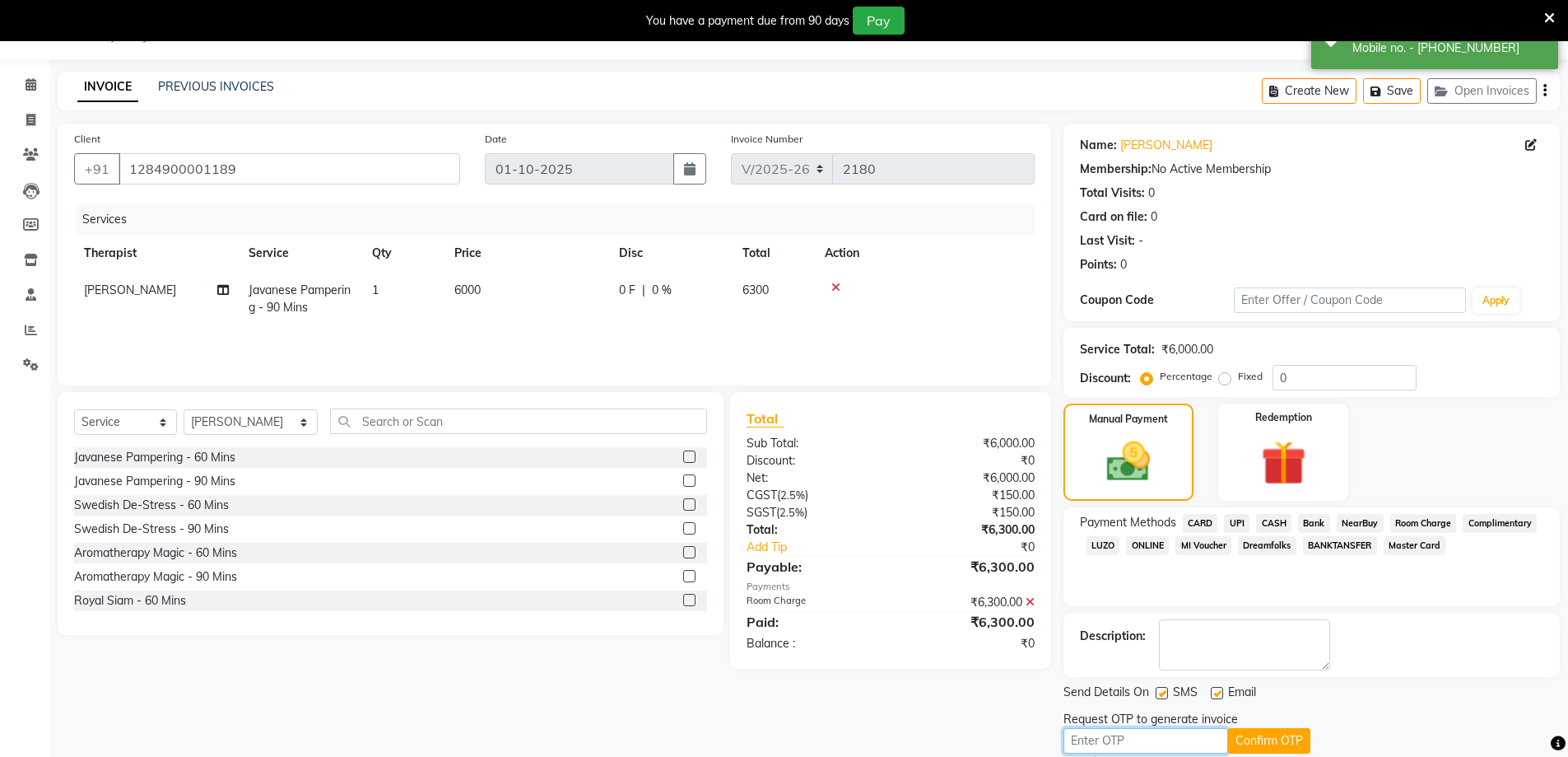
click at [1182, 732] on input "text" at bounding box center [1146, 741] width 164 height 26
type input "7716"
click at [1288, 731] on button "Confirm OTP" at bounding box center [1269, 741] width 82 height 26
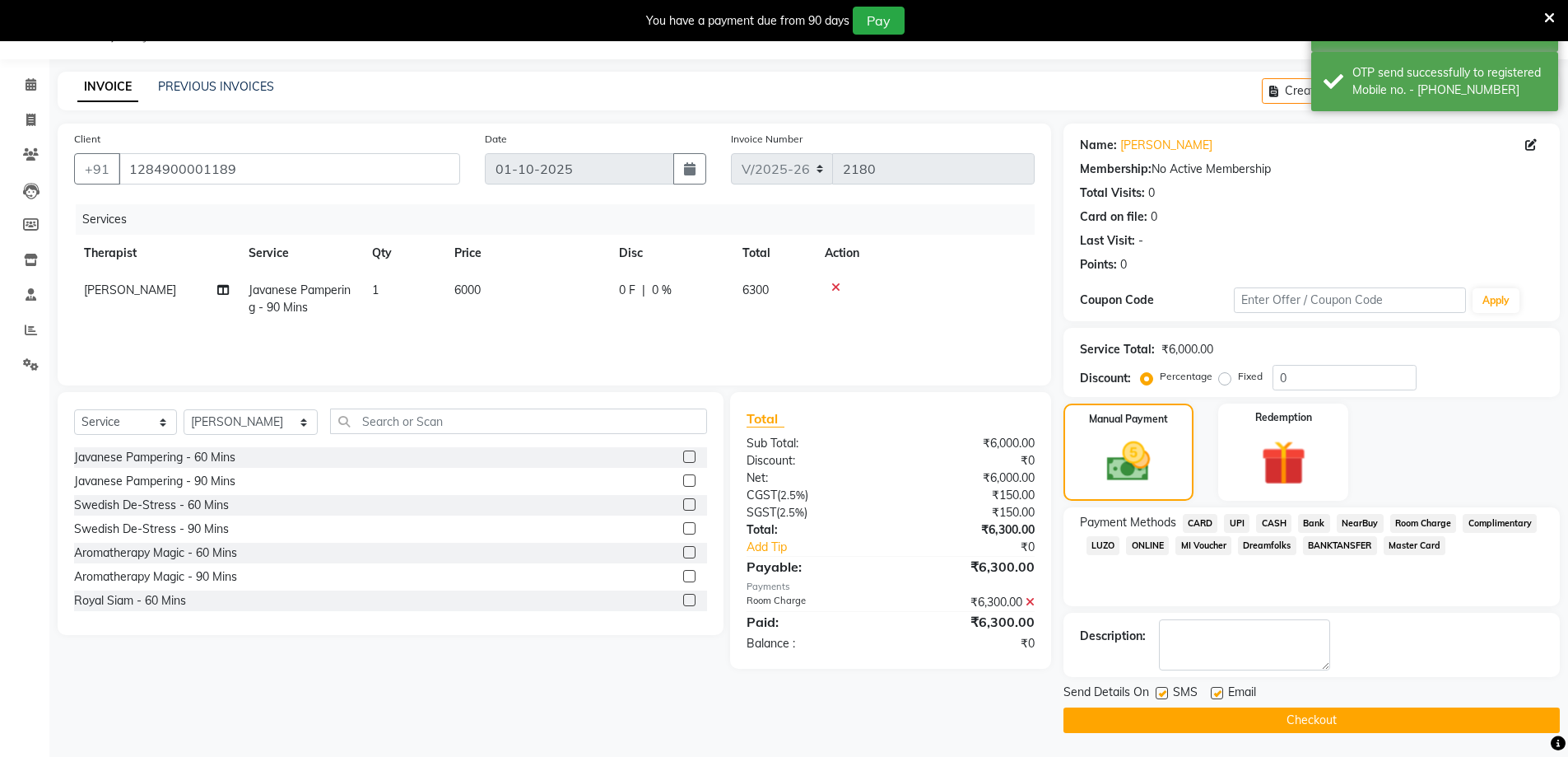
click at [1282, 717] on button "Checkout" at bounding box center [1312, 720] width 497 height 26
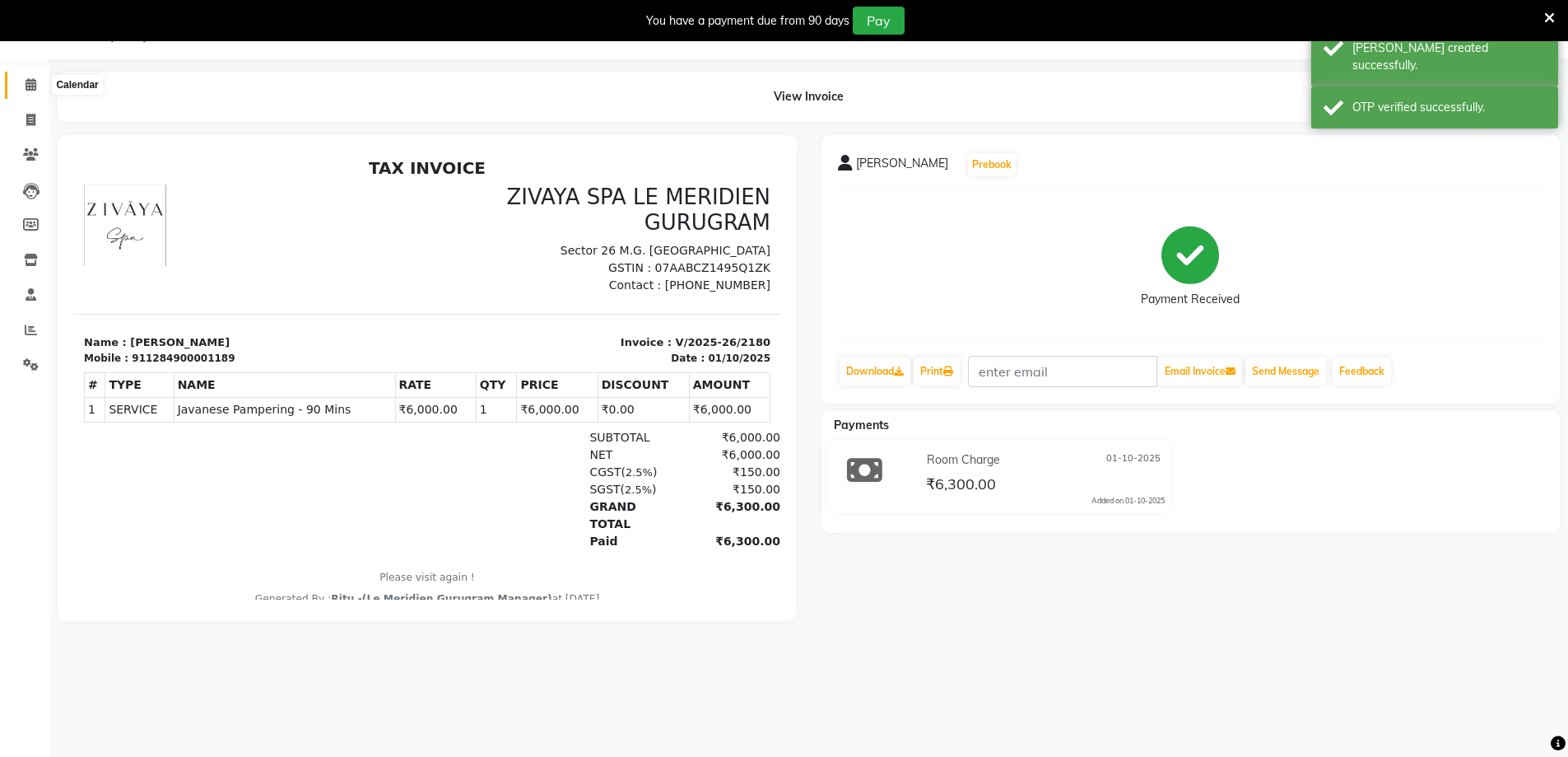
click at [16, 89] on span at bounding box center [31, 85] width 29 height 19
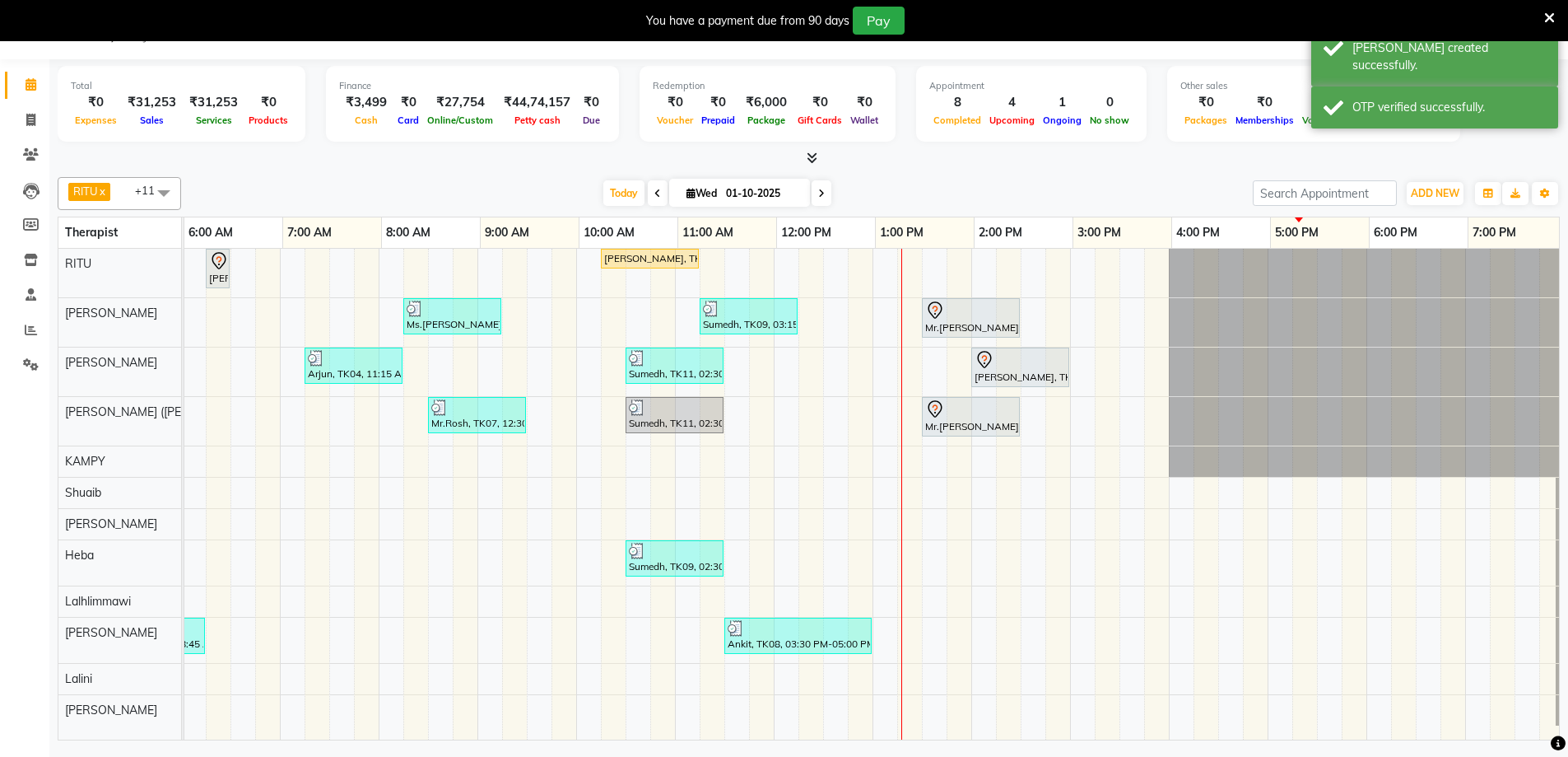
scroll to position [0, 991]
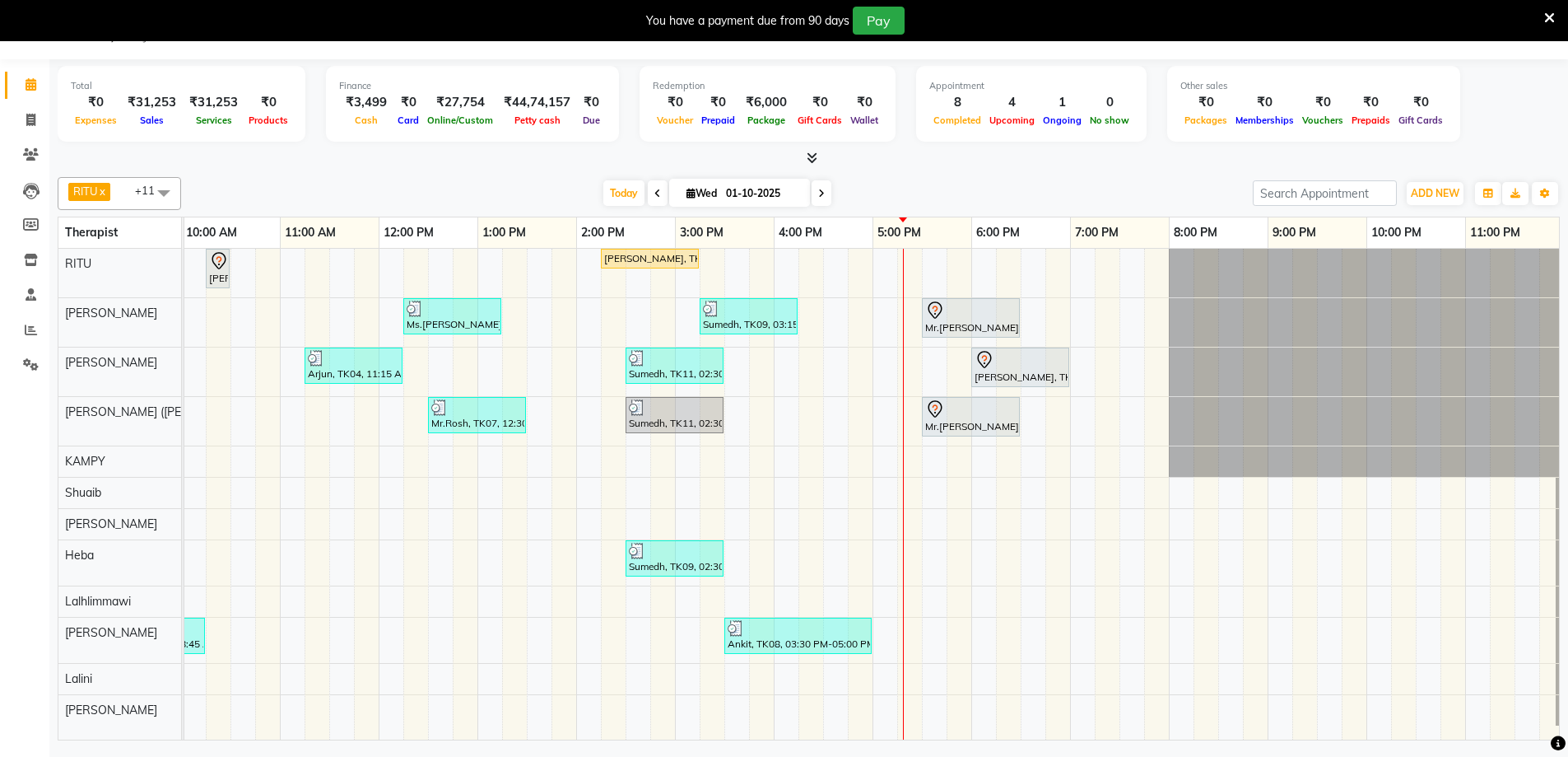
click at [942, 314] on icon at bounding box center [935, 310] width 20 height 20
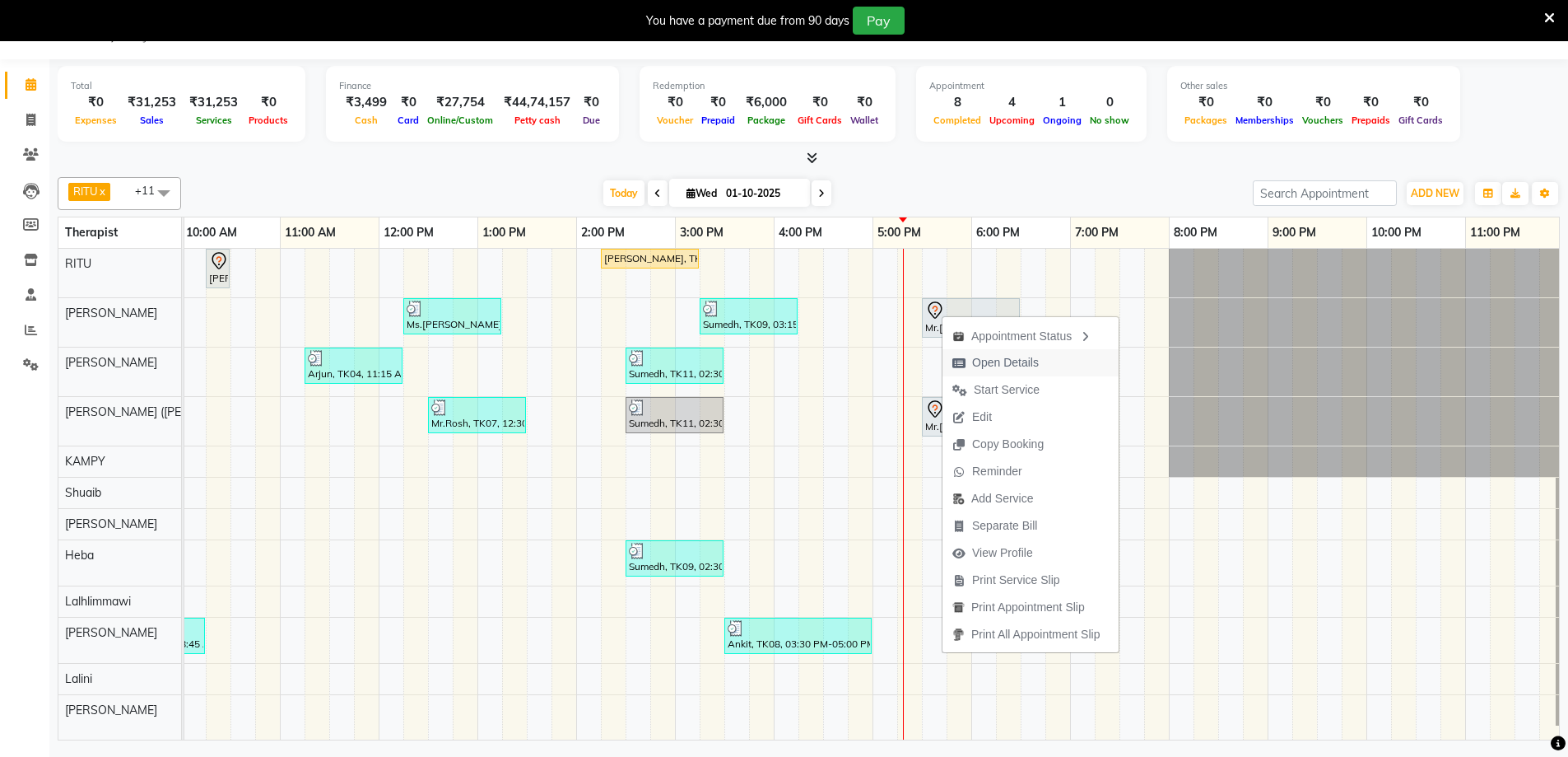
click at [999, 361] on span "Open Details" at bounding box center [1005, 363] width 67 height 17
select select "7"
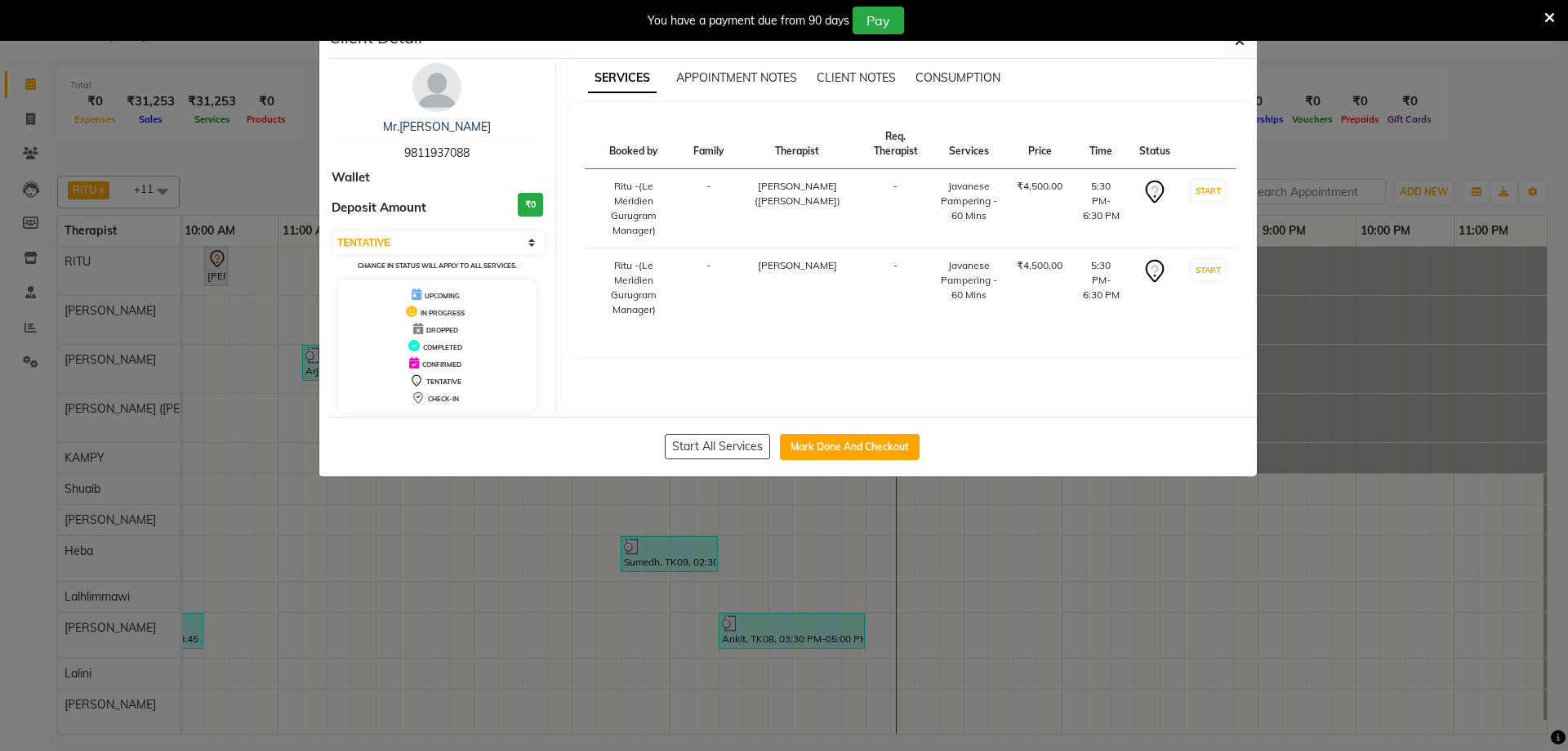
click at [1241, 39] on div "You have a payment due from 90 days Pay" at bounding box center [784, 20] width 1568 height 41
click at [1232, 43] on button "button" at bounding box center [1239, 41] width 31 height 31
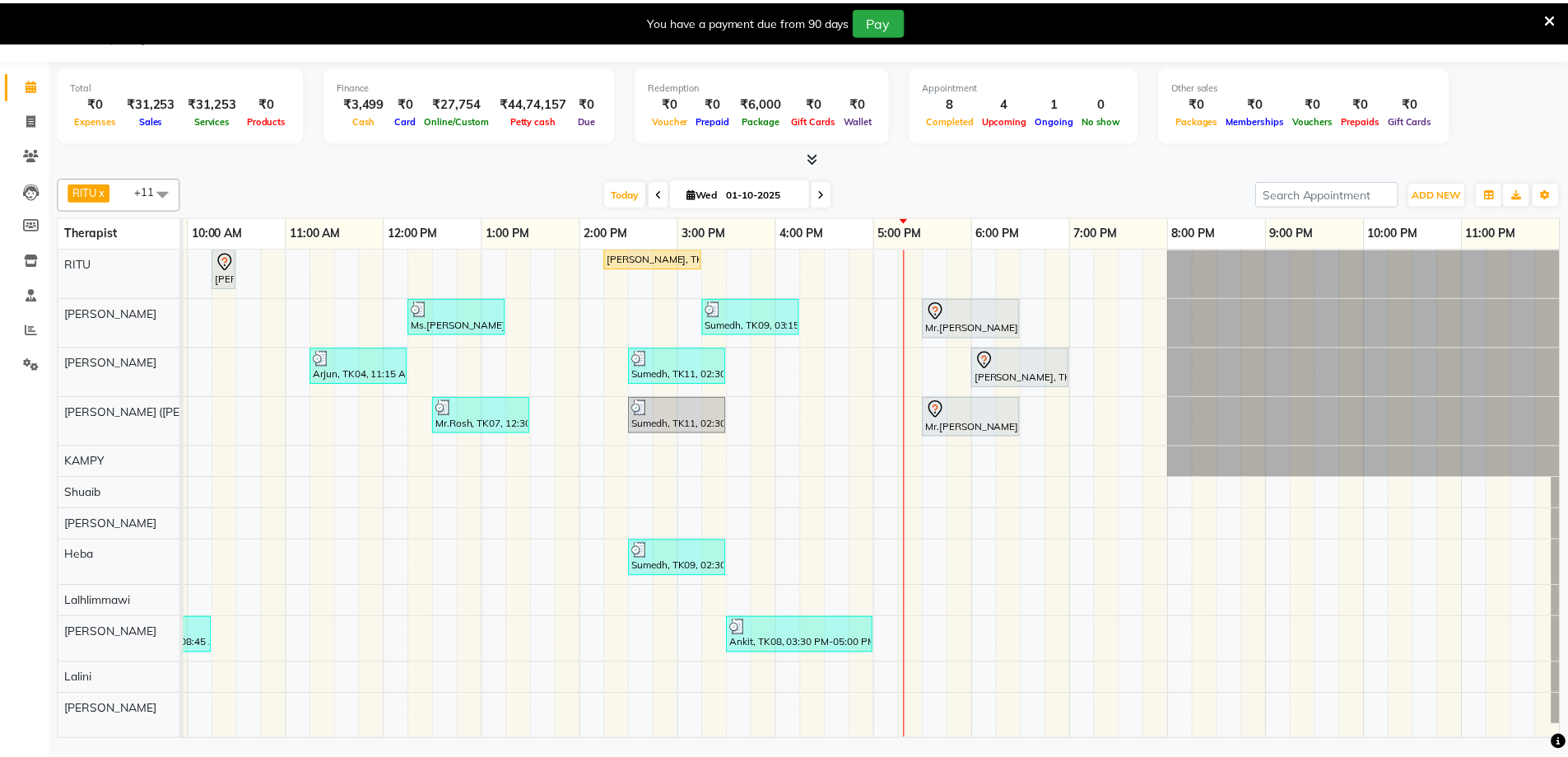
scroll to position [0, 984]
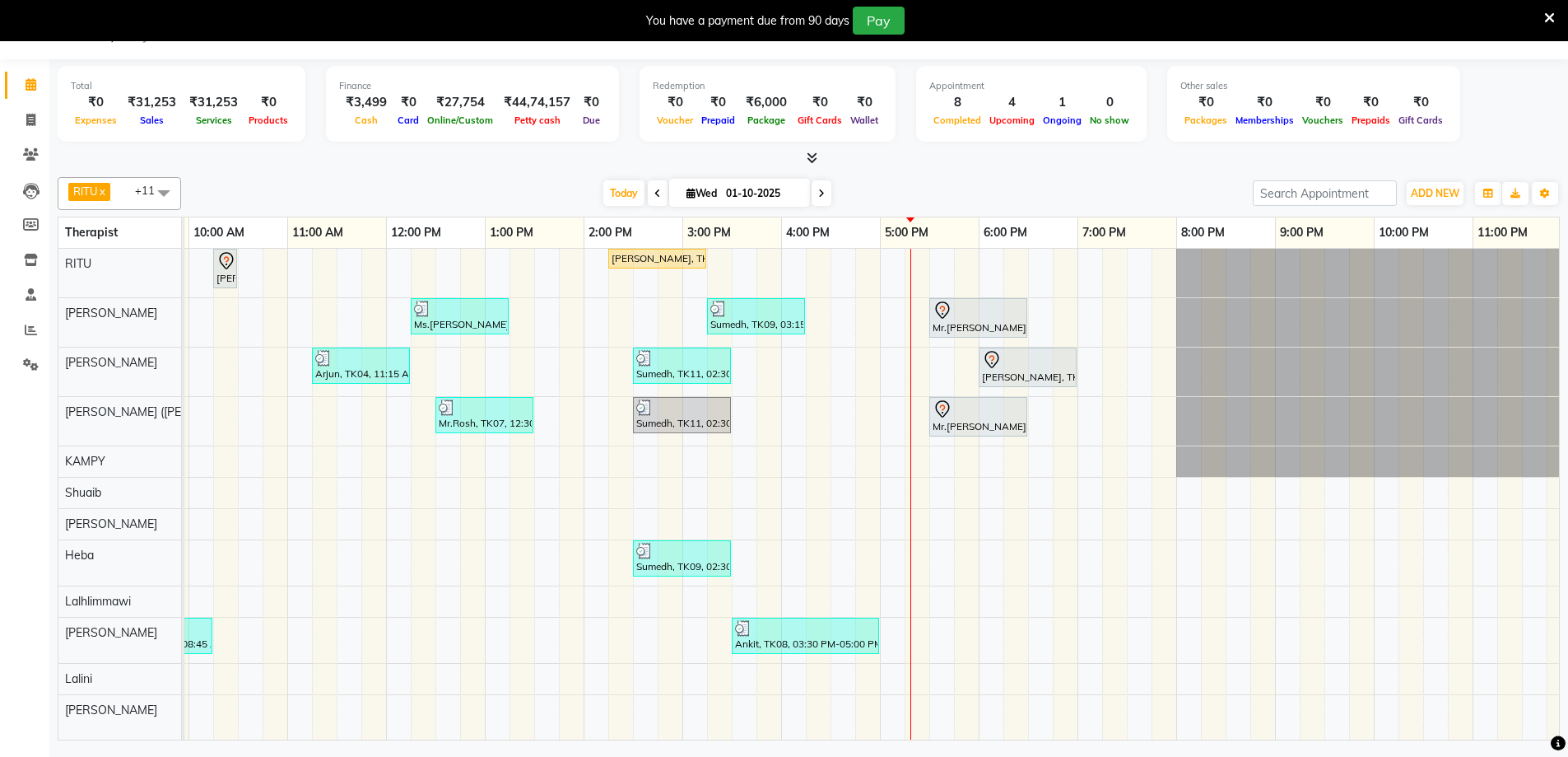
click at [989, 361] on icon at bounding box center [993, 360] width 20 height 20
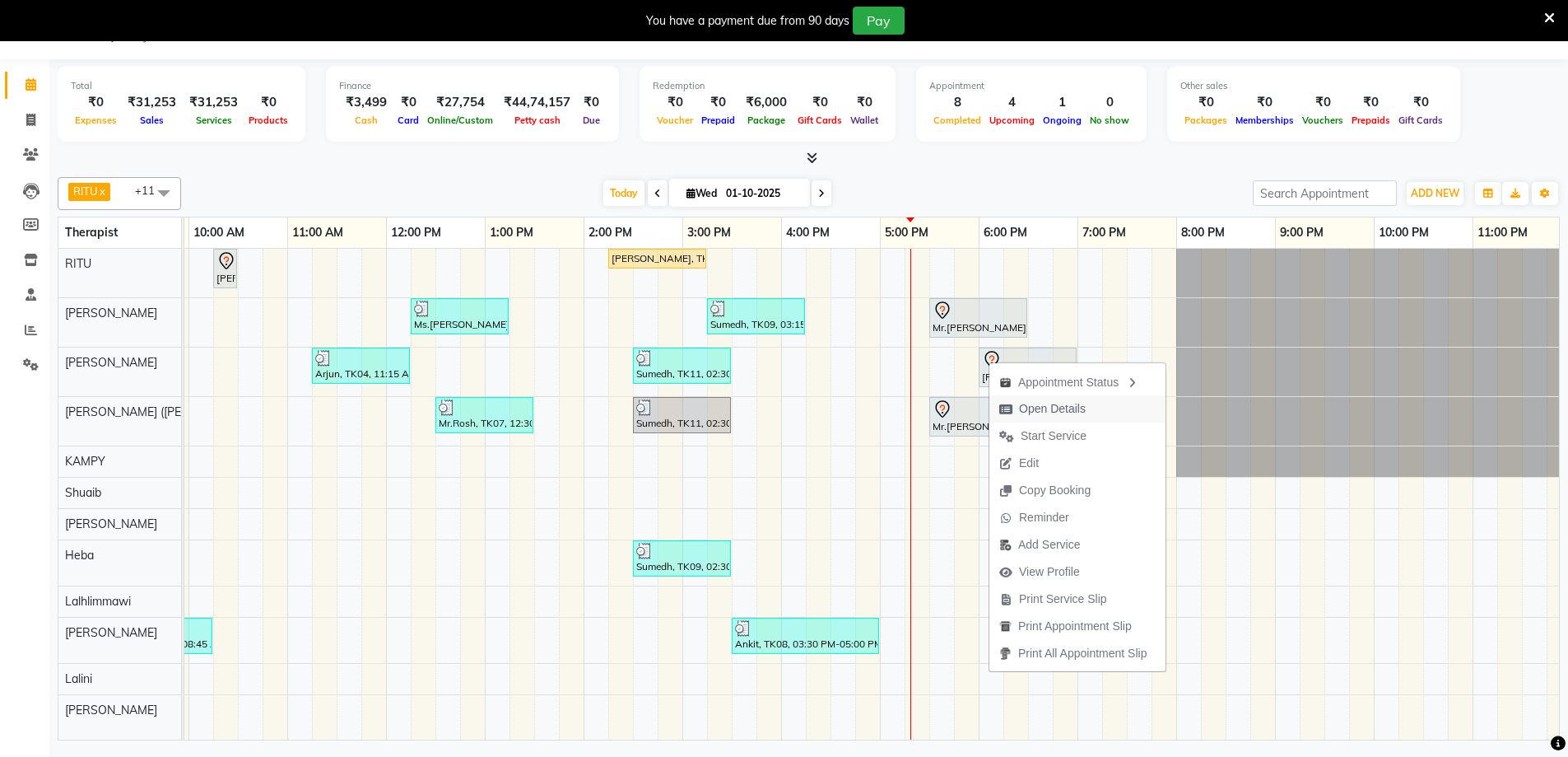
click at [1044, 410] on span "Open Details" at bounding box center [1052, 408] width 67 height 17
select select "7"
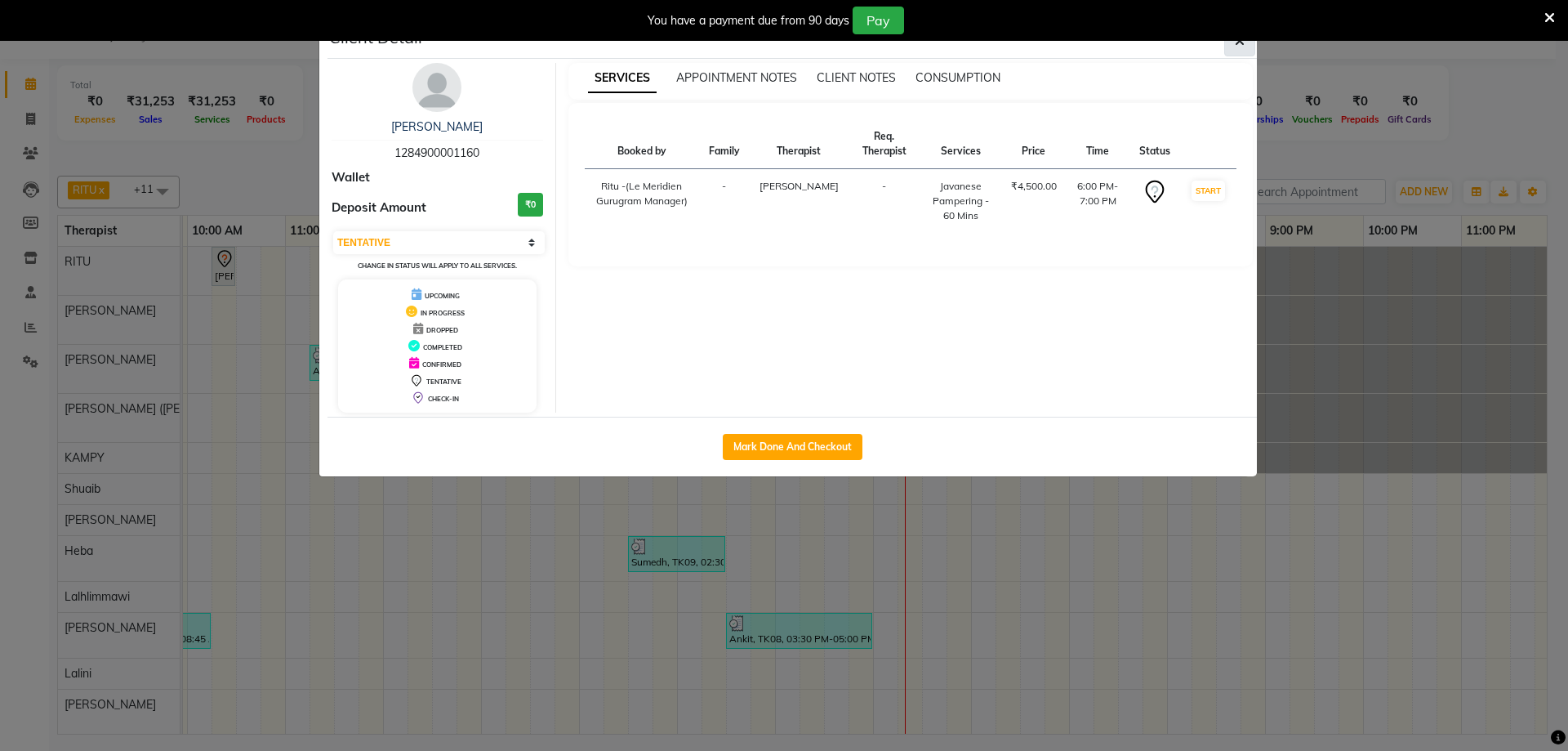
click at [1240, 54] on button "button" at bounding box center [1239, 41] width 31 height 31
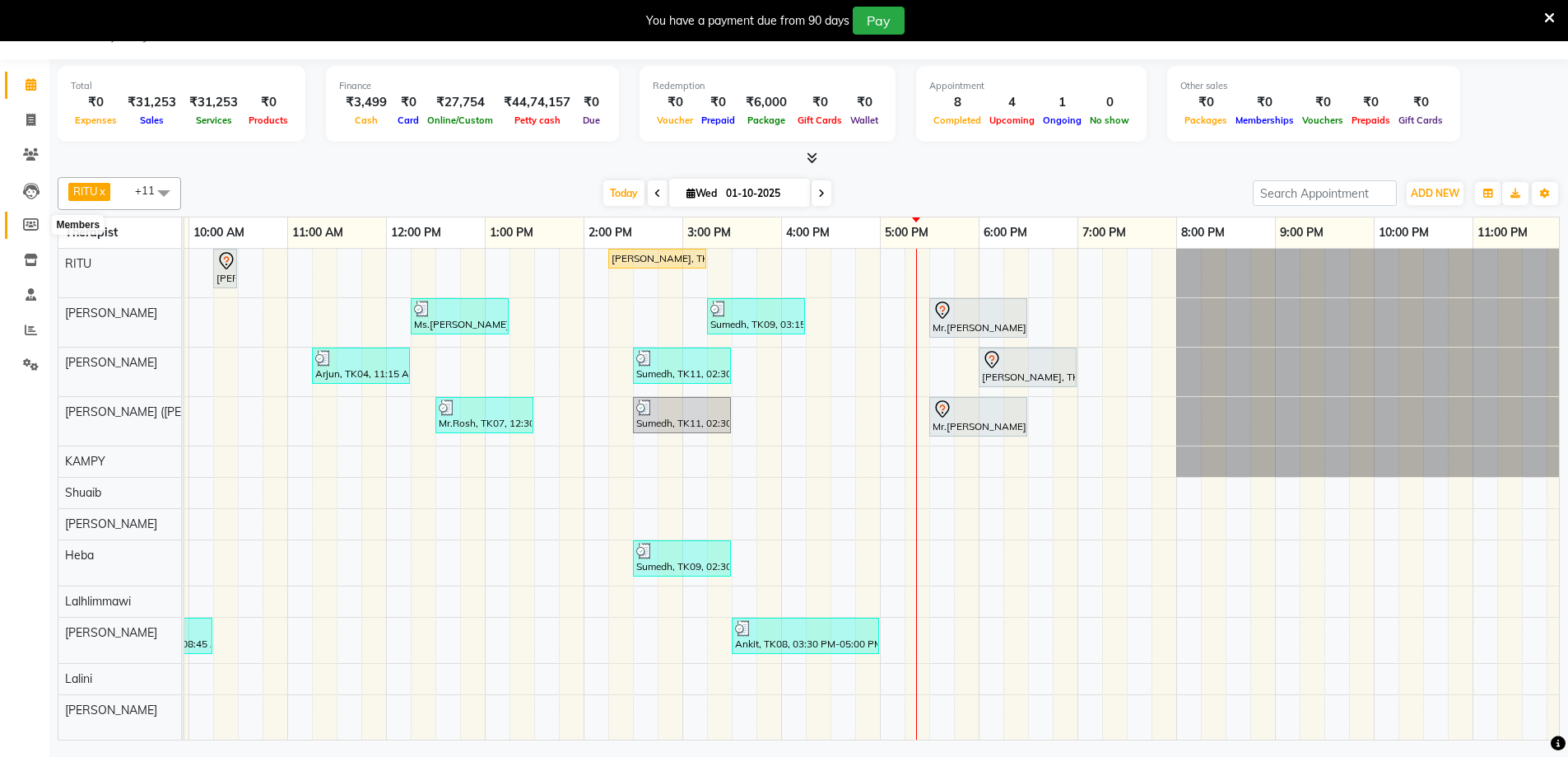
click at [26, 221] on icon at bounding box center [30, 225] width 16 height 13
select select
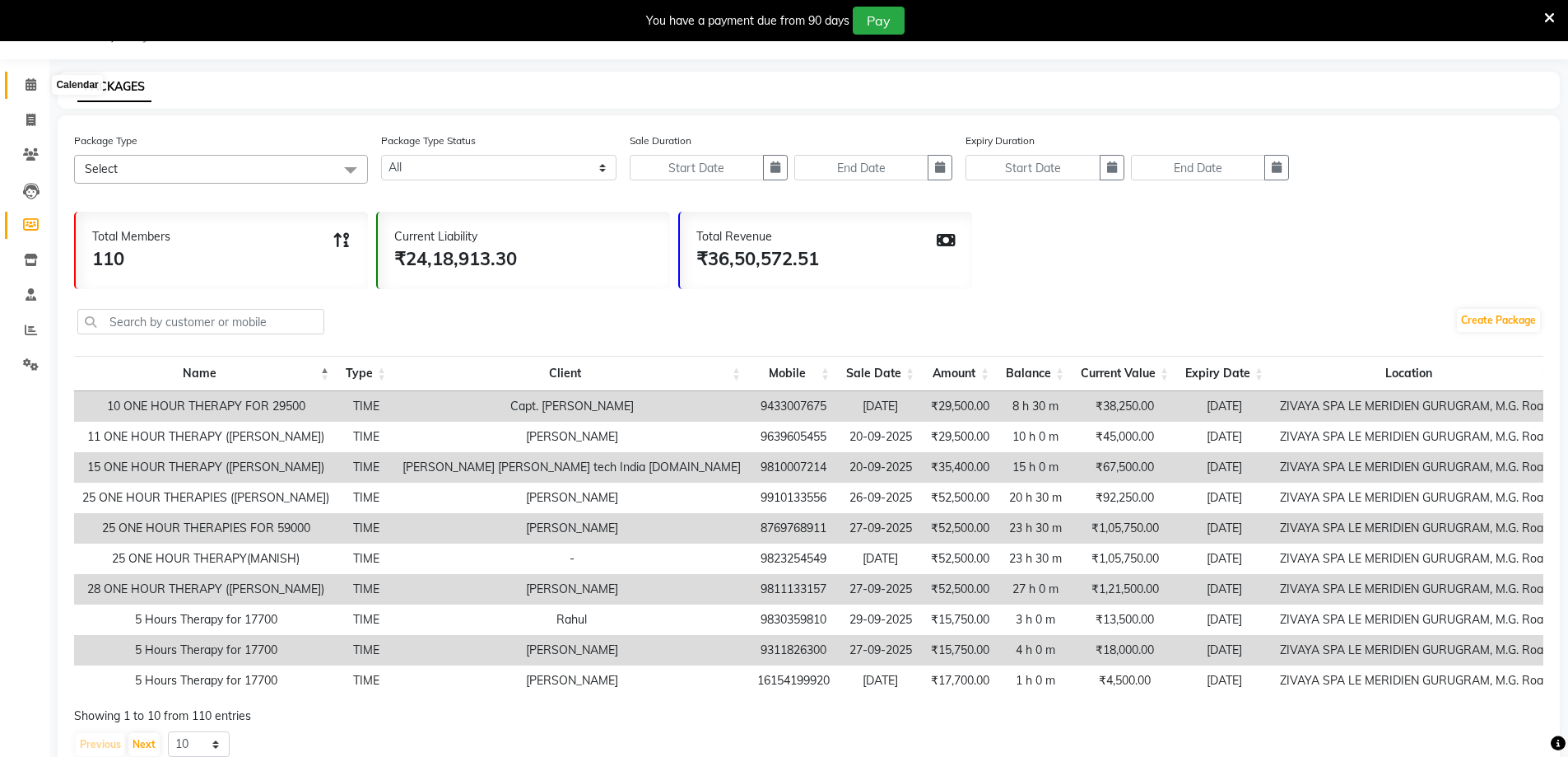
click at [20, 79] on span at bounding box center [31, 85] width 29 height 19
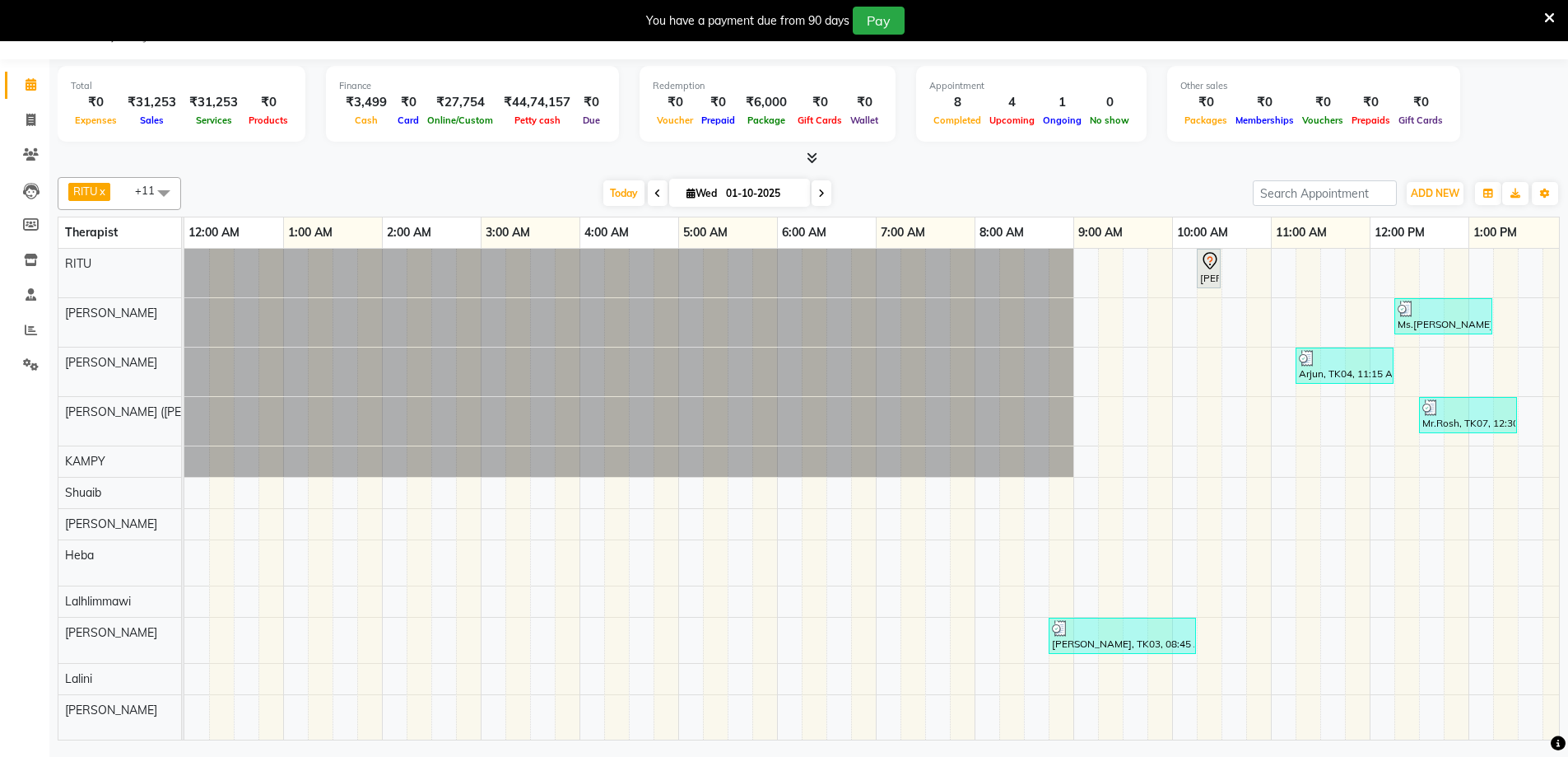
scroll to position [0, 594]
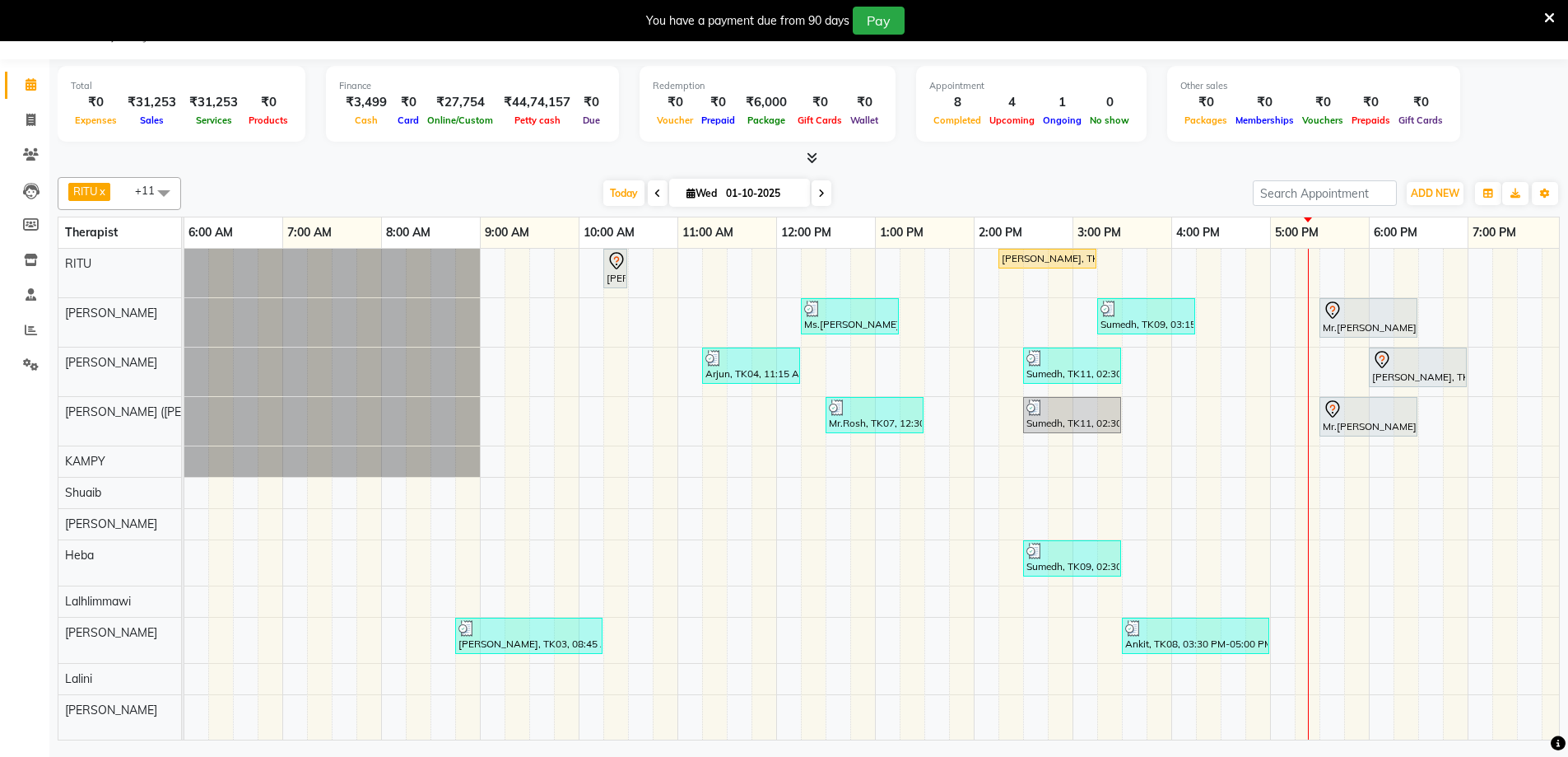
click at [1334, 309] on icon at bounding box center [1333, 310] width 20 height 20
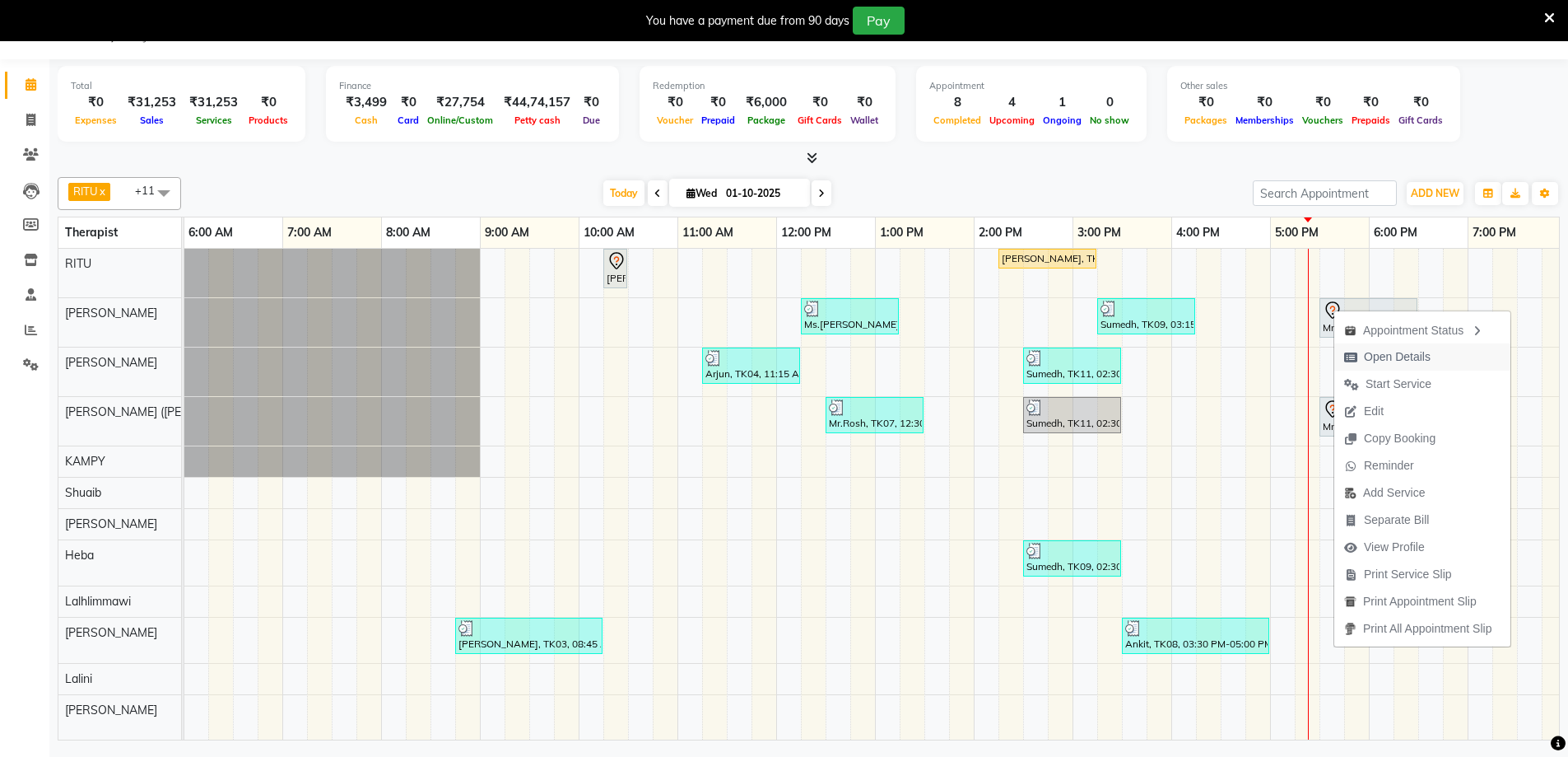
click at [1375, 352] on span "Open Details" at bounding box center [1397, 356] width 67 height 17
select select "7"
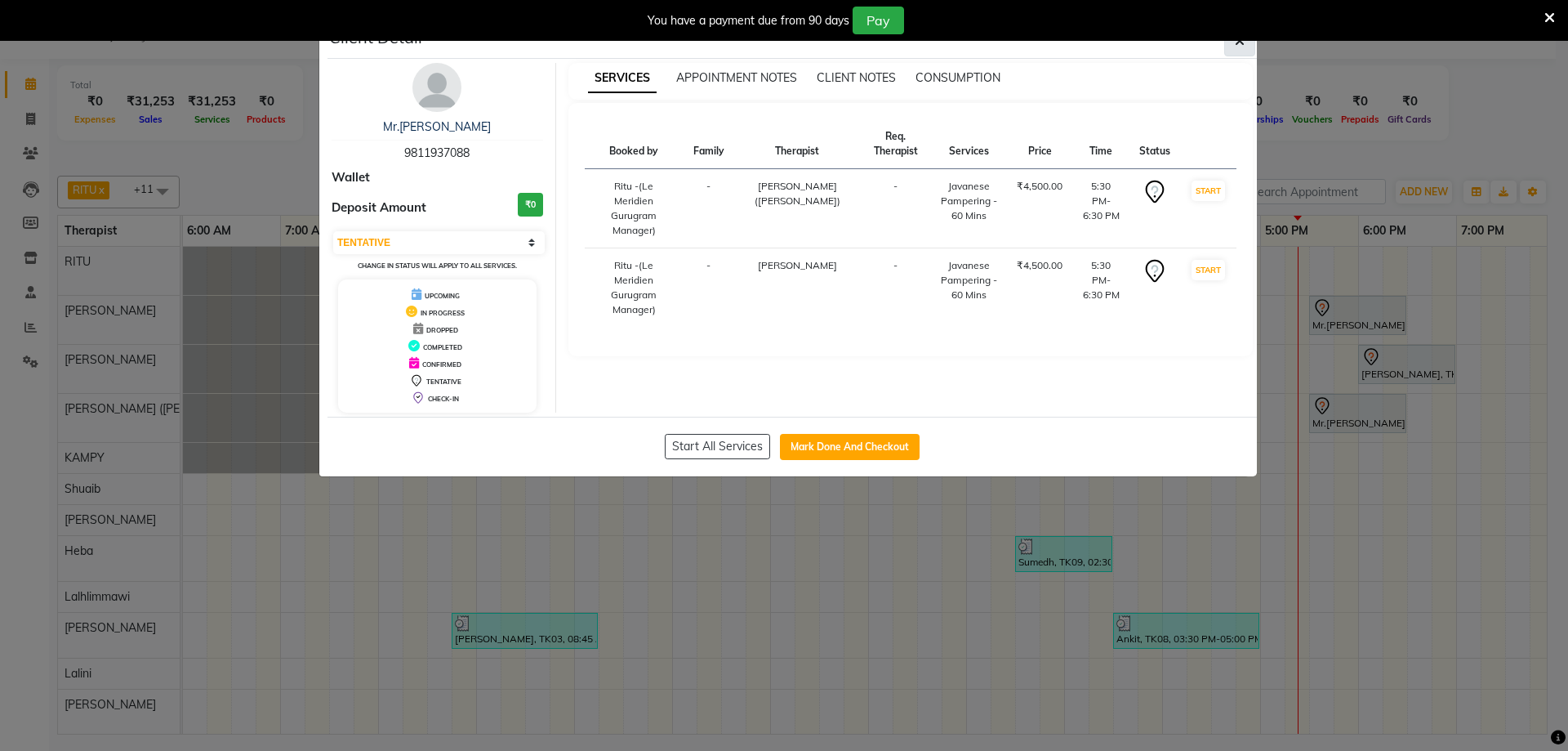
click at [1227, 48] on button "button" at bounding box center [1239, 41] width 31 height 31
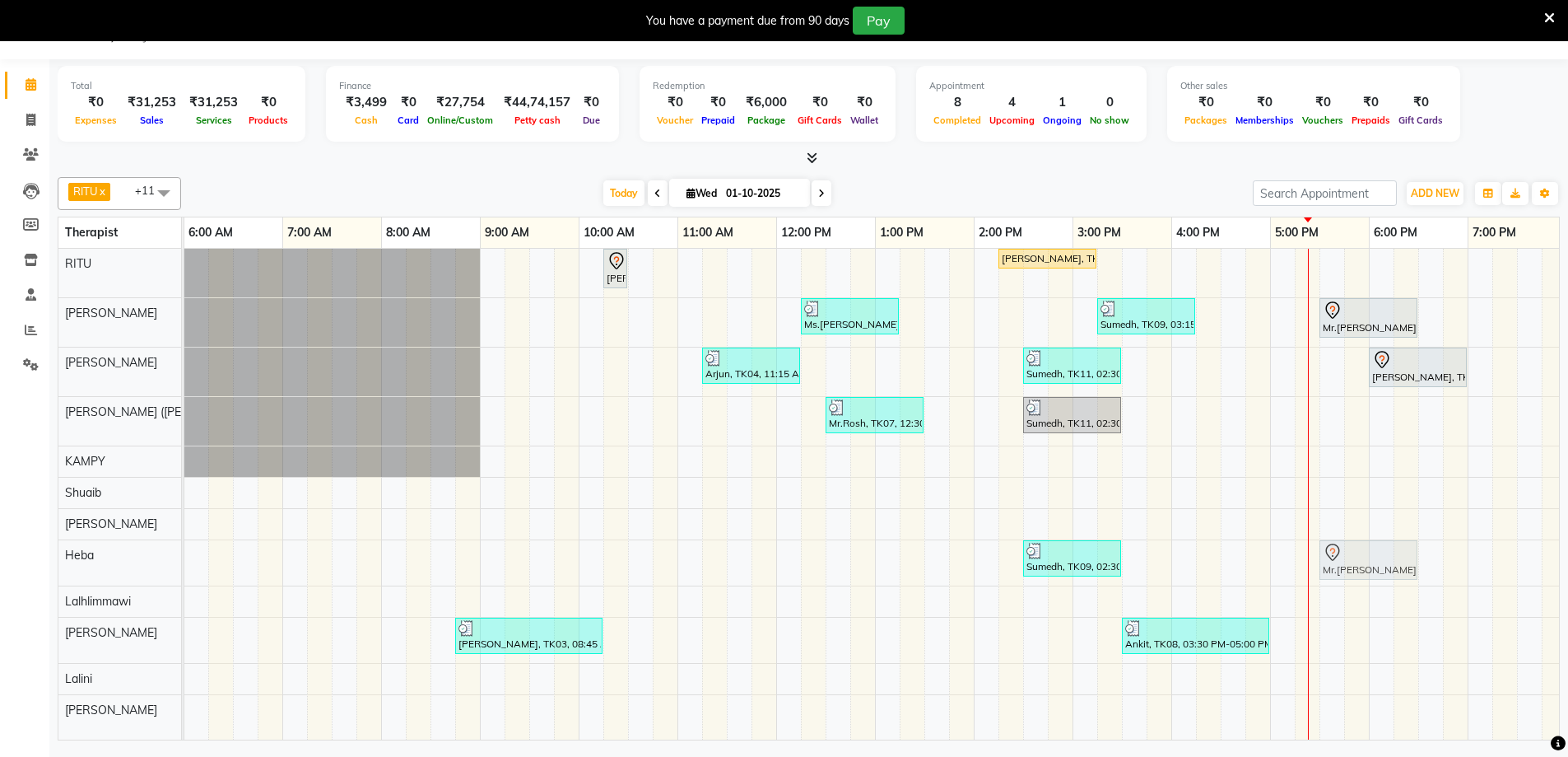
drag, startPoint x: 1338, startPoint y: 406, endPoint x: 1334, endPoint y: 554, distance: 148.1
click at [1334, 554] on tbody "[PERSON_NAME], TK01, 10:15 AM-10:30 AM, Javanese Pampering - 60 Mins [PERSON_NA…" at bounding box center [776, 487] width 2372 height 477
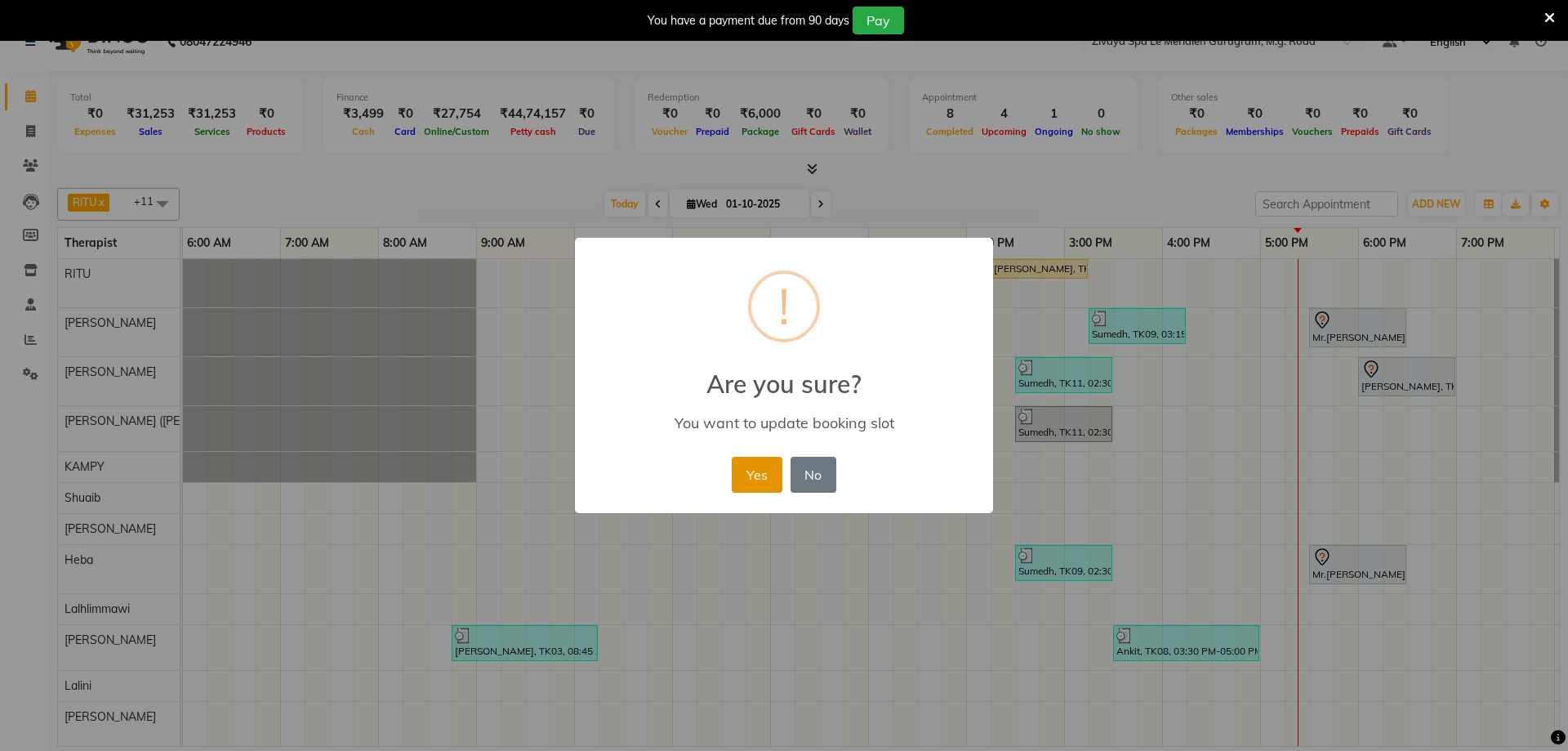
click at [748, 480] on button "Yes" at bounding box center [756, 475] width 50 height 36
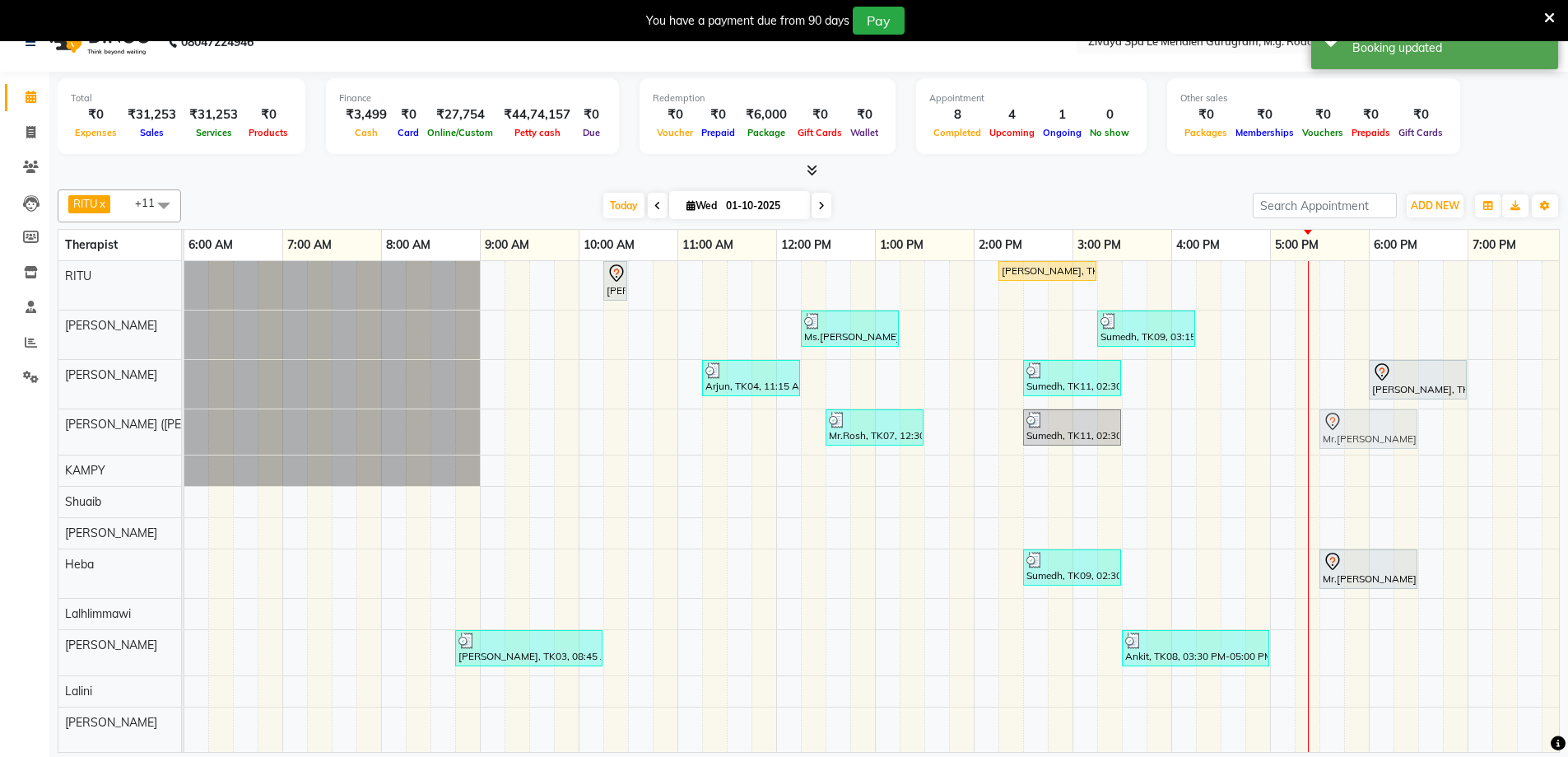
drag, startPoint x: 1333, startPoint y: 321, endPoint x: 1334, endPoint y: 415, distance: 94.0
click at [1334, 423] on tbody "[PERSON_NAME], TK01, 10:15 AM-10:30 AM, Javanese Pampering - 60 Mins [PERSON_NA…" at bounding box center [776, 499] width 2372 height 477
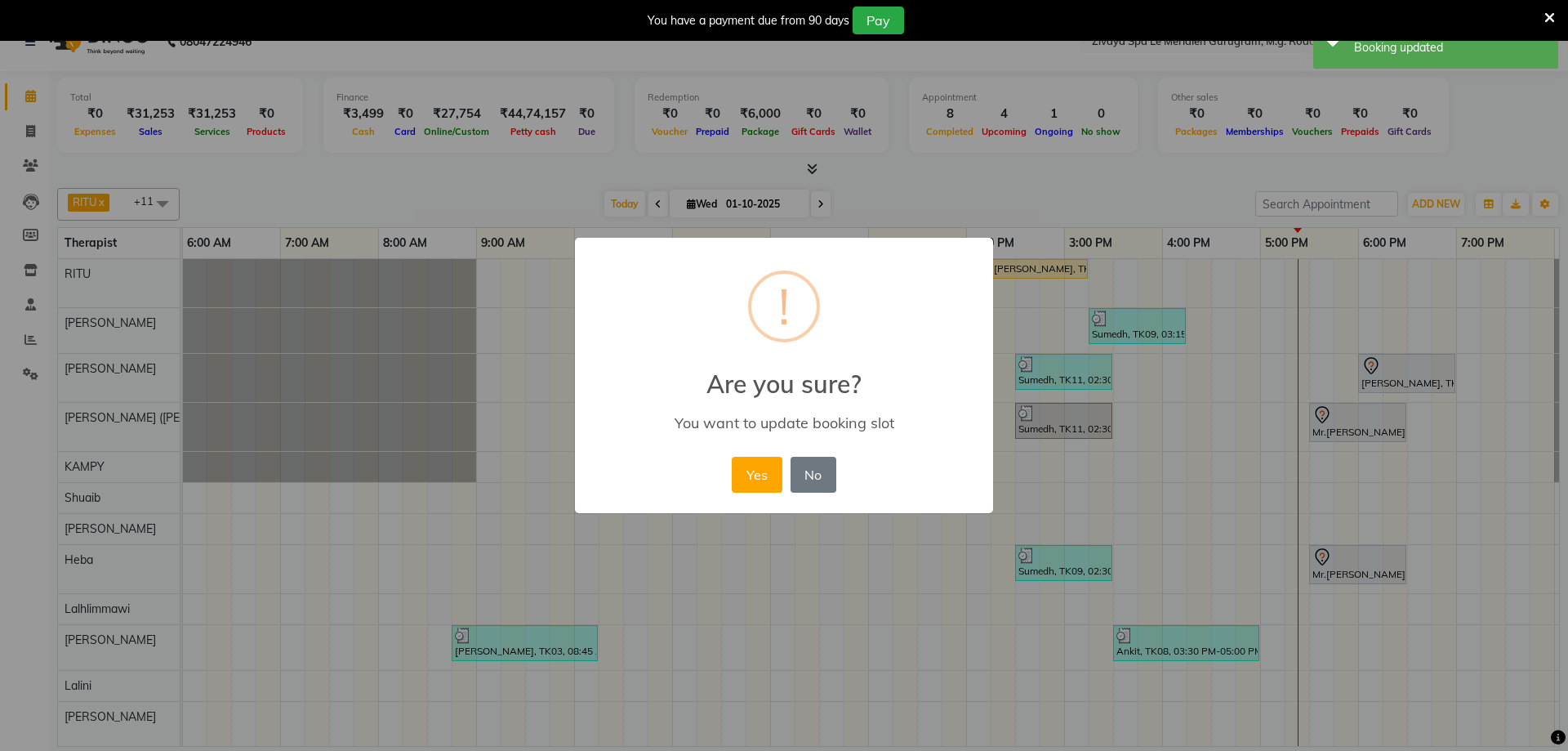
click at [728, 478] on div "Yes No No" at bounding box center [784, 474] width 112 height 44
click at [764, 465] on button "Yes" at bounding box center [756, 475] width 50 height 36
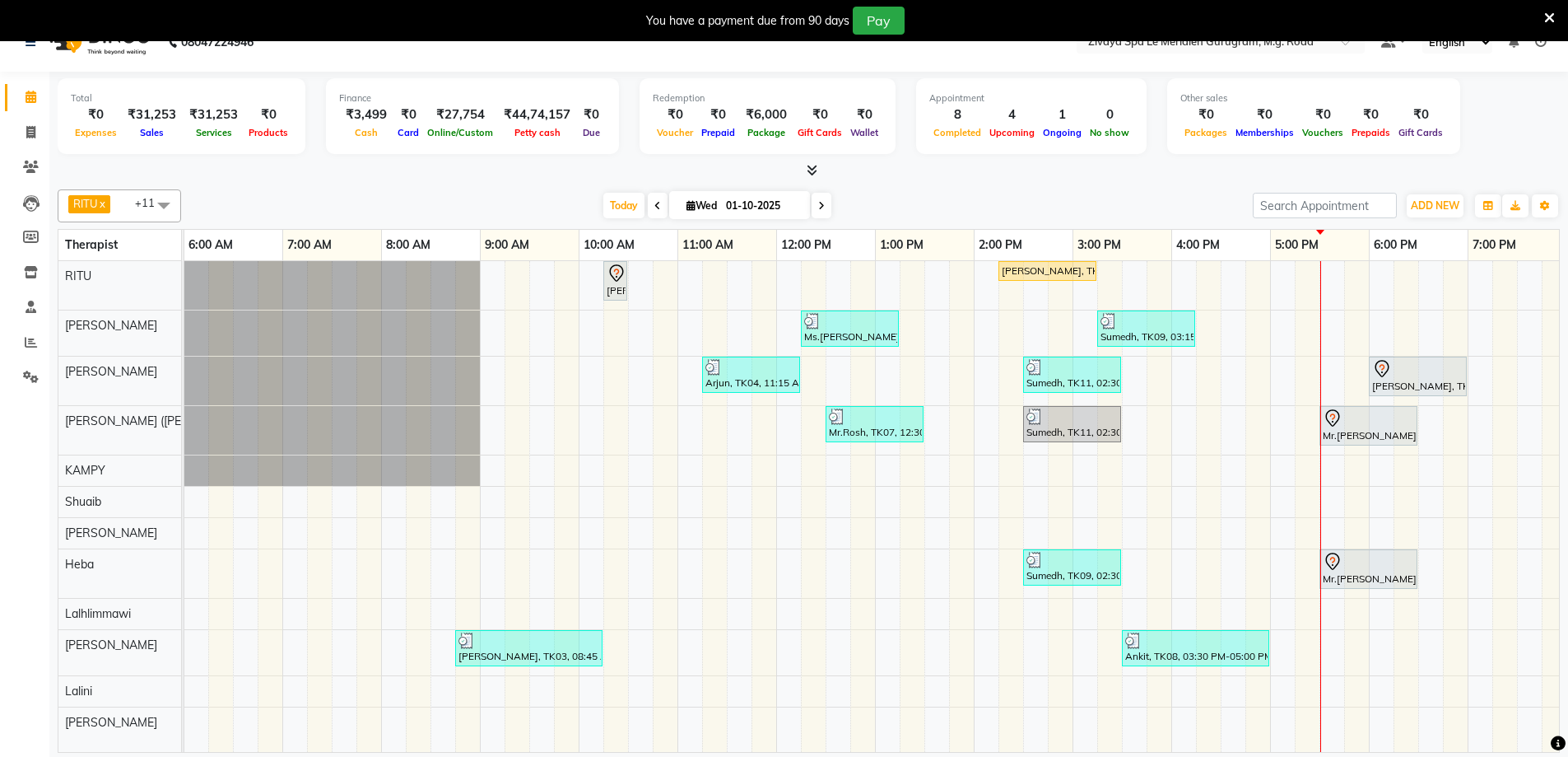
click at [1339, 414] on icon at bounding box center [1332, 417] width 14 height 17
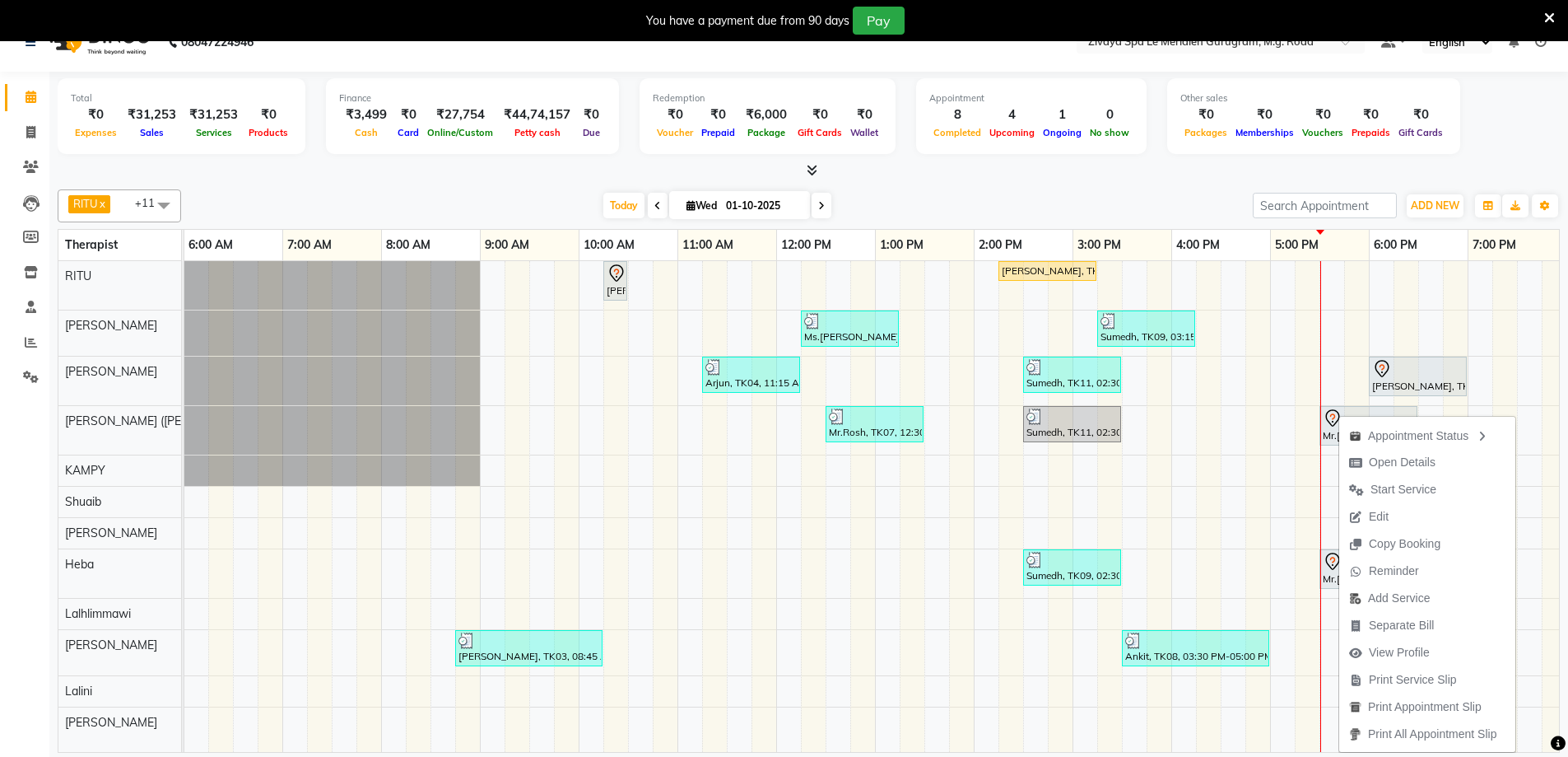
click at [1563, 394] on div "Total ₹0 Expenses ₹31,253 Sales ₹31,253 Services ₹0 Products Finance ₹3,499 Cas…" at bounding box center [808, 414] width 1519 height 685
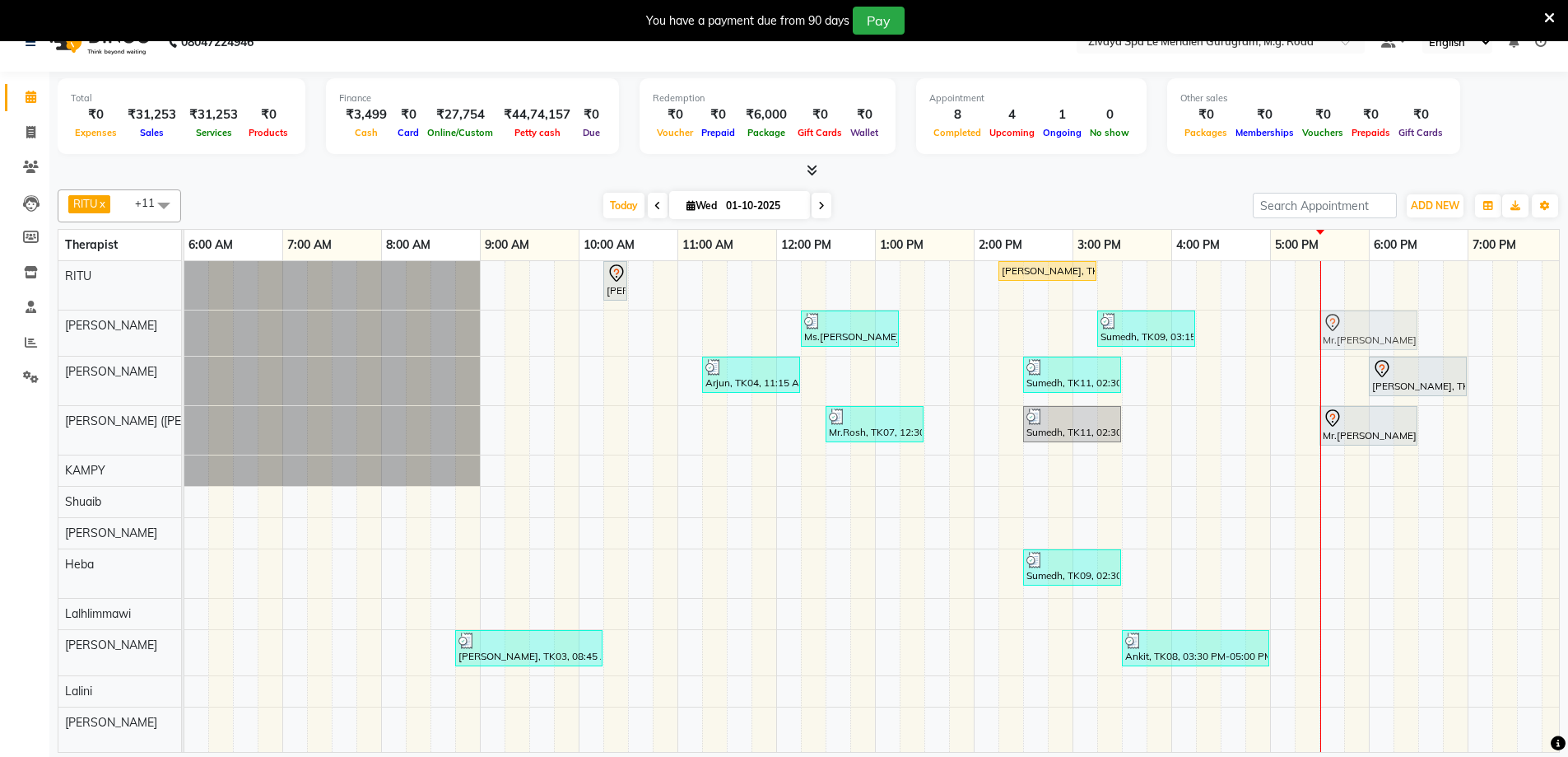
drag, startPoint x: 1337, startPoint y: 563, endPoint x: 1329, endPoint y: 328, distance: 235.1
click at [1329, 328] on tbody "[PERSON_NAME], TK01, 10:15 AM-10:30 AM, Javanese Pampering - 60 Mins [PERSON_NA…" at bounding box center [776, 499] width 2372 height 477
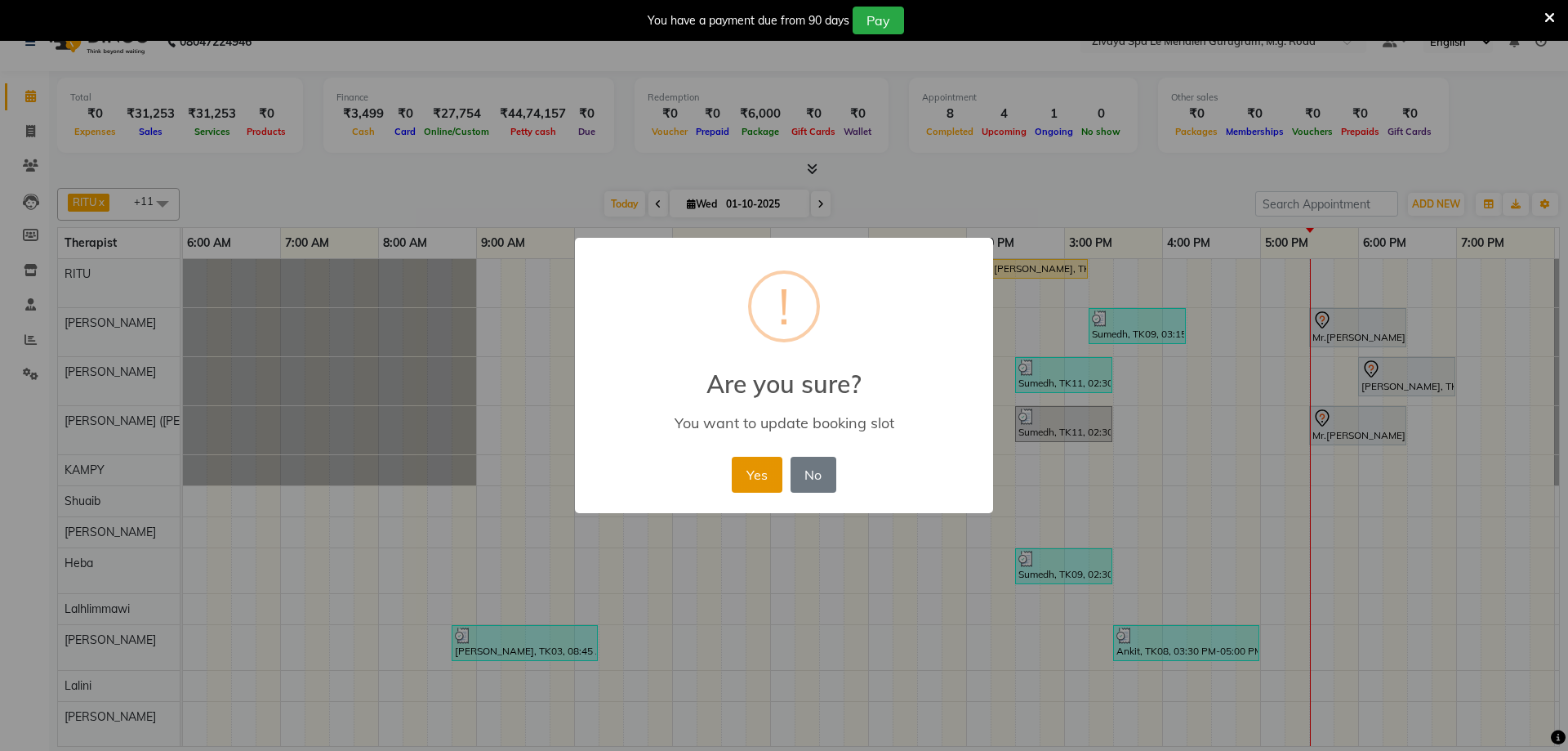
click at [762, 476] on button "Yes" at bounding box center [756, 475] width 50 height 36
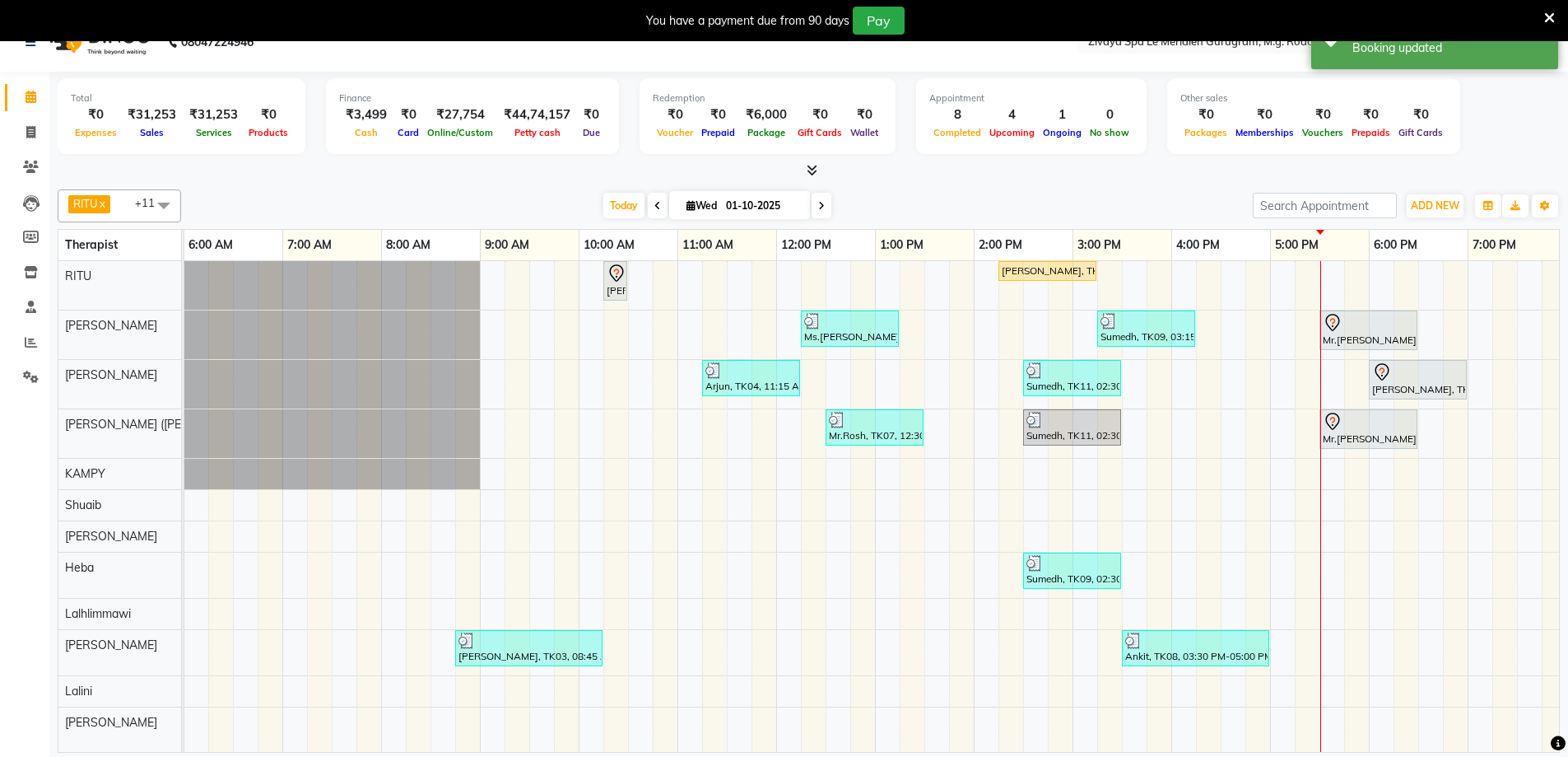
click at [1326, 321] on icon at bounding box center [1333, 323] width 20 height 20
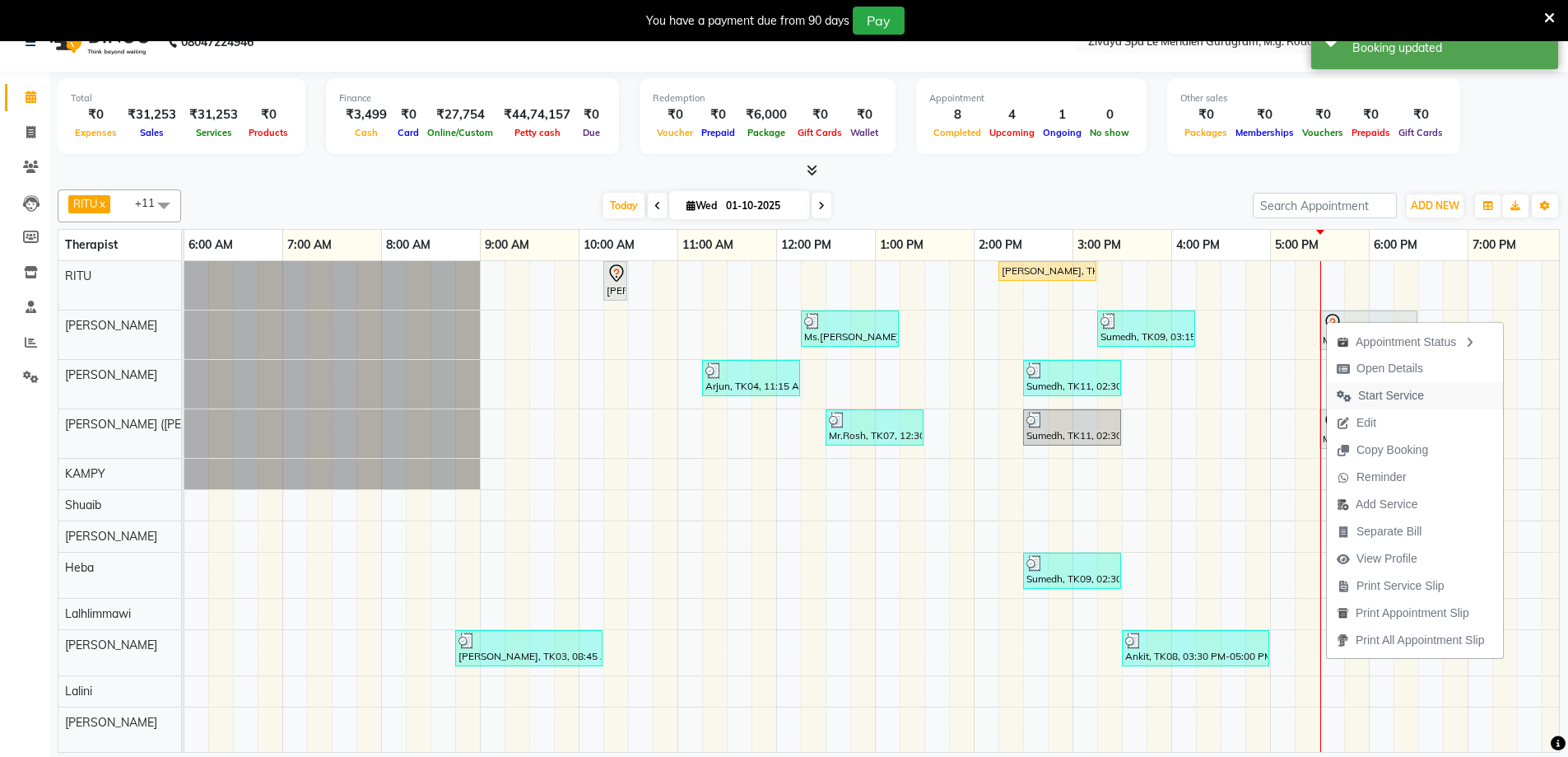
click at [1363, 396] on span "Start Service" at bounding box center [1392, 395] width 66 height 17
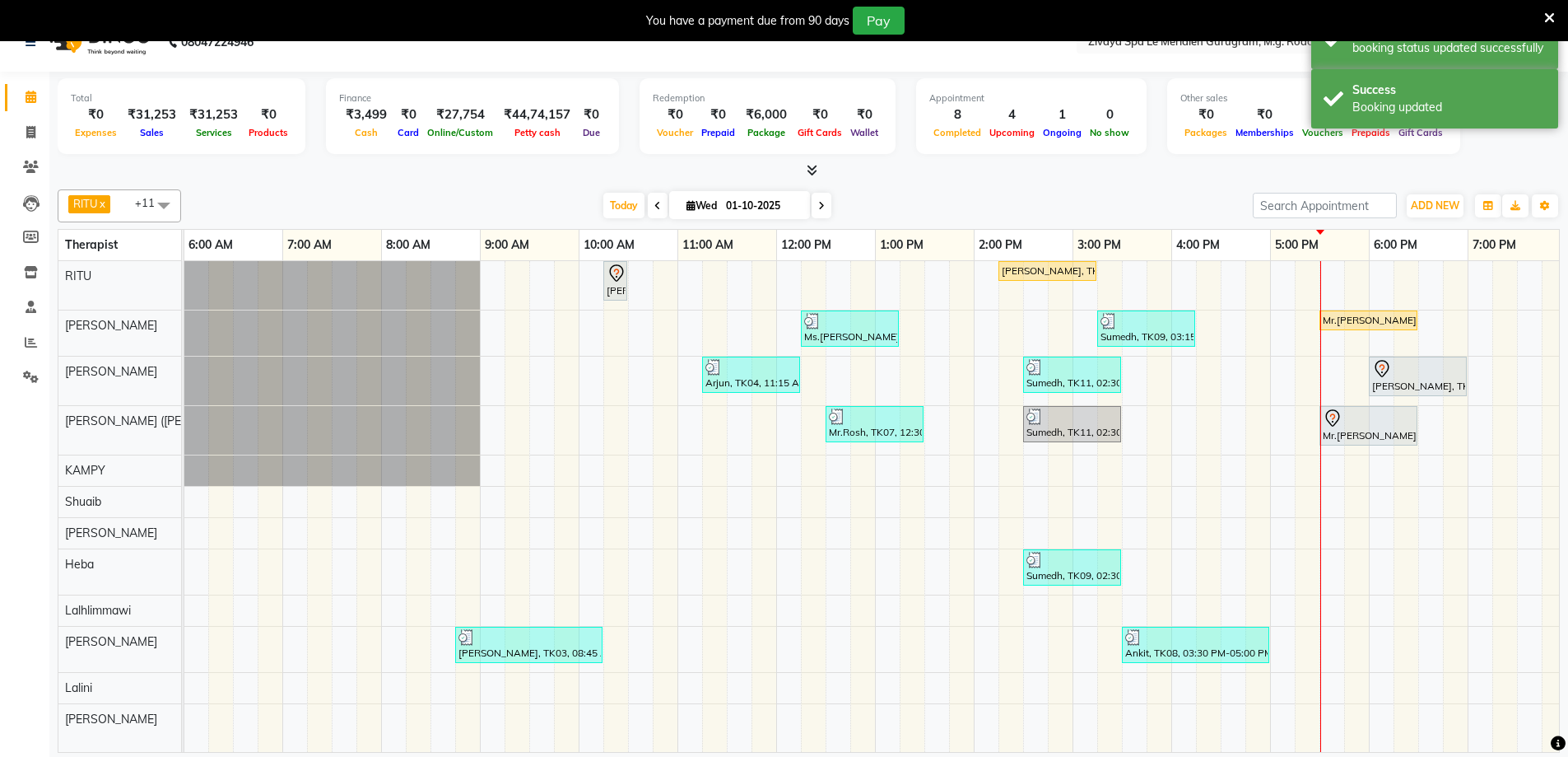
click at [1329, 423] on icon at bounding box center [1333, 418] width 20 height 20
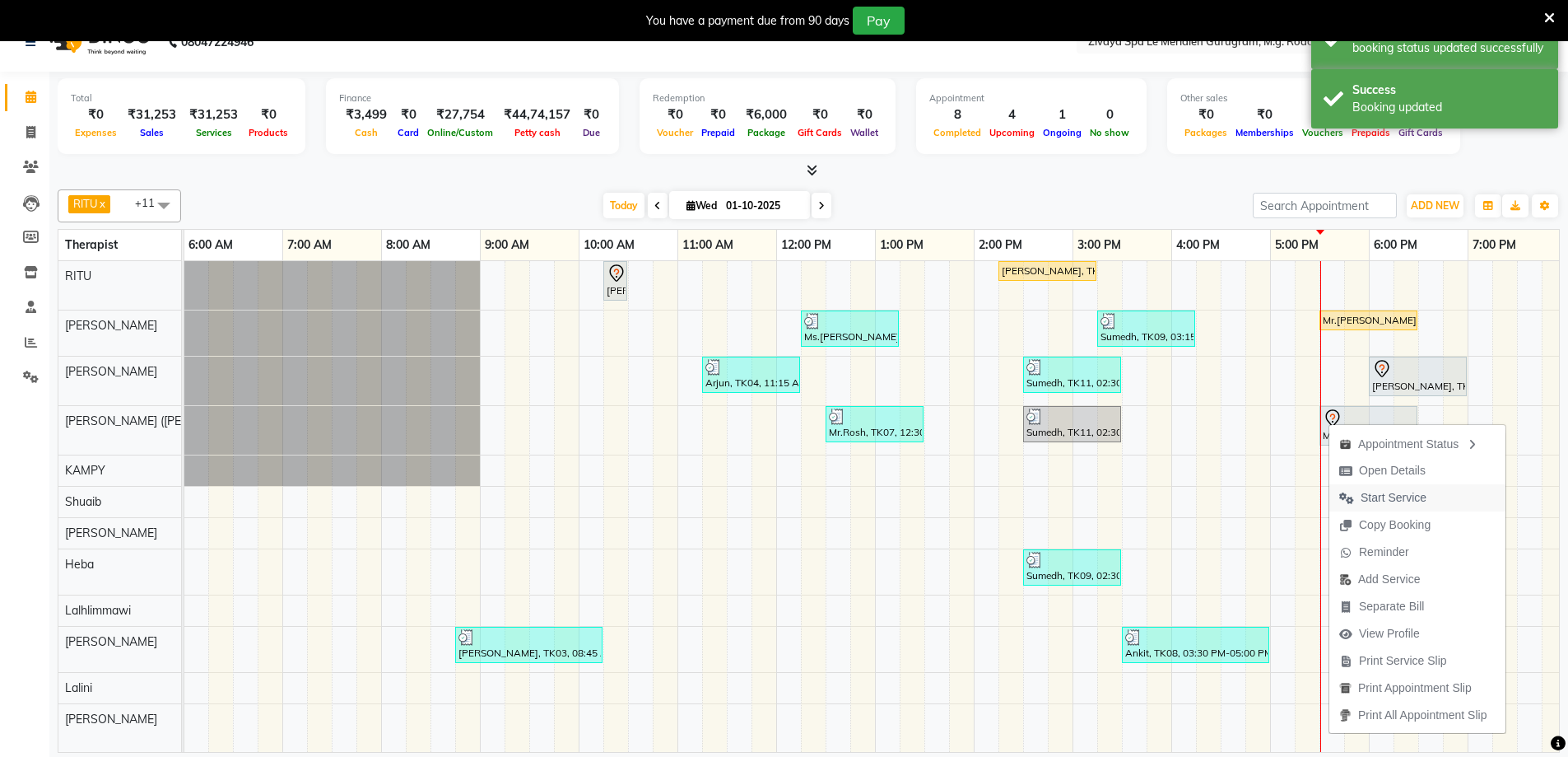
click at [1379, 498] on span "Start Service" at bounding box center [1394, 498] width 66 height 17
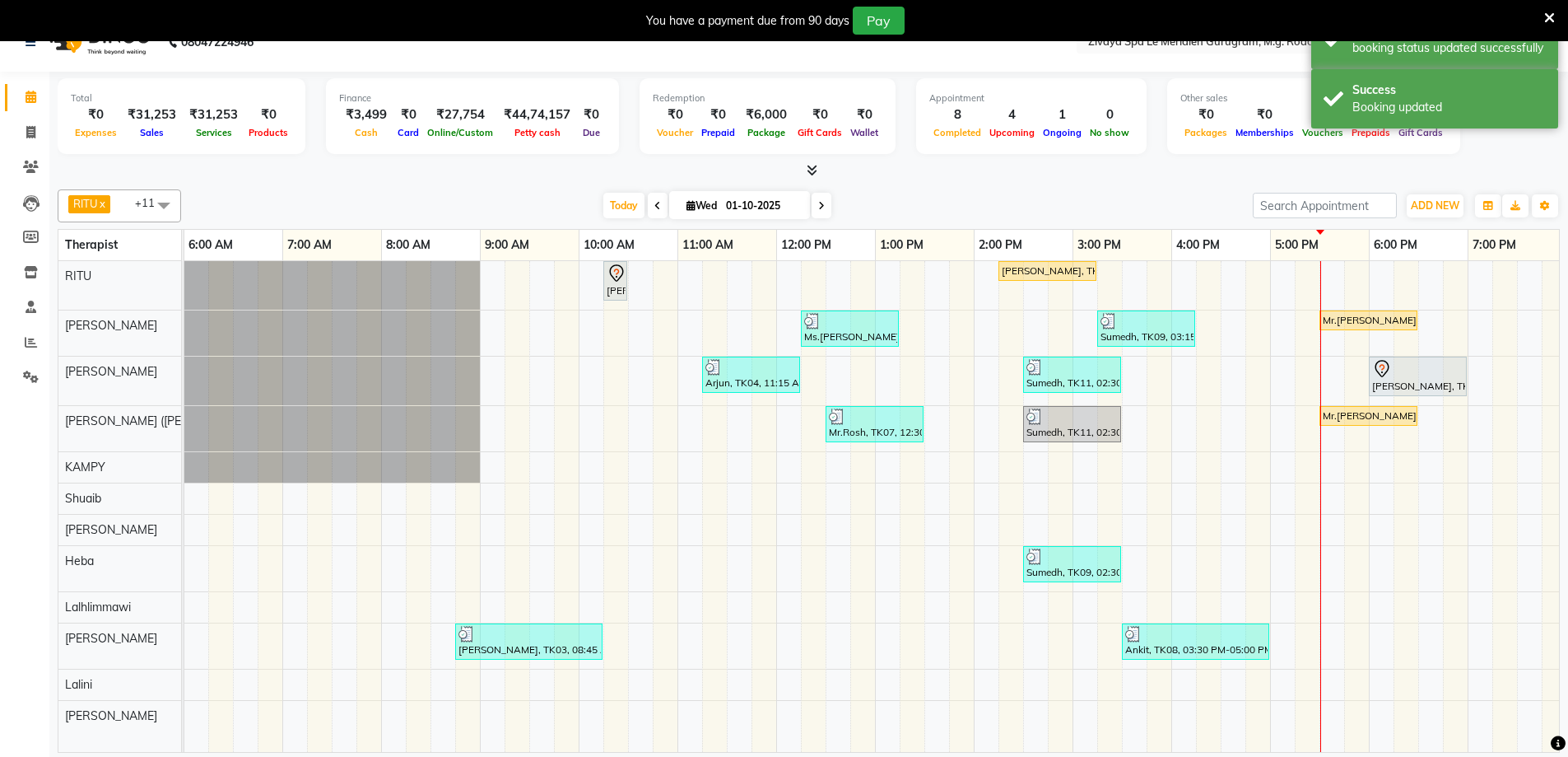
click at [1334, 410] on div "Mr.[PERSON_NAME], TK06, 05:30 PM-06:30 PM, Javanese Pampering - 60 Mins" at bounding box center [1369, 415] width 95 height 15
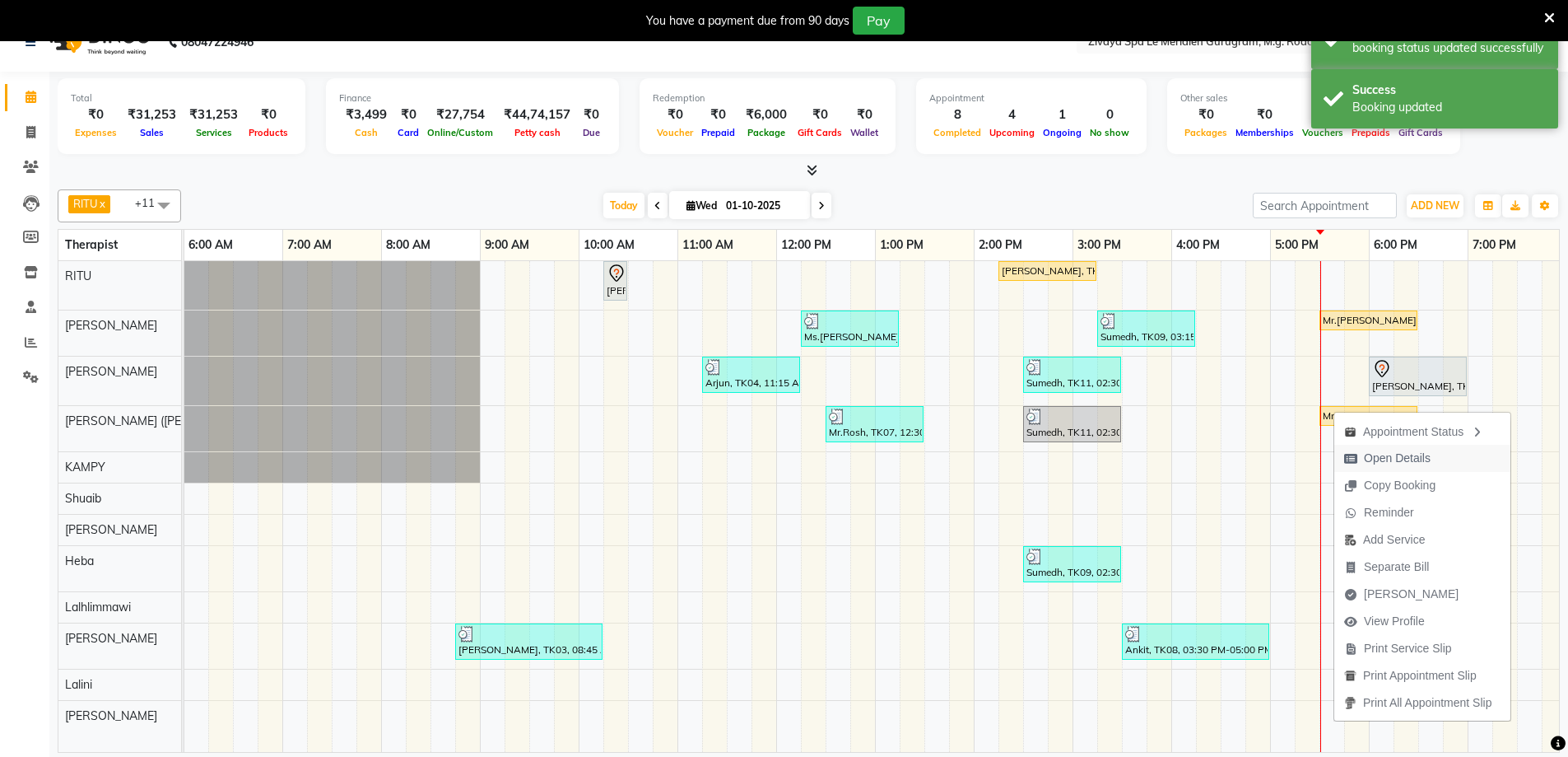
click at [1394, 456] on span "Open Details" at bounding box center [1397, 457] width 67 height 17
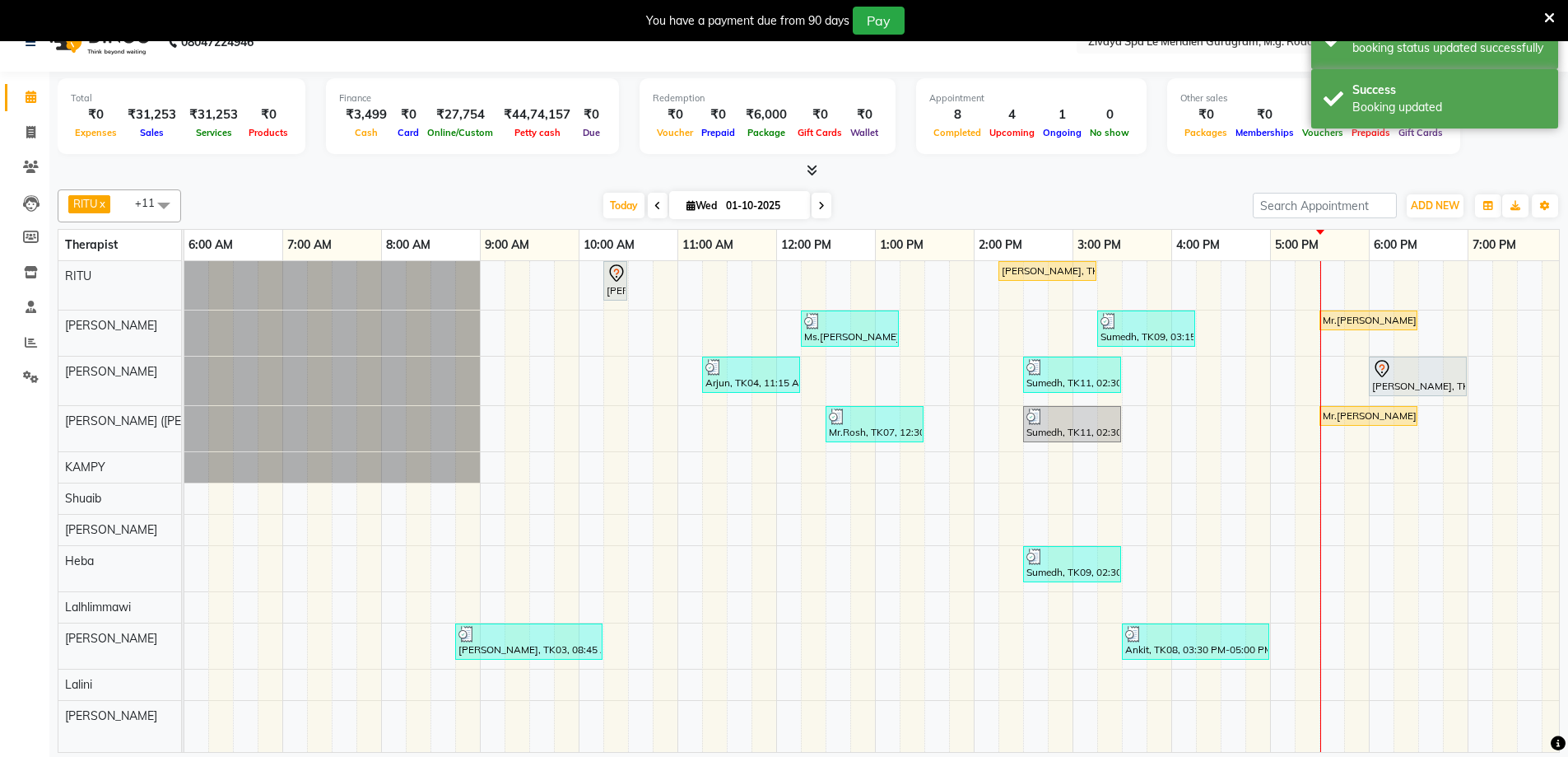
click at [1338, 412] on div "Mr.[PERSON_NAME], TK06, 05:30 PM-06:30 PM, Javanese Pampering - 60 Mins" at bounding box center [1369, 415] width 95 height 15
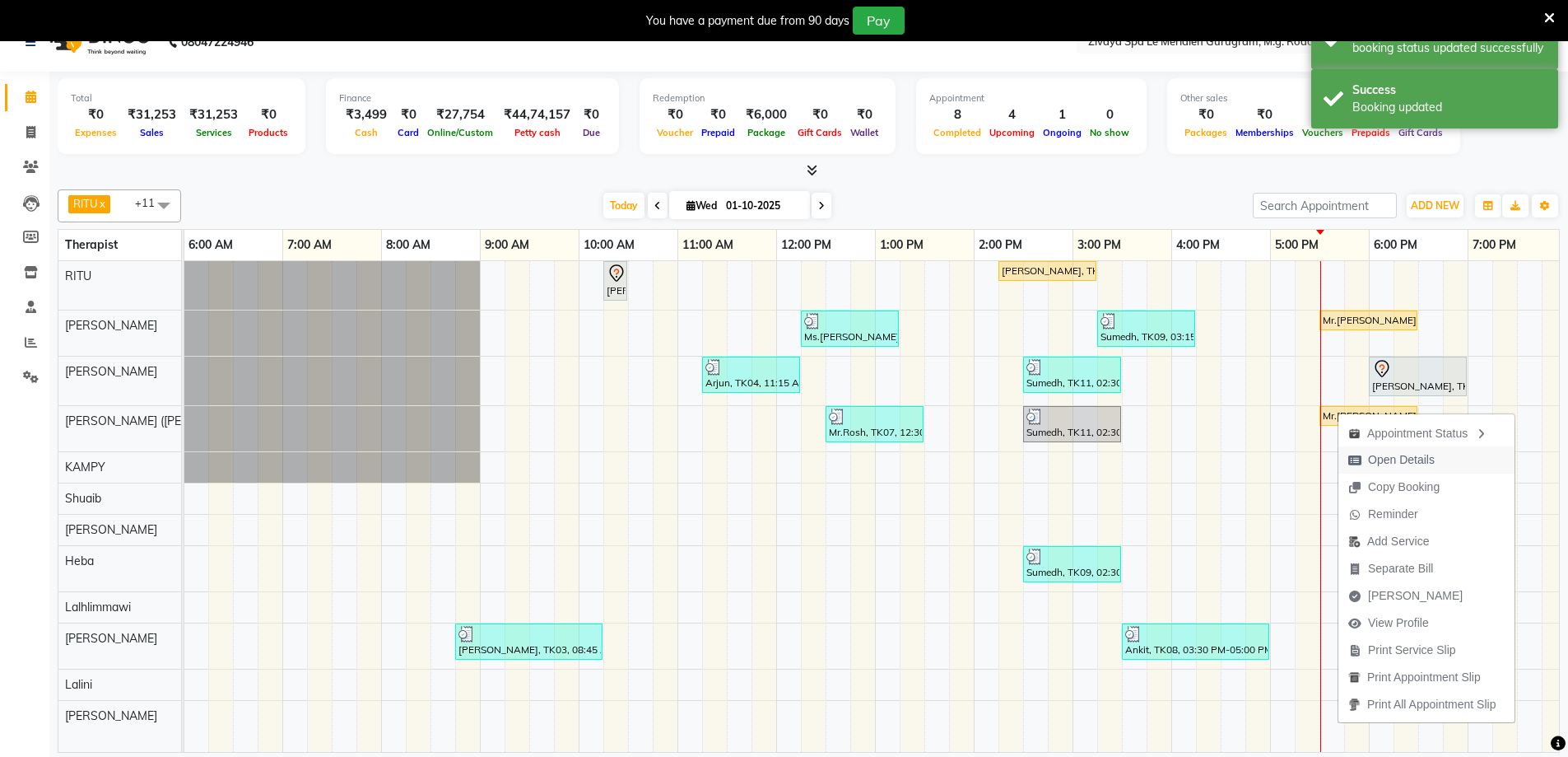
click at [1411, 458] on span "Open Details" at bounding box center [1401, 459] width 67 height 17
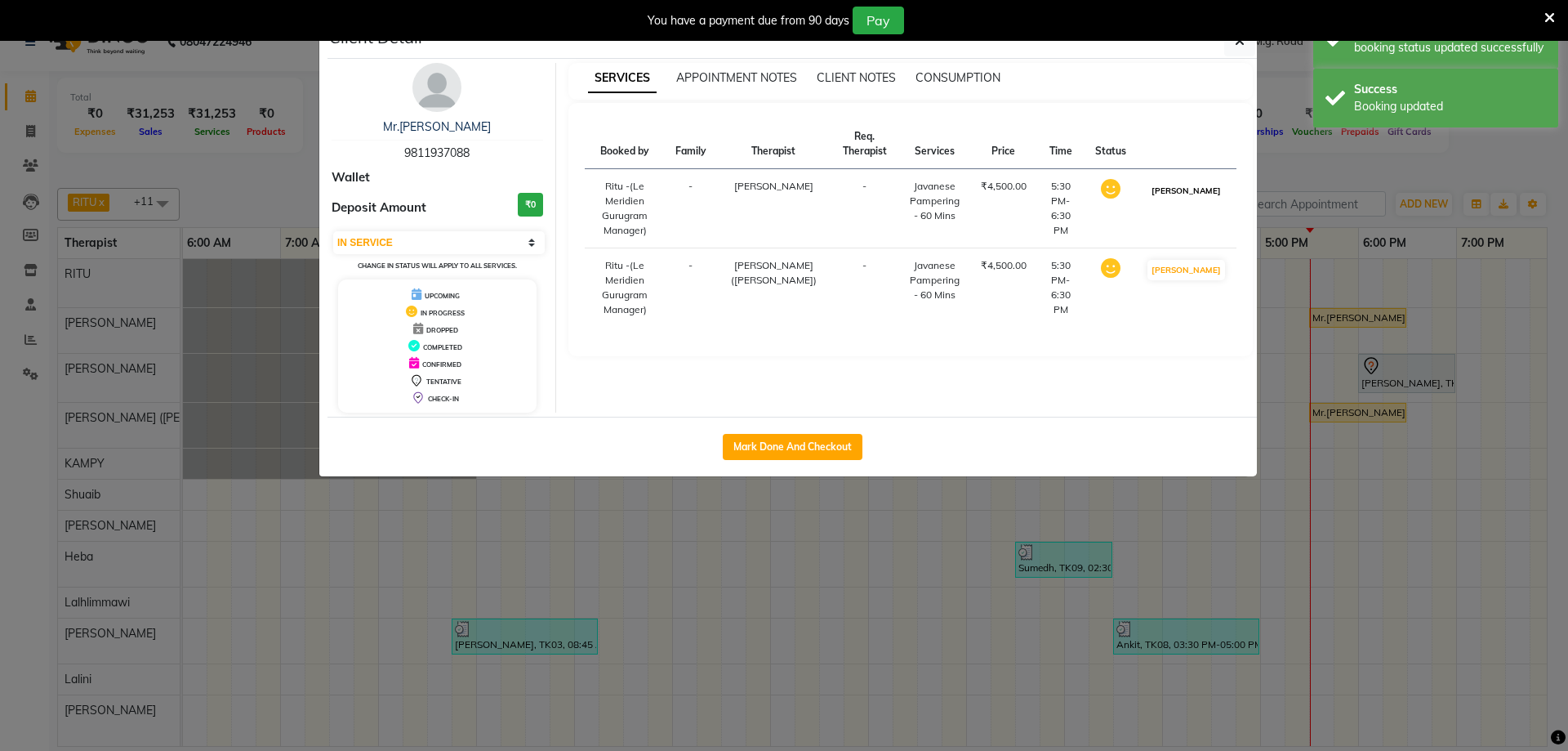
click at [1198, 201] on button "[PERSON_NAME]" at bounding box center [1187, 190] width 78 height 21
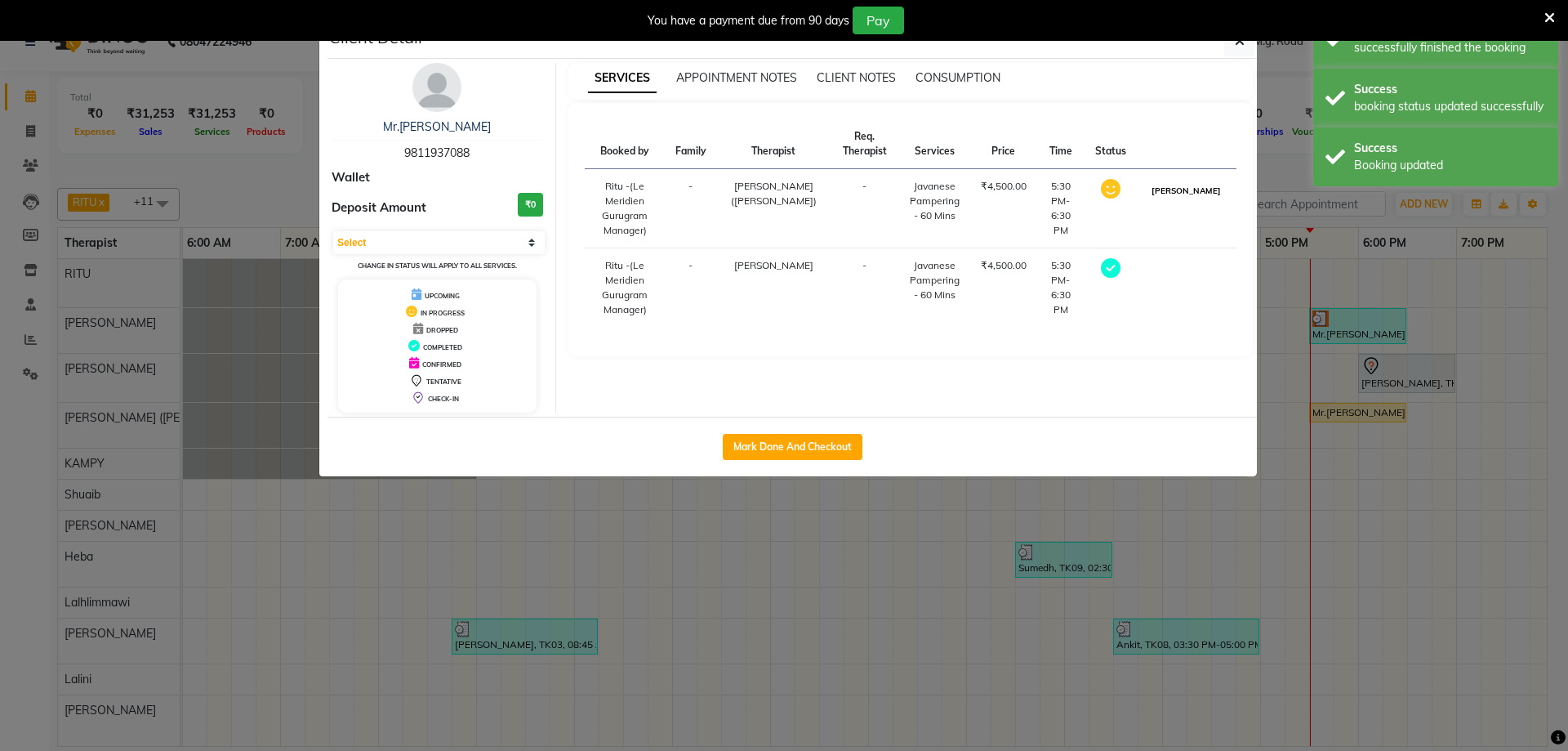
click at [1195, 201] on button "[PERSON_NAME]" at bounding box center [1187, 190] width 78 height 21
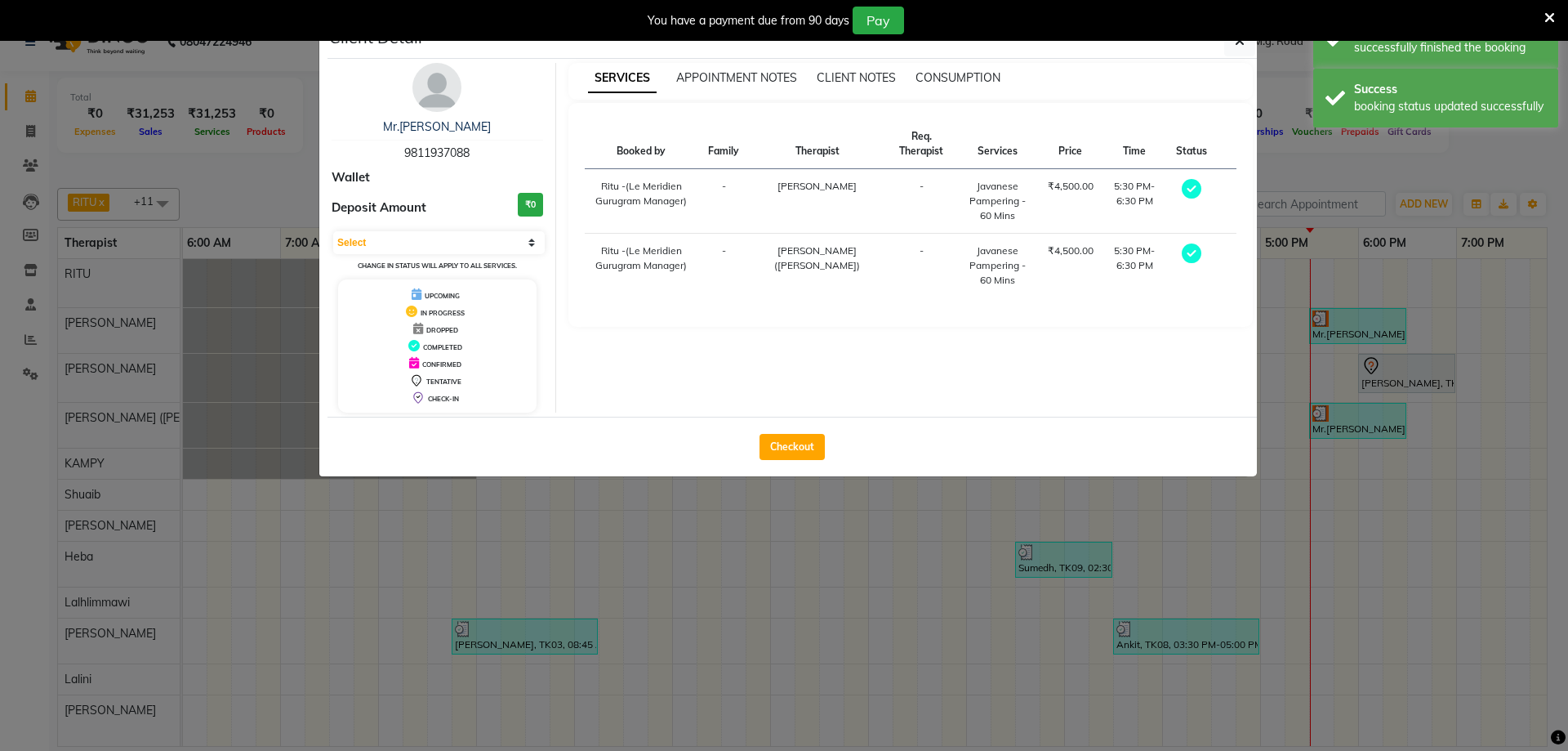
select select "3"
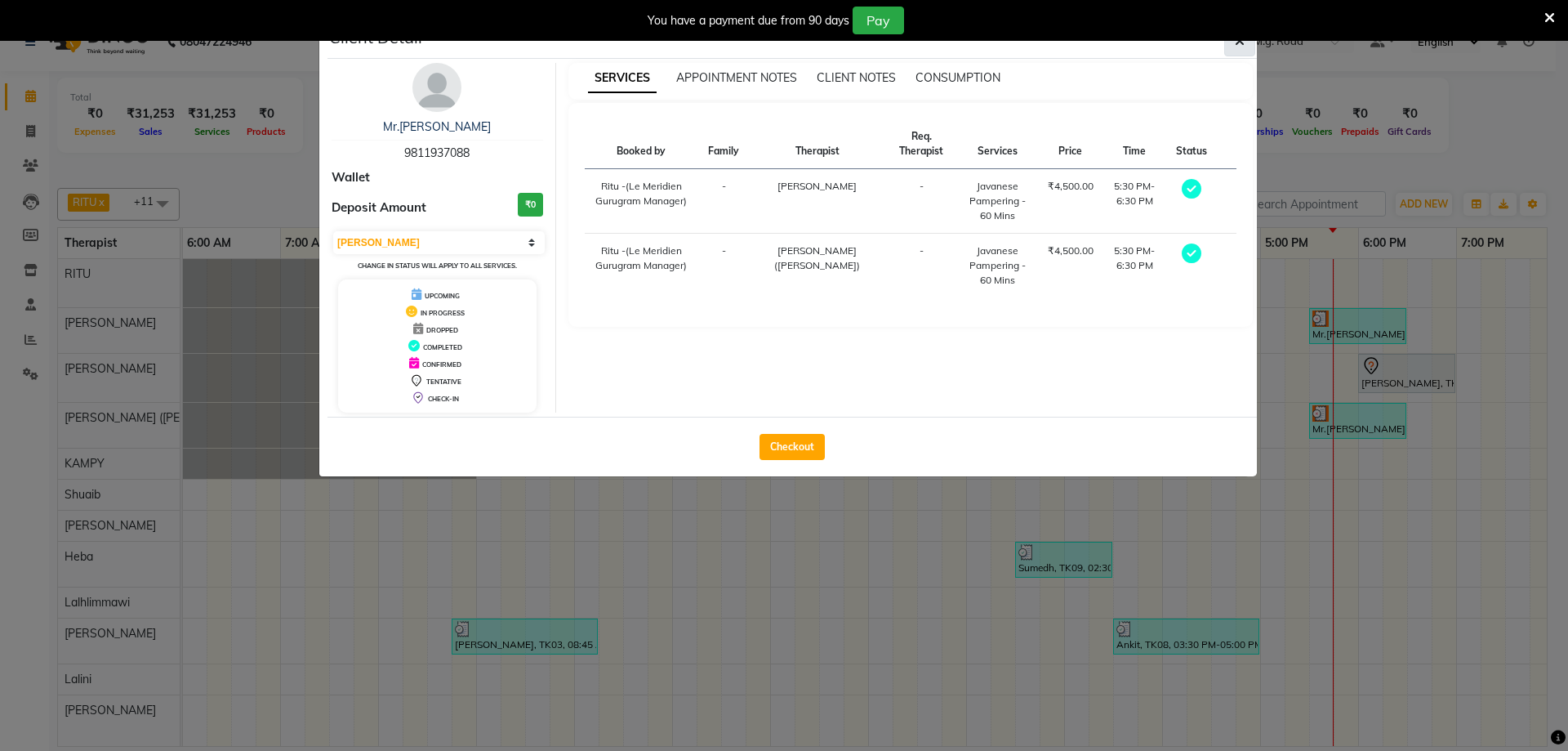
click at [1239, 44] on icon "button" at bounding box center [1239, 41] width 10 height 13
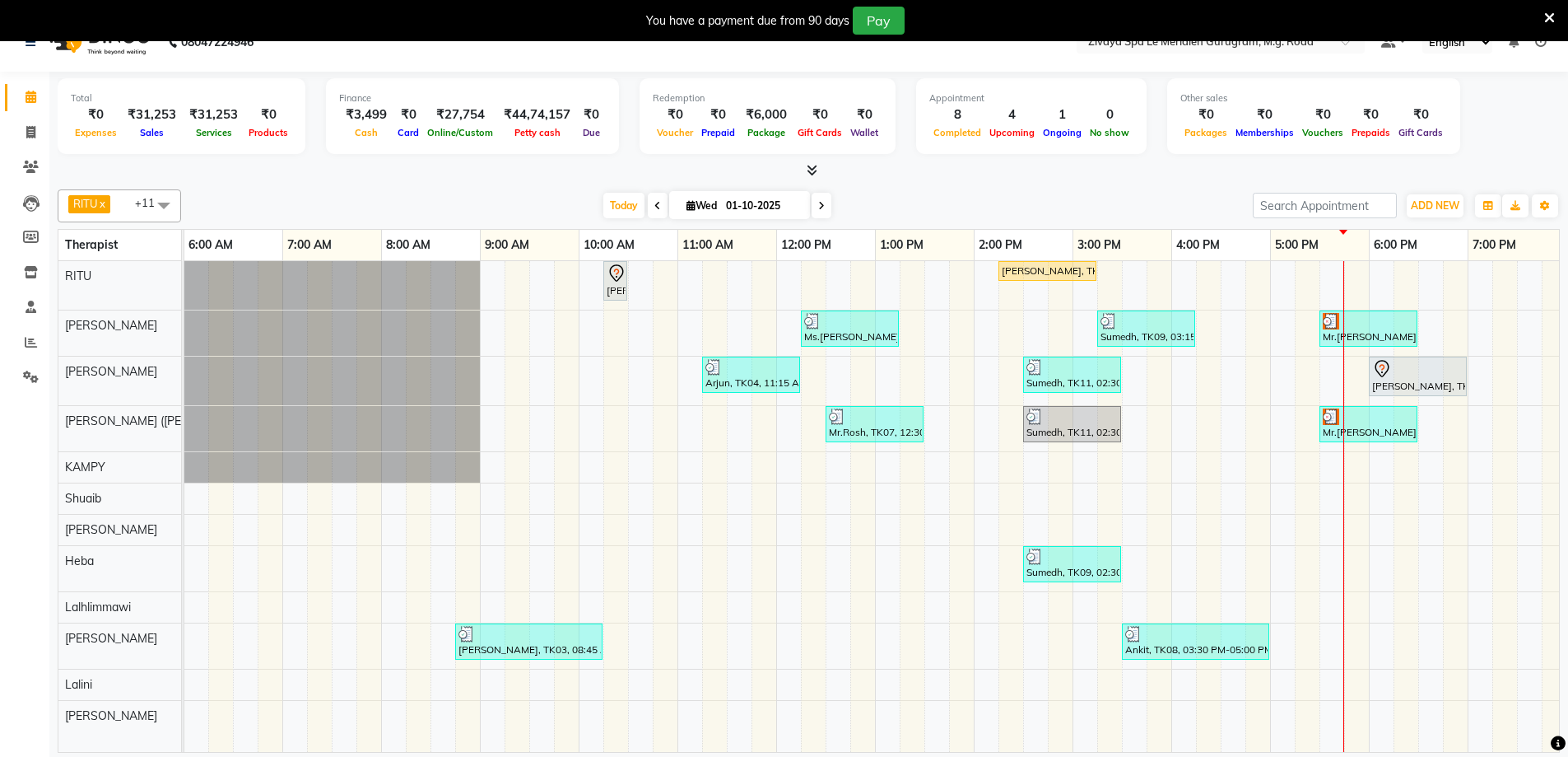
scroll to position [0, 932]
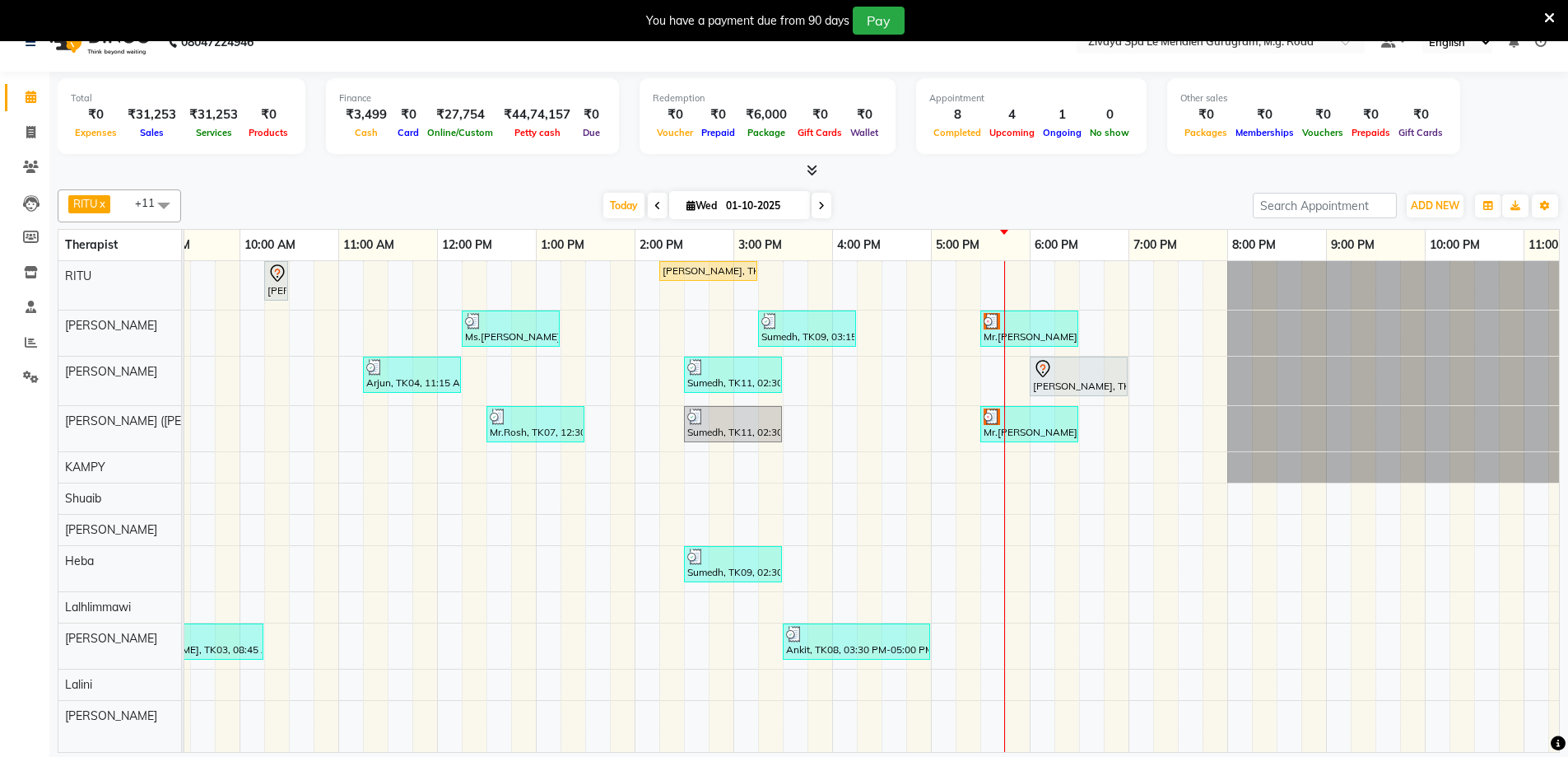
click at [1043, 373] on icon at bounding box center [1043, 369] width 20 height 20
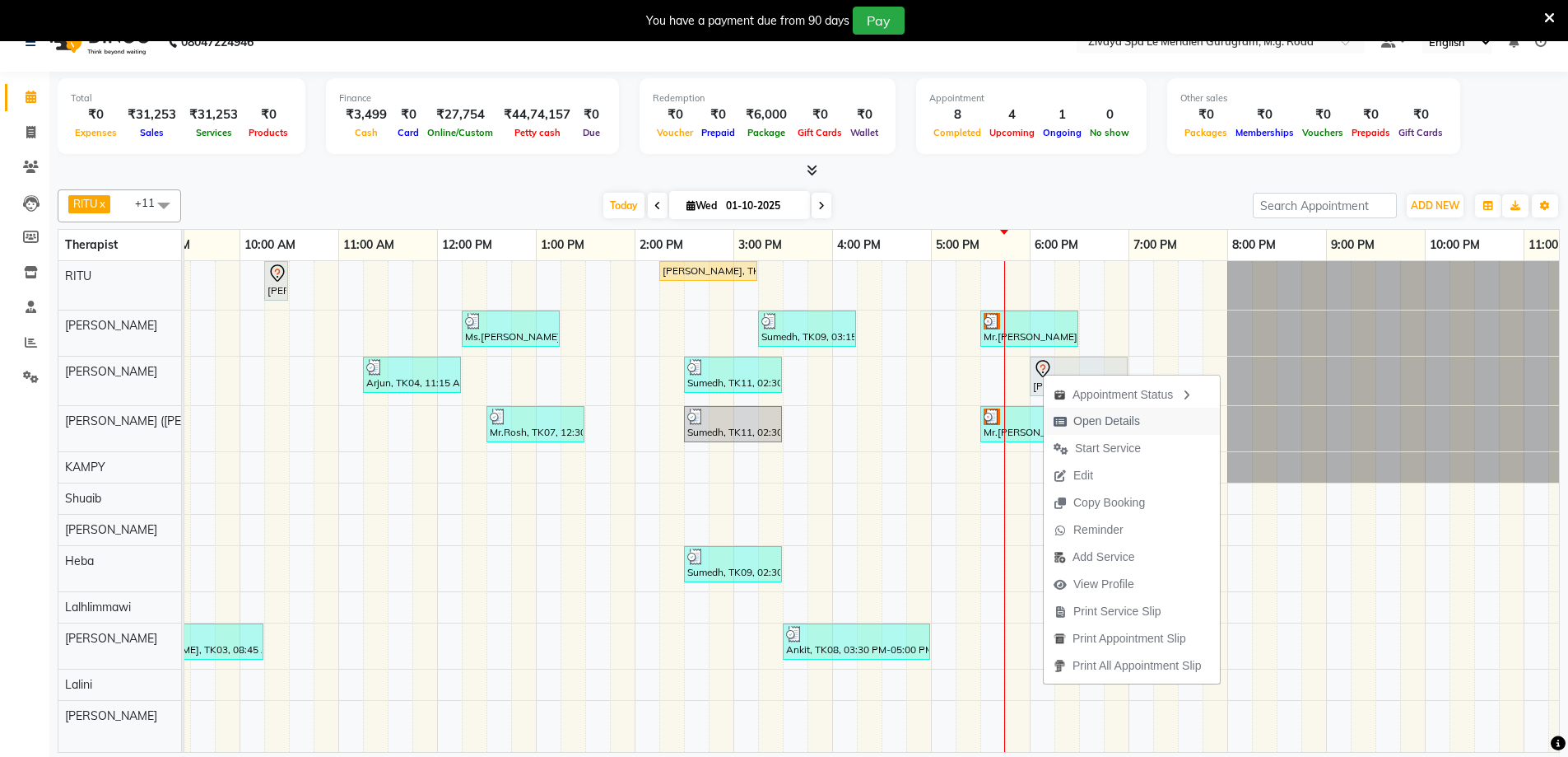
click at [1114, 423] on span "Open Details" at bounding box center [1107, 421] width 67 height 17
select select "7"
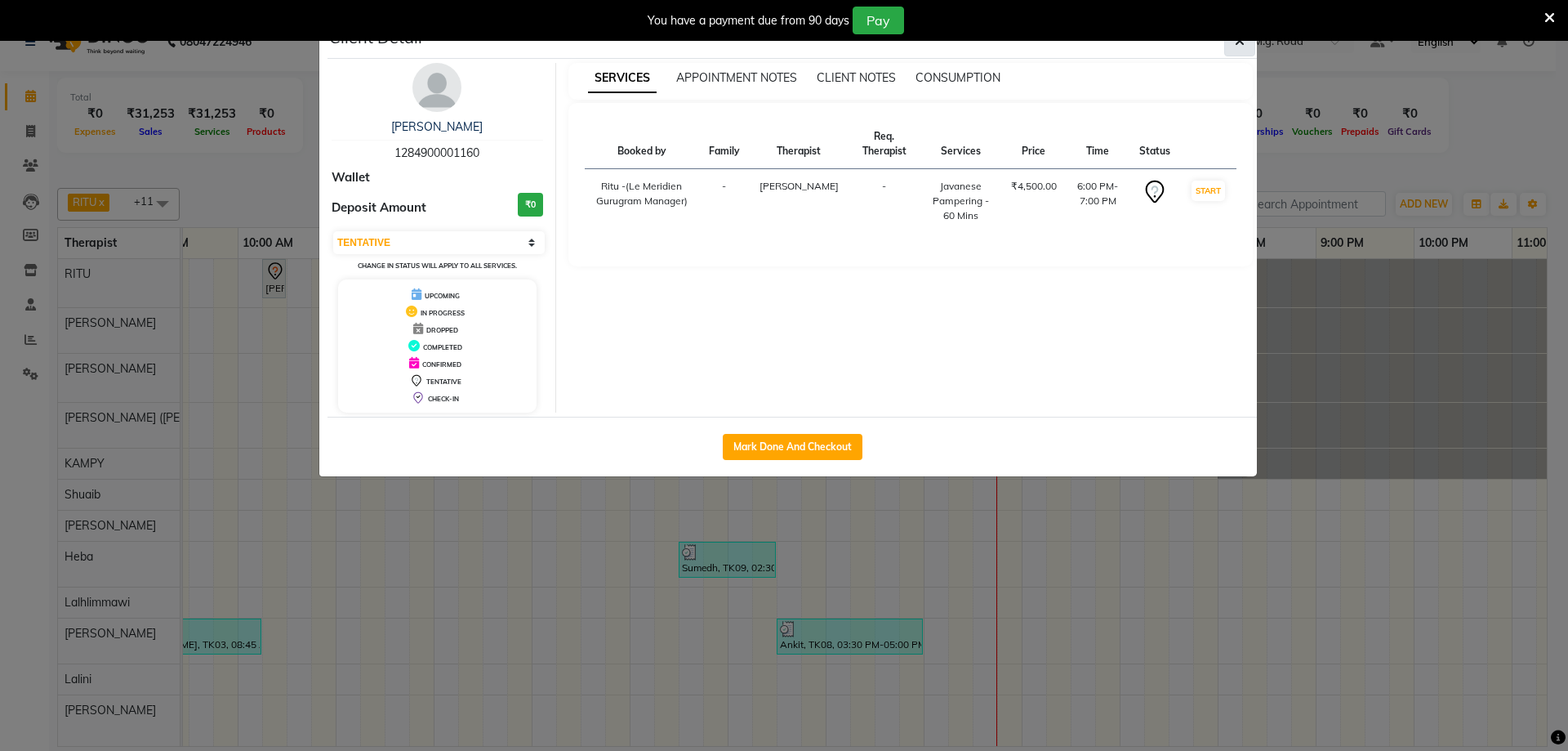
click at [1246, 44] on button "button" at bounding box center [1239, 41] width 31 height 31
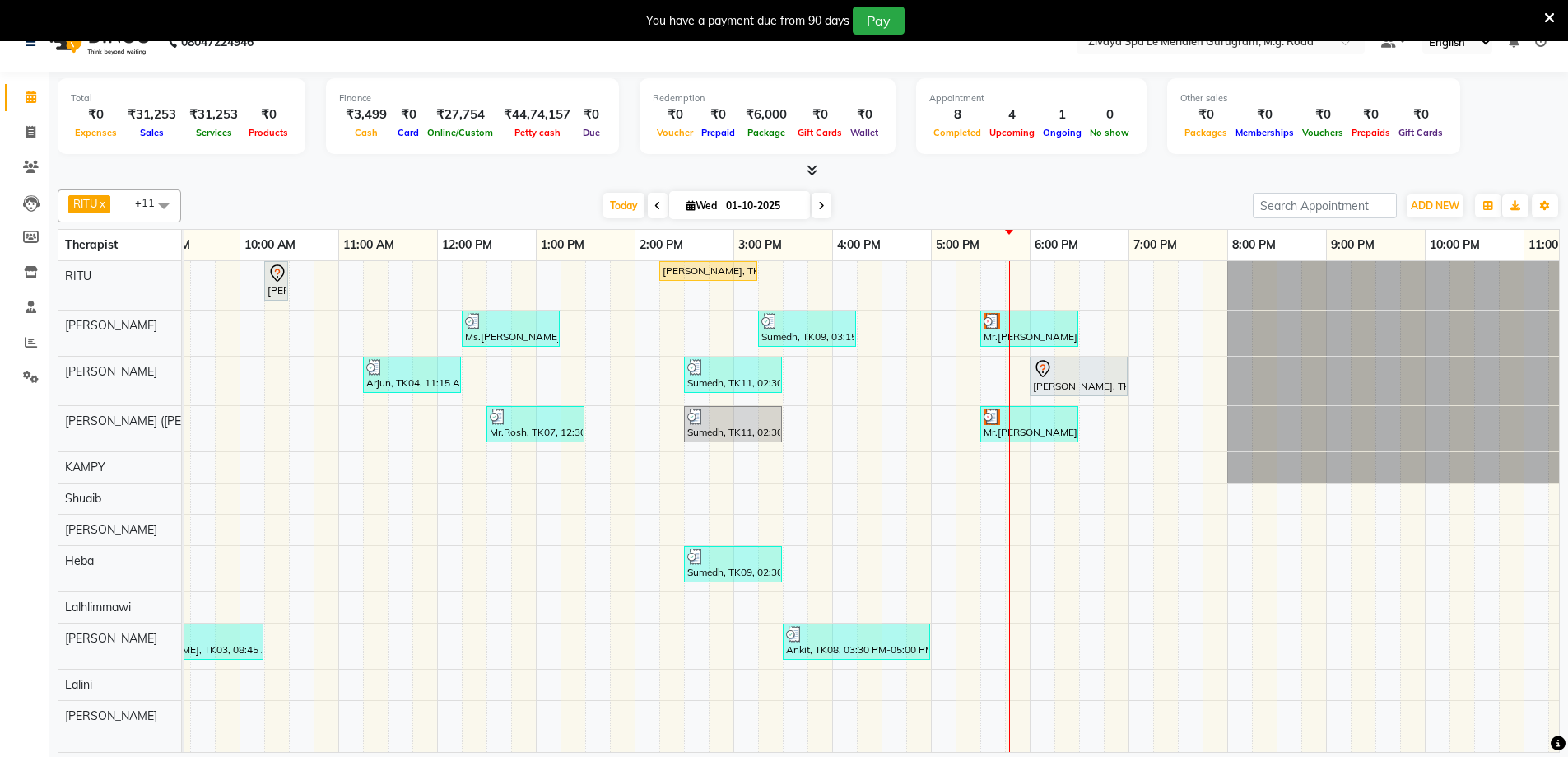
click at [818, 205] on icon at bounding box center [821, 205] width 6 height 10
type input "02-10-2025"
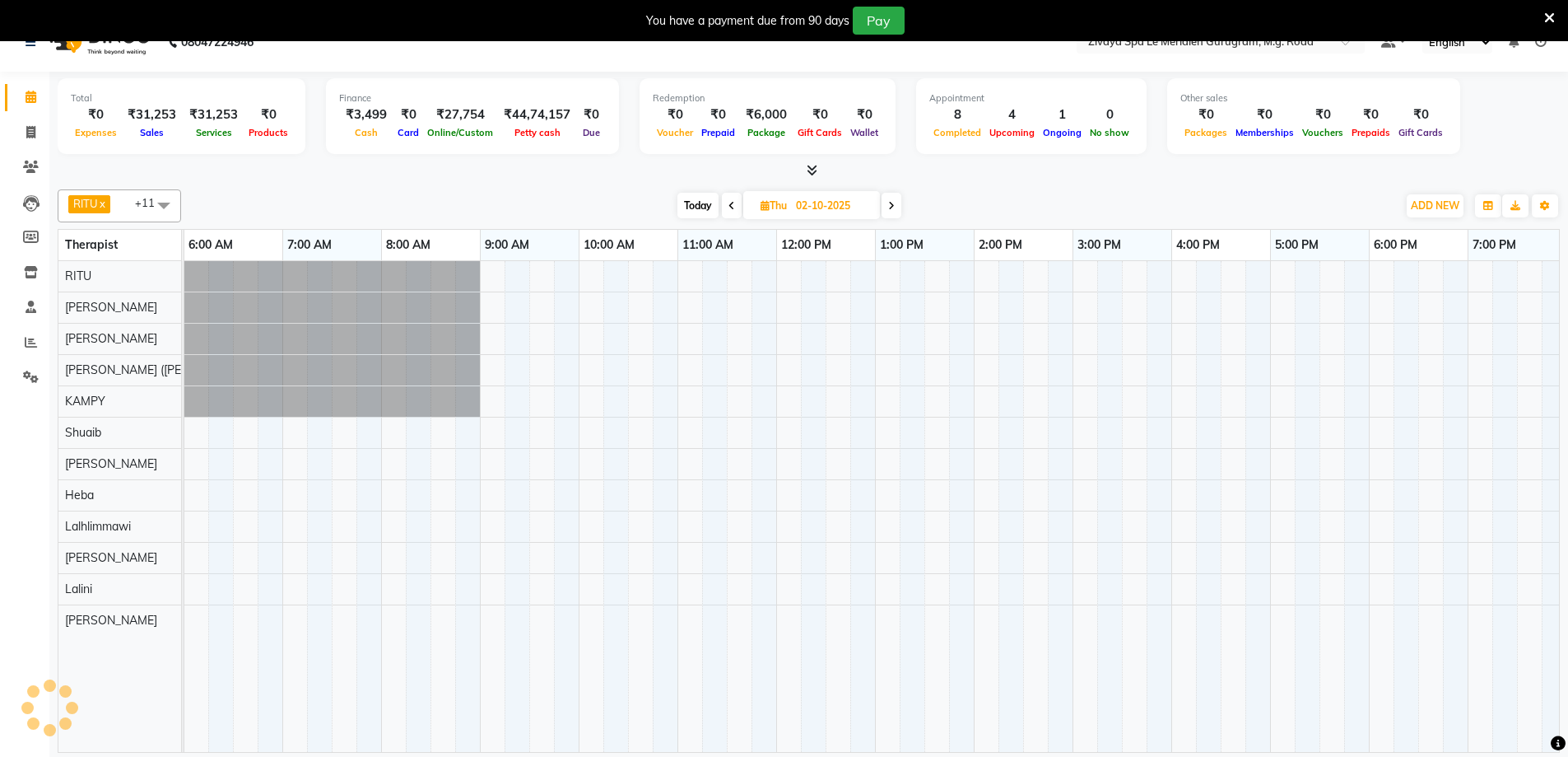
scroll to position [0, 996]
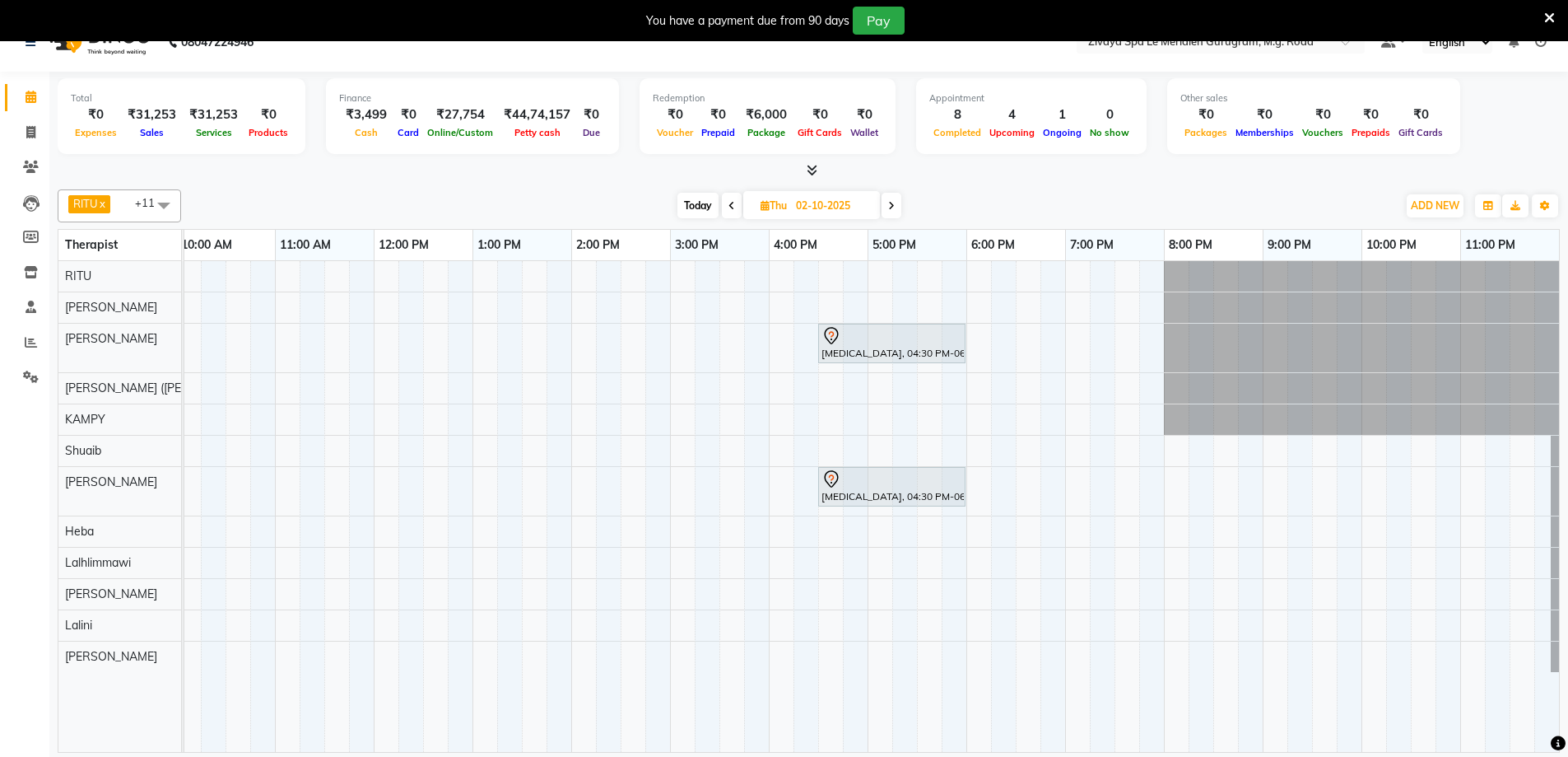
click at [821, 216] on input "02-10-2025" at bounding box center [832, 205] width 82 height 25
select select "10"
select select "2025"
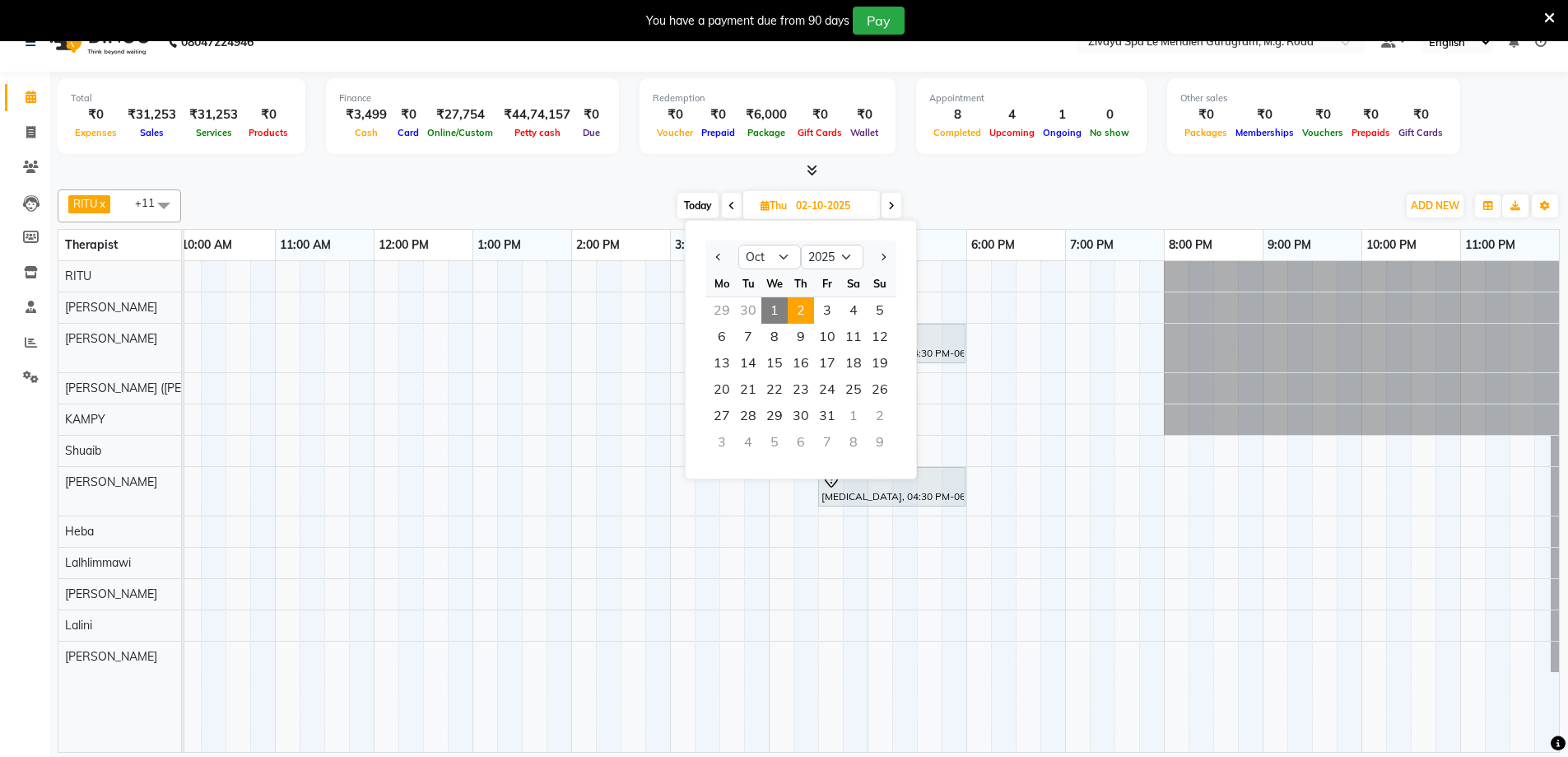
click at [765, 311] on span "1" at bounding box center [774, 310] width 26 height 26
type input "01-10-2025"
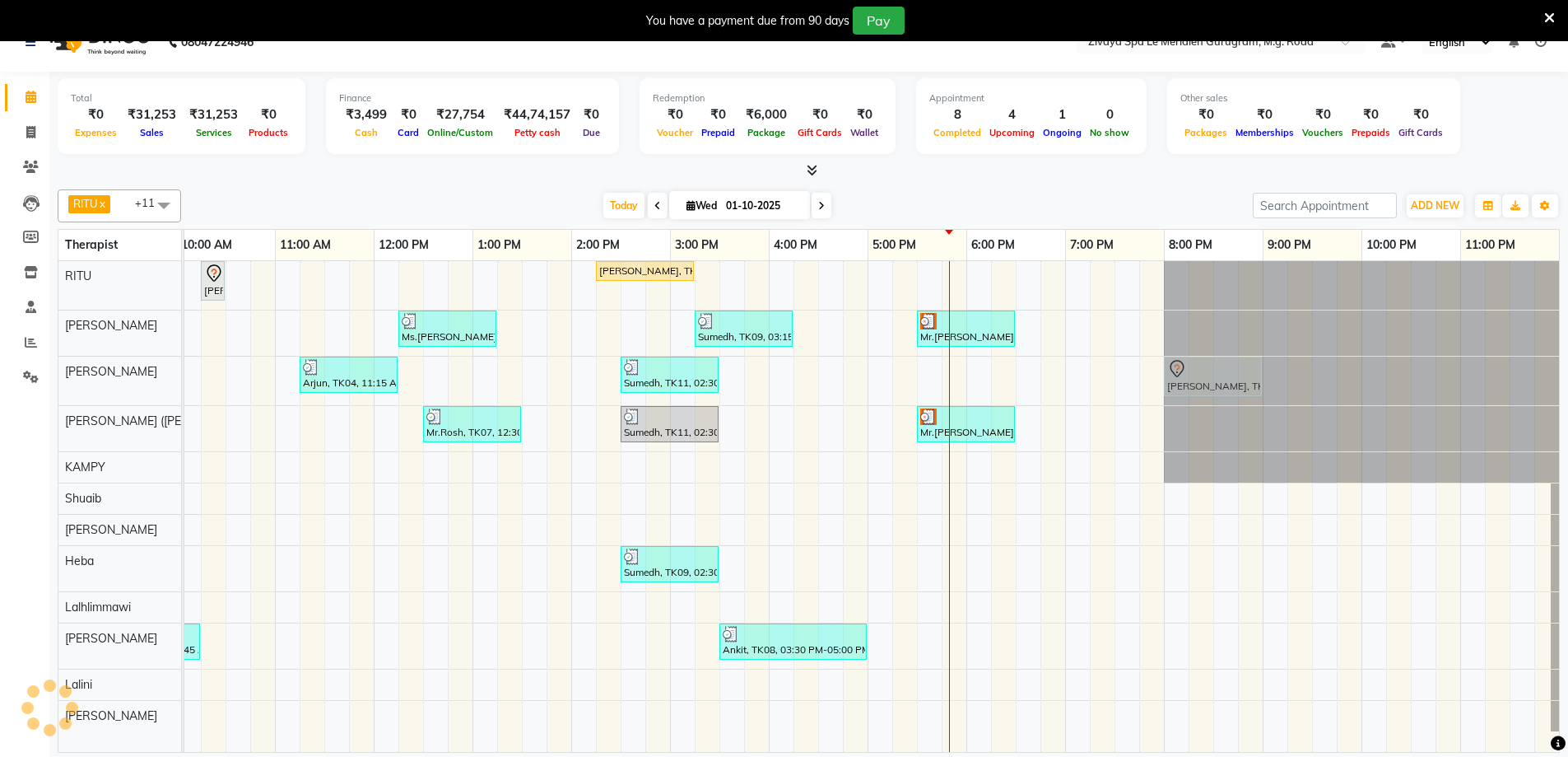
drag, startPoint x: 977, startPoint y: 371, endPoint x: 1165, endPoint y: 385, distance: 188.5
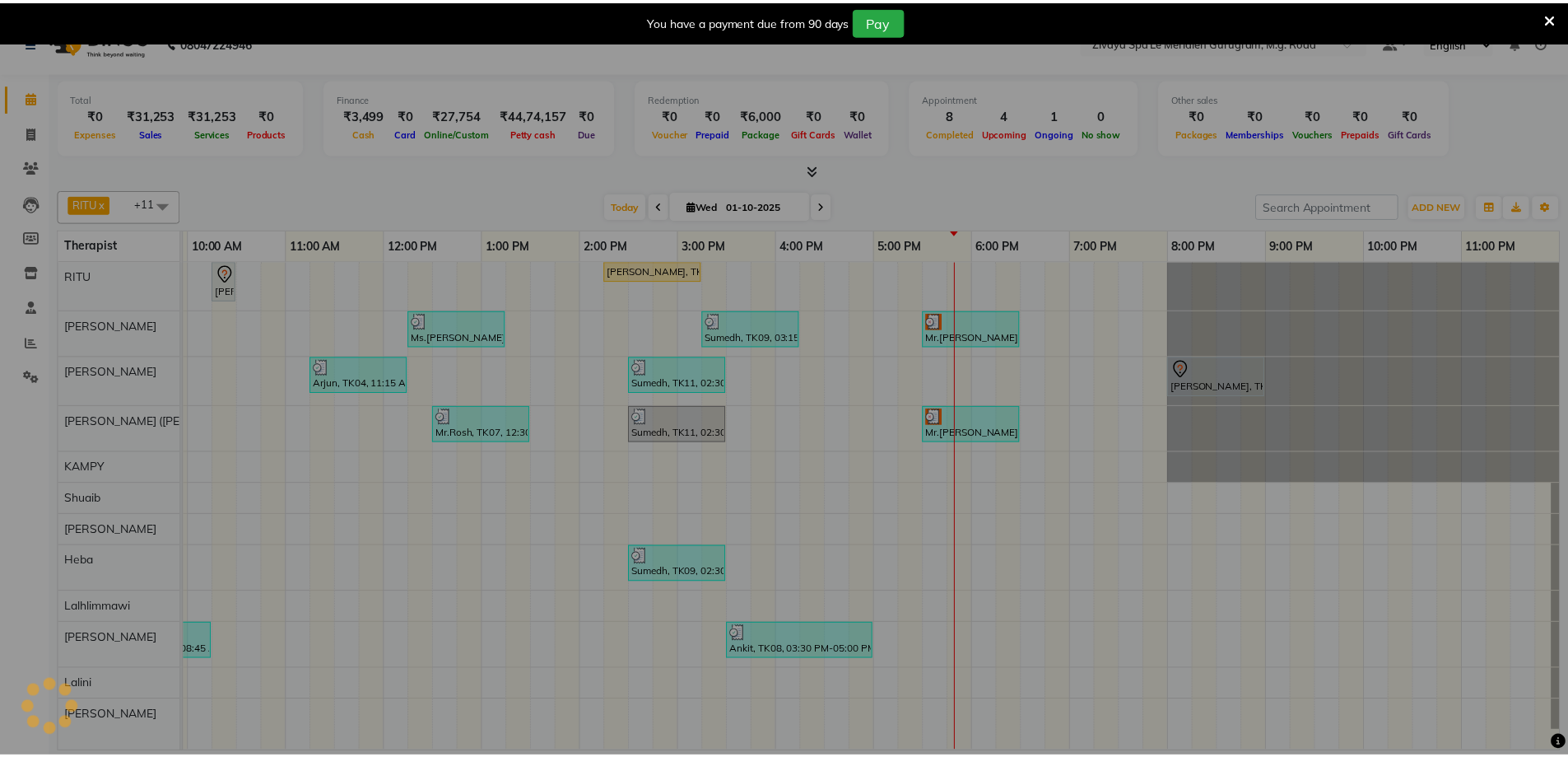
scroll to position [0, 984]
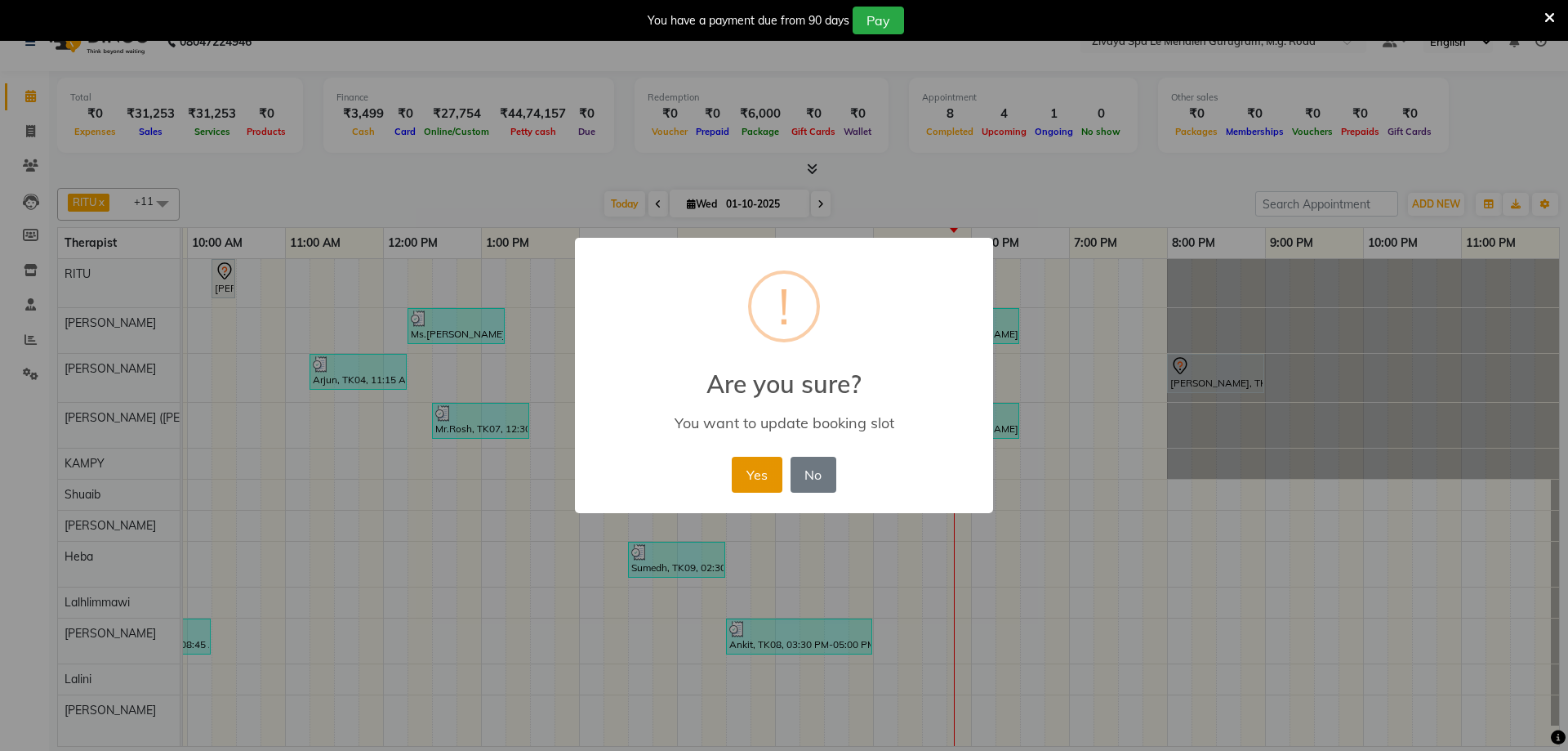
click at [746, 468] on button "Yes" at bounding box center [756, 475] width 50 height 36
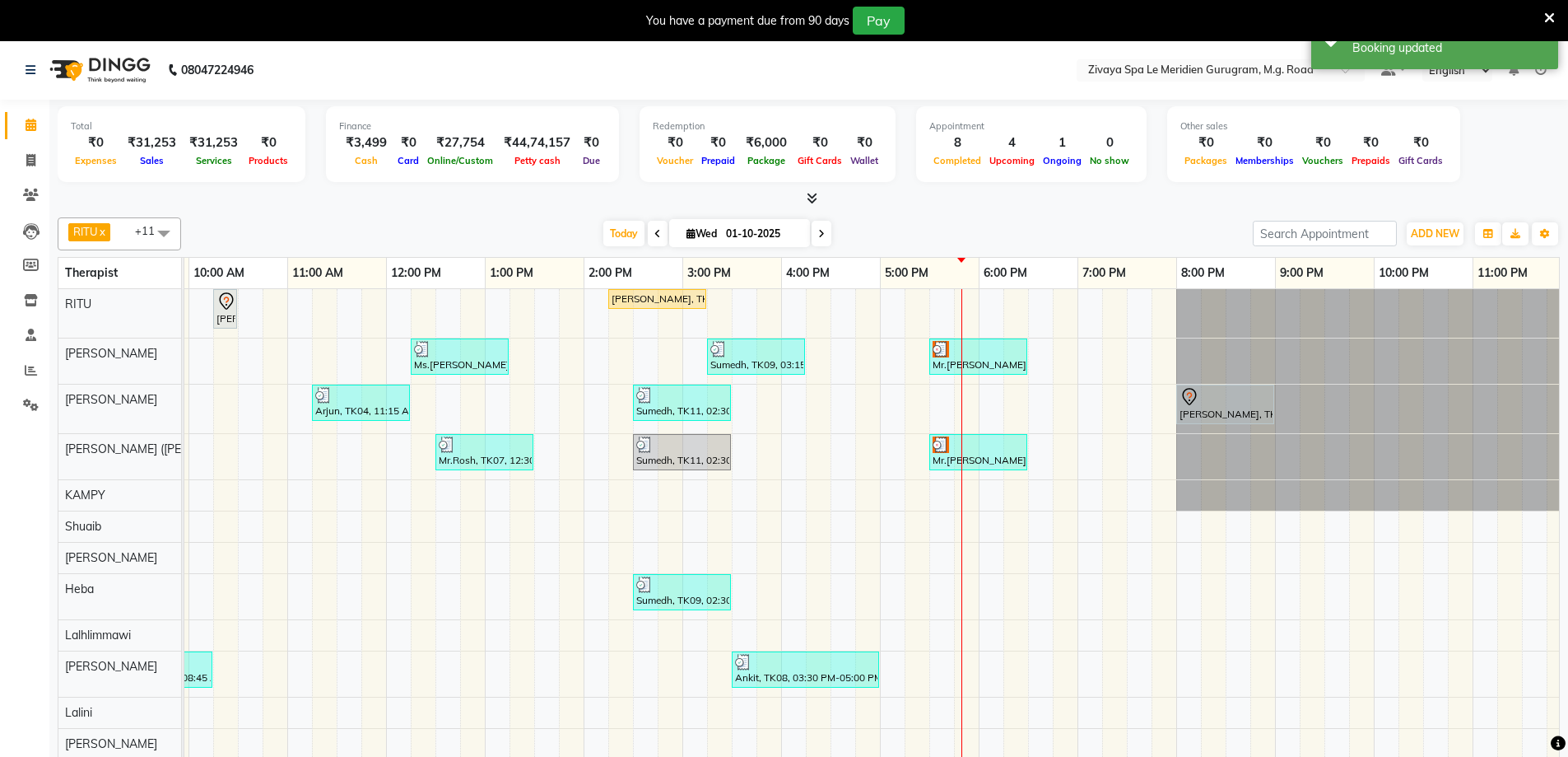
scroll to position [0, 0]
click at [765, 234] on input "01-10-2025" at bounding box center [763, 234] width 82 height 25
select select "10"
select select "2025"
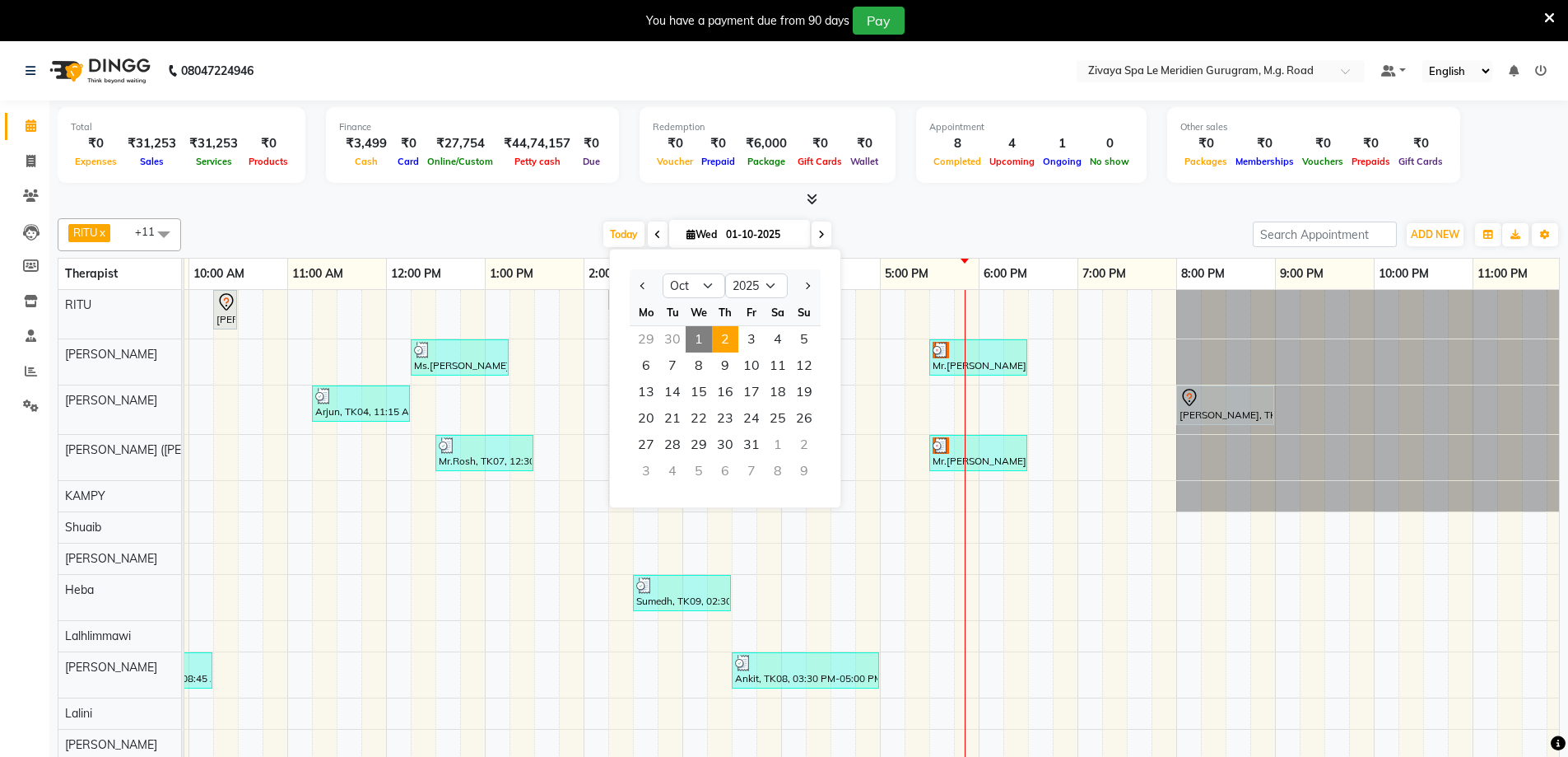
click at [721, 342] on span "2" at bounding box center [725, 339] width 26 height 26
type input "02-10-2025"
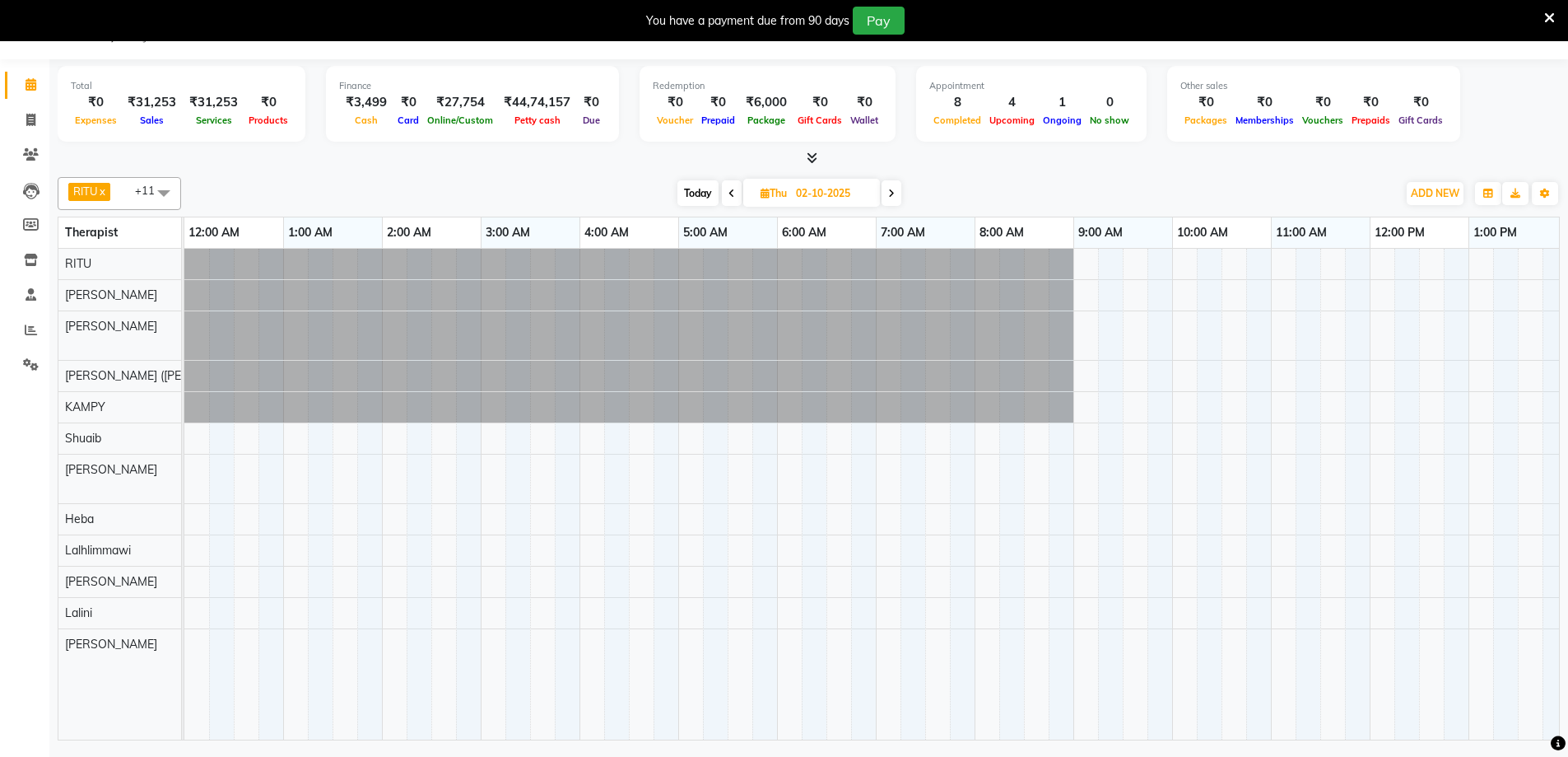
click at [799, 193] on input "02-10-2025" at bounding box center [832, 193] width 82 height 25
select select "10"
select select "2025"
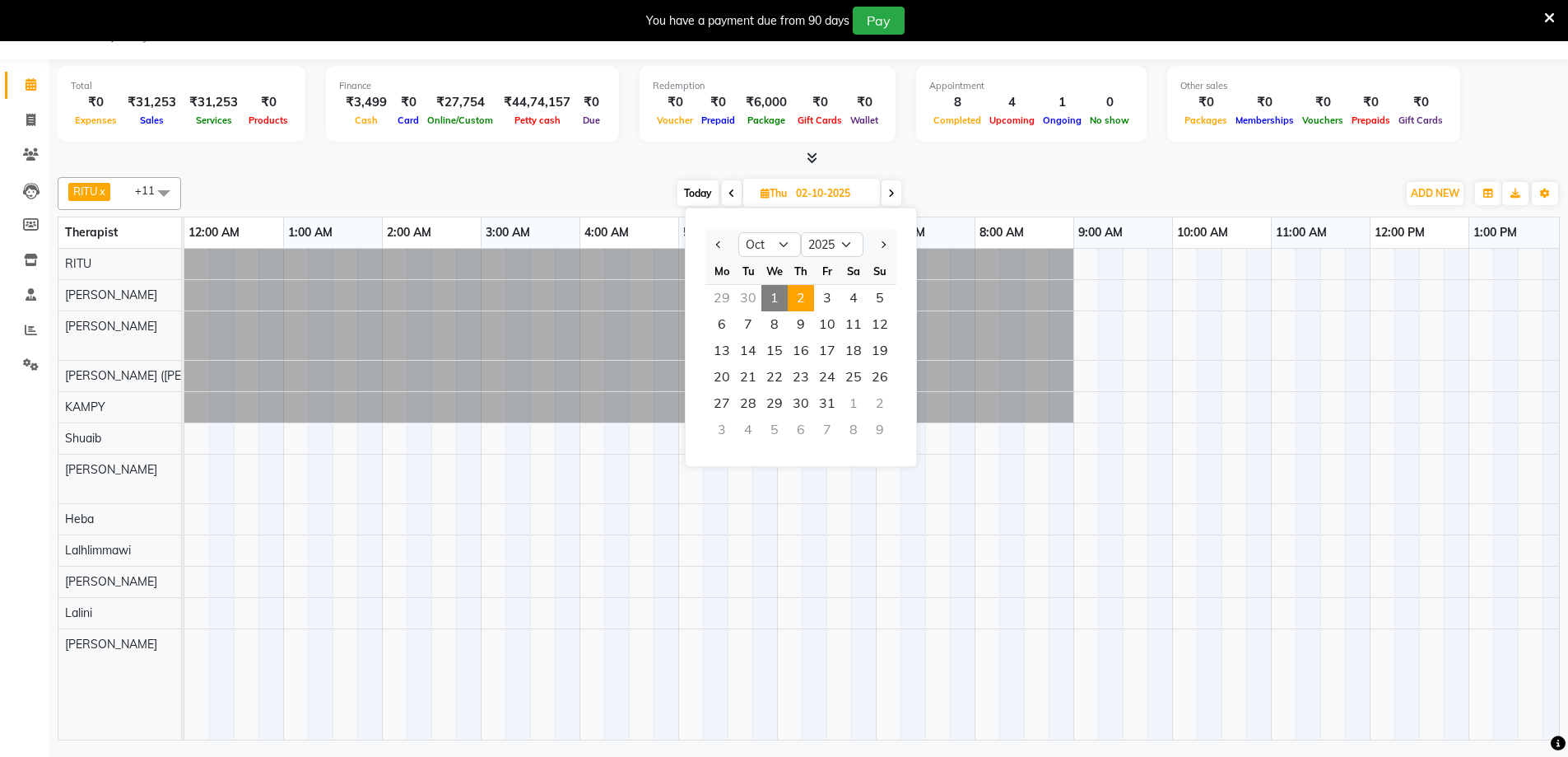
click at [770, 295] on span "1" at bounding box center [774, 298] width 26 height 26
type input "01-10-2025"
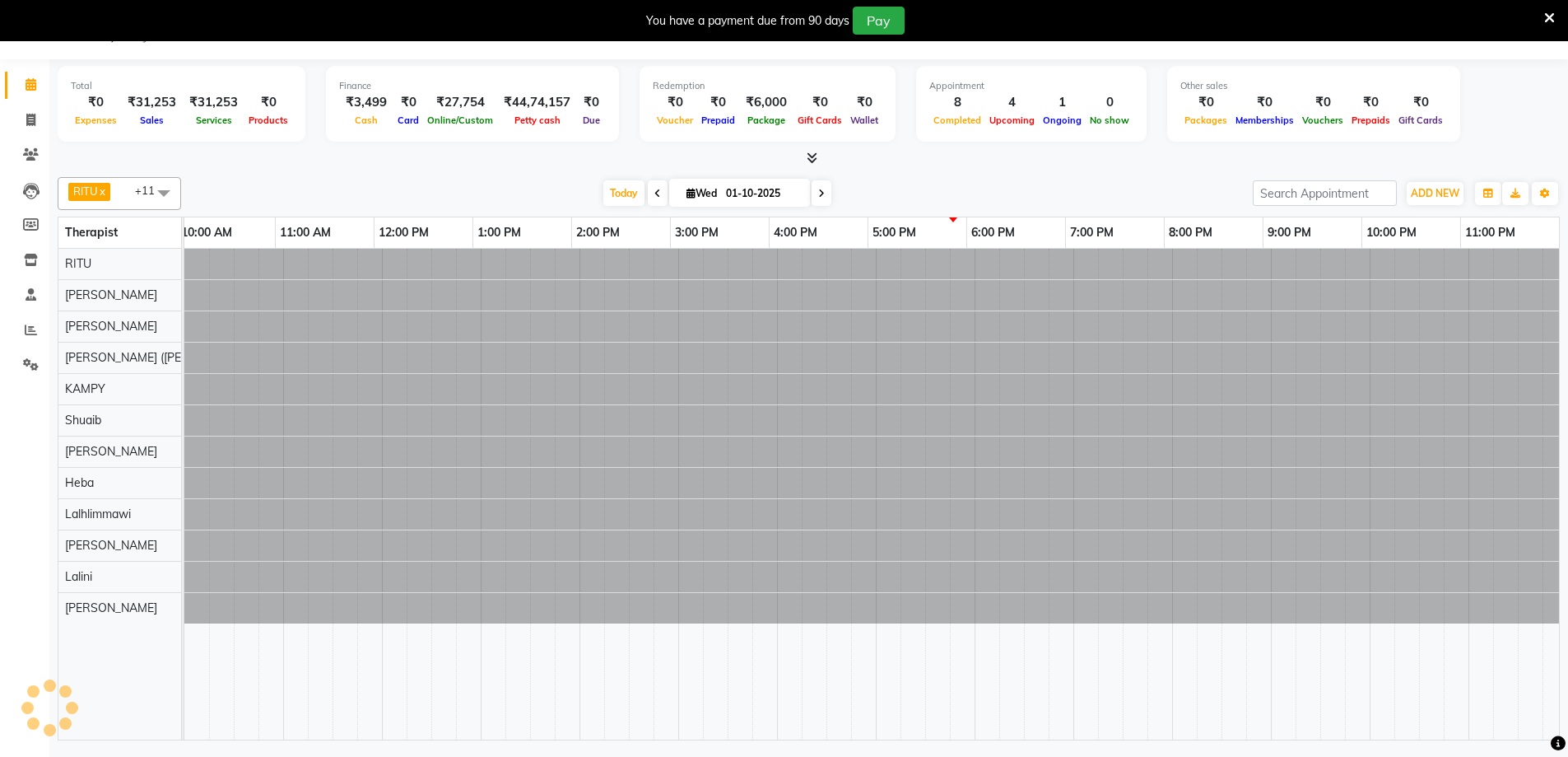
scroll to position [0, 996]
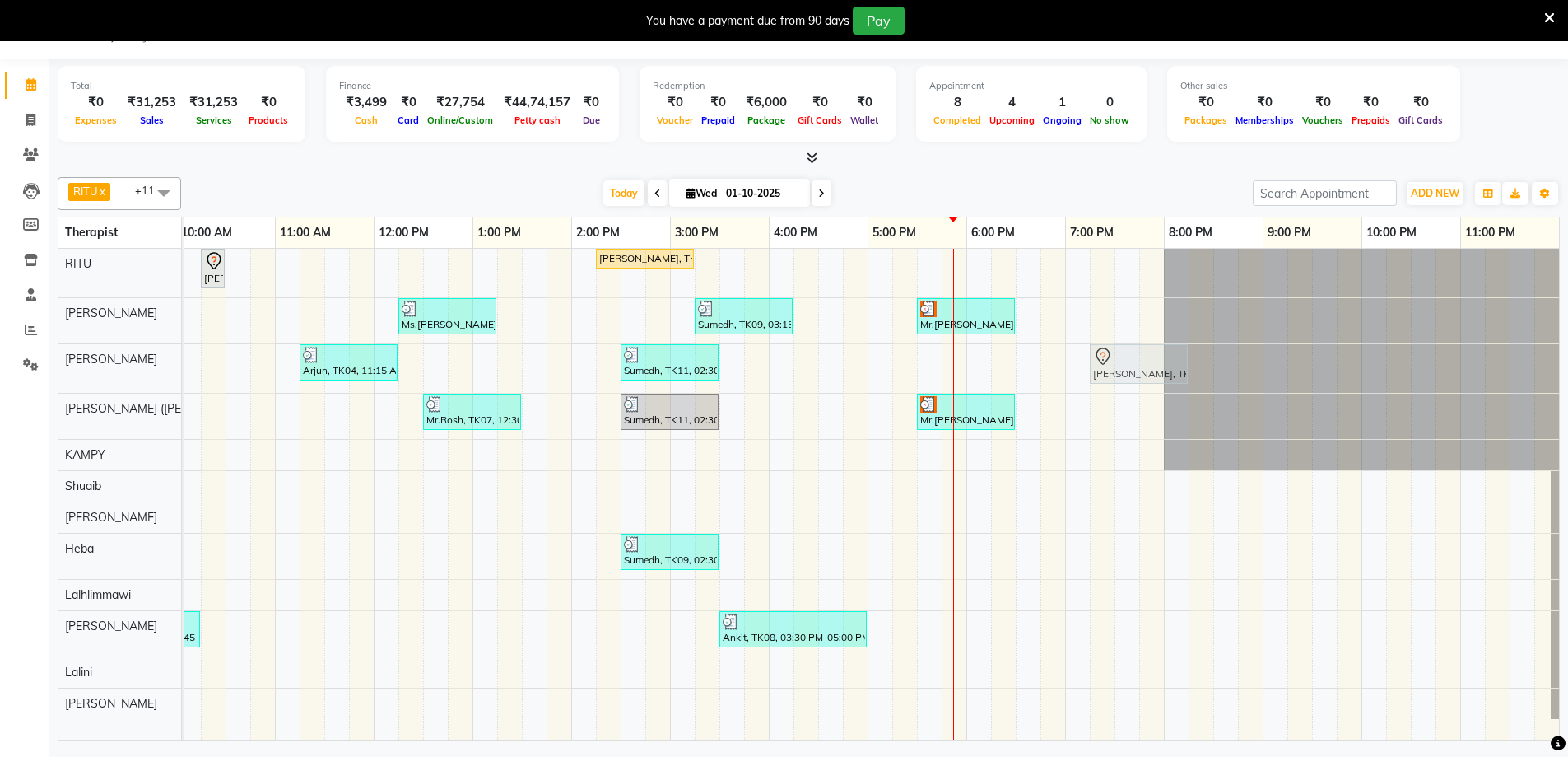
drag, startPoint x: 1177, startPoint y: 351, endPoint x: 1094, endPoint y: 357, distance: 83.2
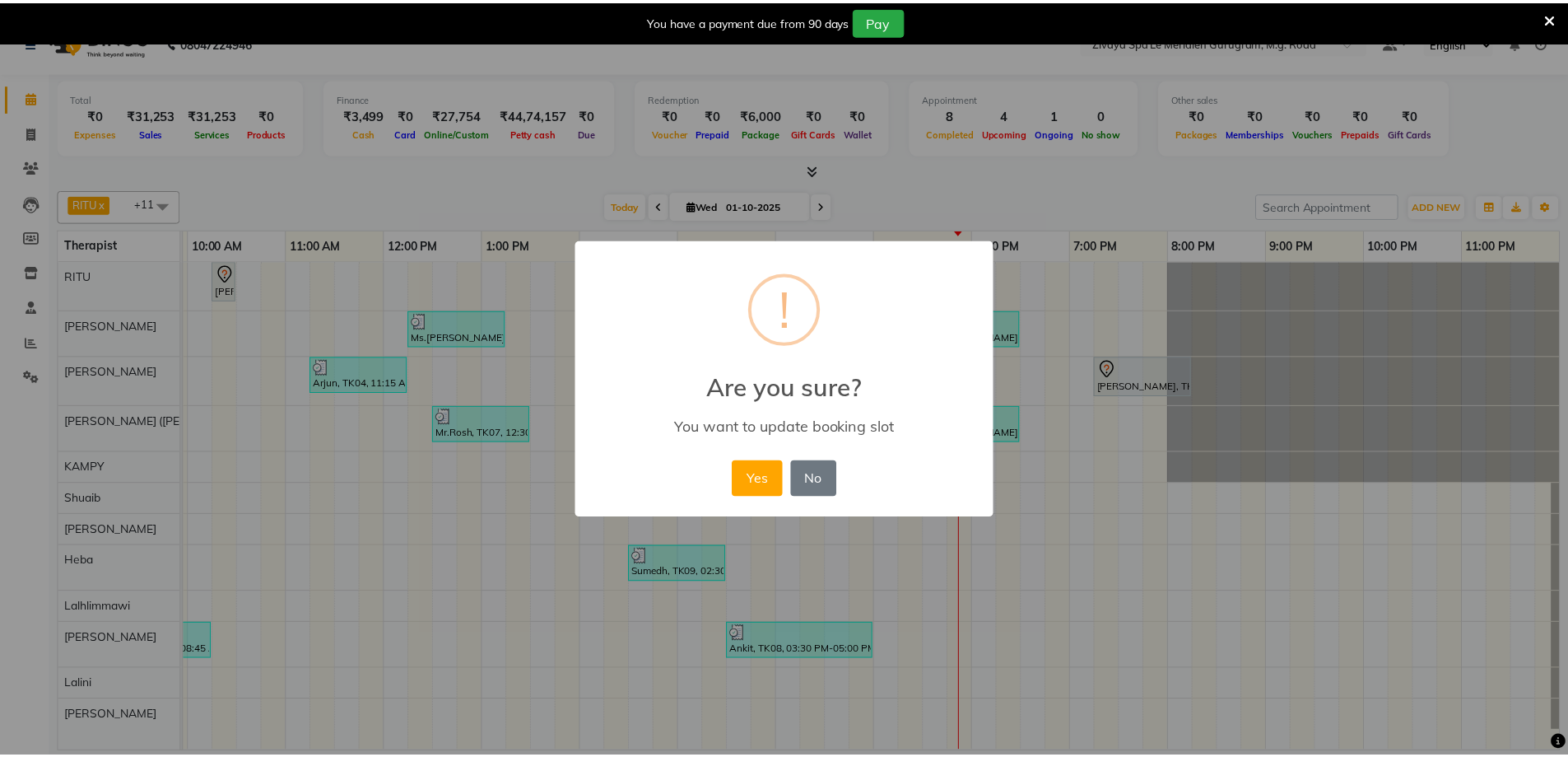
scroll to position [0, 984]
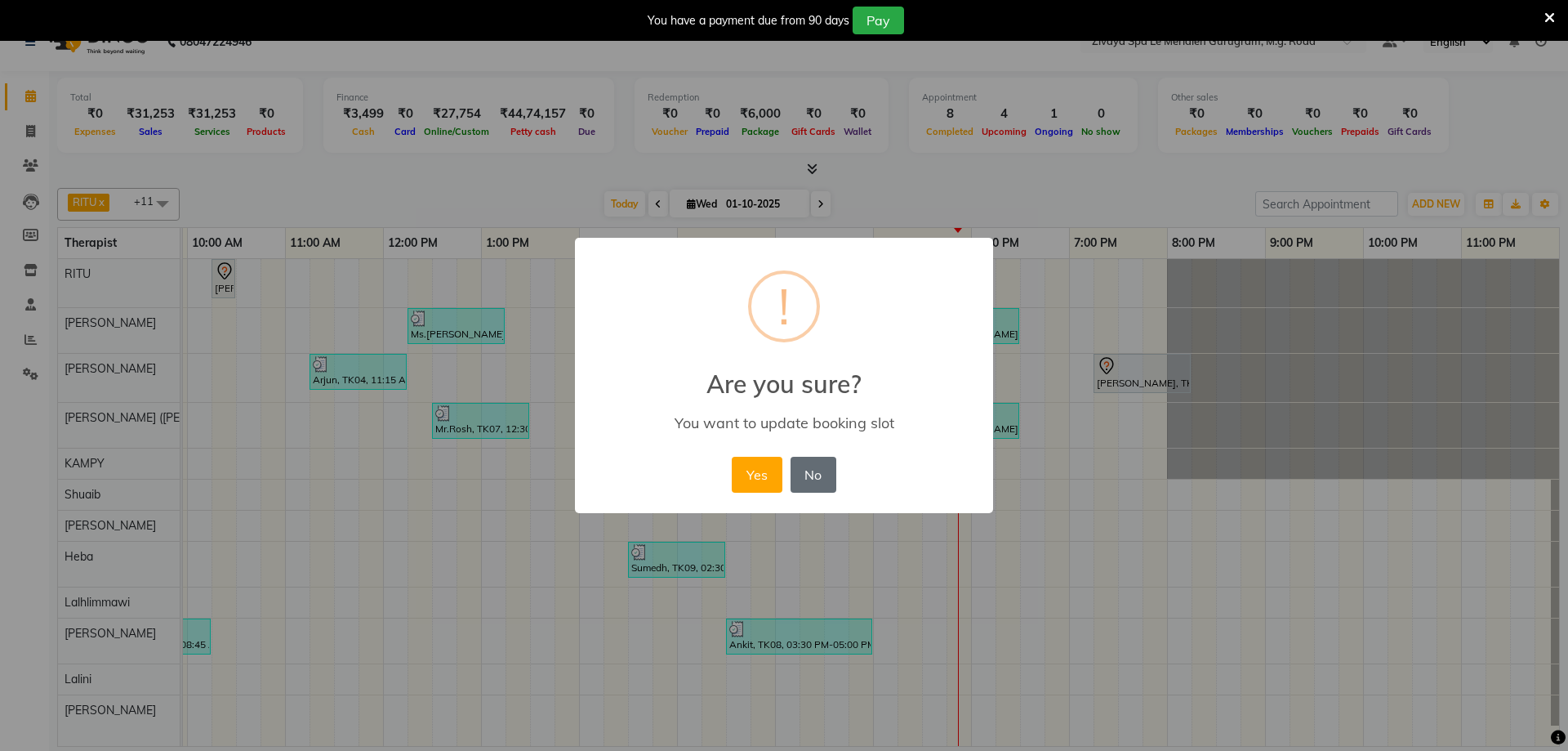
click at [821, 477] on button "No" at bounding box center [813, 475] width 45 height 36
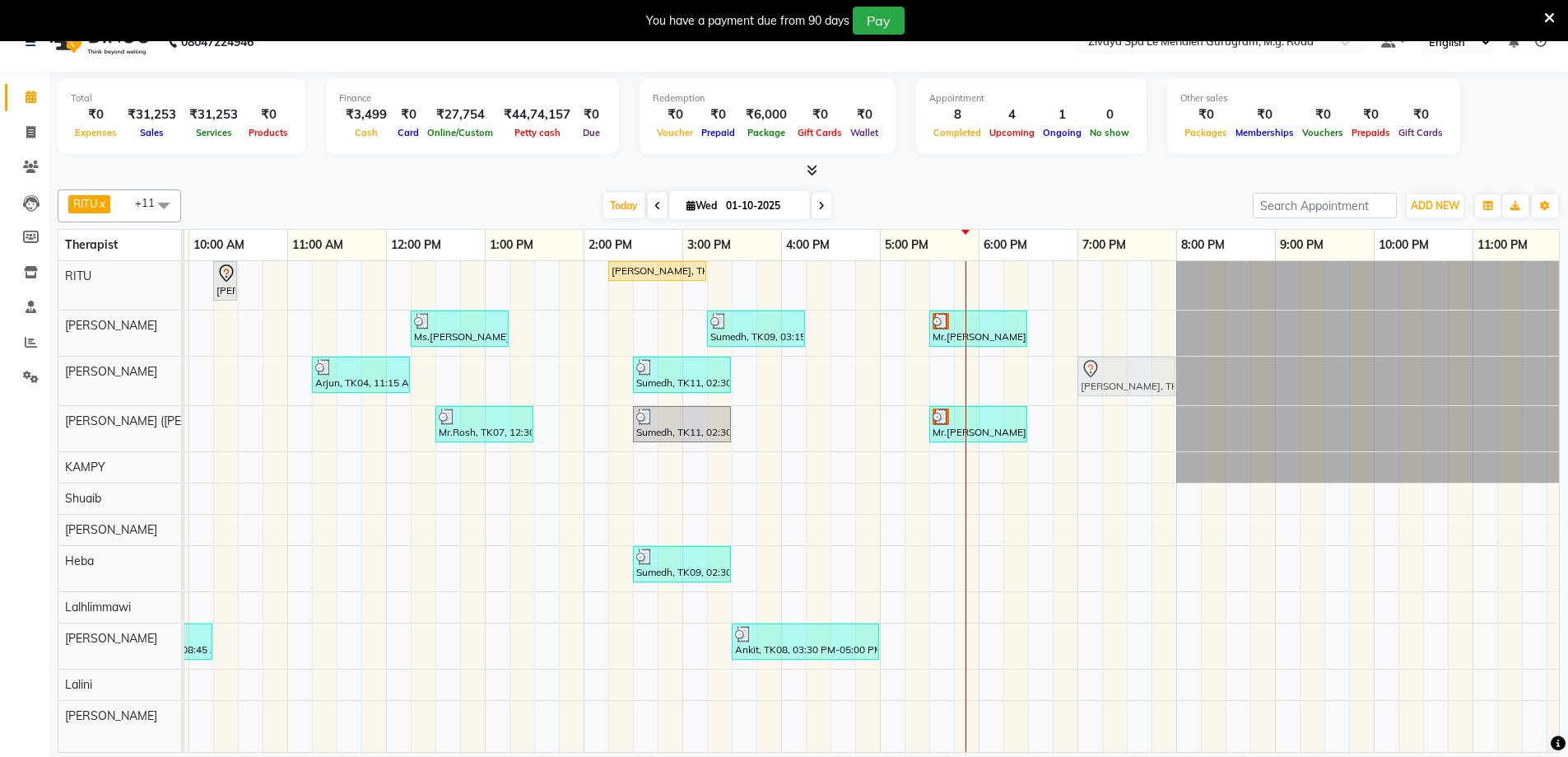
drag, startPoint x: 1195, startPoint y: 363, endPoint x: 1090, endPoint y: 382, distance: 106.7
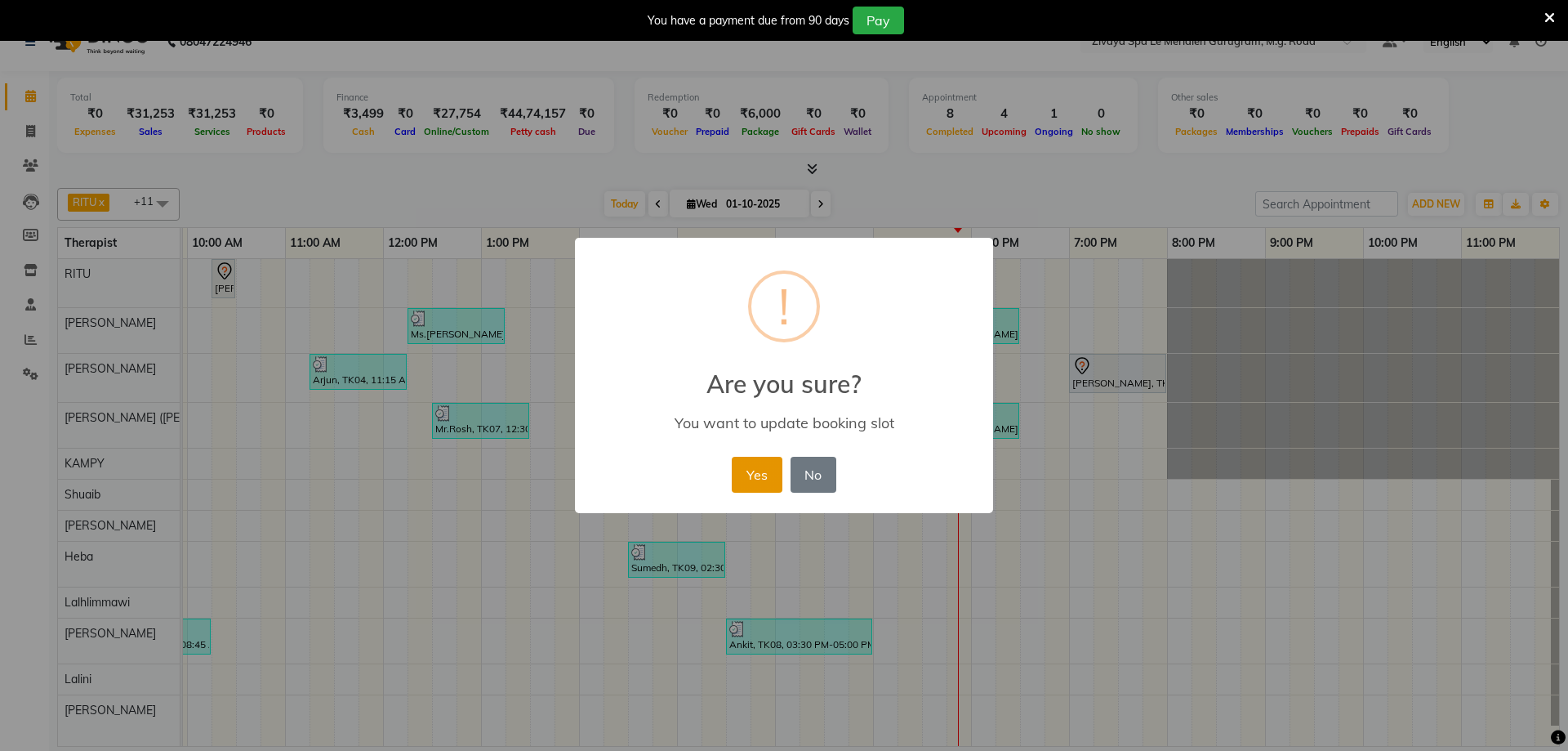
click at [761, 476] on button "Yes" at bounding box center [756, 475] width 50 height 36
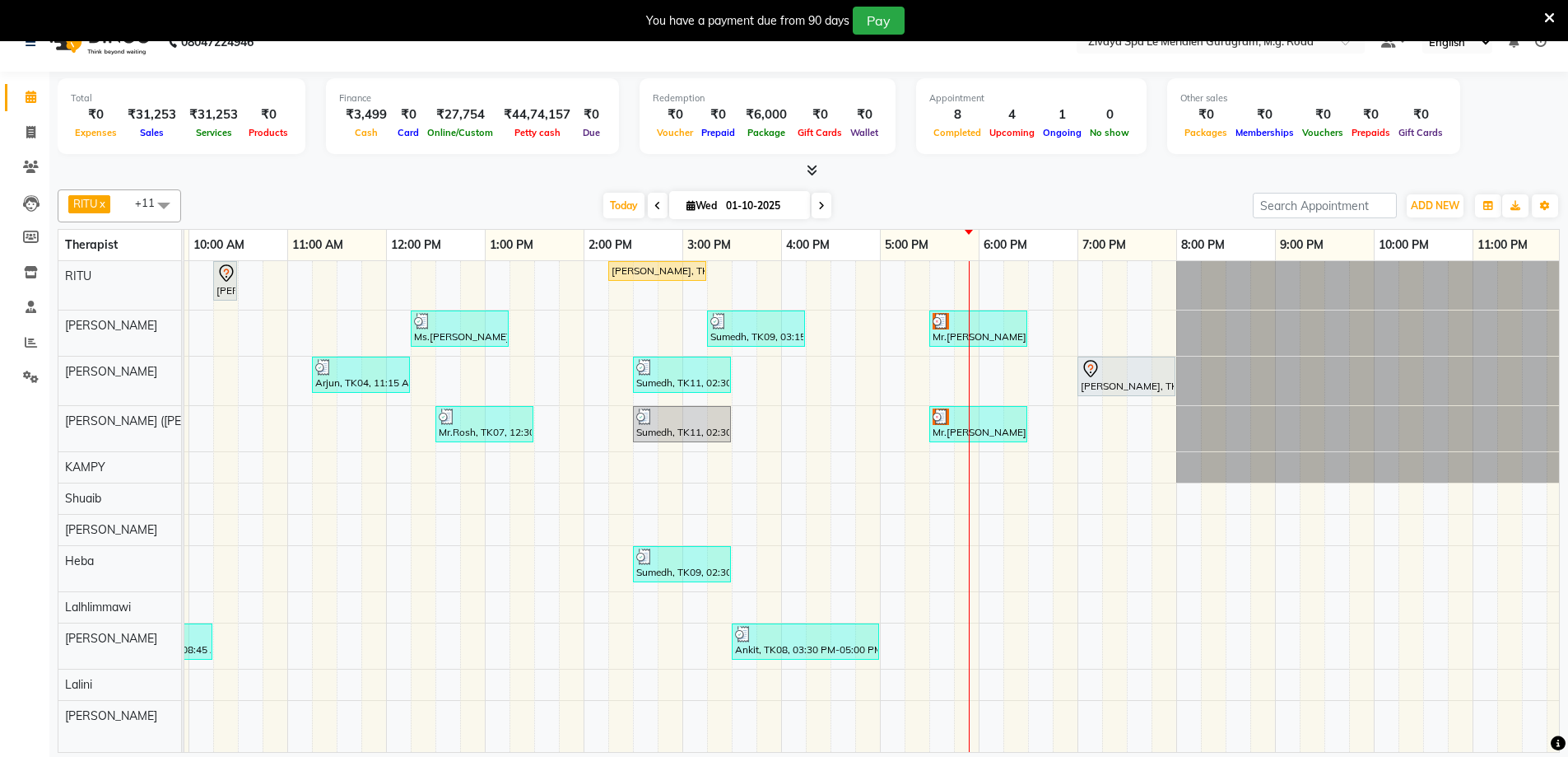
click at [1087, 362] on icon at bounding box center [1089, 368] width 14 height 17
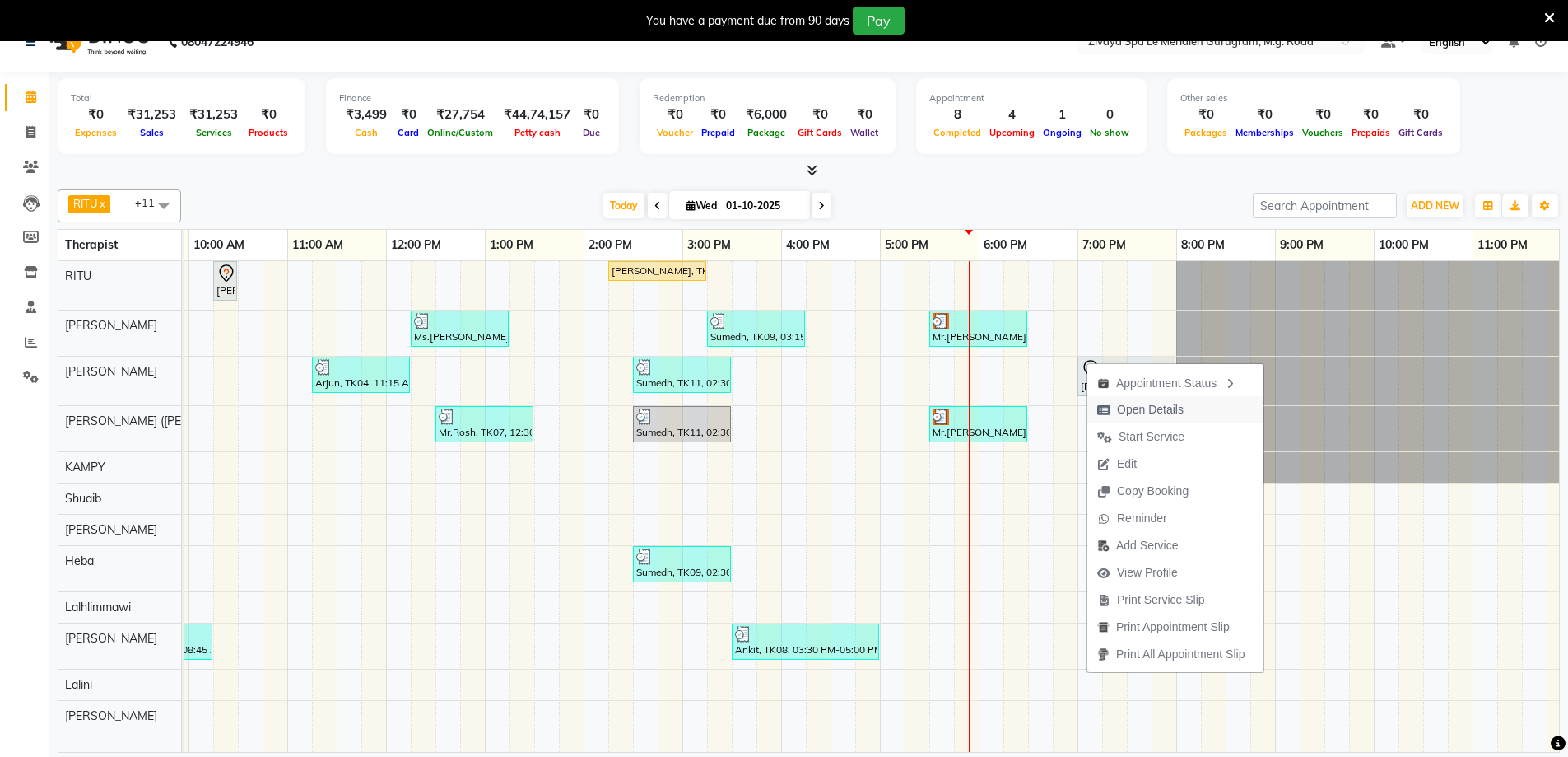
click at [1129, 410] on span "Open Details" at bounding box center [1150, 409] width 67 height 17
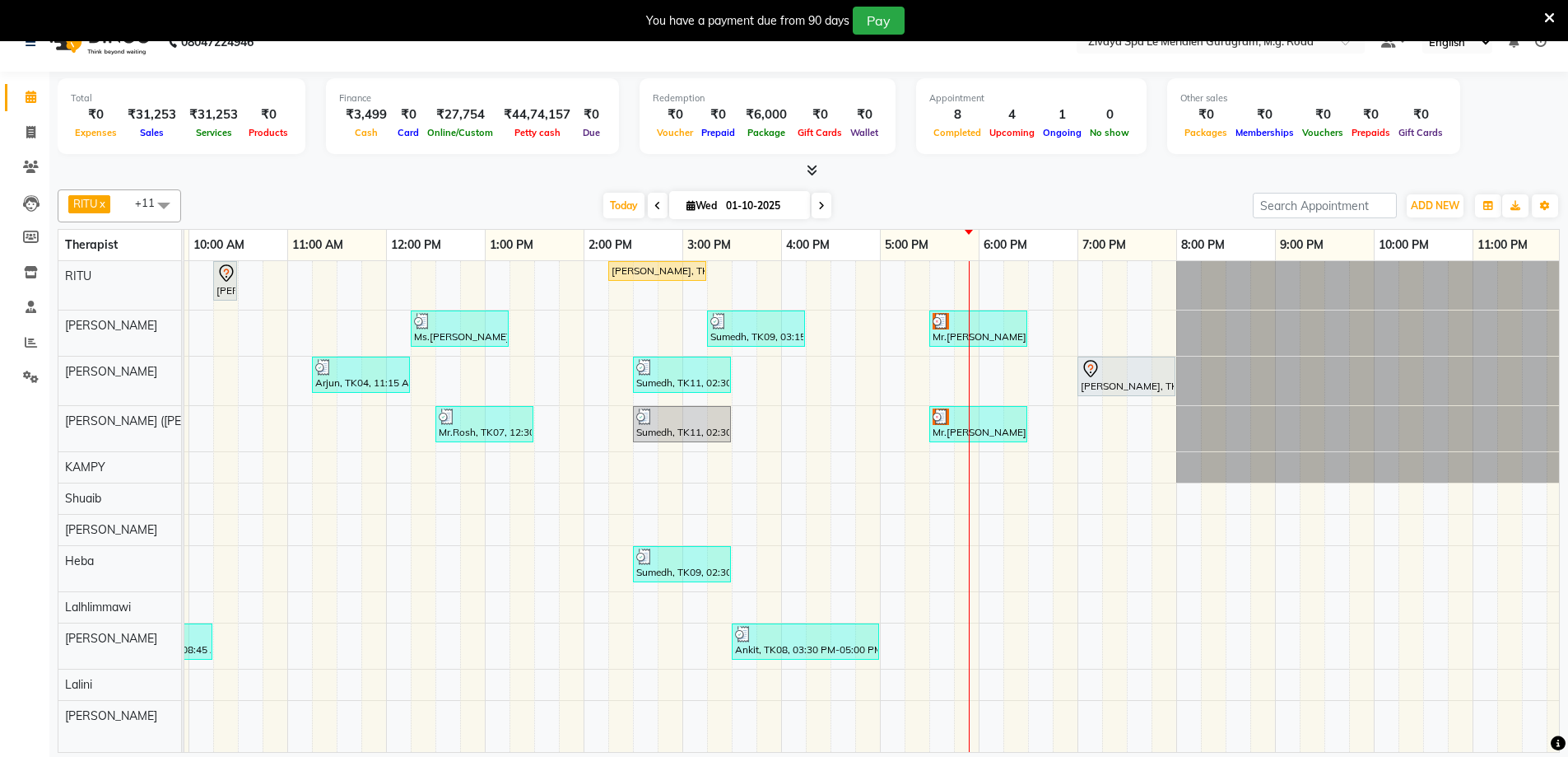
click at [1092, 365] on icon at bounding box center [1091, 366] width 5 height 6
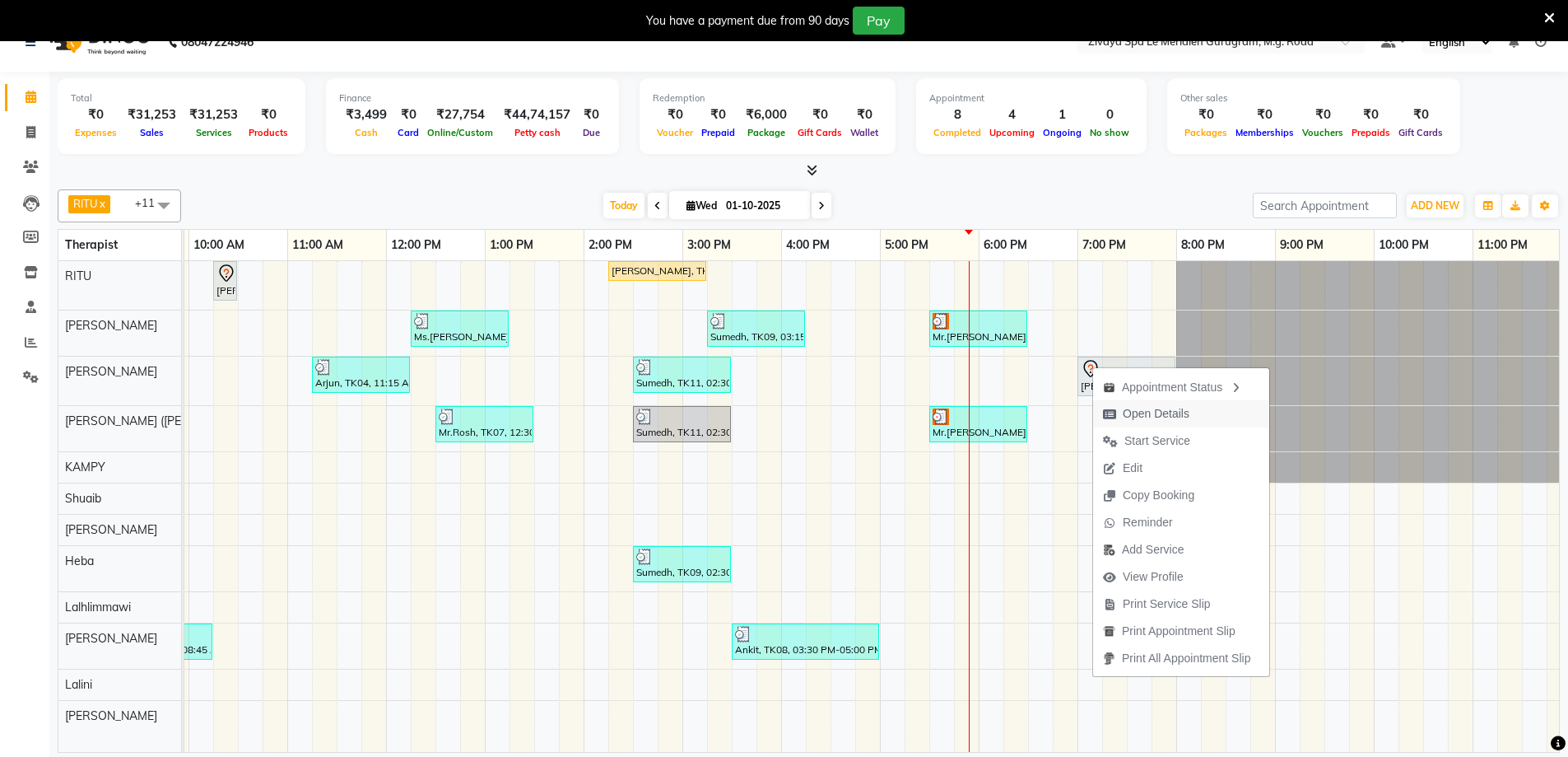
click at [1138, 414] on span "Open Details" at bounding box center [1156, 414] width 67 height 17
select select "7"
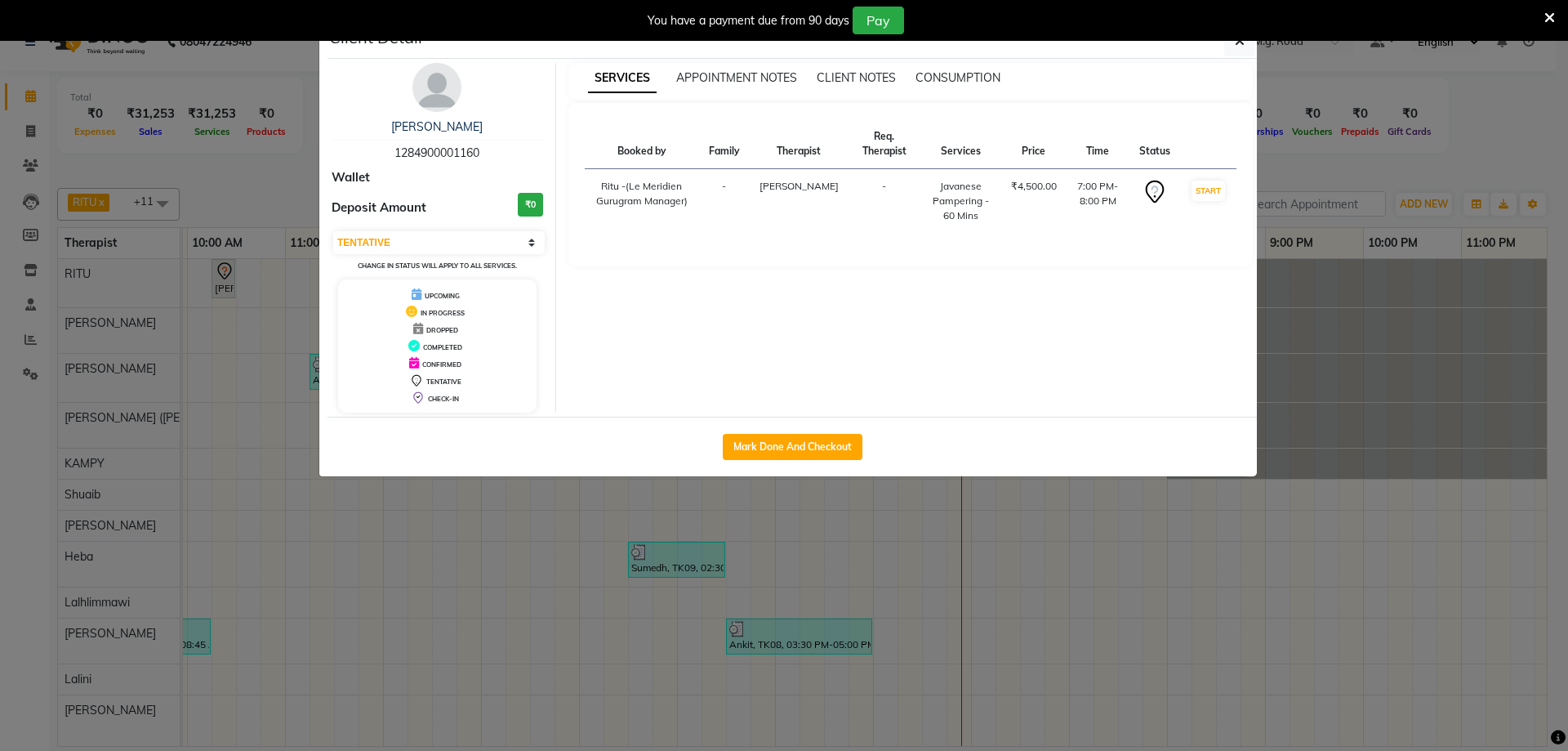
drag, startPoint x: 501, startPoint y: 152, endPoint x: 393, endPoint y: 154, distance: 108.0
click at [393, 154] on div "[PERSON_NAME] 1284900001160" at bounding box center [438, 140] width 212 height 43
copy span "1284900001160"
click at [1244, 52] on button "button" at bounding box center [1239, 41] width 31 height 31
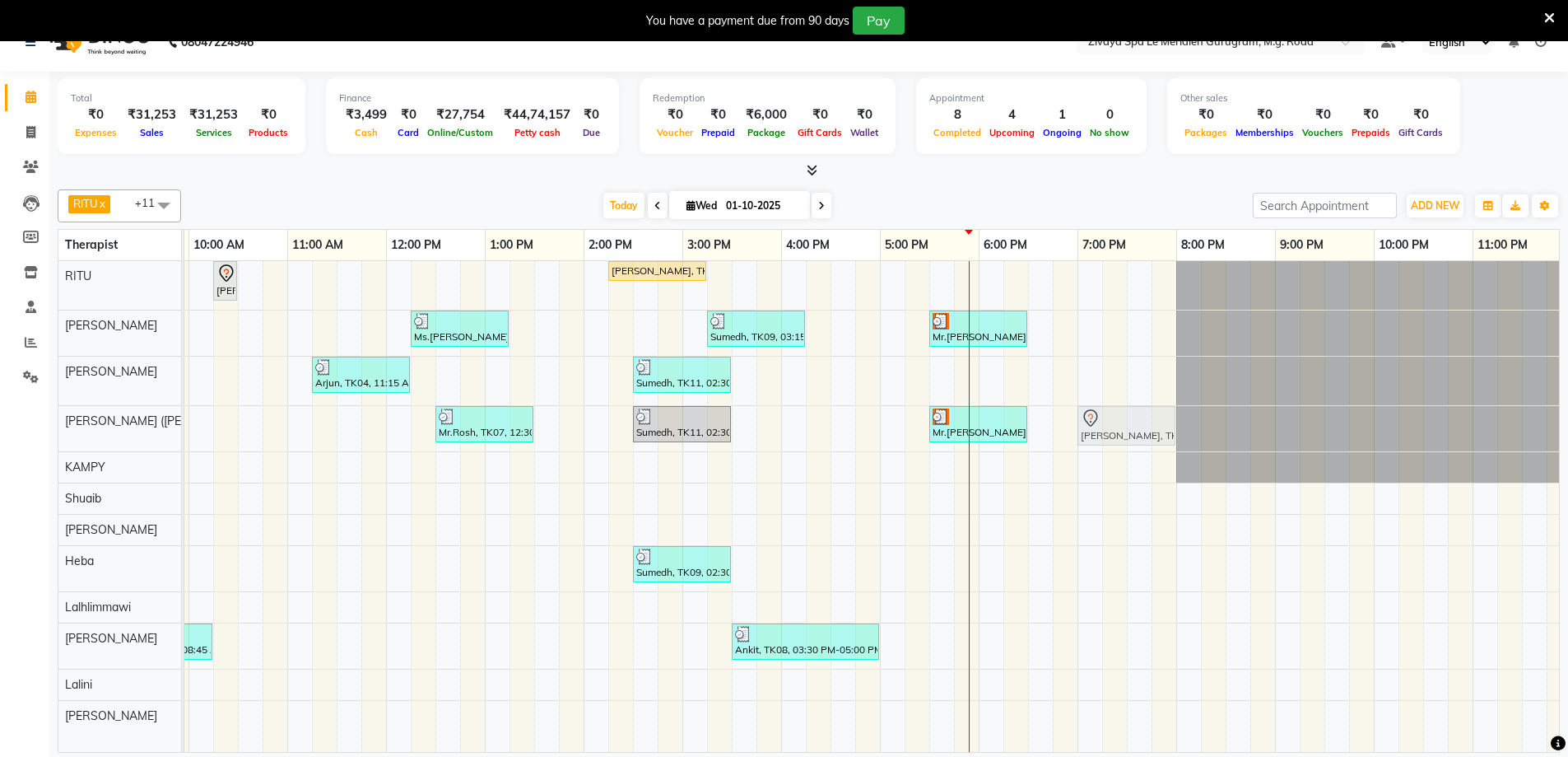
drag, startPoint x: 1091, startPoint y: 371, endPoint x: 1089, endPoint y: 437, distance: 66.0
click at [1091, 422] on tbody "[PERSON_NAME], TK01, 10:15 AM-10:30 AM, Javanese Pampering - 60 Mins [PERSON_NA…" at bounding box center [386, 496] width 2372 height 470
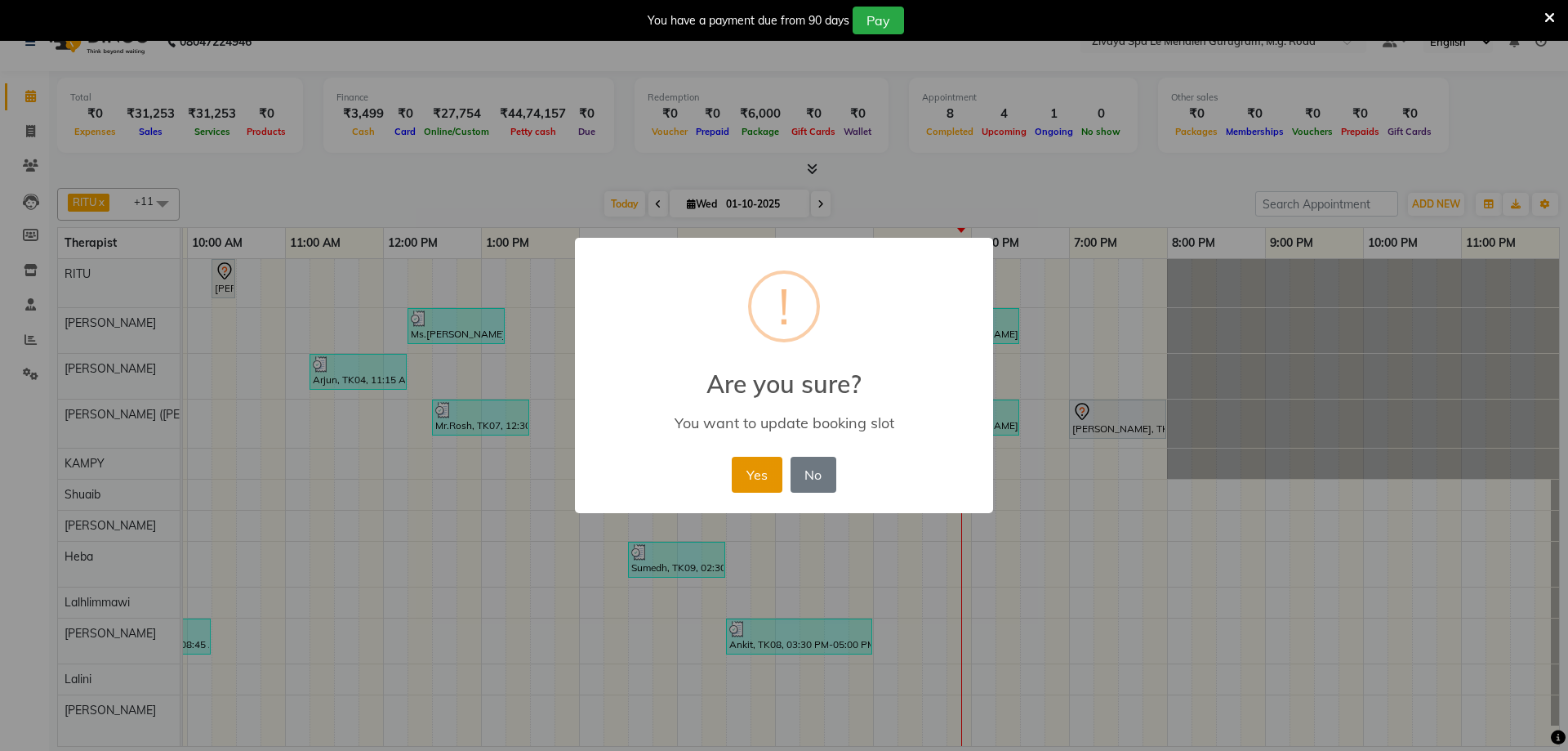
click at [759, 475] on button "Yes" at bounding box center [756, 475] width 50 height 36
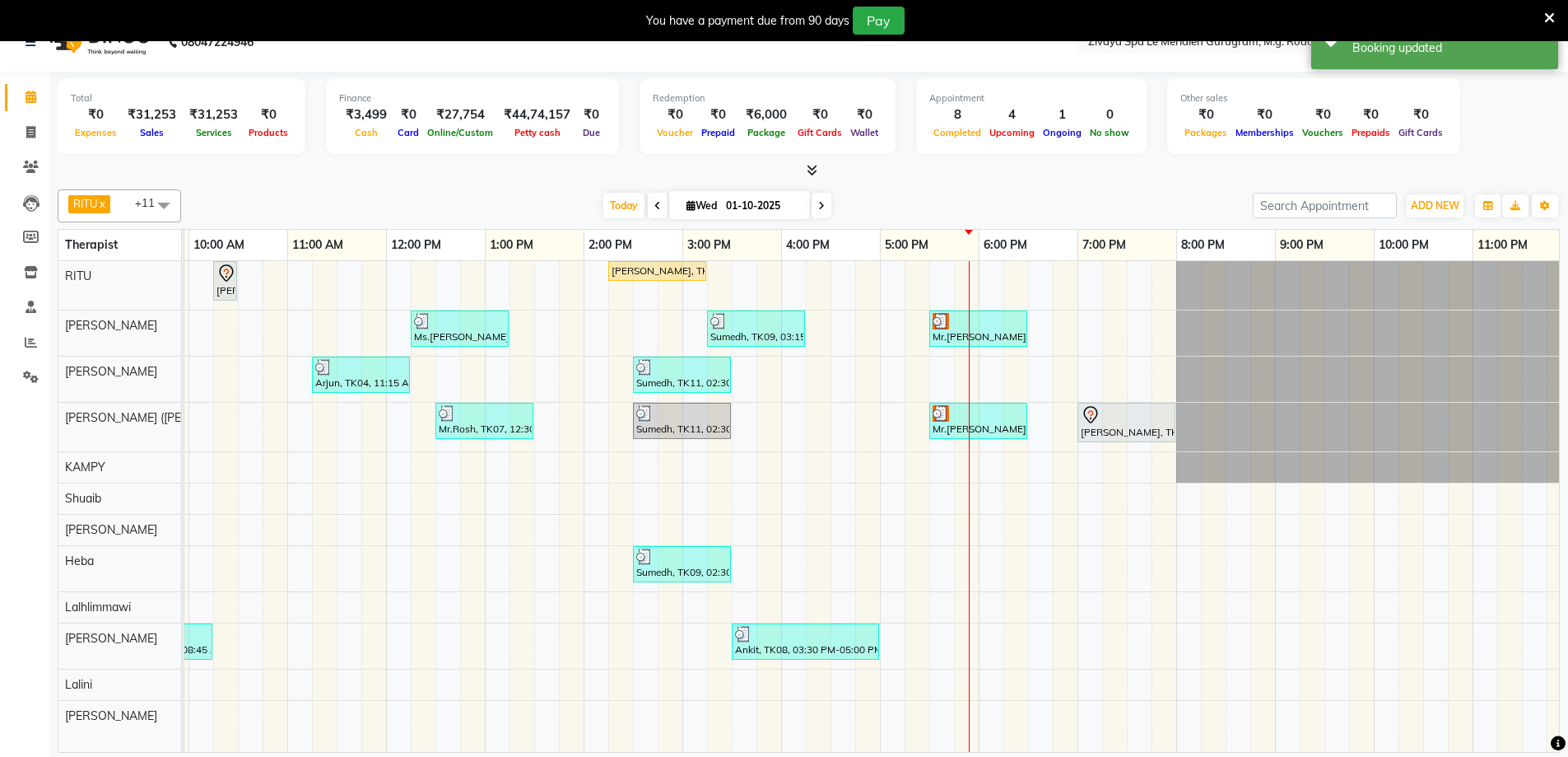
click at [1088, 322] on div "[PERSON_NAME], TK01, 10:15 AM-10:30 AM, Javanese Pampering - 60 Mins [PERSON_NA…" at bounding box center [386, 506] width 2372 height 490
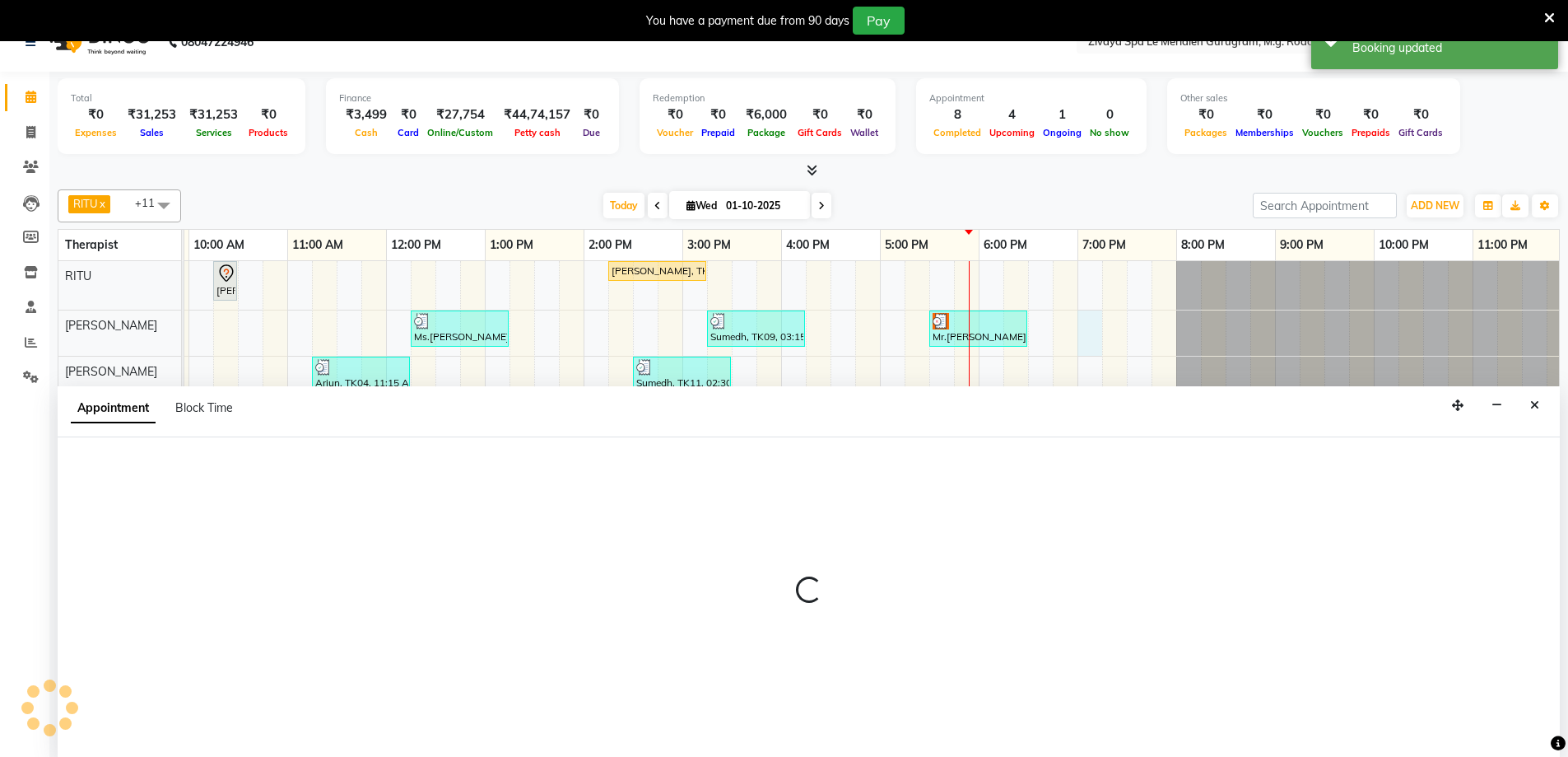
scroll to position [41, 0]
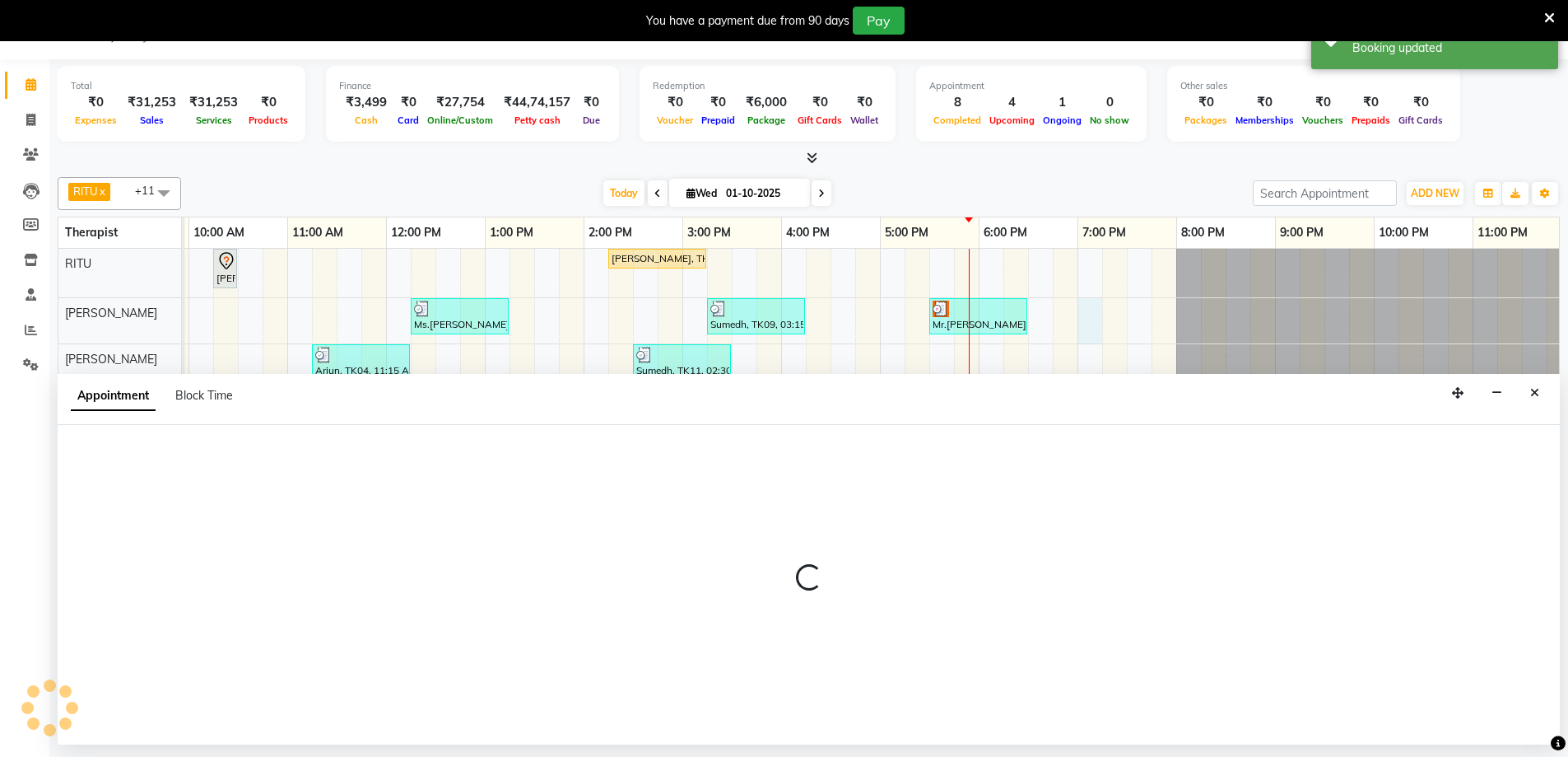
select select "49507"
select select "1140"
select select "tentative"
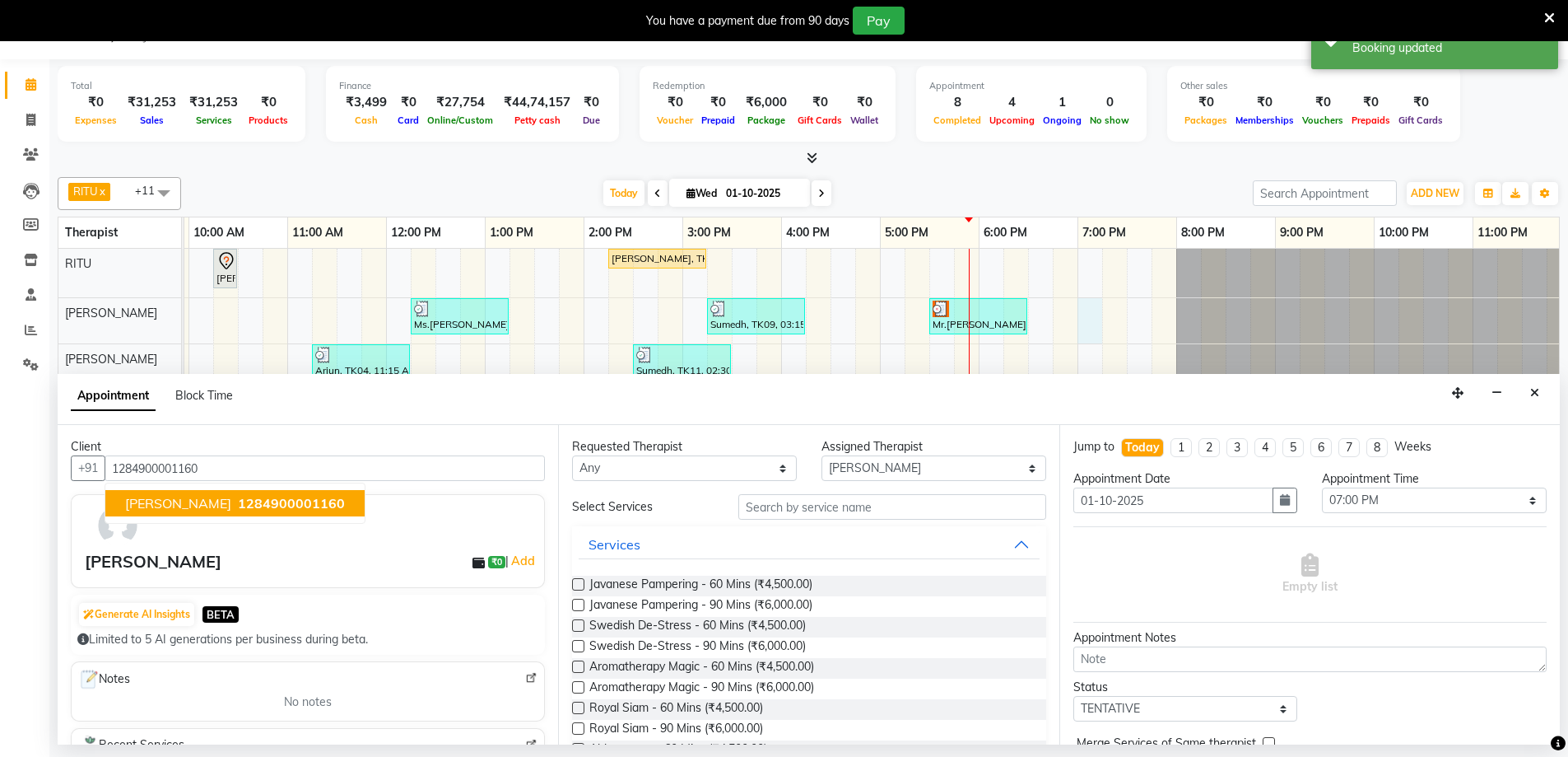
click at [238, 502] on span "1284900001160" at bounding box center [291, 503] width 107 height 16
type input "1284900001160"
click at [573, 584] on label at bounding box center [579, 584] width 13 height 13
click at [573, 584] on input "checkbox" at bounding box center [578, 586] width 11 height 11
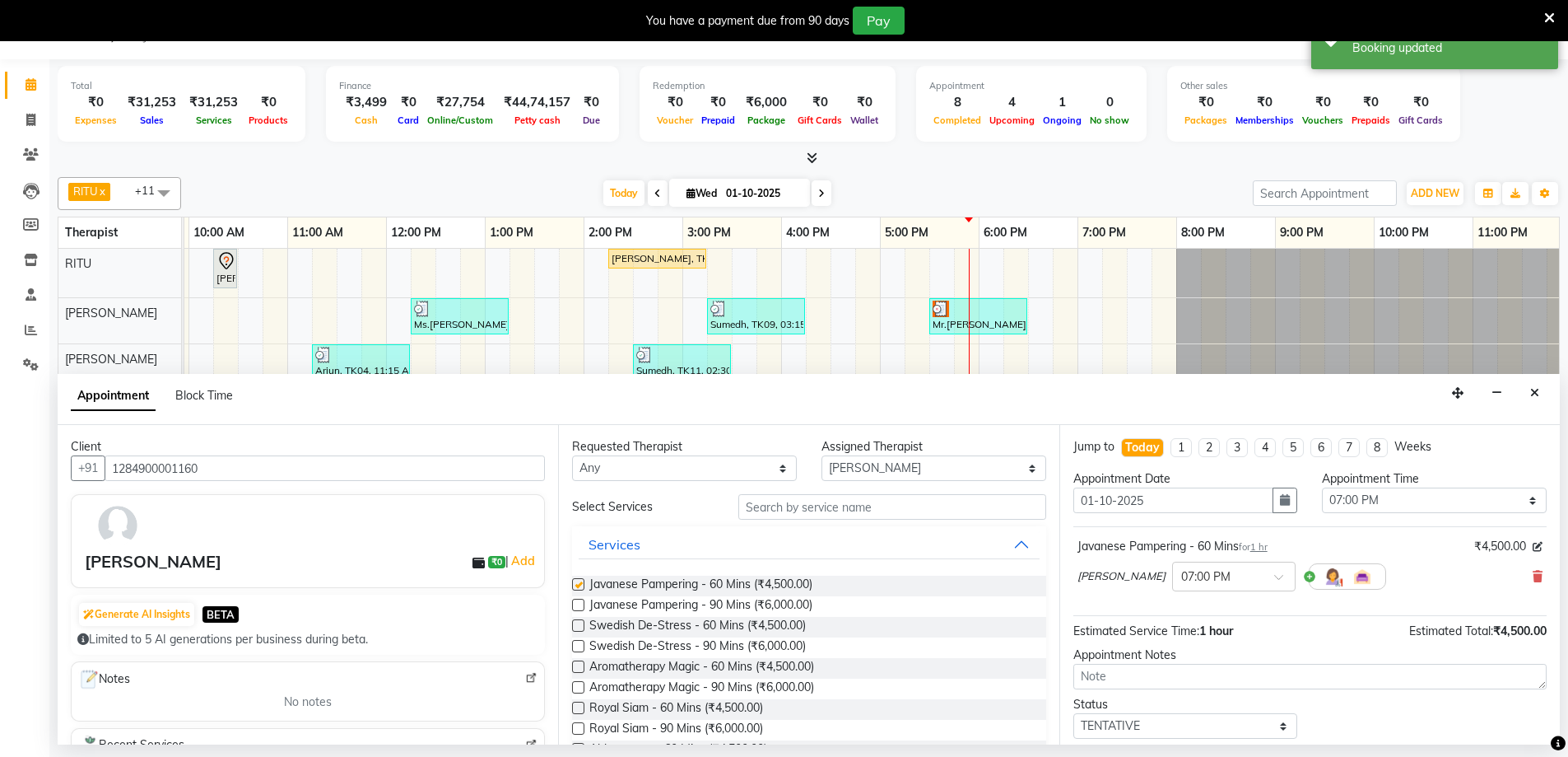
checkbox input "false"
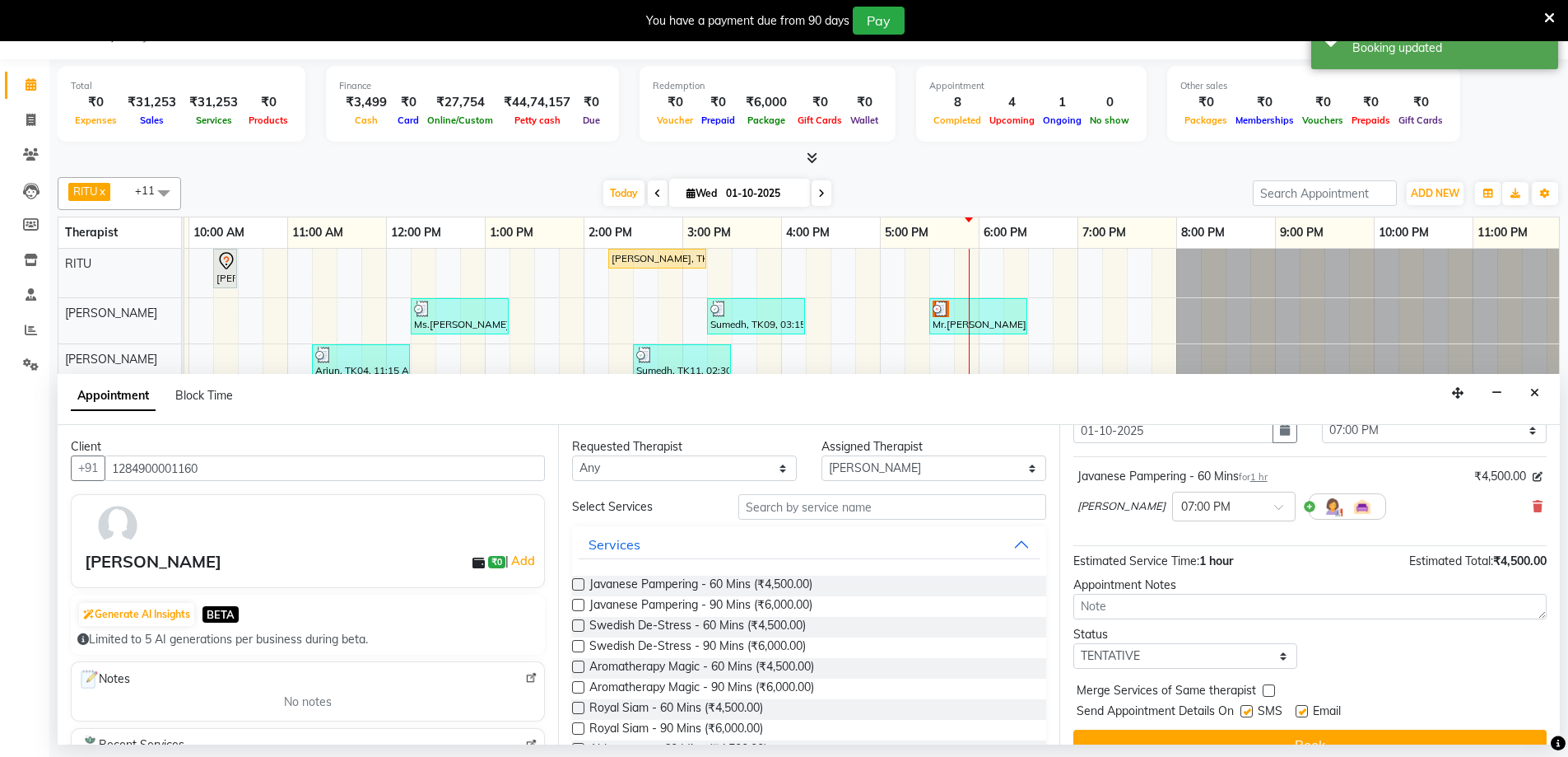
scroll to position [98, 0]
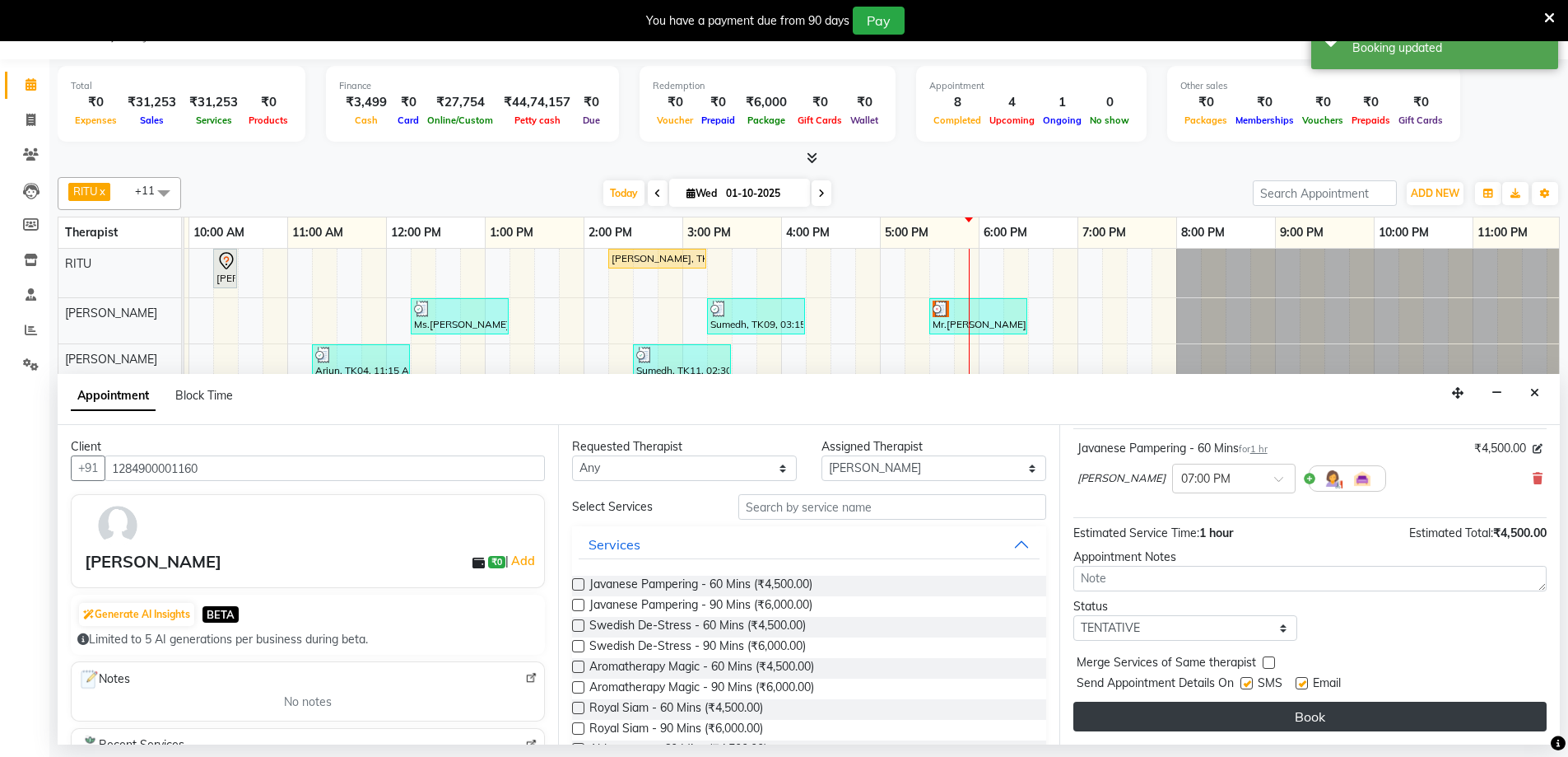
click at [1238, 711] on button "Book" at bounding box center [1310, 716] width 473 height 29
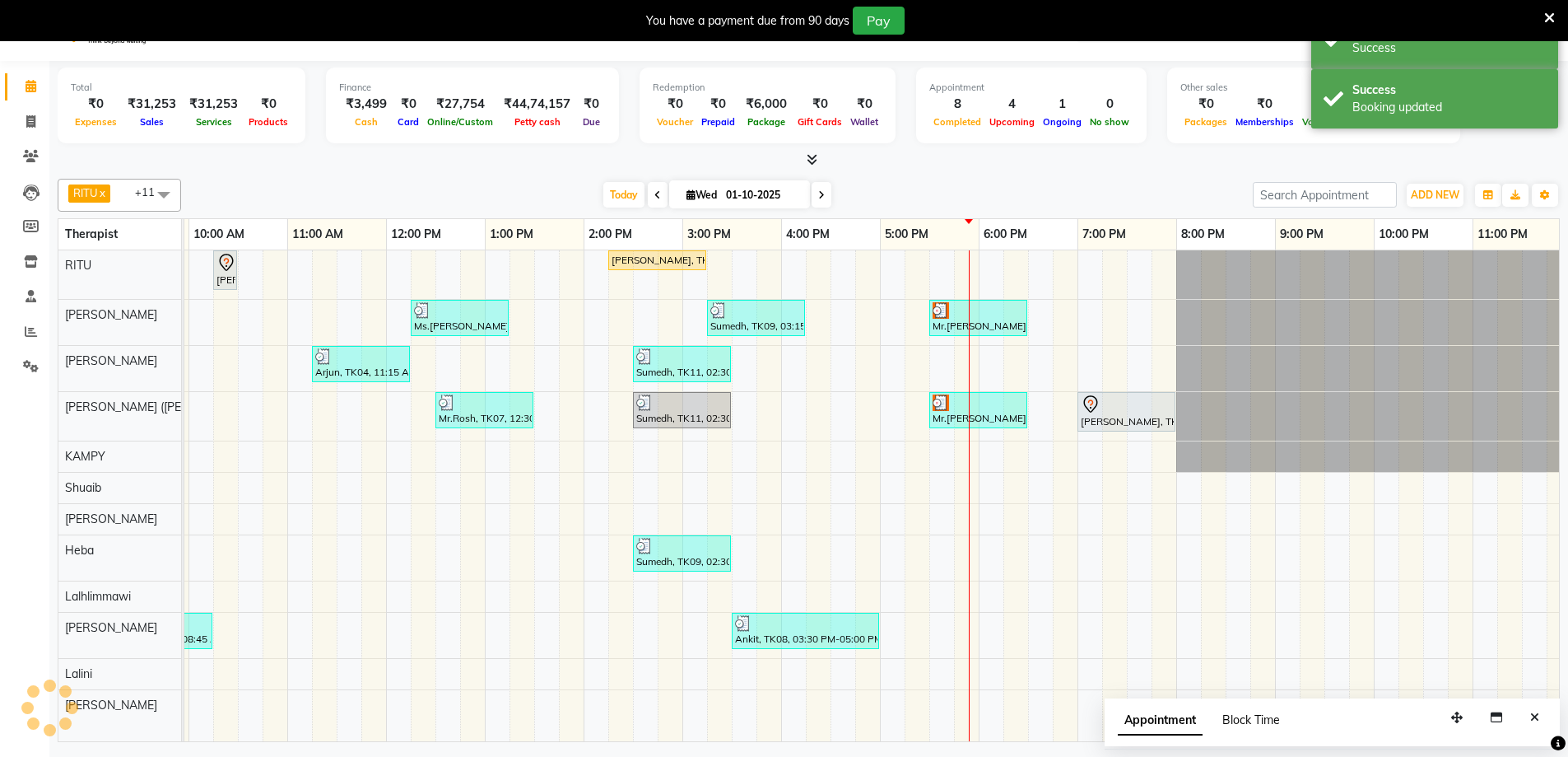
scroll to position [0, 0]
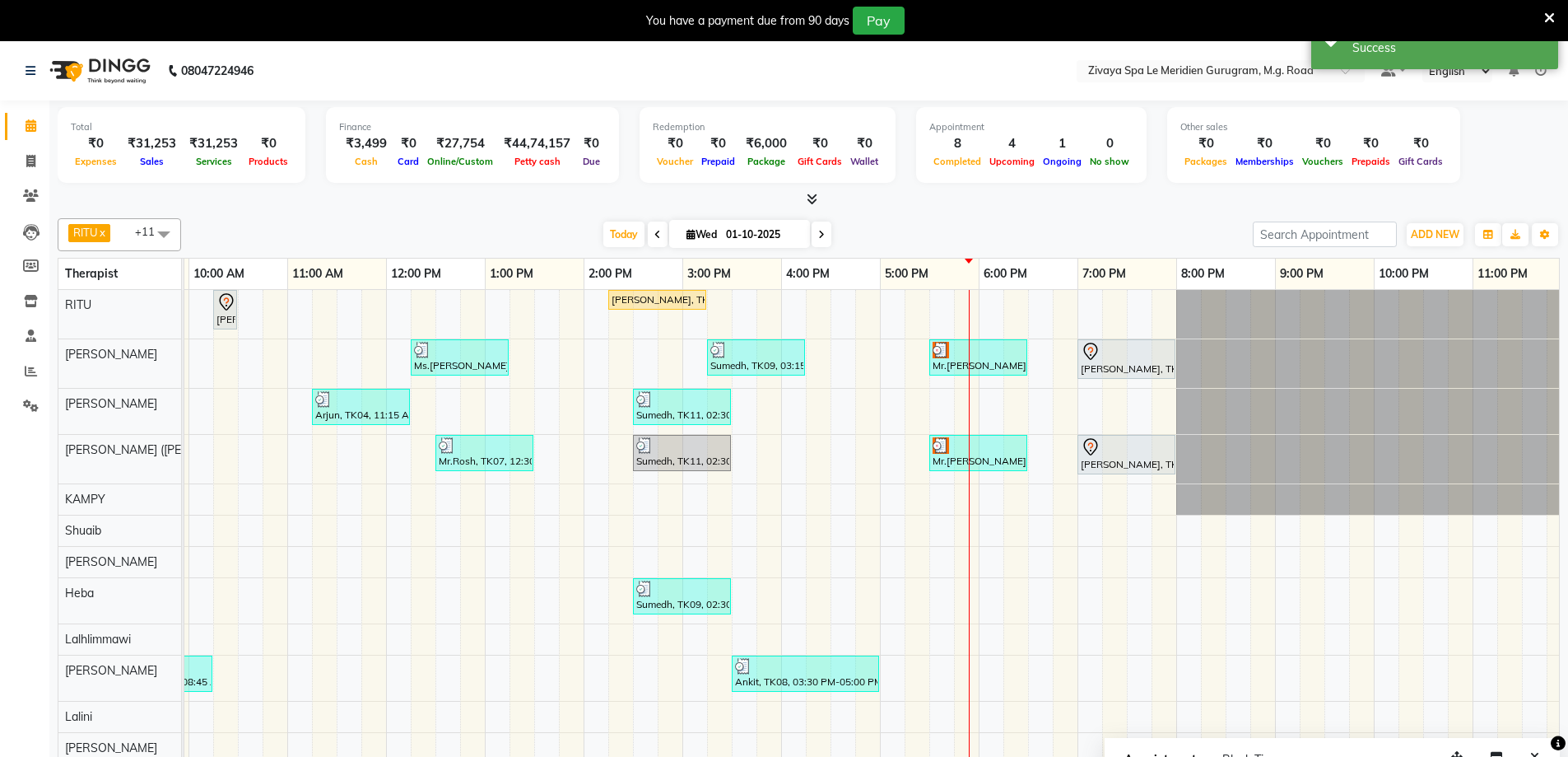
click at [938, 355] on img at bounding box center [941, 350] width 16 height 16
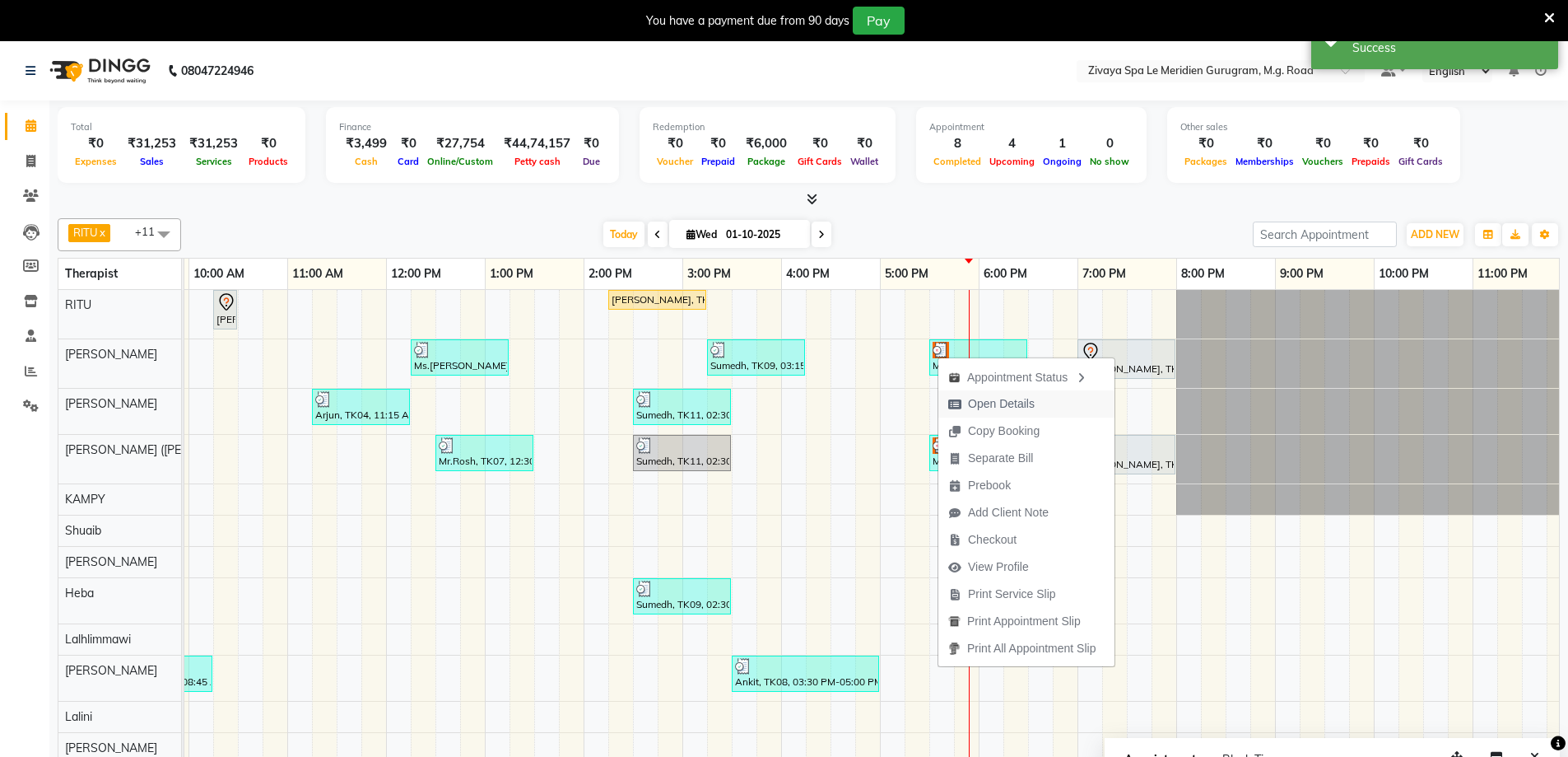
click at [967, 401] on span "Open Details" at bounding box center [992, 404] width 106 height 27
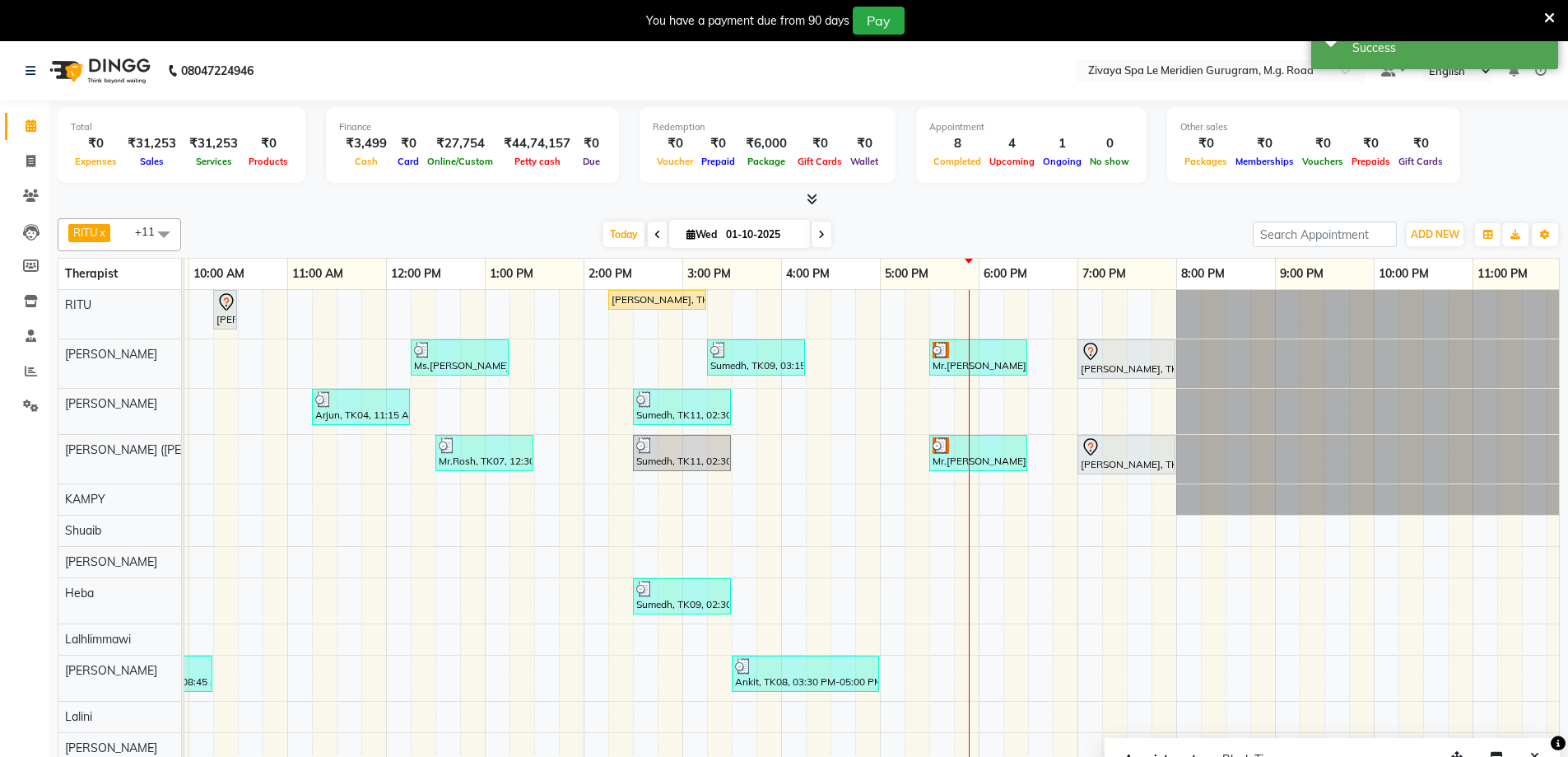
click at [939, 349] on img at bounding box center [941, 350] width 16 height 16
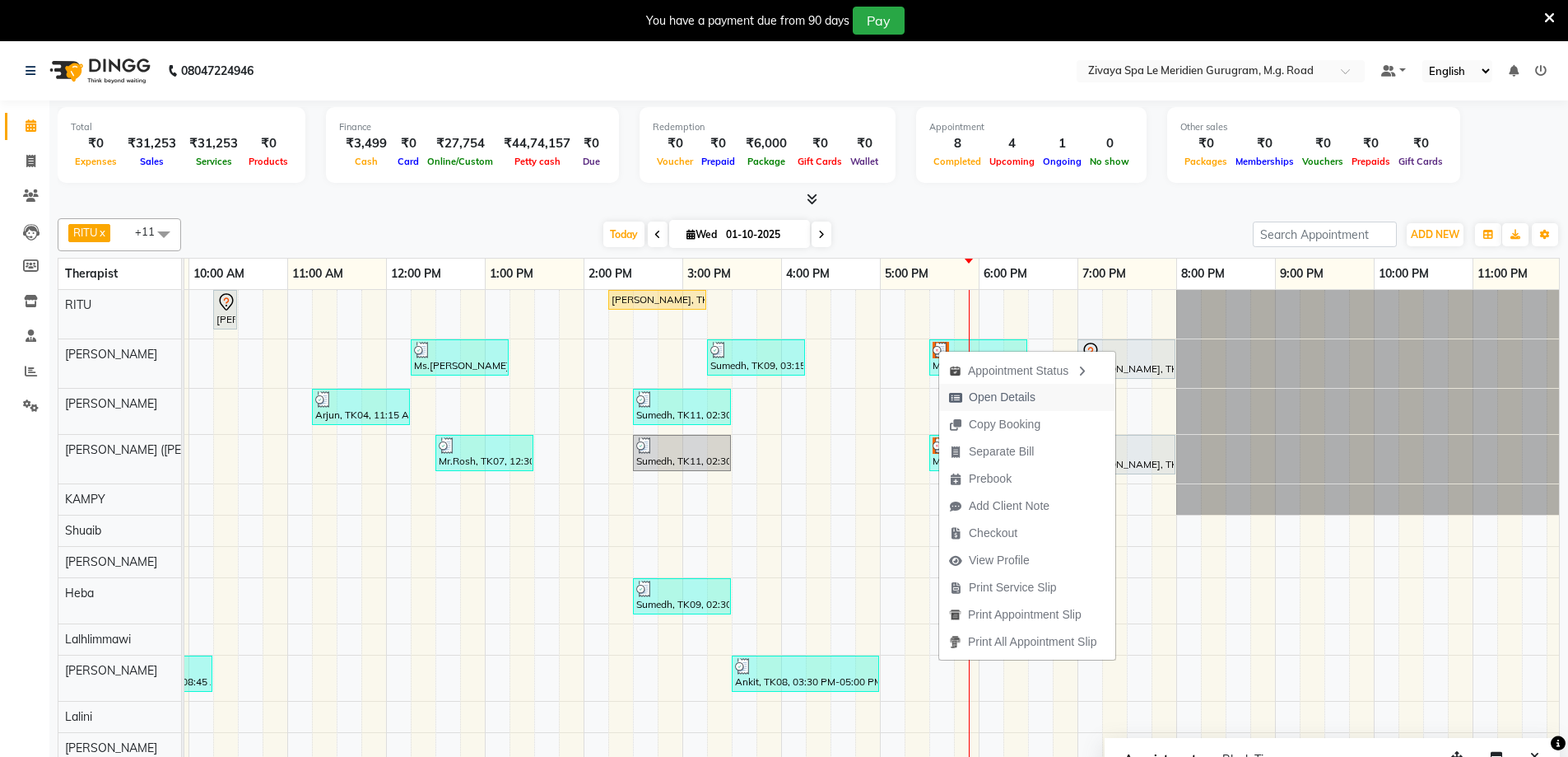
click at [959, 392] on icon "button" at bounding box center [956, 397] width 13 height 12
select select "3"
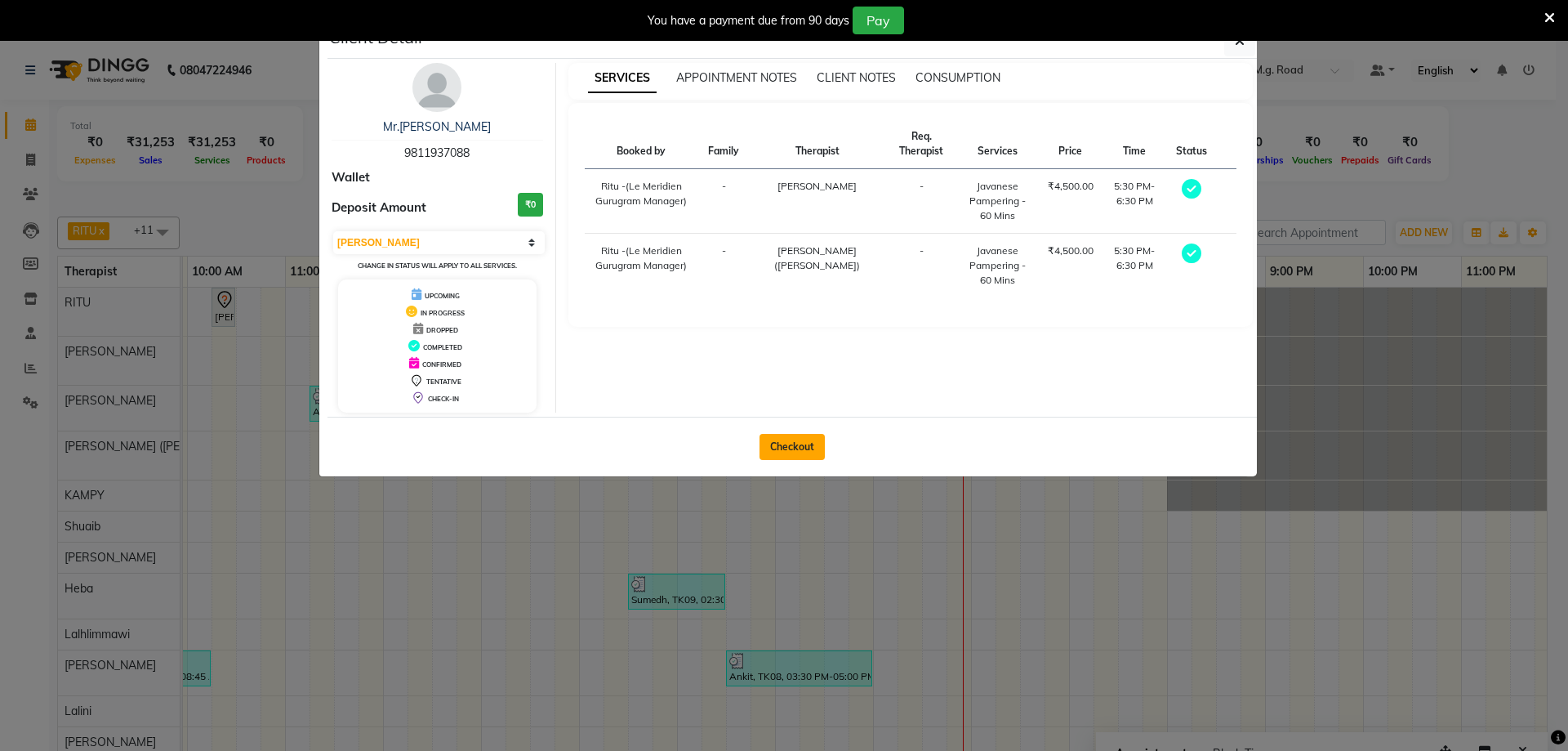
click at [824, 452] on button "Checkout" at bounding box center [792, 447] width 65 height 26
select select "service"
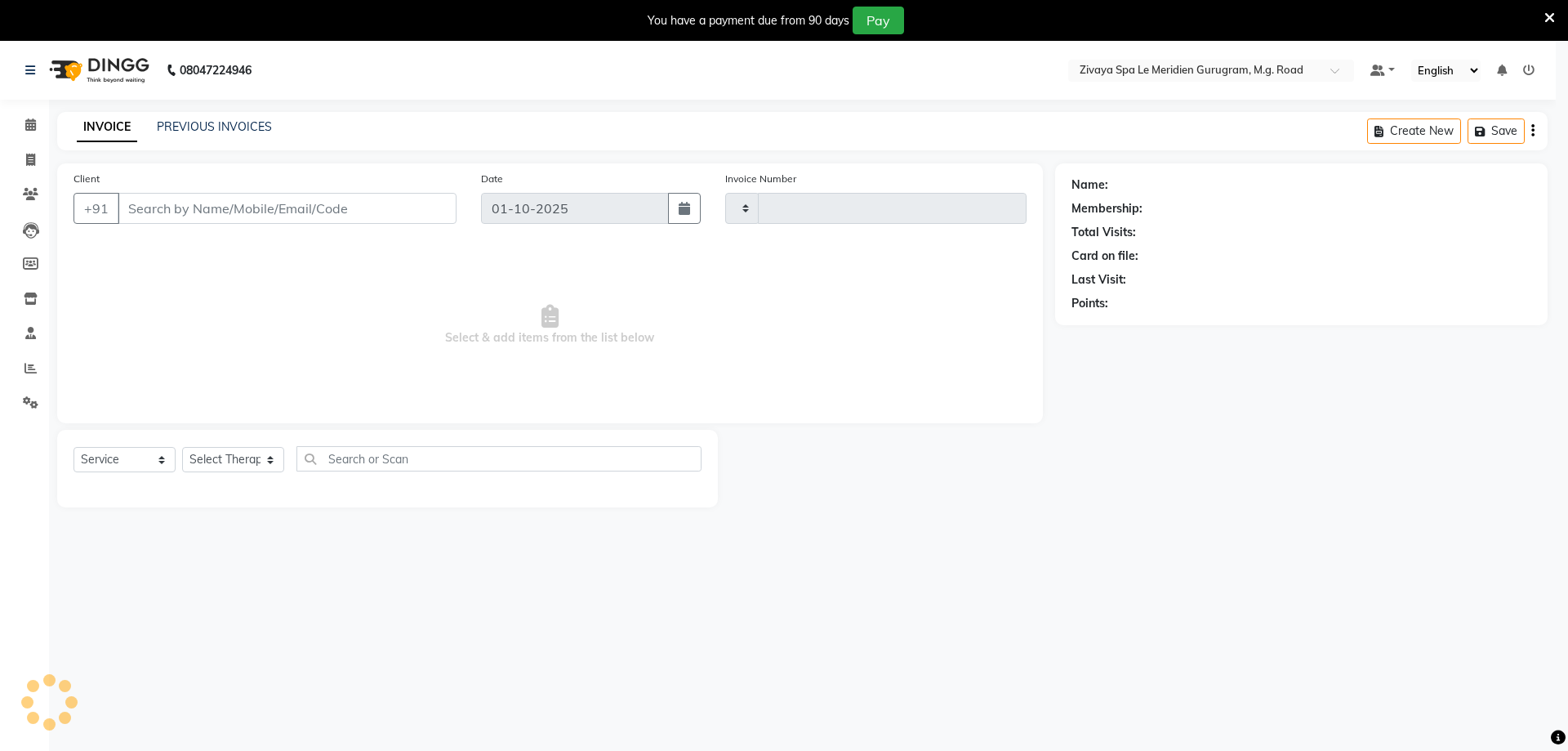
type input "2181"
select select "6503"
type input "9811937088"
select select "49507"
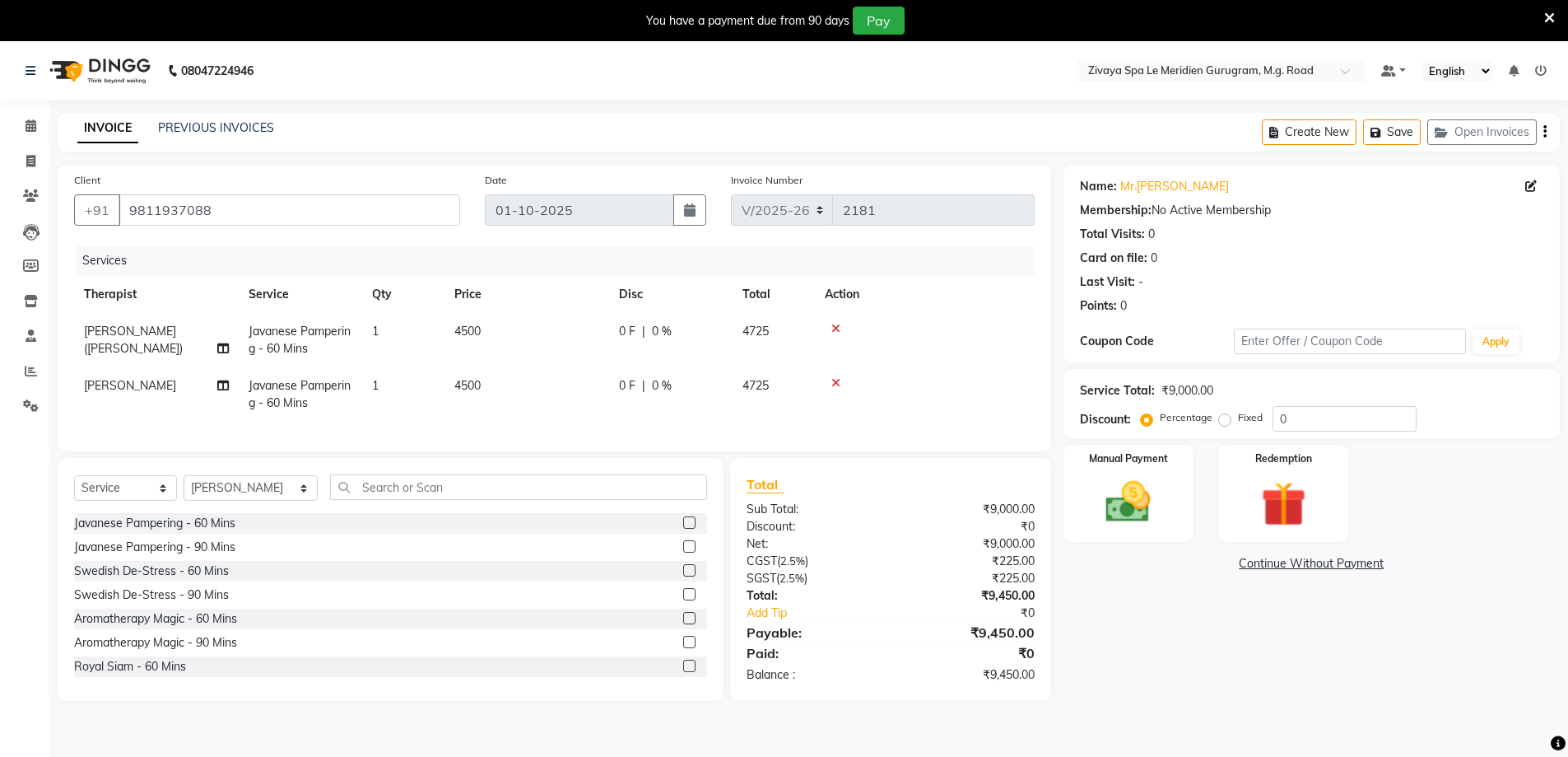
click at [170, 389] on span "[PERSON_NAME]" at bounding box center [130, 385] width 92 height 15
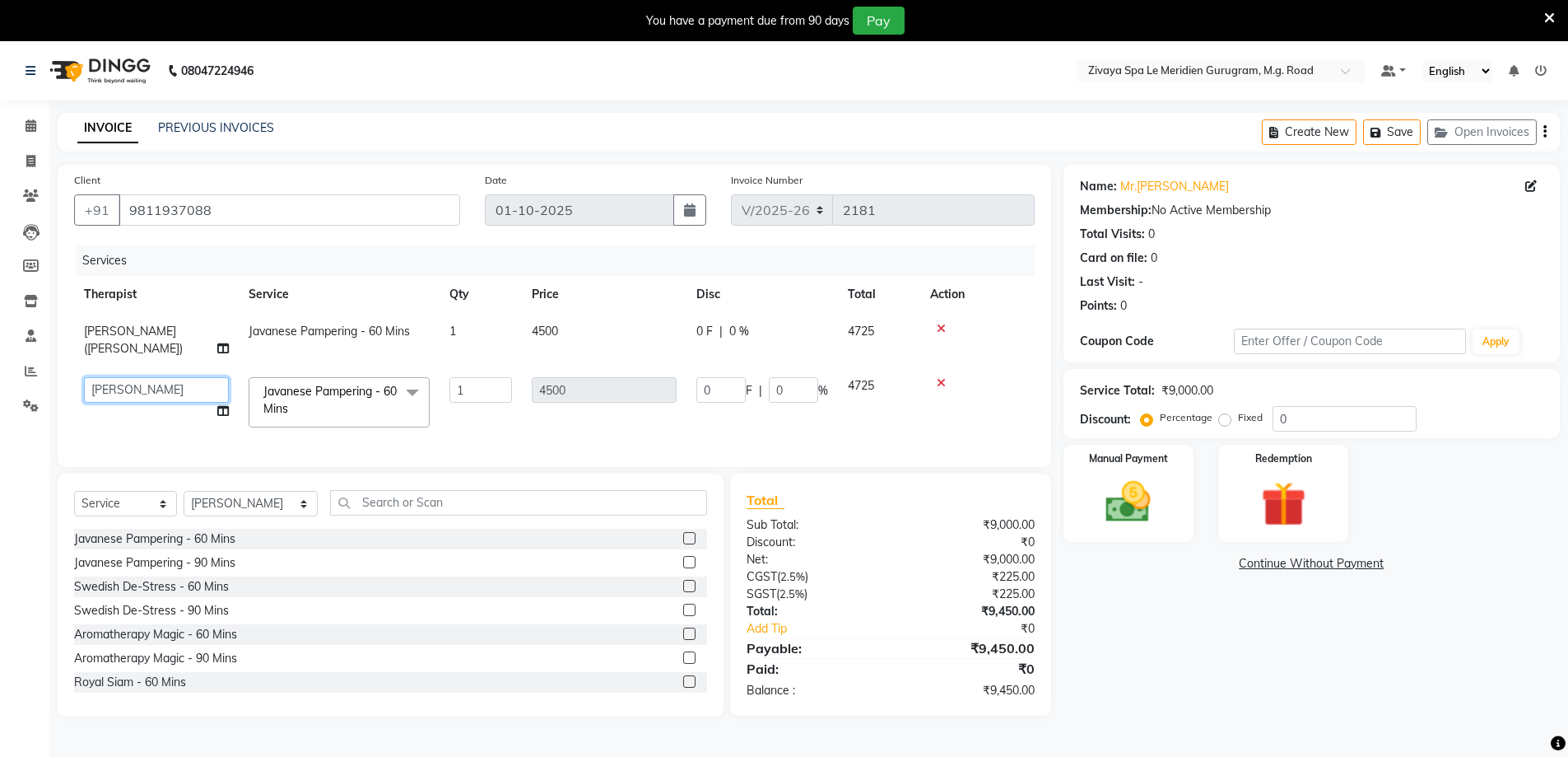
click at [186, 377] on select "[PERSON_NAME] [PERSON_NAME] ([PERSON_NAME]) KAMPY Lalhlimmawi Lalini [PERSON_NA…" at bounding box center [156, 390] width 145 height 26
select select "63969"
click at [815, 425] on div "Services Therapist Service Qty Price Disc Total Action Holito Achumi (Lito) Jav…" at bounding box center [554, 348] width 961 height 205
click at [813, 400] on td "0 F | 0 %" at bounding box center [763, 402] width 152 height 70
click at [945, 393] on td at bounding box center [977, 402] width 114 height 70
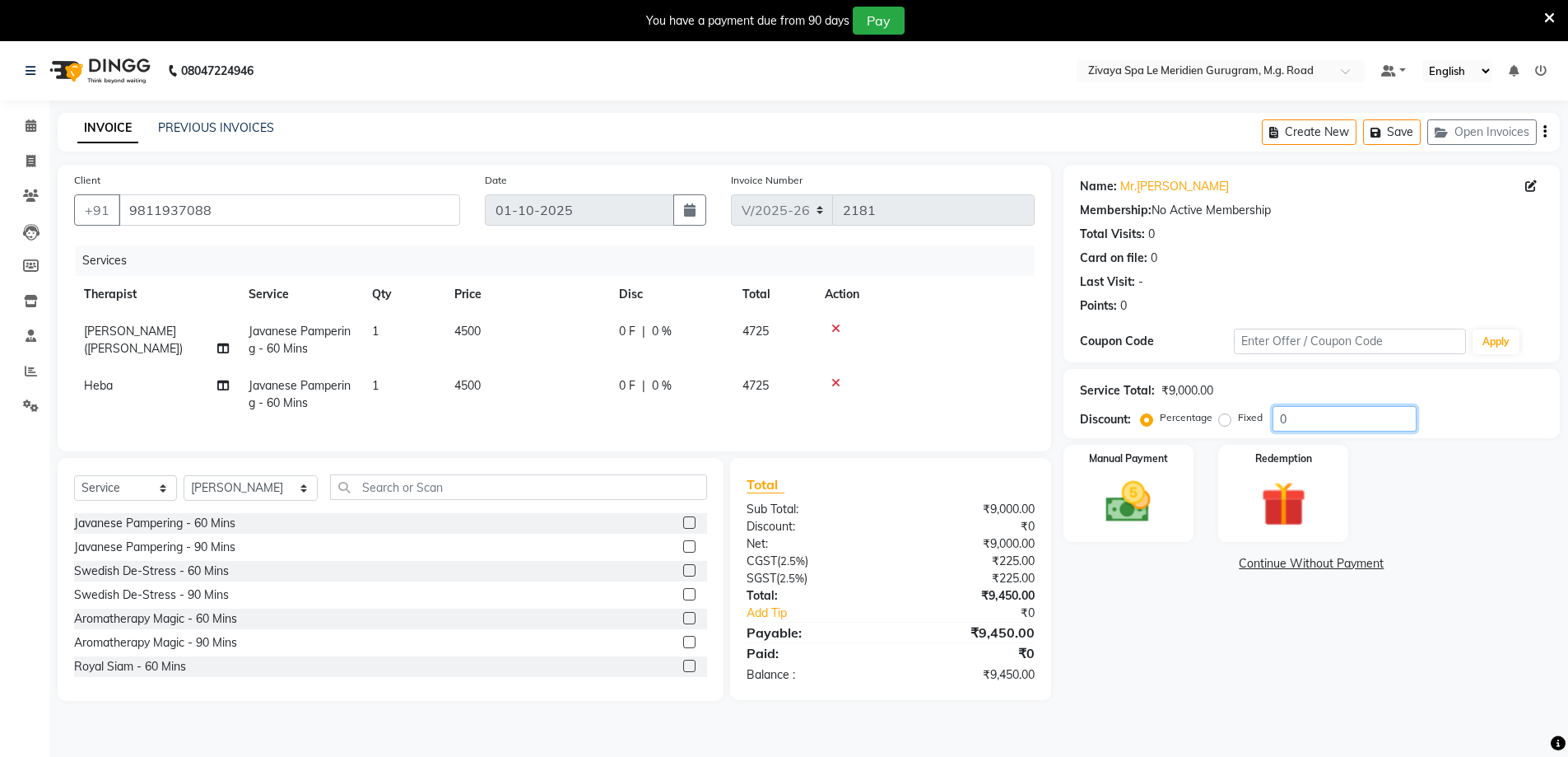
drag, startPoint x: 1273, startPoint y: 429, endPoint x: 1226, endPoint y: 421, distance: 47.7
click at [1226, 421] on div "Percentage Fixed 0" at bounding box center [1280, 418] width 272 height 26
type input "50"
click at [1155, 520] on img at bounding box center [1129, 501] width 76 height 54
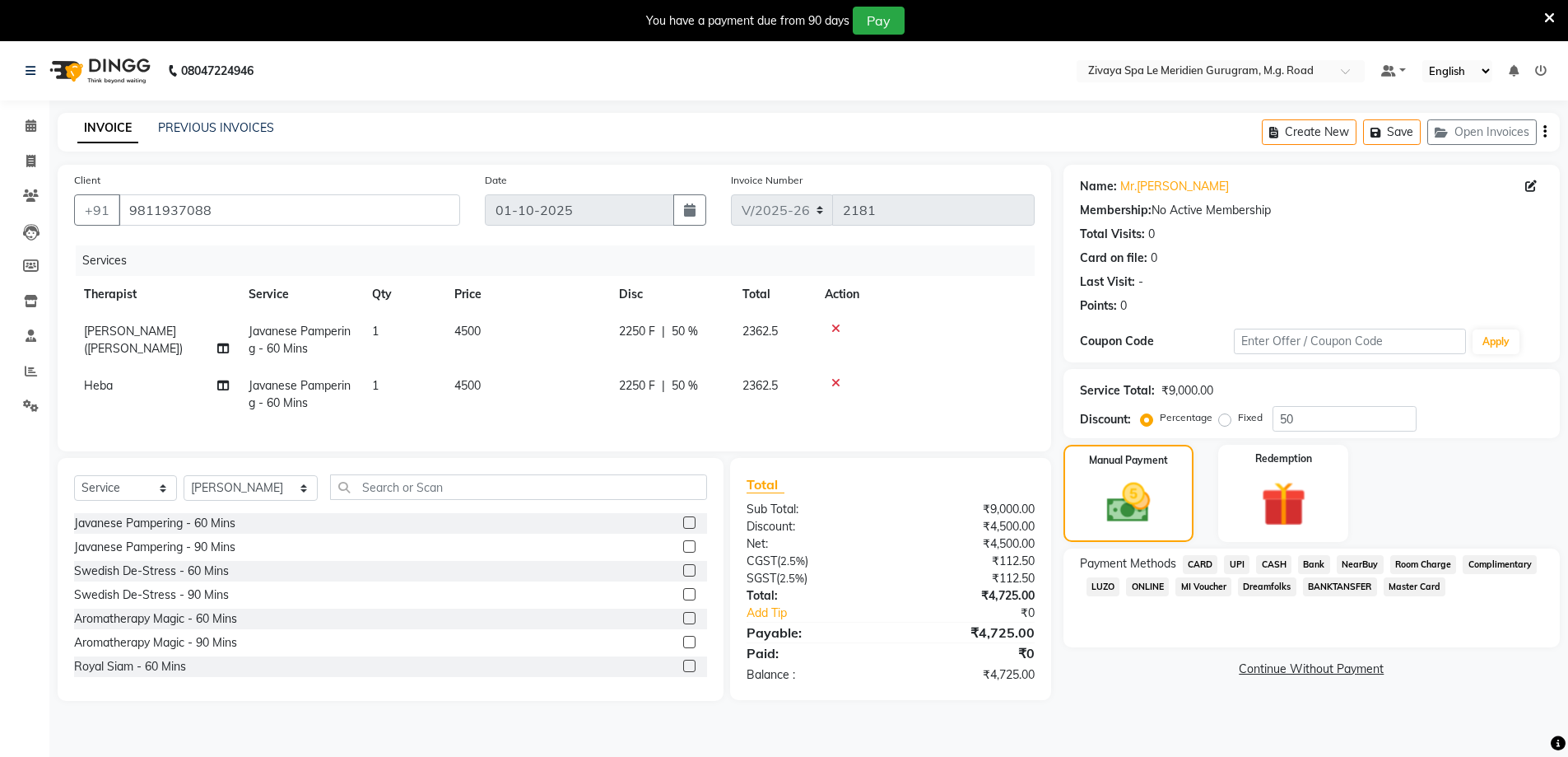
click at [1195, 556] on span "CARD" at bounding box center [1201, 564] width 36 height 19
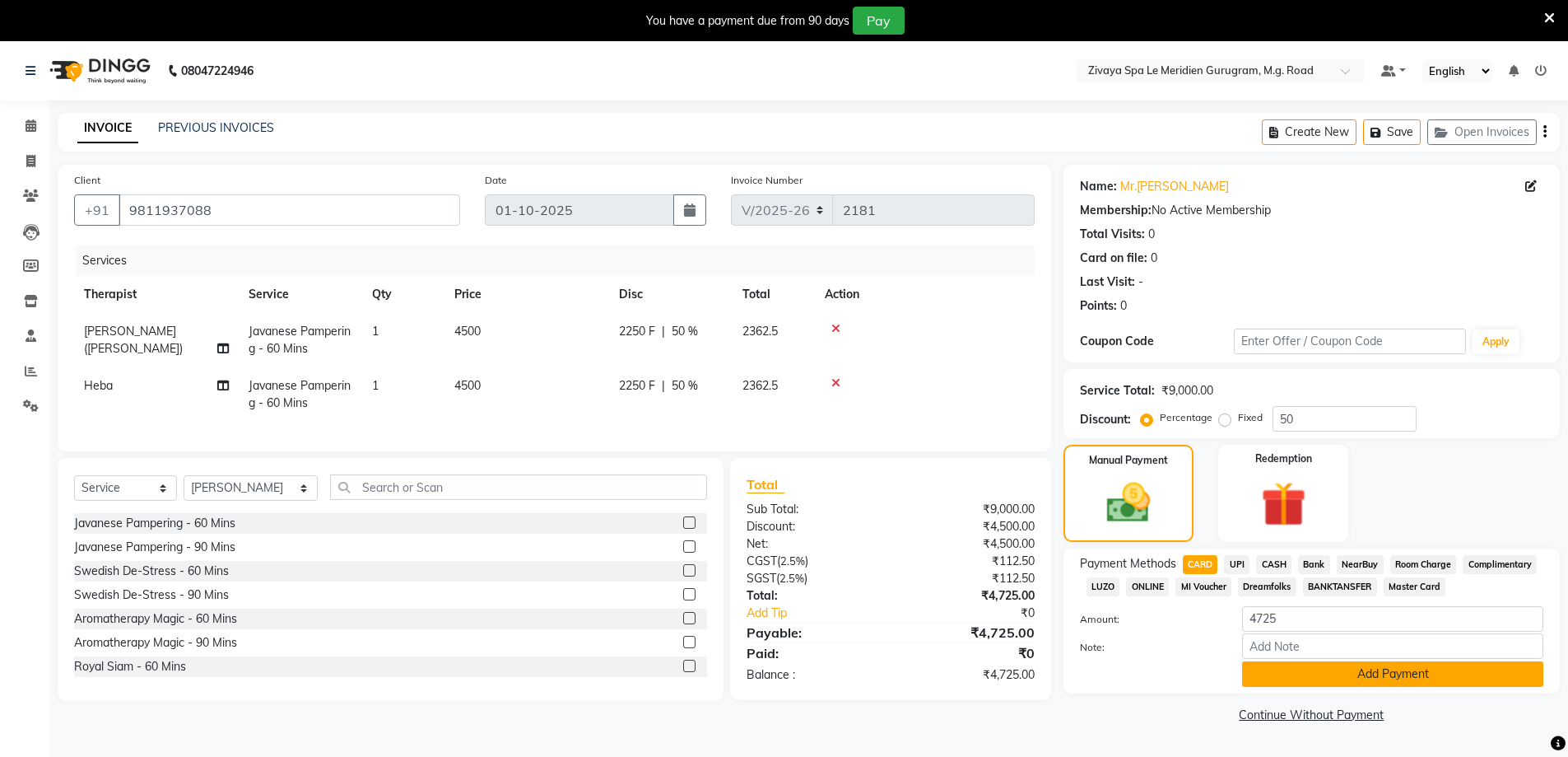
click at [1351, 668] on button "Add Payment" at bounding box center [1393, 674] width 301 height 26
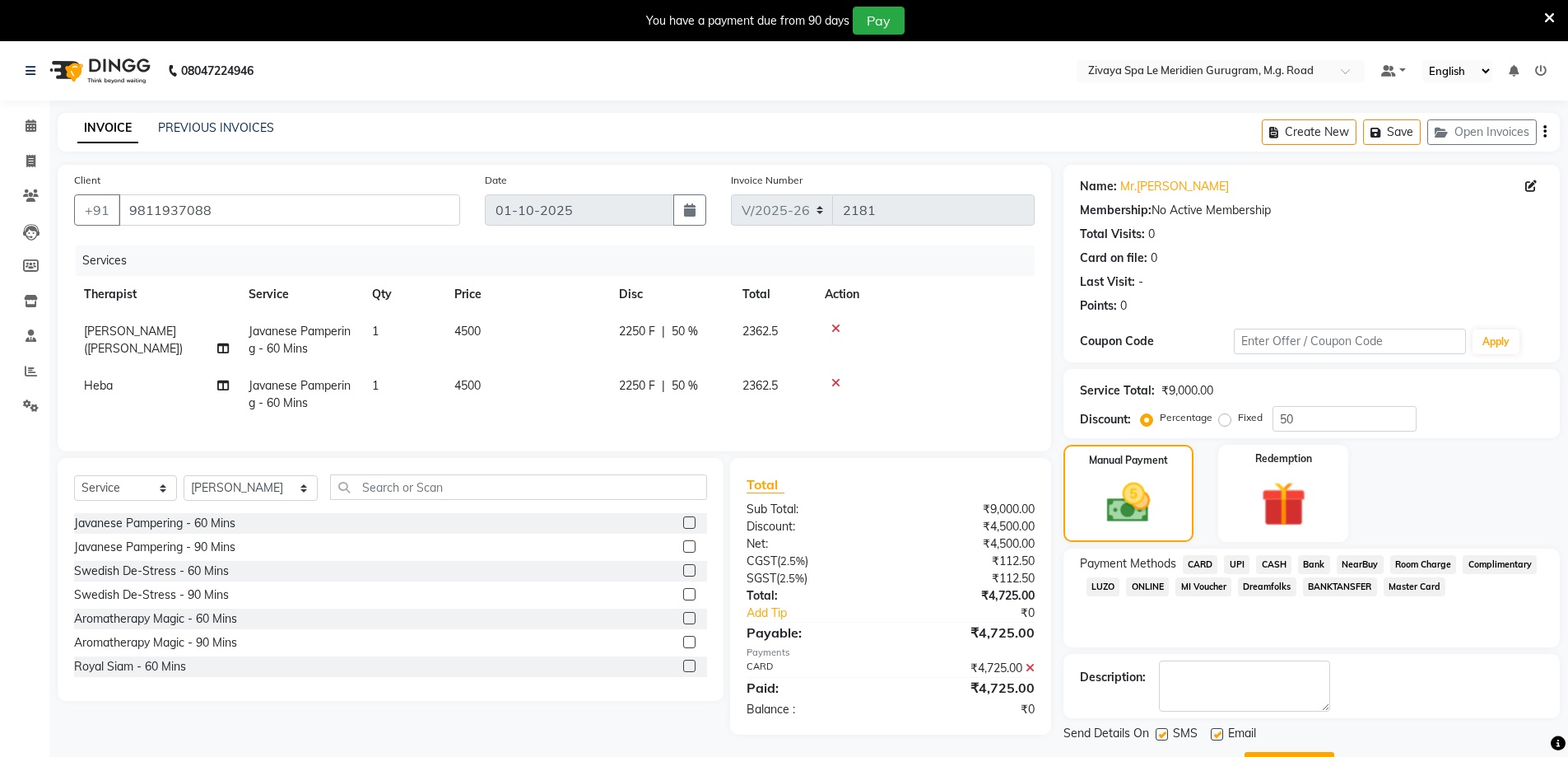
click at [1308, 753] on button "Generate OTP" at bounding box center [1289, 764] width 89 height 26
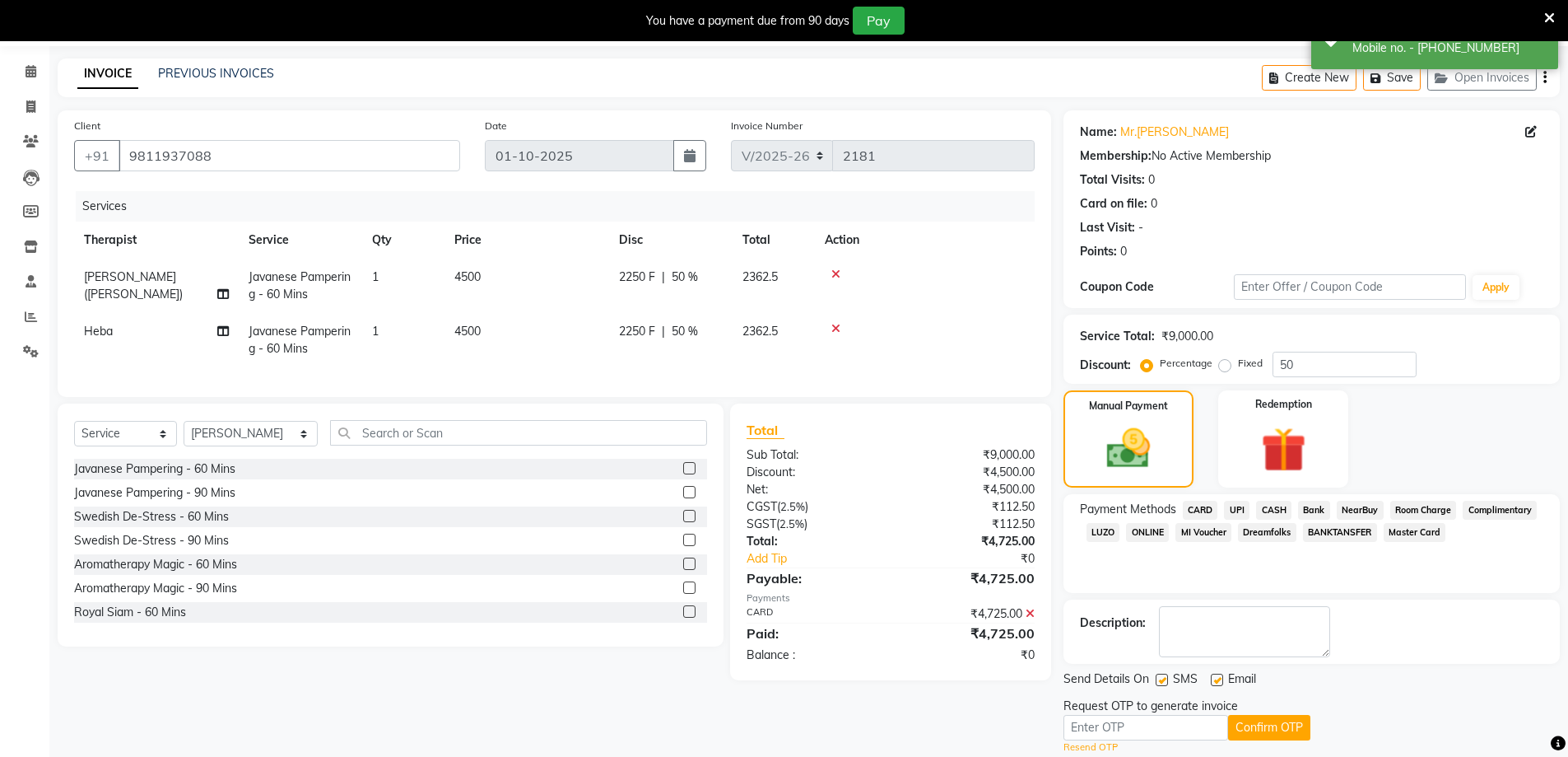
scroll to position [105, 0]
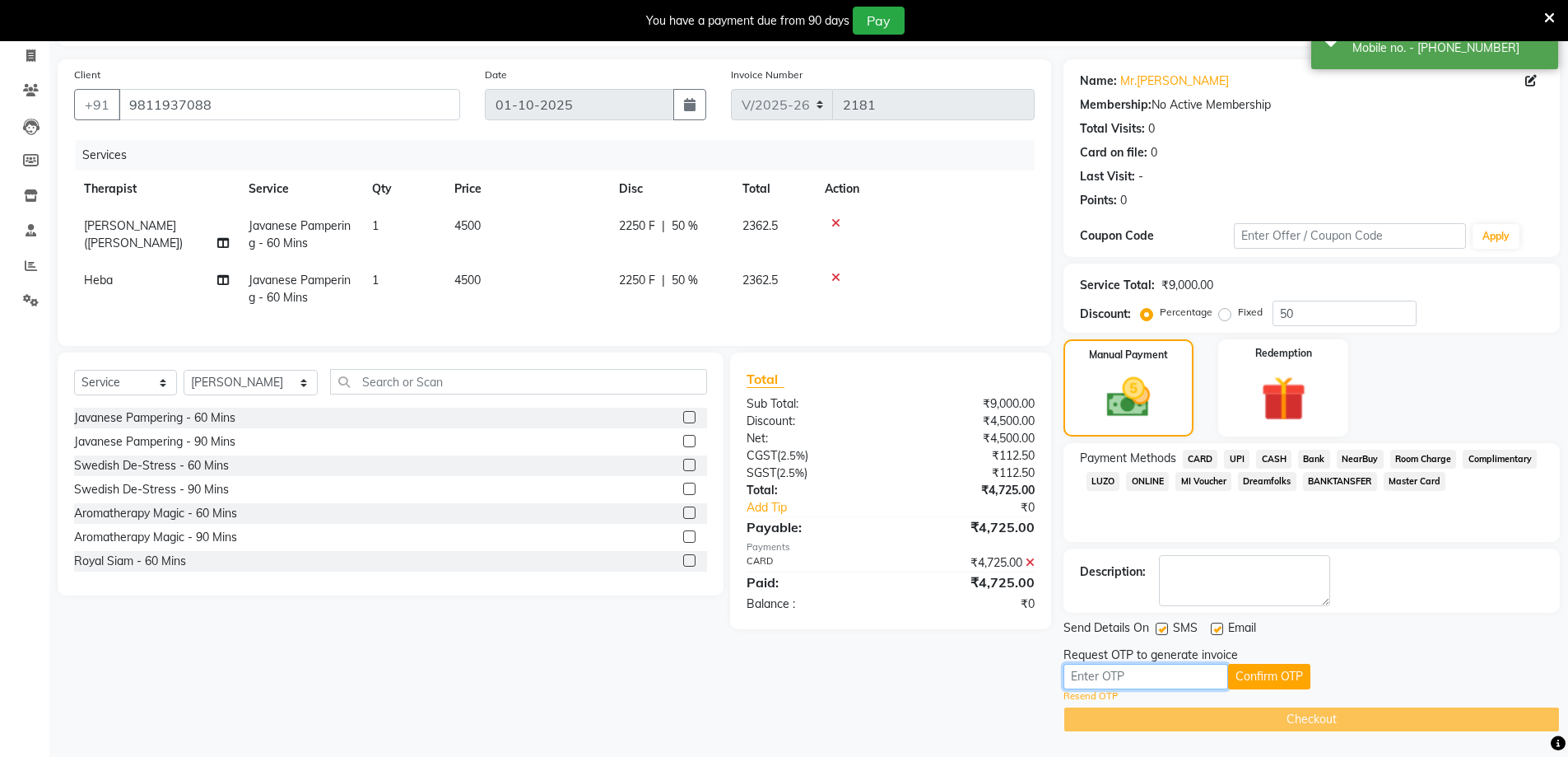
click at [1200, 679] on input "text" at bounding box center [1146, 677] width 164 height 26
type input "7716"
click at [1234, 687] on button "Confirm OTP" at bounding box center [1269, 677] width 82 height 26
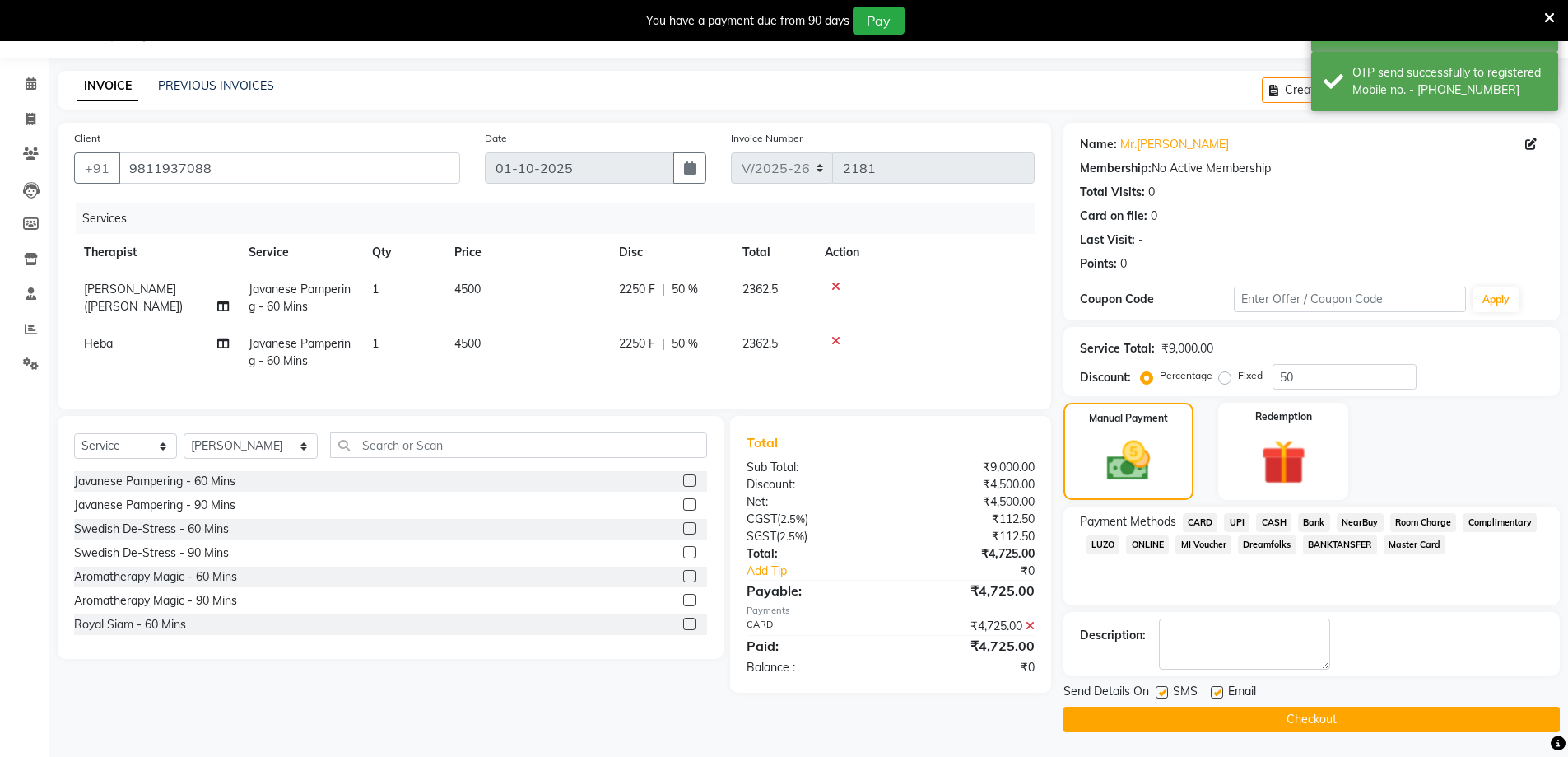
click at [1238, 717] on button "Checkout" at bounding box center [1312, 720] width 497 height 26
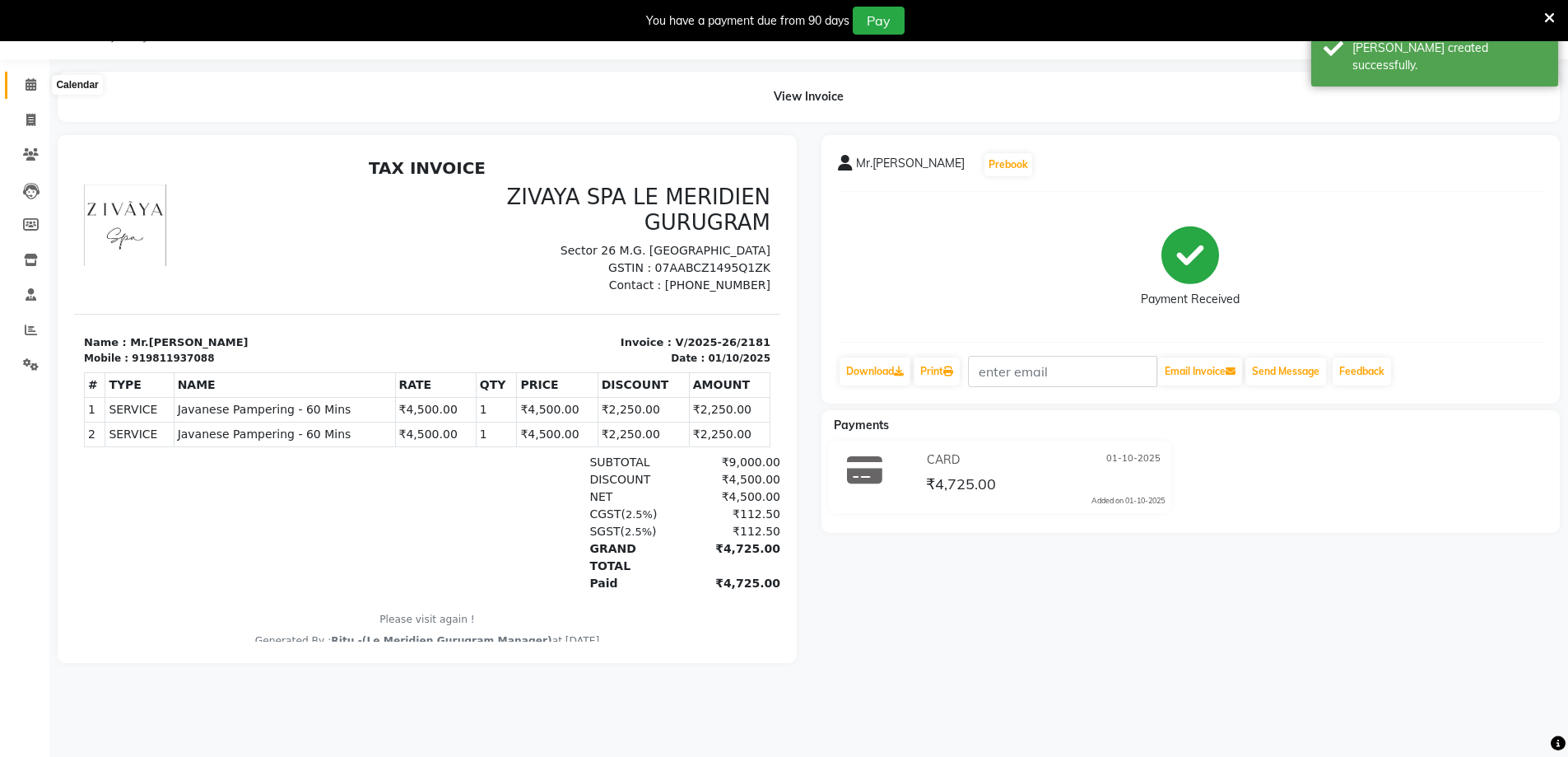
click at [26, 89] on icon at bounding box center [31, 85] width 11 height 13
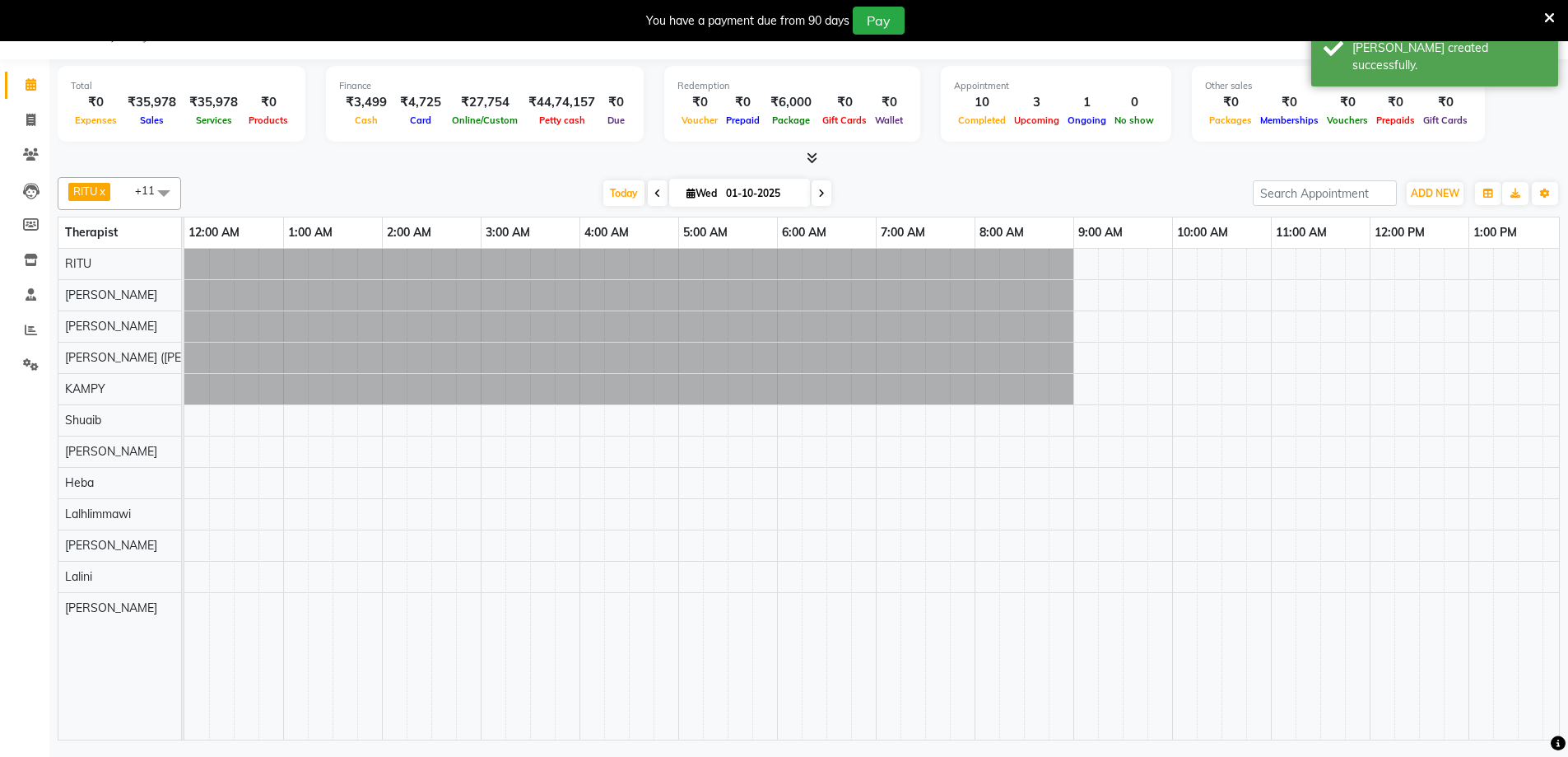
scroll to position [0, 996]
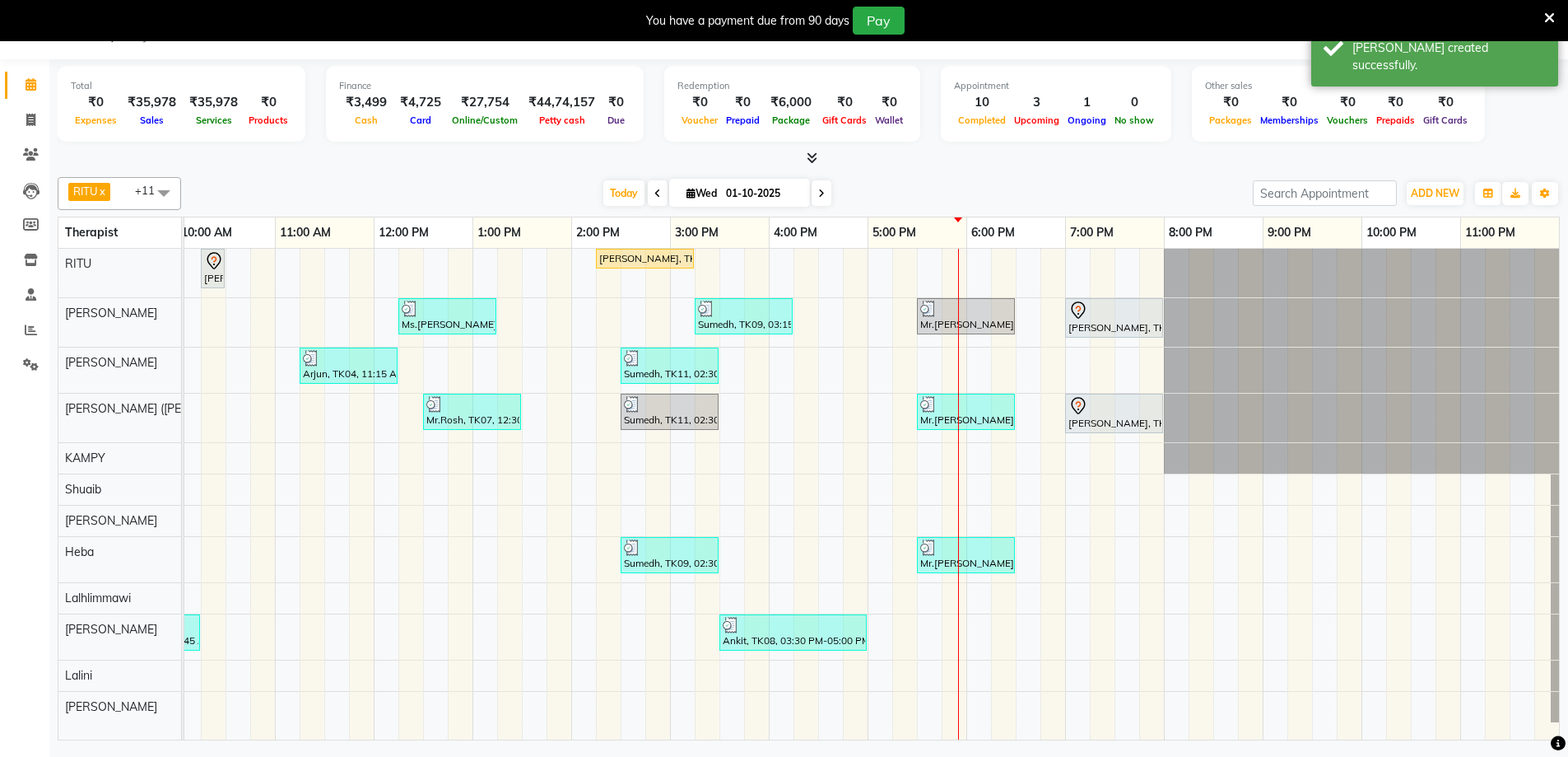
click at [749, 195] on input "01-10-2025" at bounding box center [763, 193] width 82 height 25
select select "10"
select select "2025"
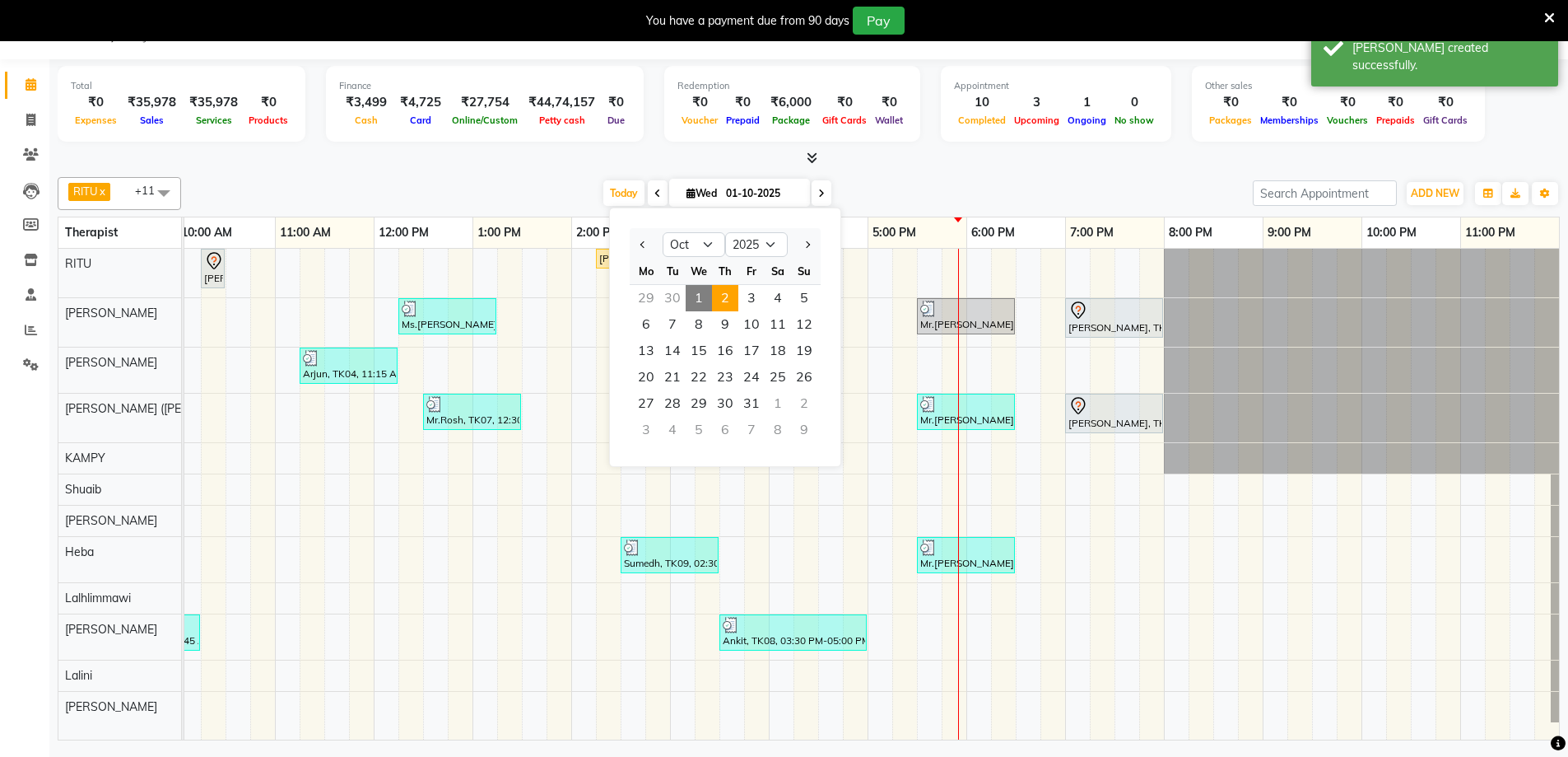
click at [721, 300] on span "2" at bounding box center [725, 298] width 26 height 26
type input "02-10-2025"
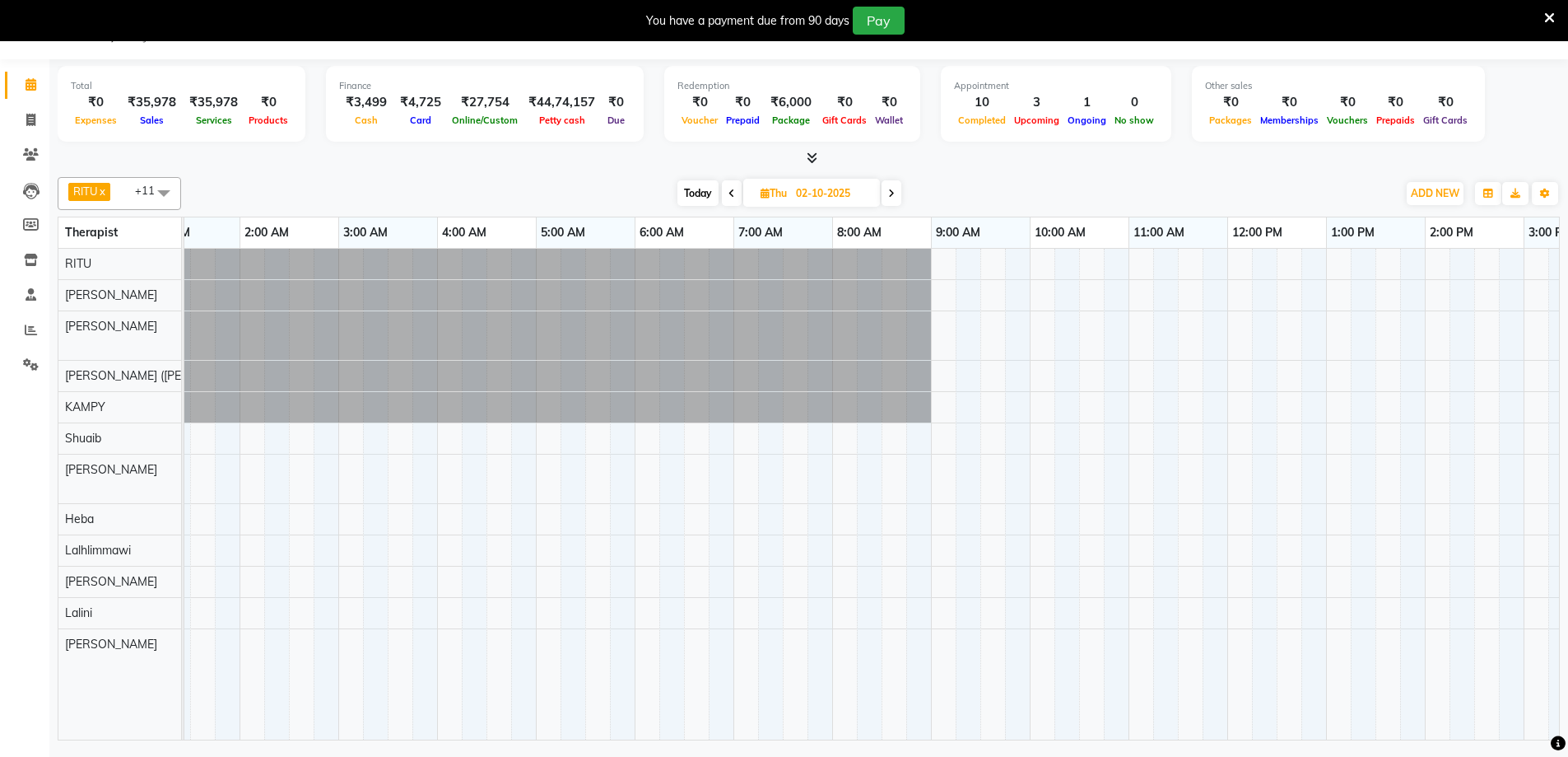
scroll to position [0, 172]
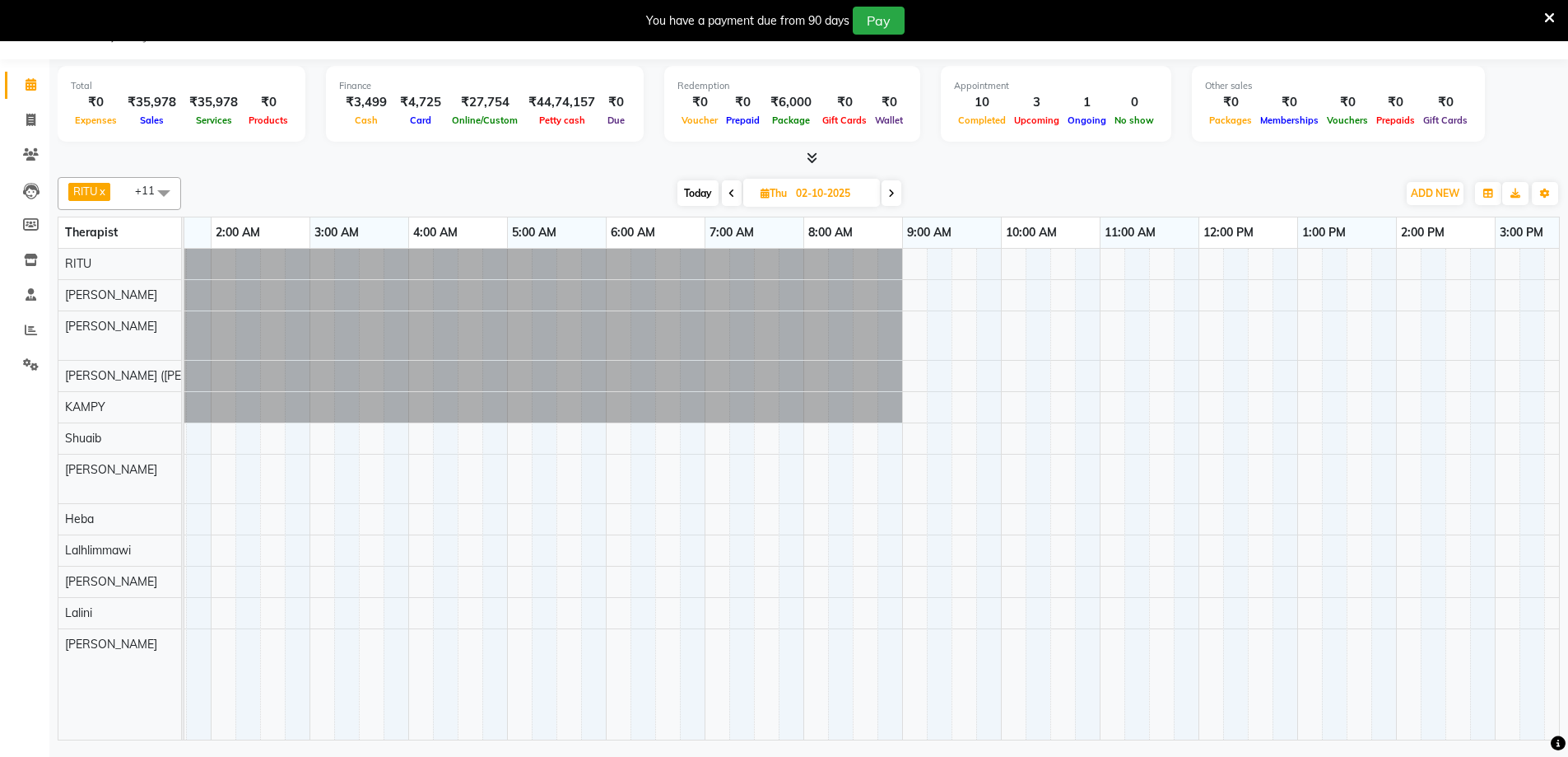
click at [1070, 579] on div "[MEDICAL_DATA], 04:30 PM-06:00 PM, Javanese Pampering - 90 Mins [MEDICAL_DATA],…" at bounding box center [1198, 493] width 2372 height 490
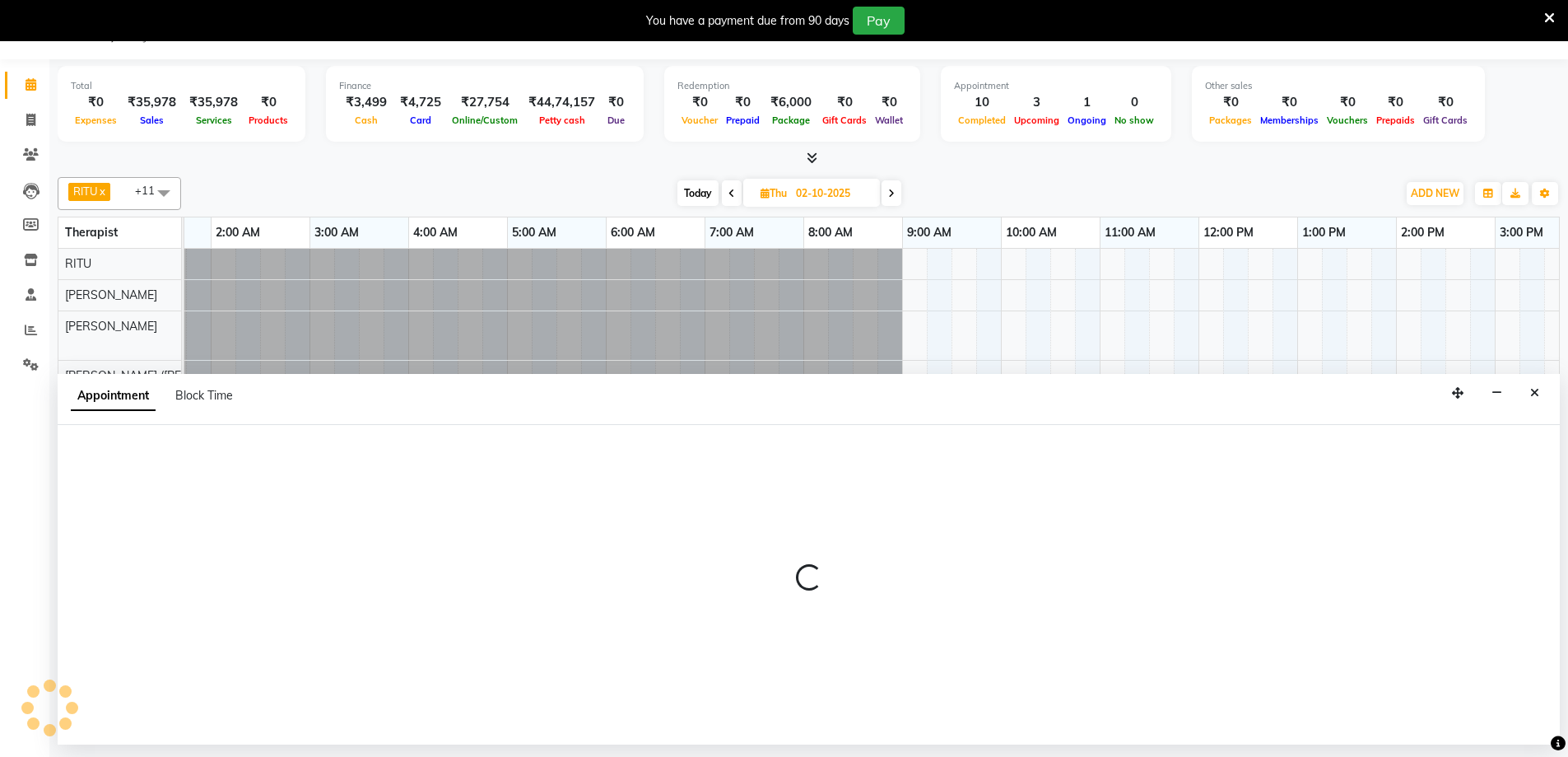
select select "65986"
select select "tentative"
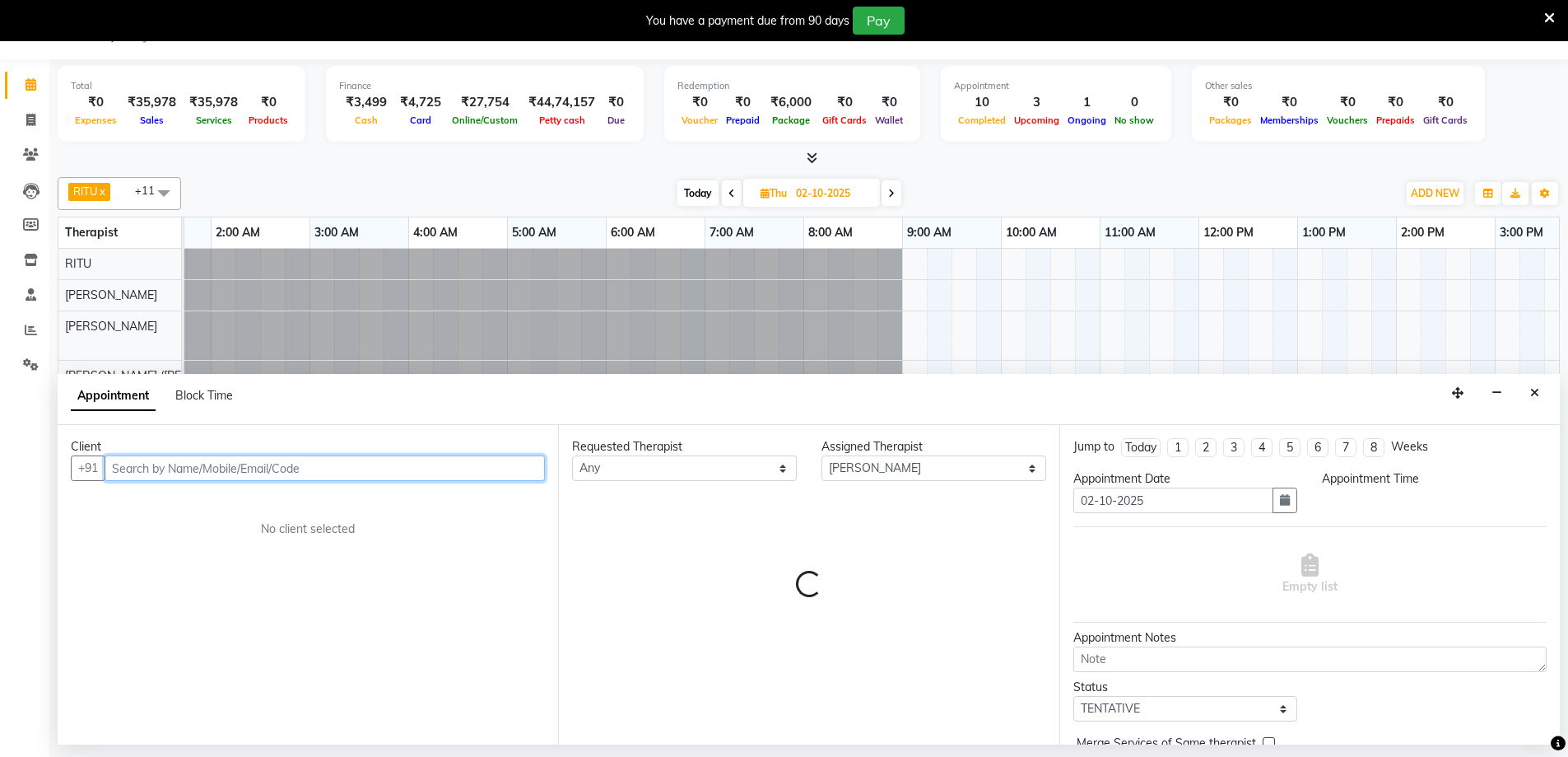
type input "9"
select select "630"
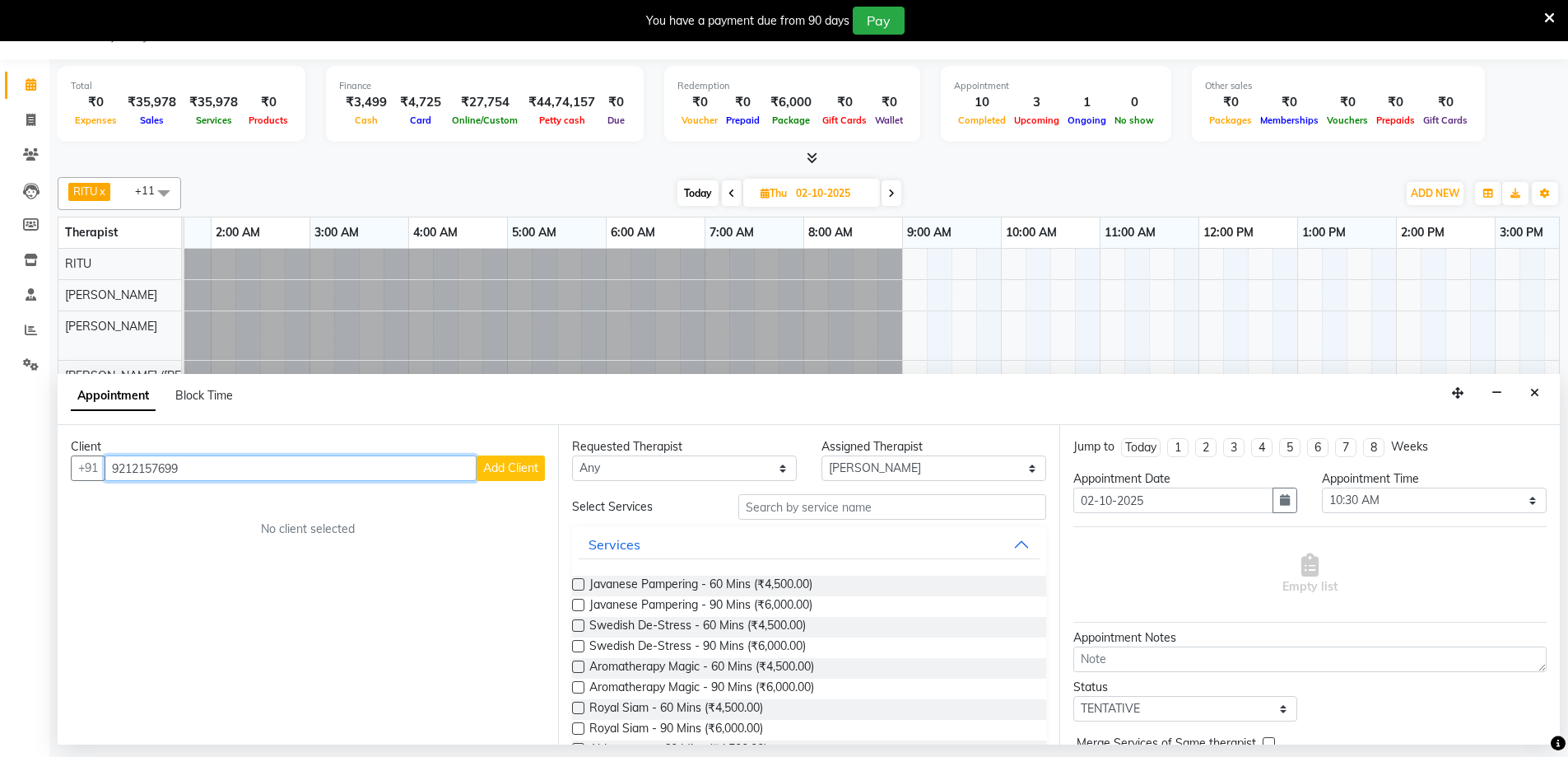
type input "9212157699"
click at [509, 463] on span "Add Client" at bounding box center [510, 468] width 55 height 15
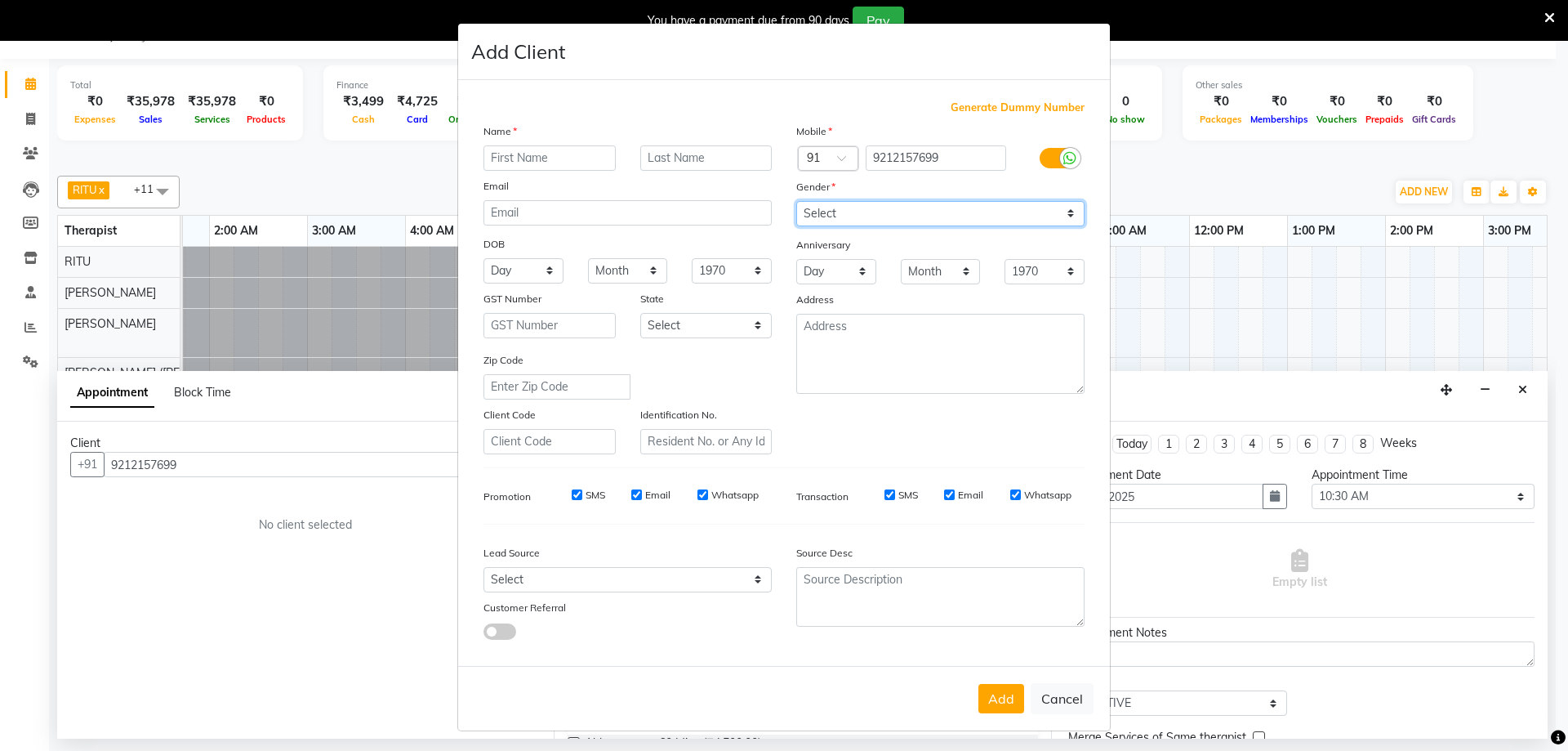
click at [871, 213] on select "Select [DEMOGRAPHIC_DATA] [DEMOGRAPHIC_DATA] Other Prefer Not To Say" at bounding box center [940, 214] width 288 height 25
select select "[DEMOGRAPHIC_DATA]"
click at [796, 201] on select "Select [DEMOGRAPHIC_DATA] [DEMOGRAPHIC_DATA] Other Prefer Not To Say" at bounding box center [940, 214] width 288 height 25
click at [508, 166] on input "text" at bounding box center [550, 158] width 132 height 25
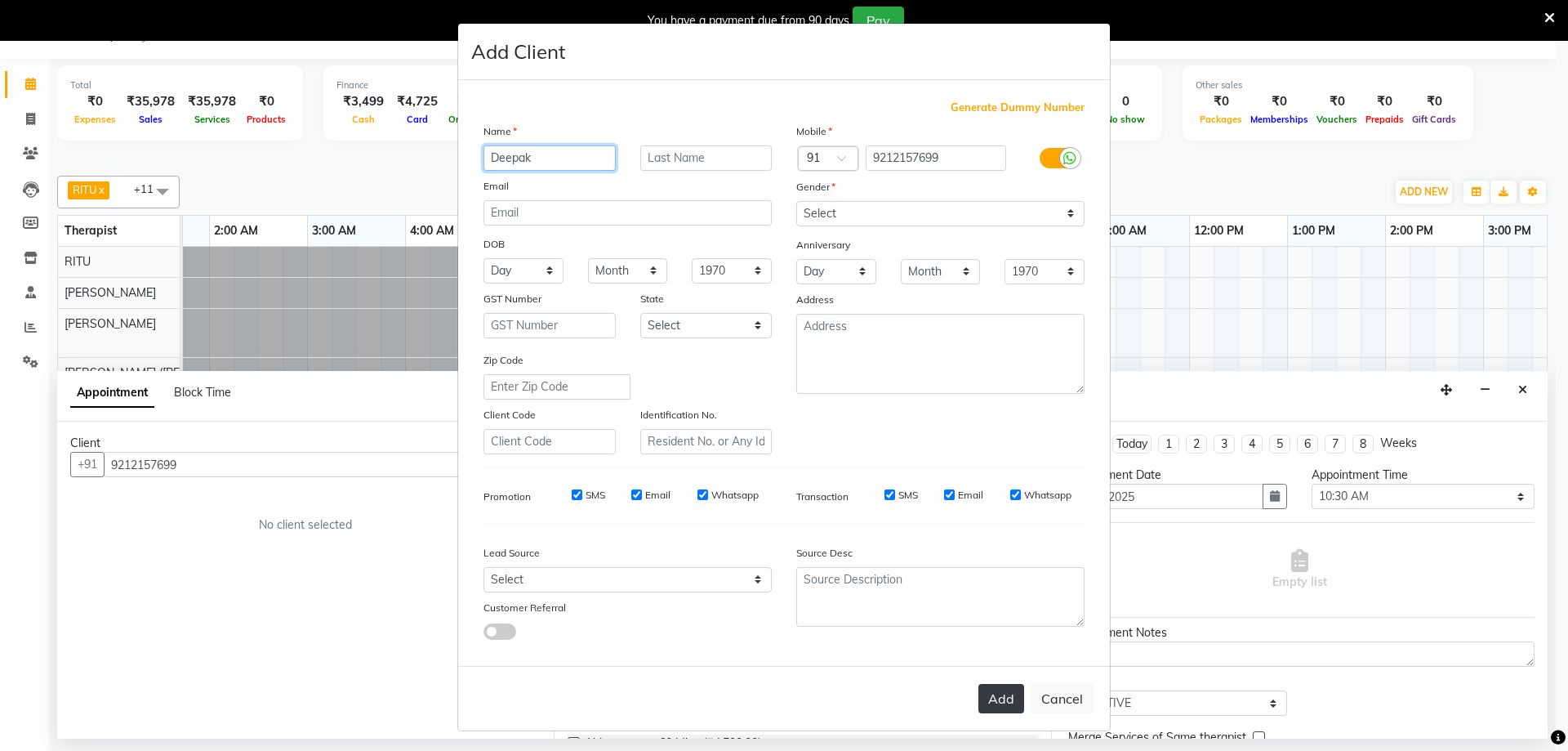
type input "Deepak"
click at [993, 687] on button "Add" at bounding box center [1001, 698] width 45 height 29
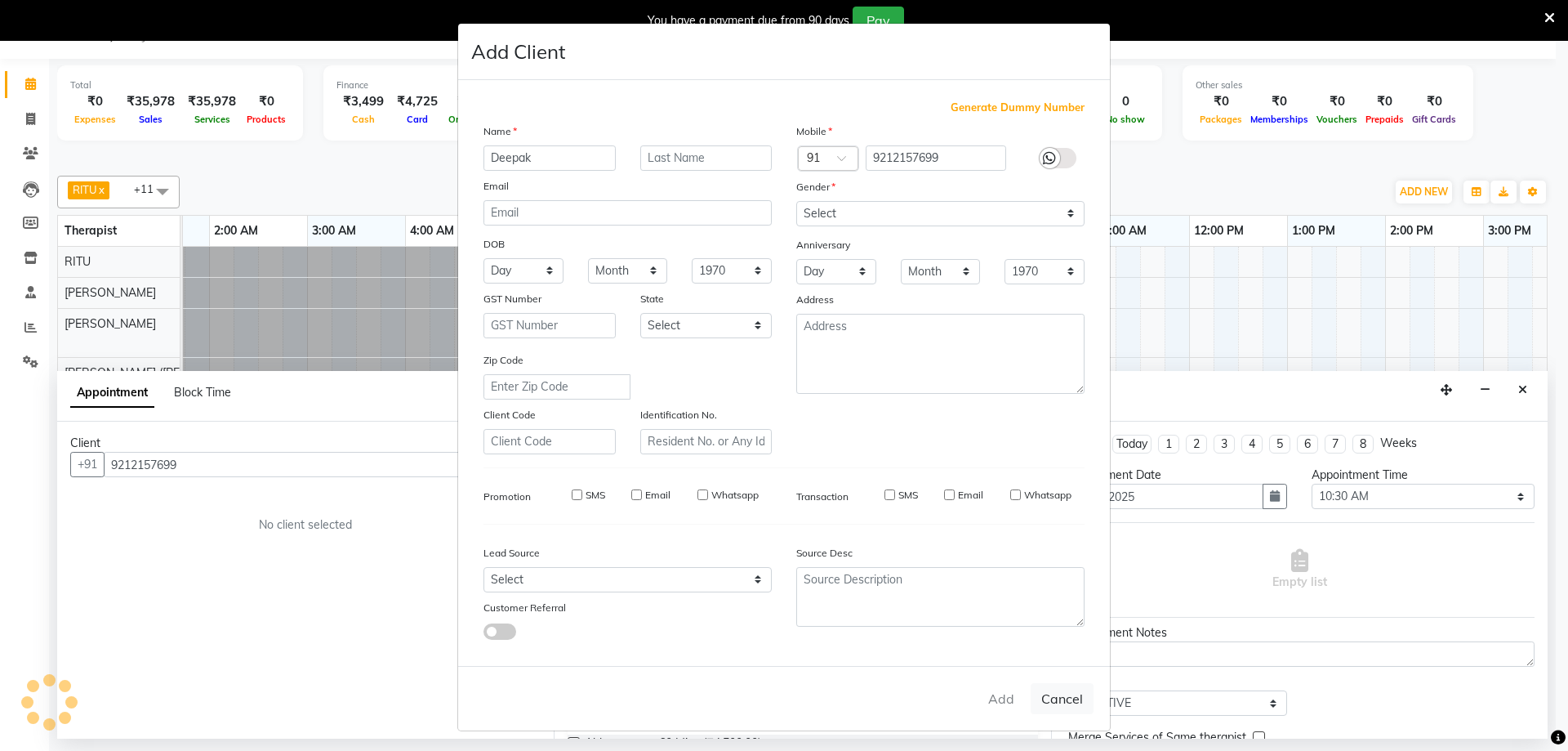
select select
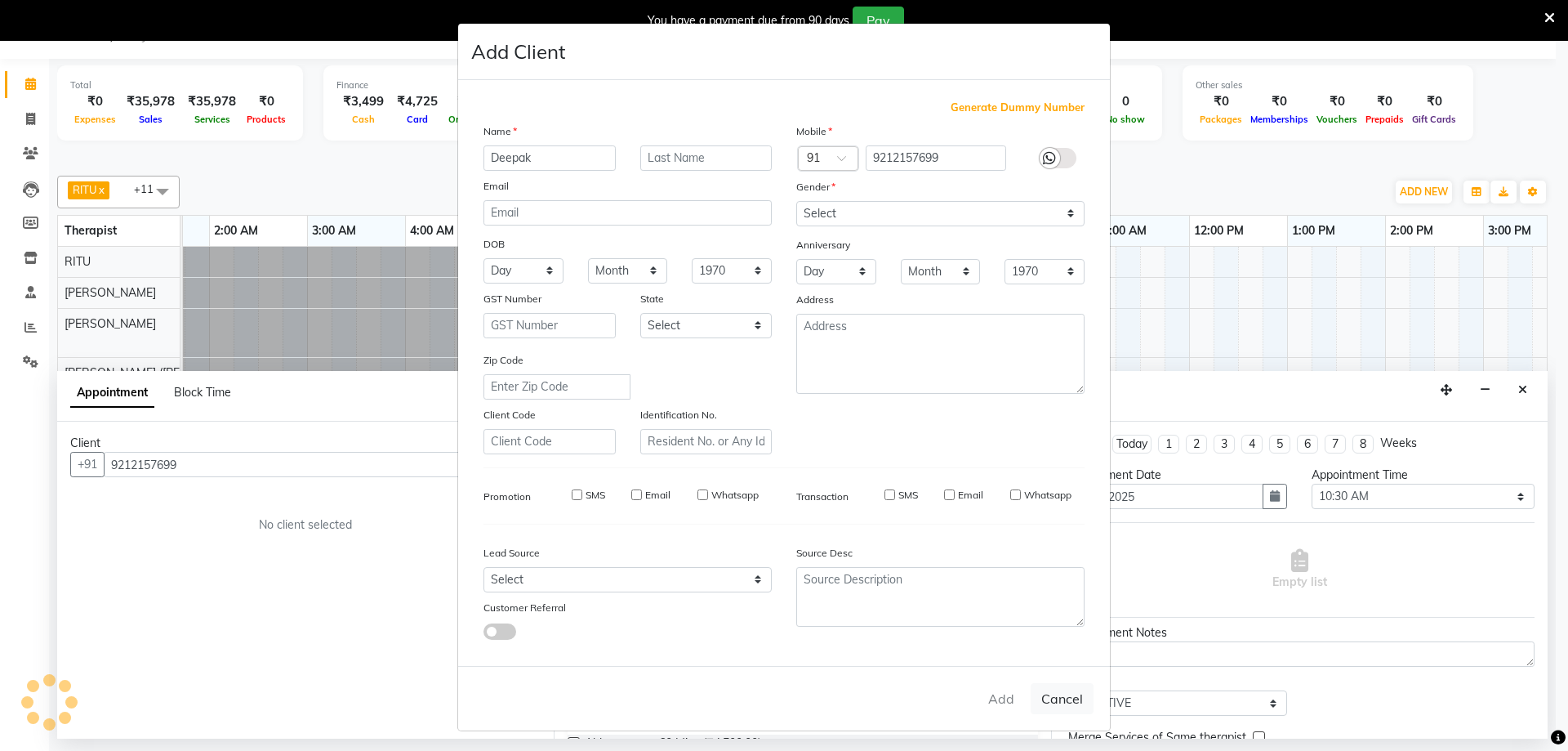
select select
checkbox input "false"
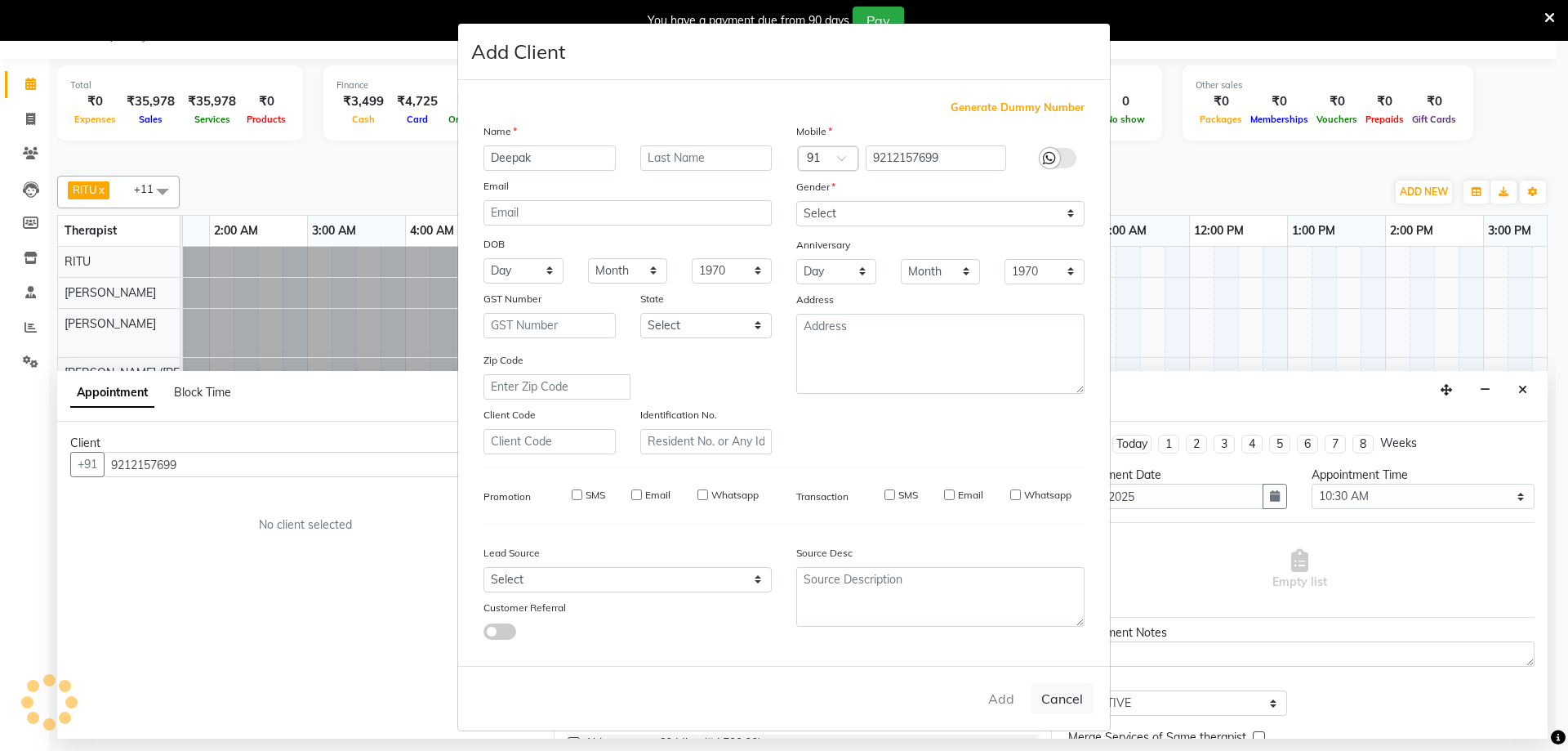
checkbox input "false"
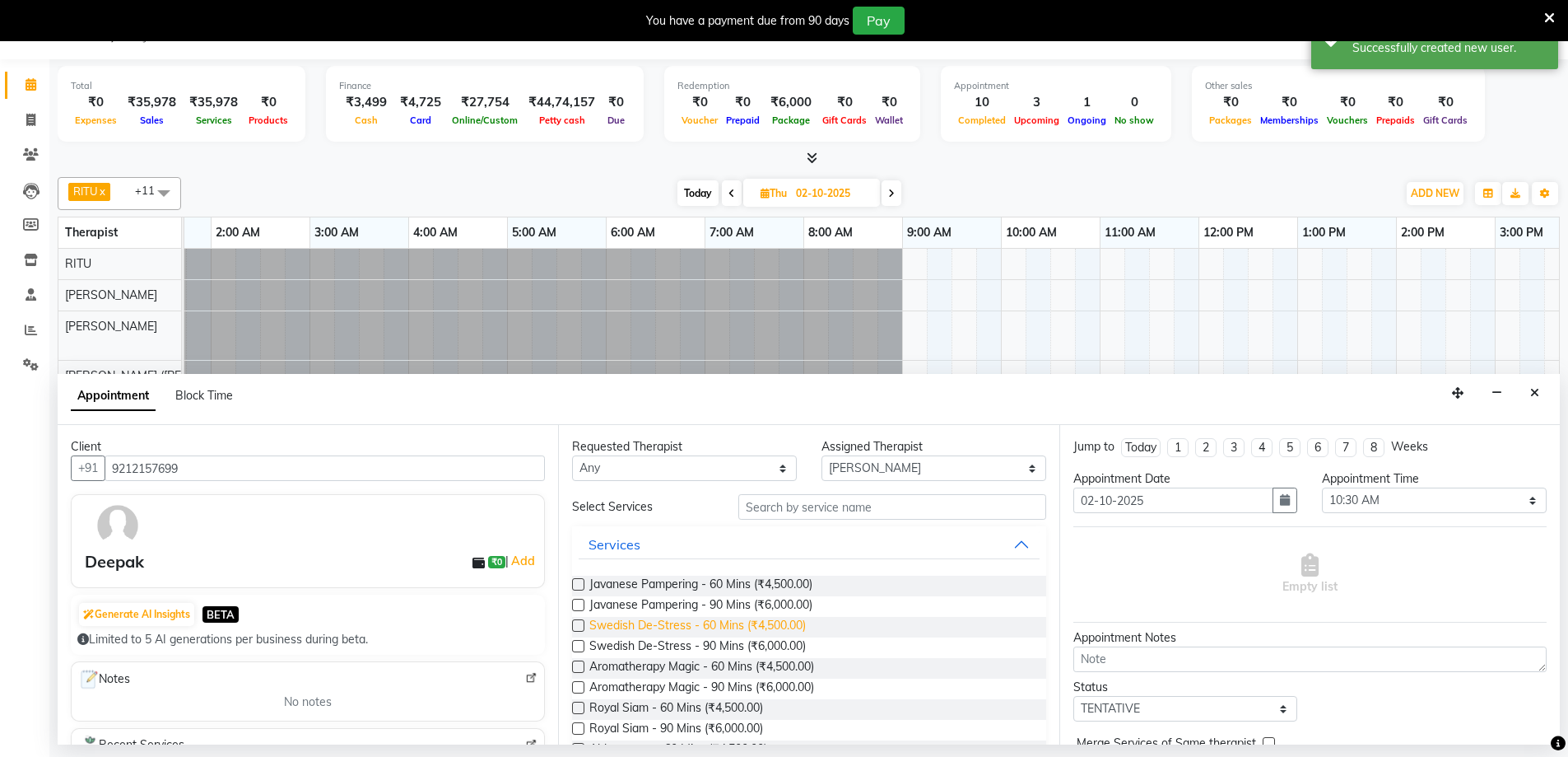
click at [675, 616] on span "Swedish De-Stress - 60 Mins (₹4,500.00)" at bounding box center [698, 626] width 216 height 21
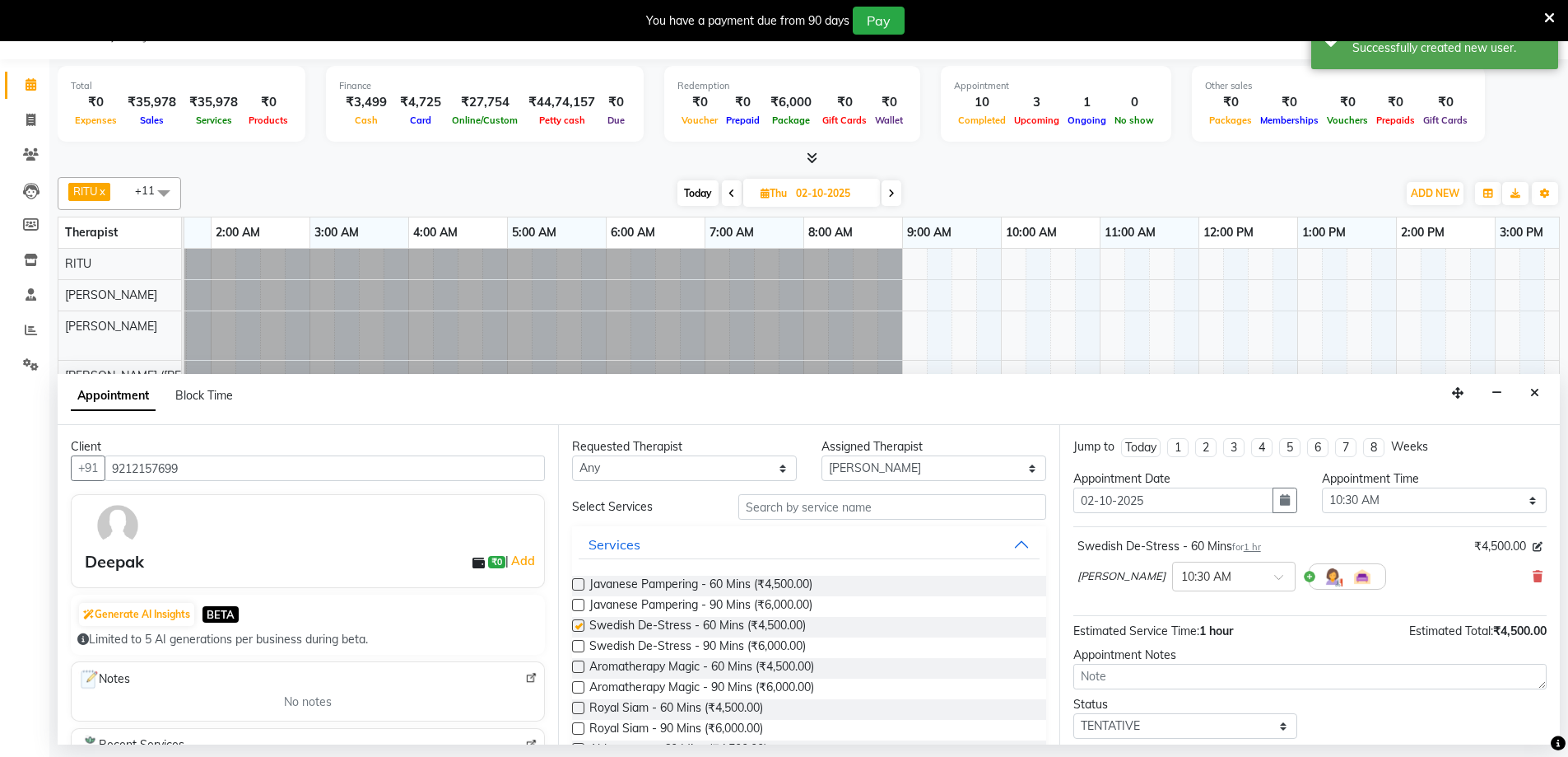
checkbox input "false"
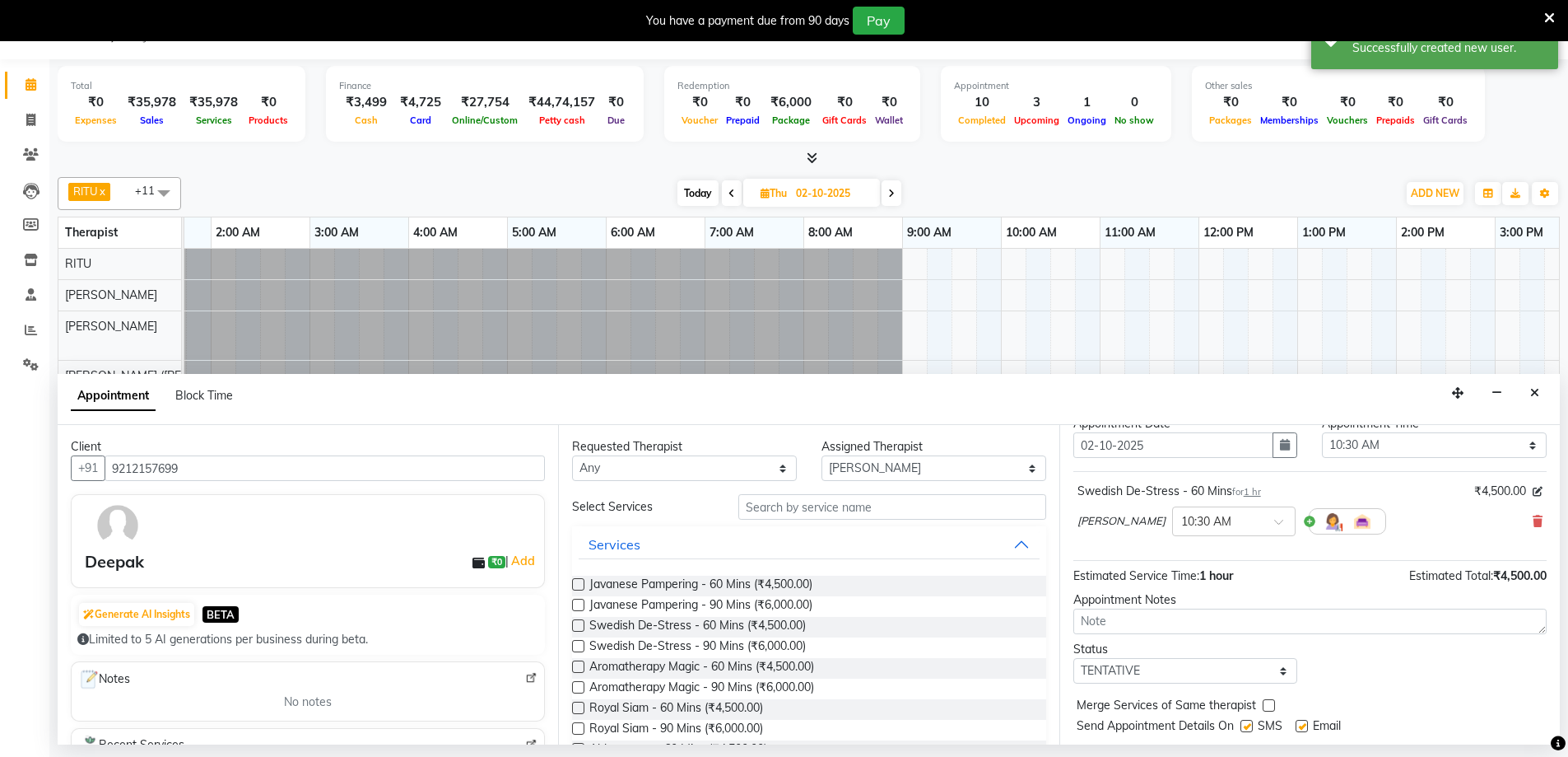
scroll to position [98, 0]
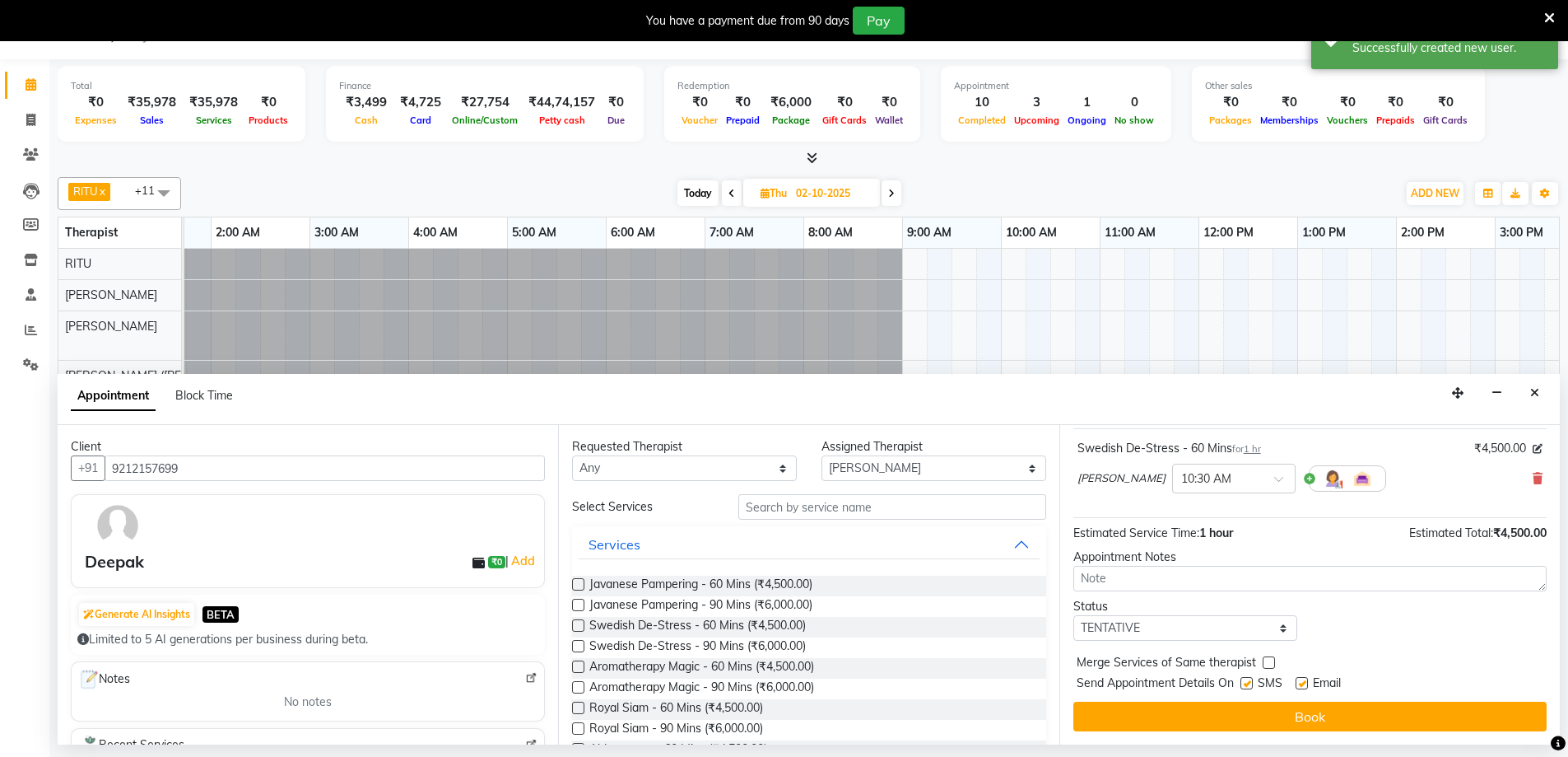
click at [1314, 735] on div "Jump to [DATE] 1 2 3 4 5 6 7 8 Weeks Appointment Date [DATE] Appointment Time S…" at bounding box center [1310, 584] width 500 height 320
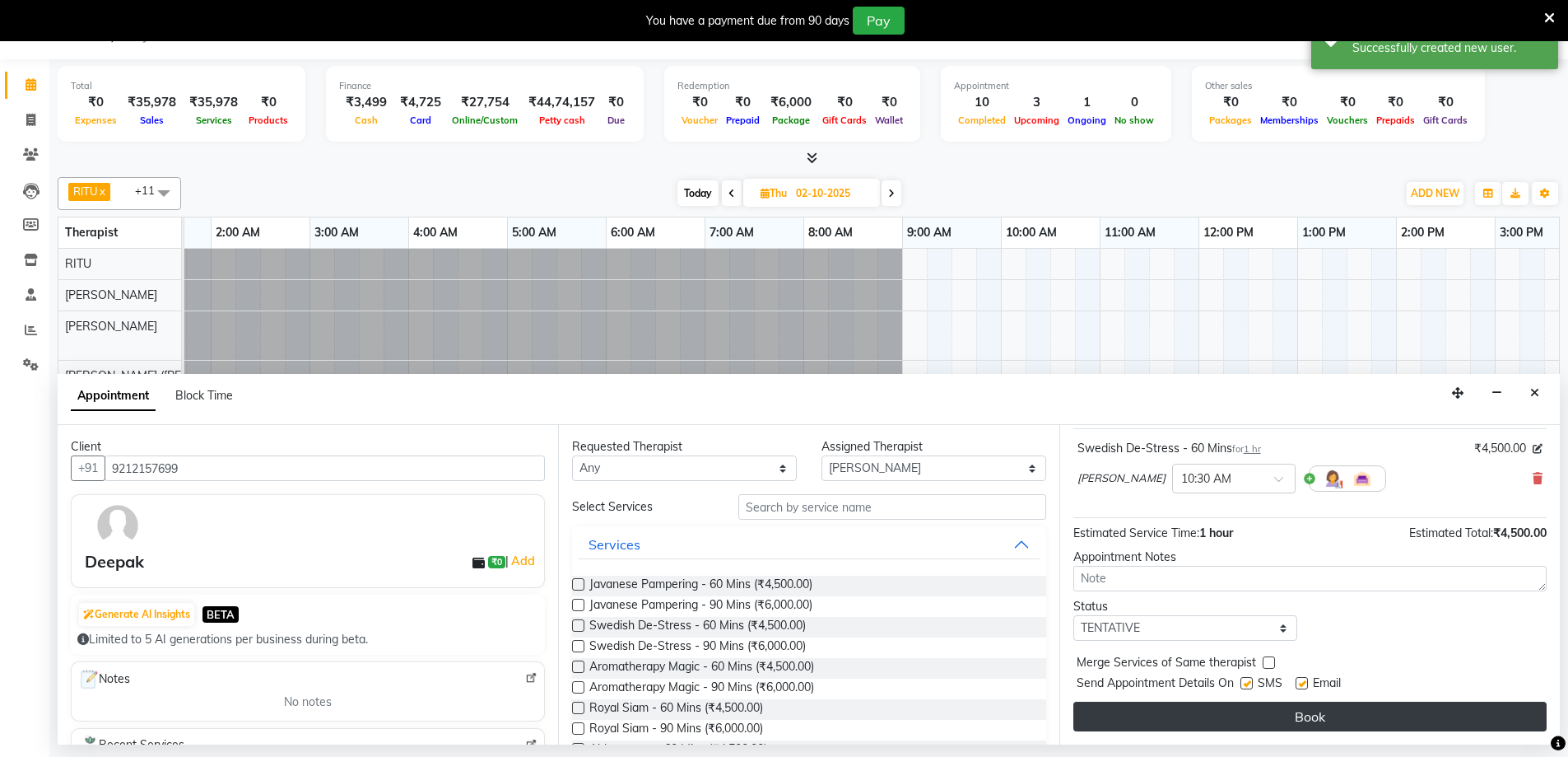
click at [1305, 712] on button "Book" at bounding box center [1310, 716] width 473 height 29
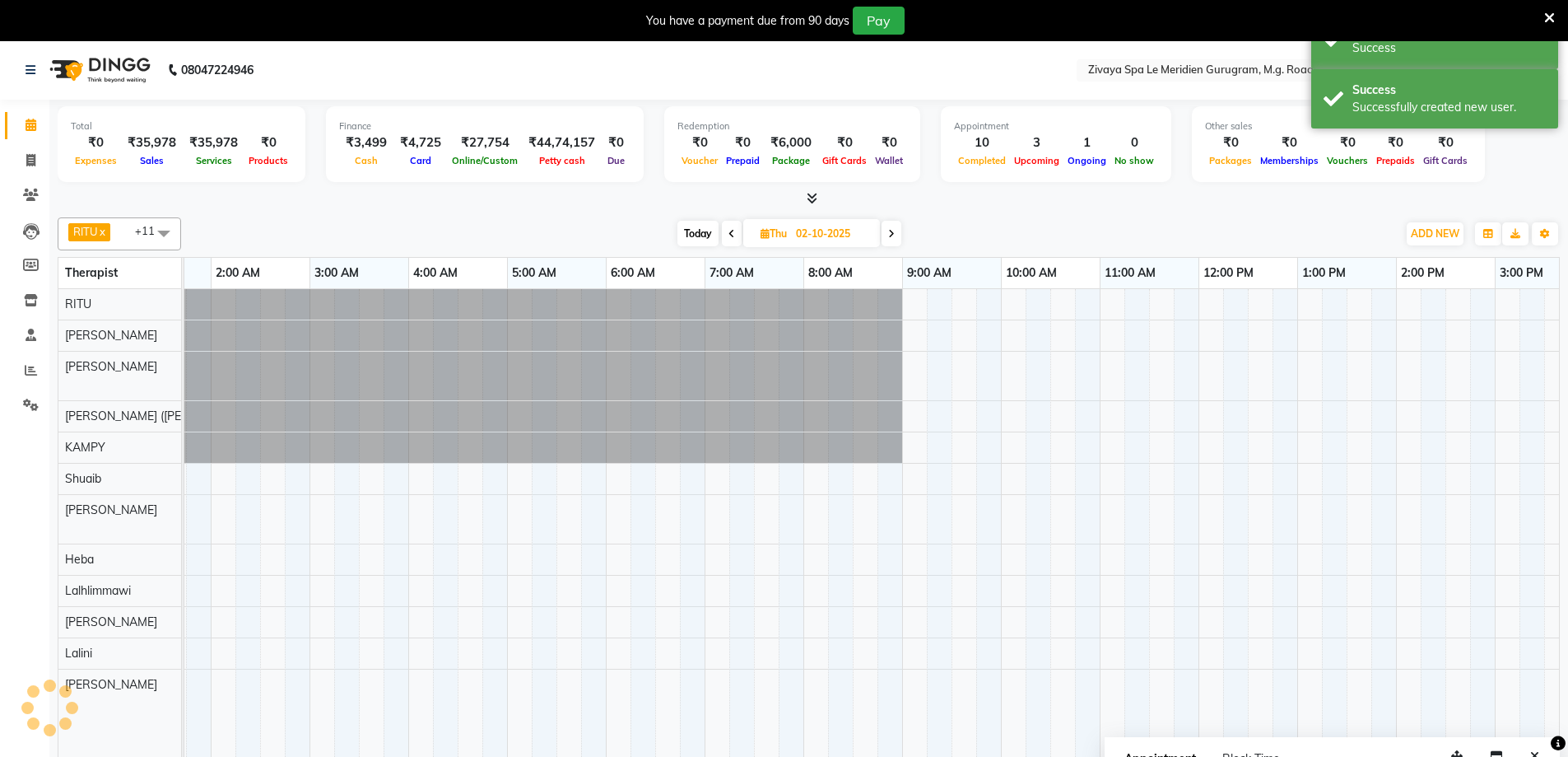
scroll to position [0, 0]
click at [828, 230] on input "02-10-2025" at bounding box center [832, 234] width 82 height 25
select select "10"
select select "2025"
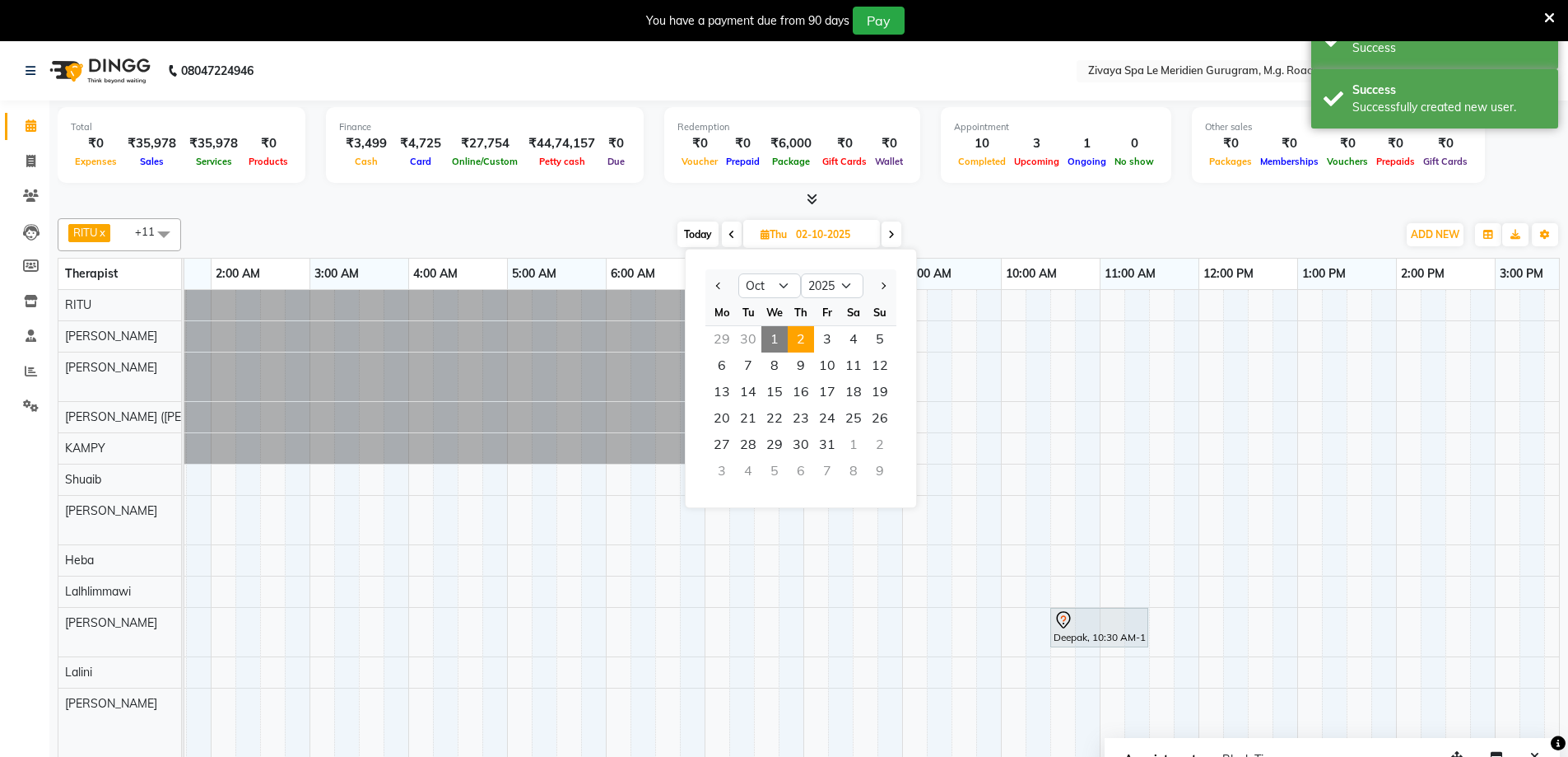
click at [772, 331] on span "1" at bounding box center [774, 339] width 26 height 26
type input "01-10-2025"
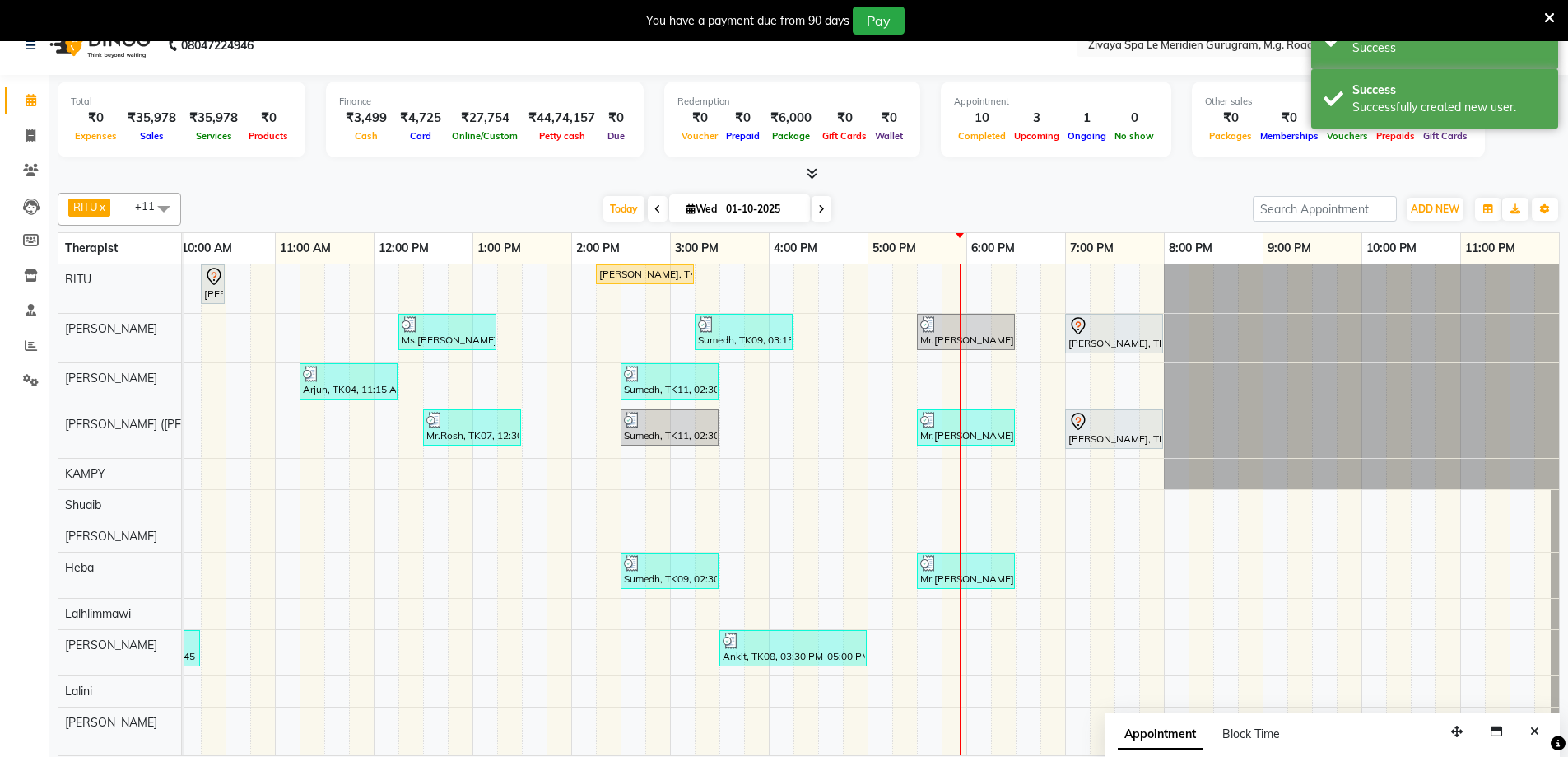
scroll to position [41, 0]
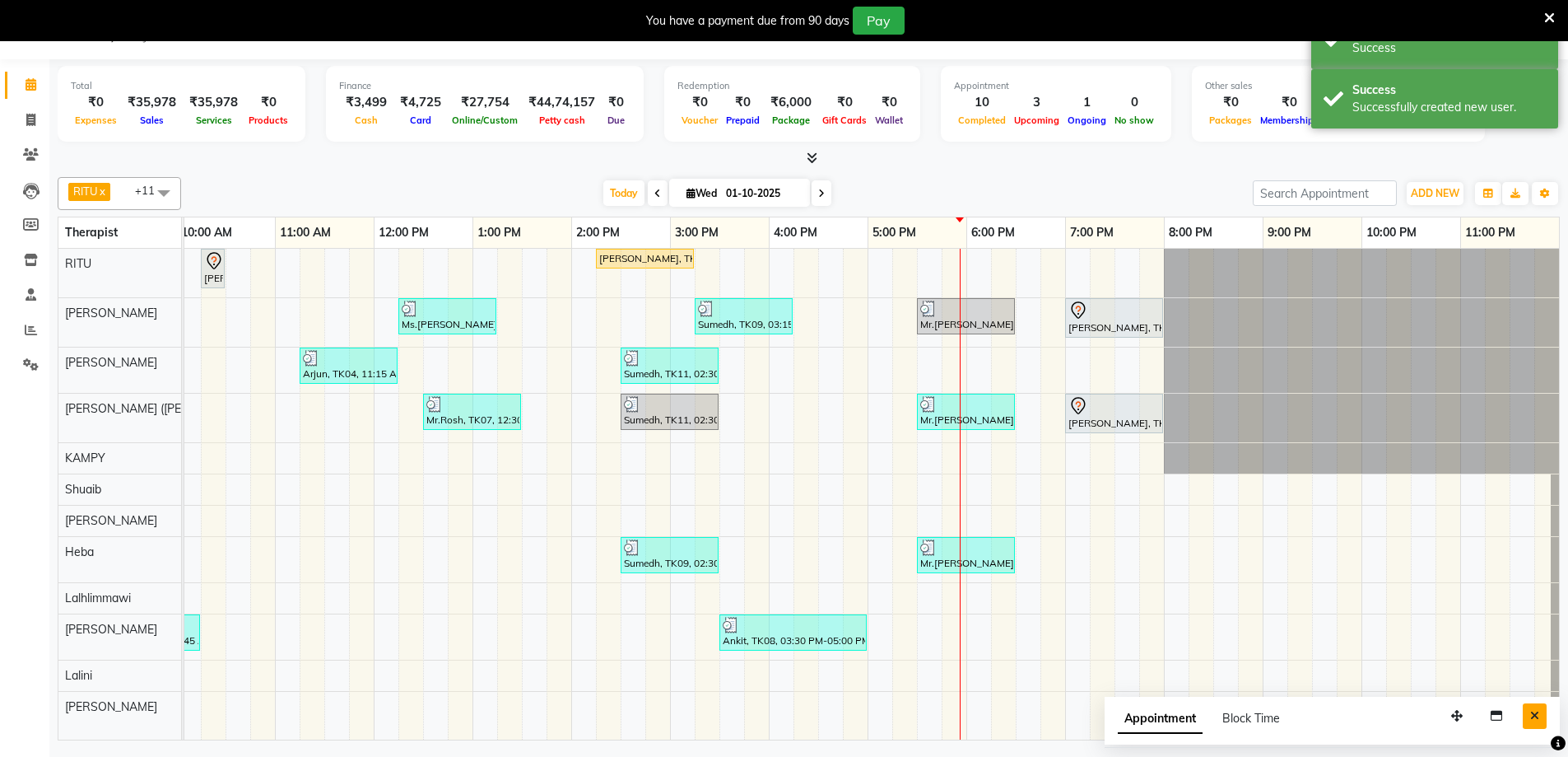
click at [1529, 713] on button "Close" at bounding box center [1535, 716] width 24 height 26
